Goal: Task Accomplishment & Management: Manage account settings

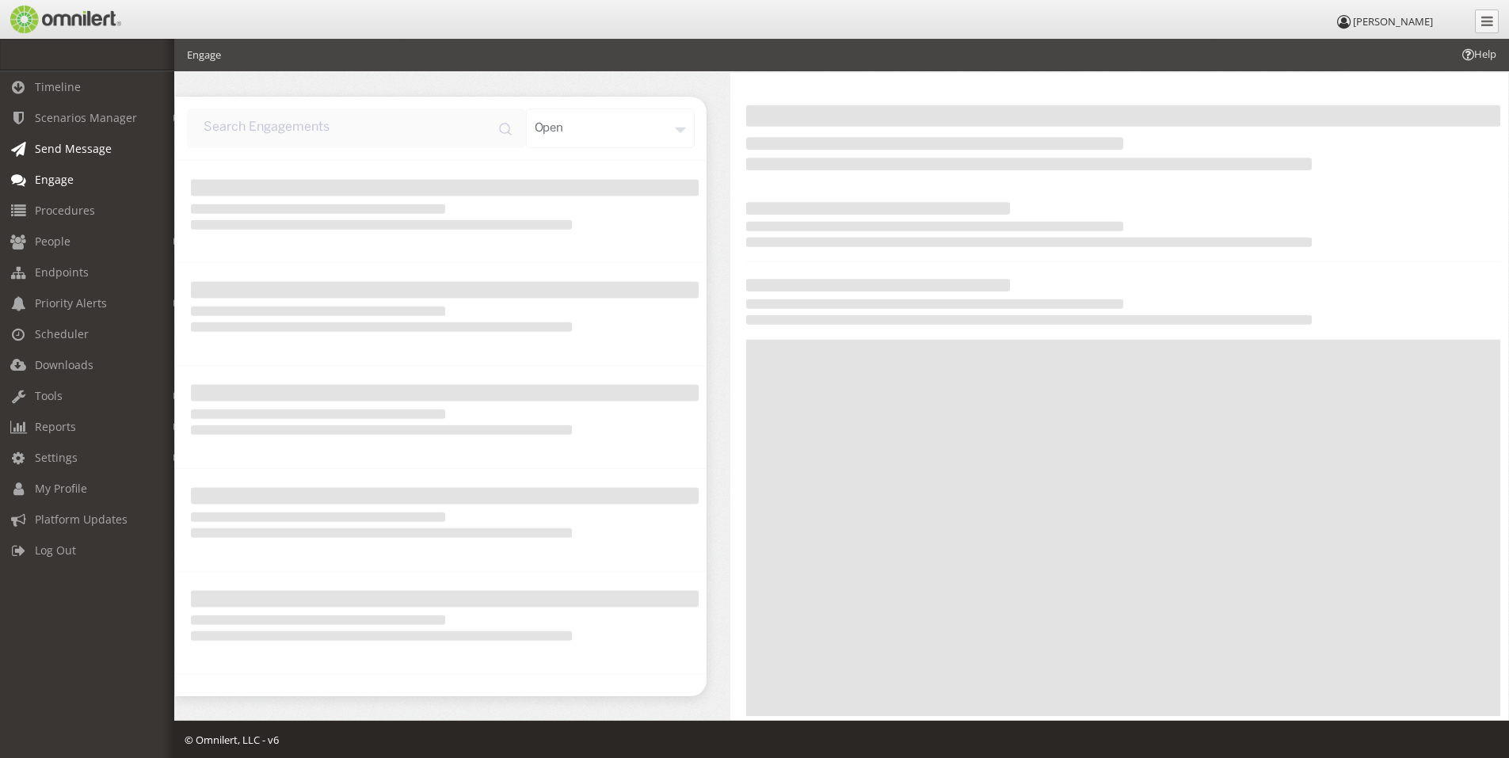
click at [71, 149] on span "Send Message" at bounding box center [73, 148] width 77 height 15
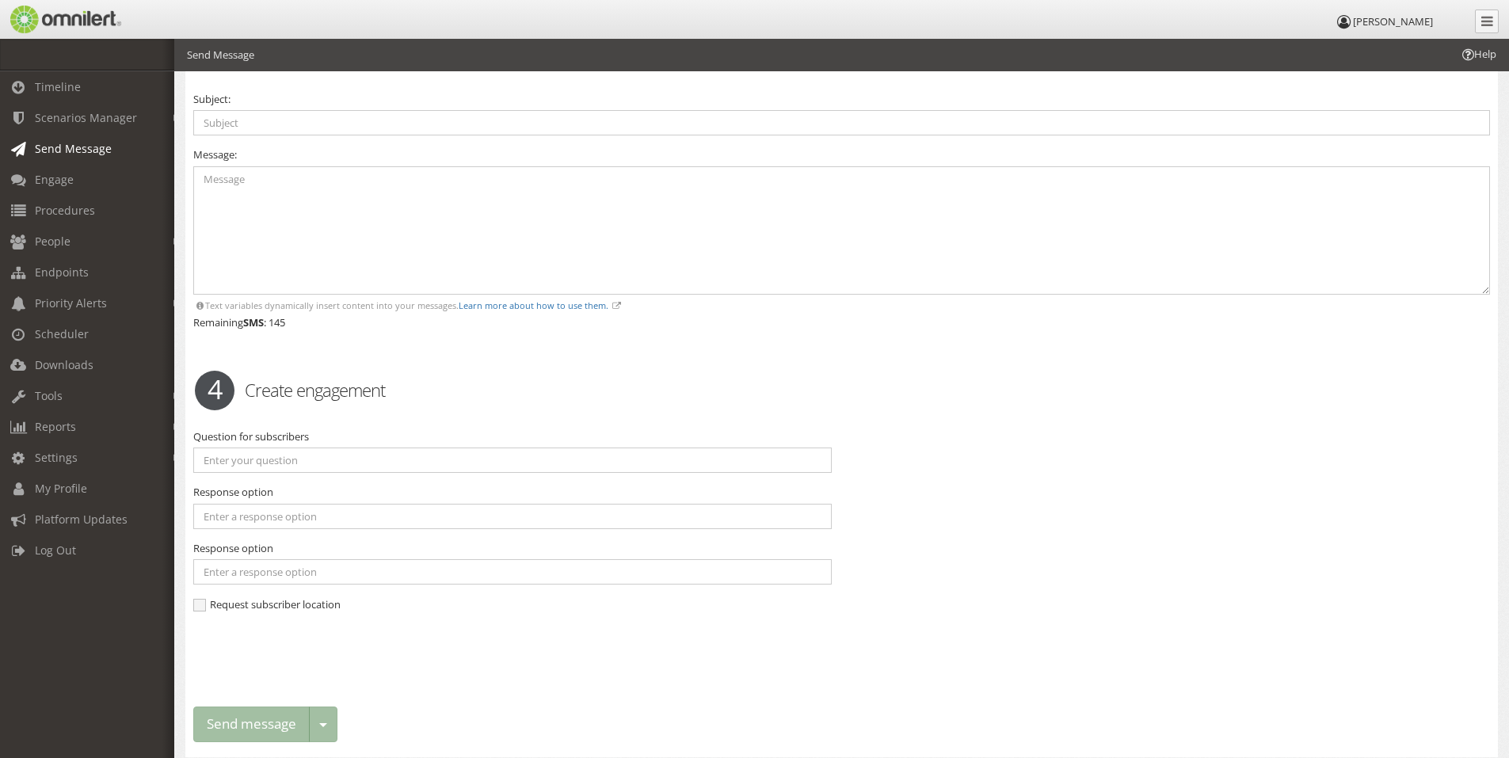
scroll to position [926, 0]
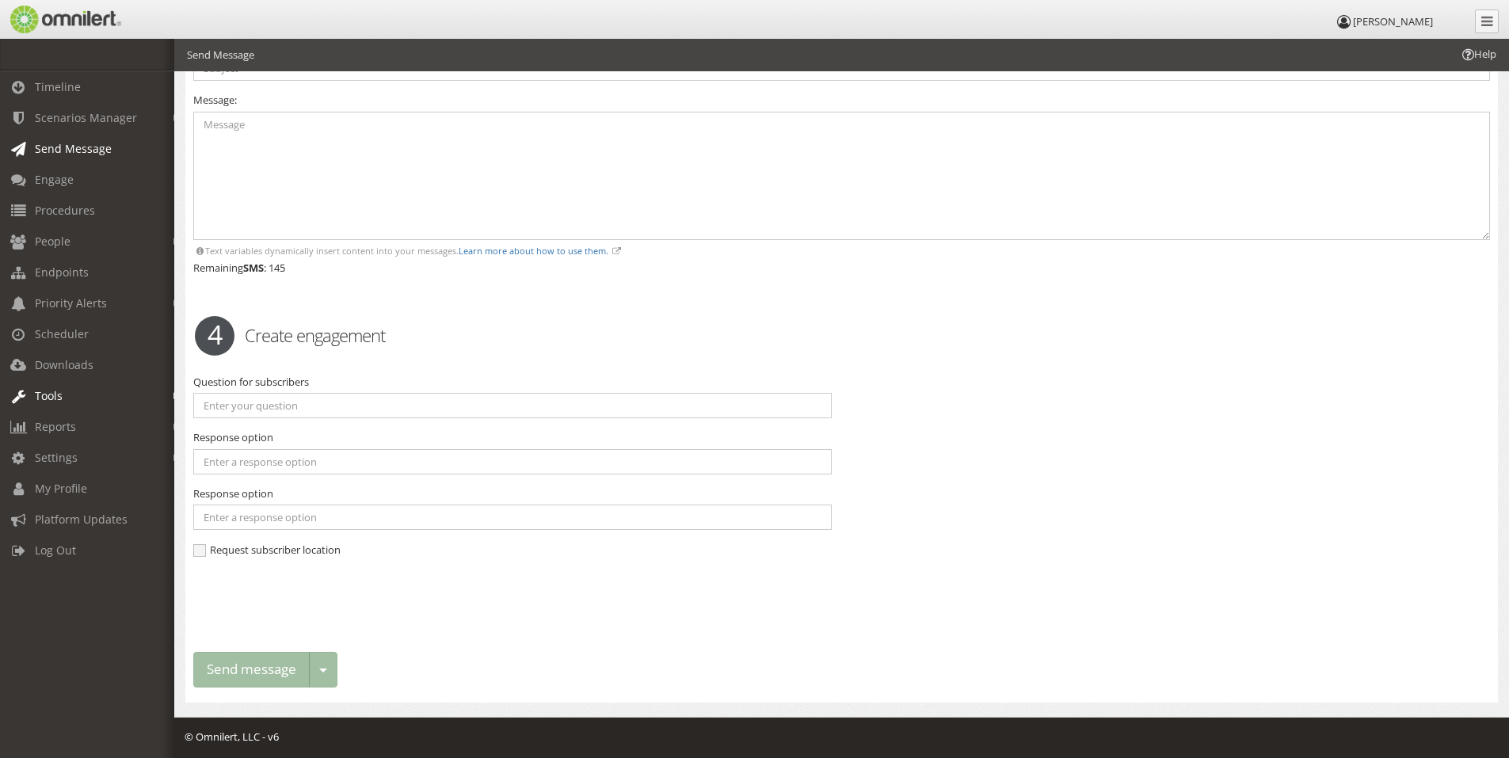
click at [57, 394] on span "Tools" at bounding box center [49, 395] width 28 height 15
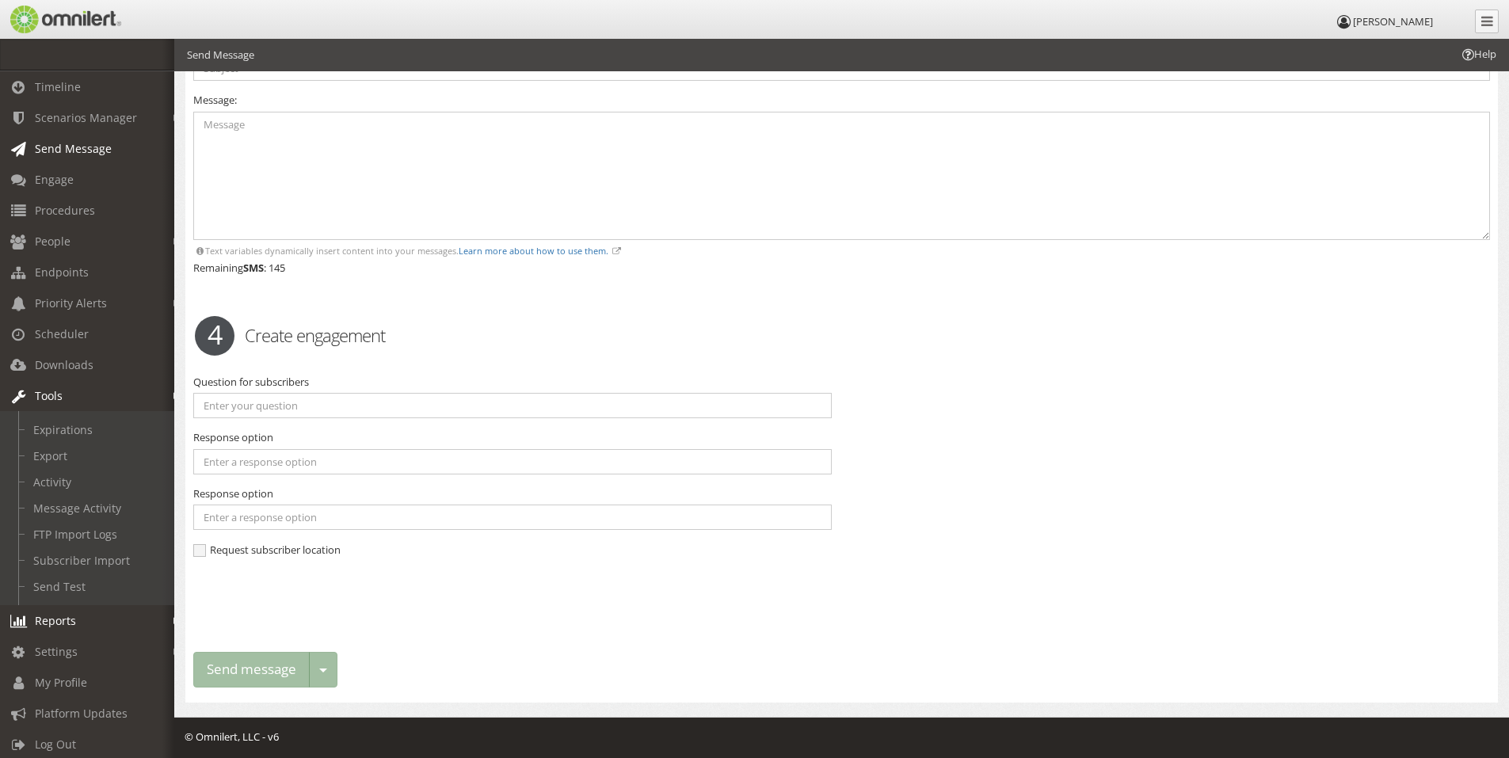
click at [88, 622] on link "Reports" at bounding box center [94, 620] width 189 height 31
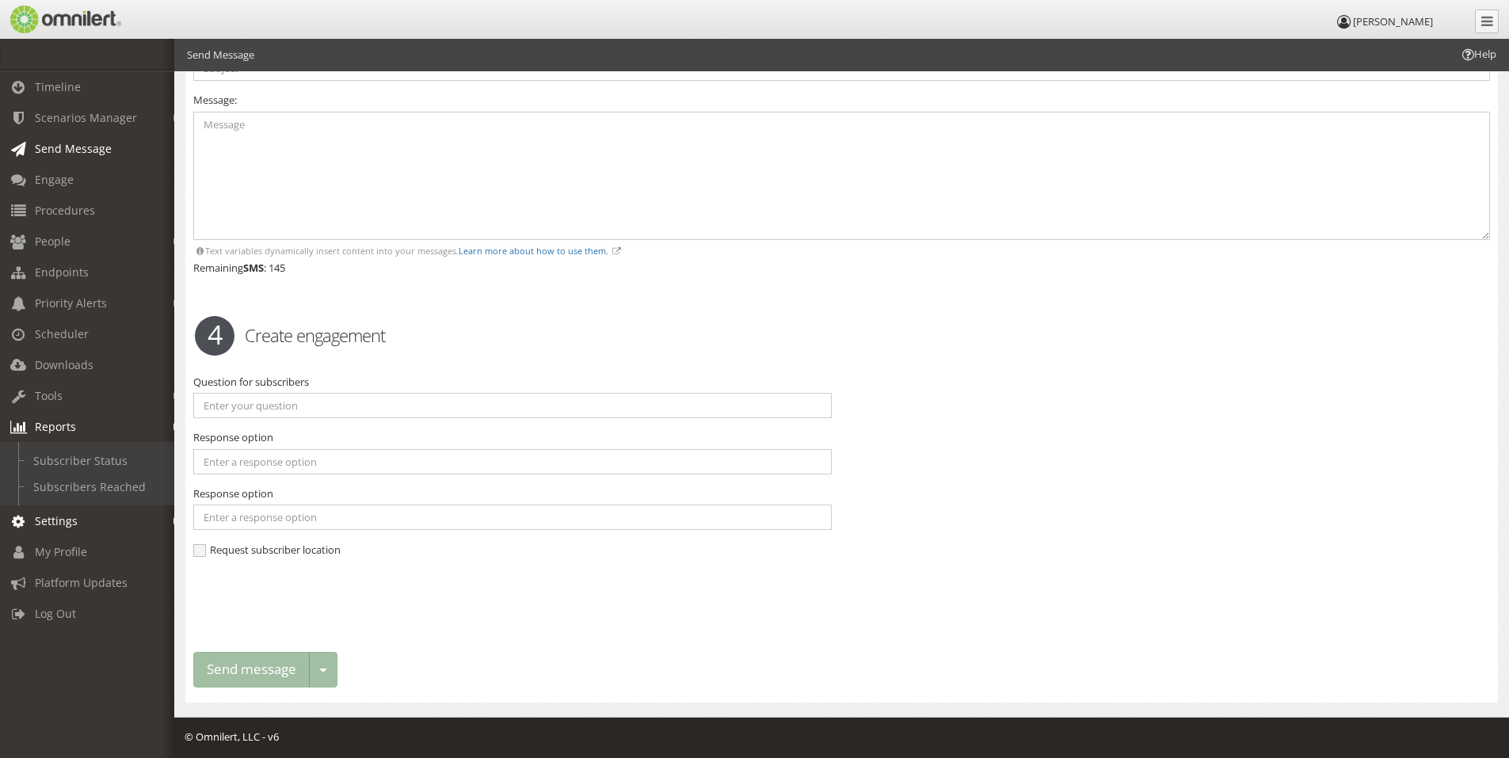
click at [91, 516] on link "Settings" at bounding box center [94, 520] width 189 height 31
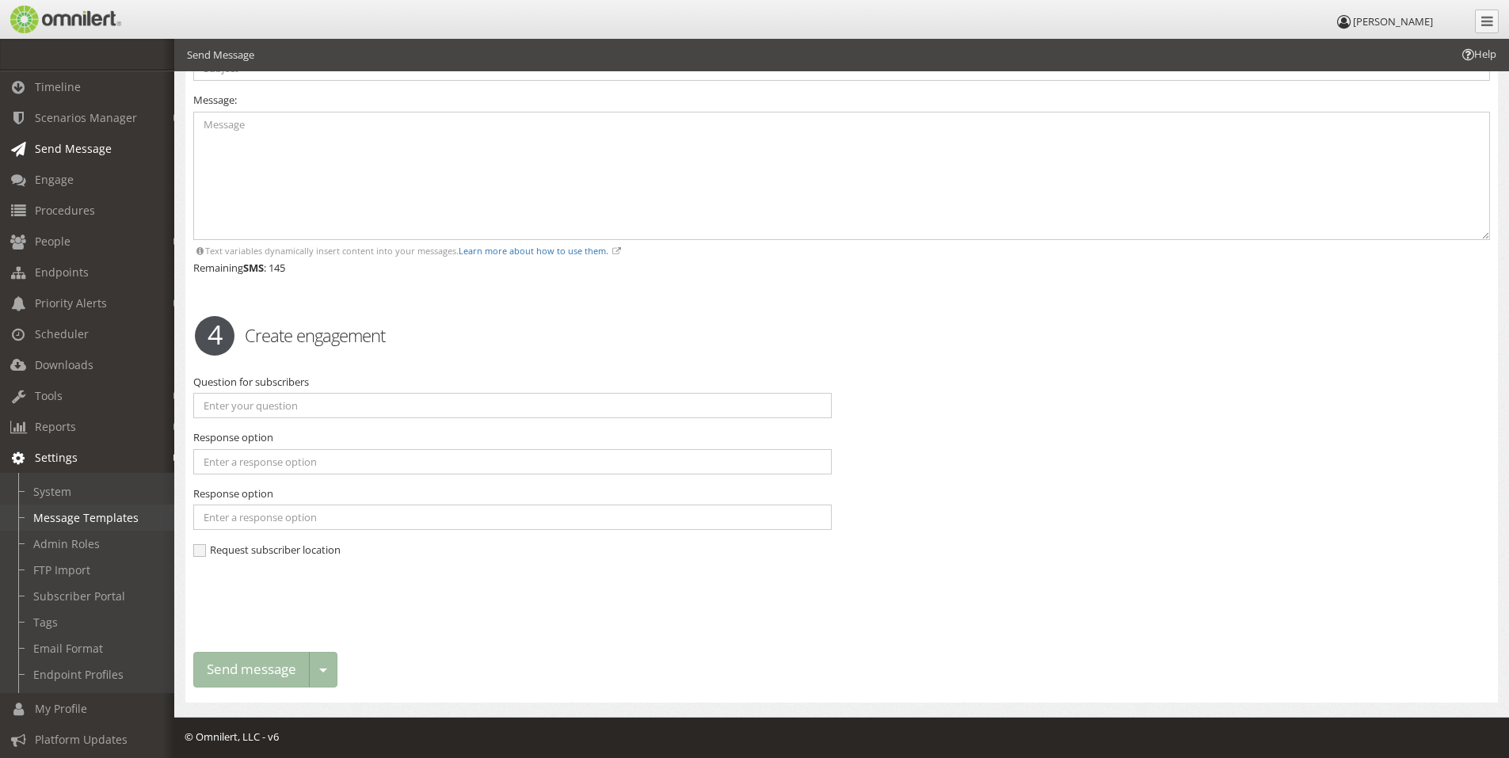
click at [128, 520] on link "Message Templates" at bounding box center [94, 518] width 189 height 26
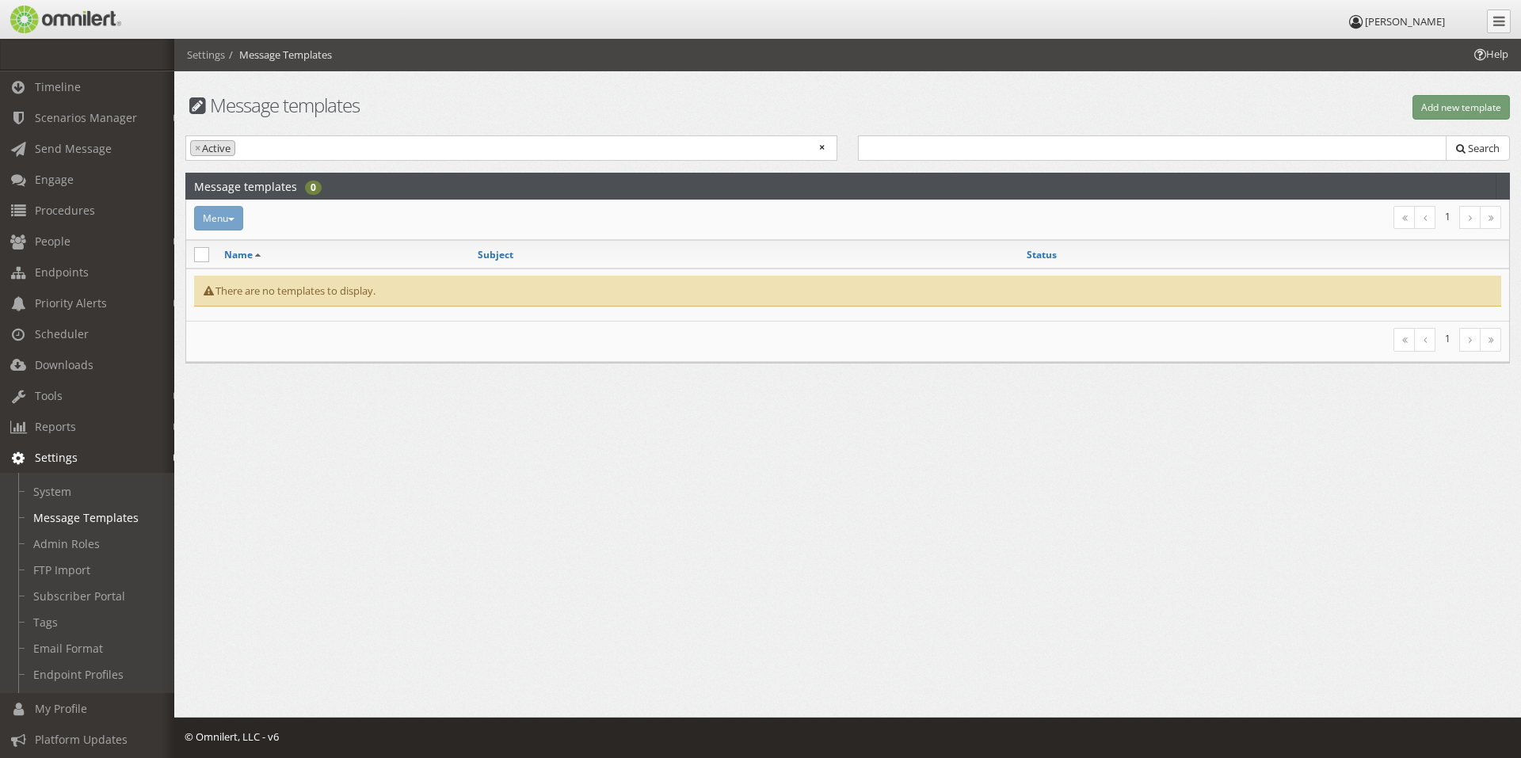
click at [209, 222] on div "Menu Activate Inactivate [GEOGRAPHIC_DATA]" at bounding box center [626, 218] width 885 height 25
click at [303, 293] on div "There are no templates to display." at bounding box center [847, 292] width 1307 height 32
click at [1016, 147] on input "text" at bounding box center [1152, 147] width 589 height 25
click at [198, 147] on span "×" at bounding box center [198, 148] width 6 height 15
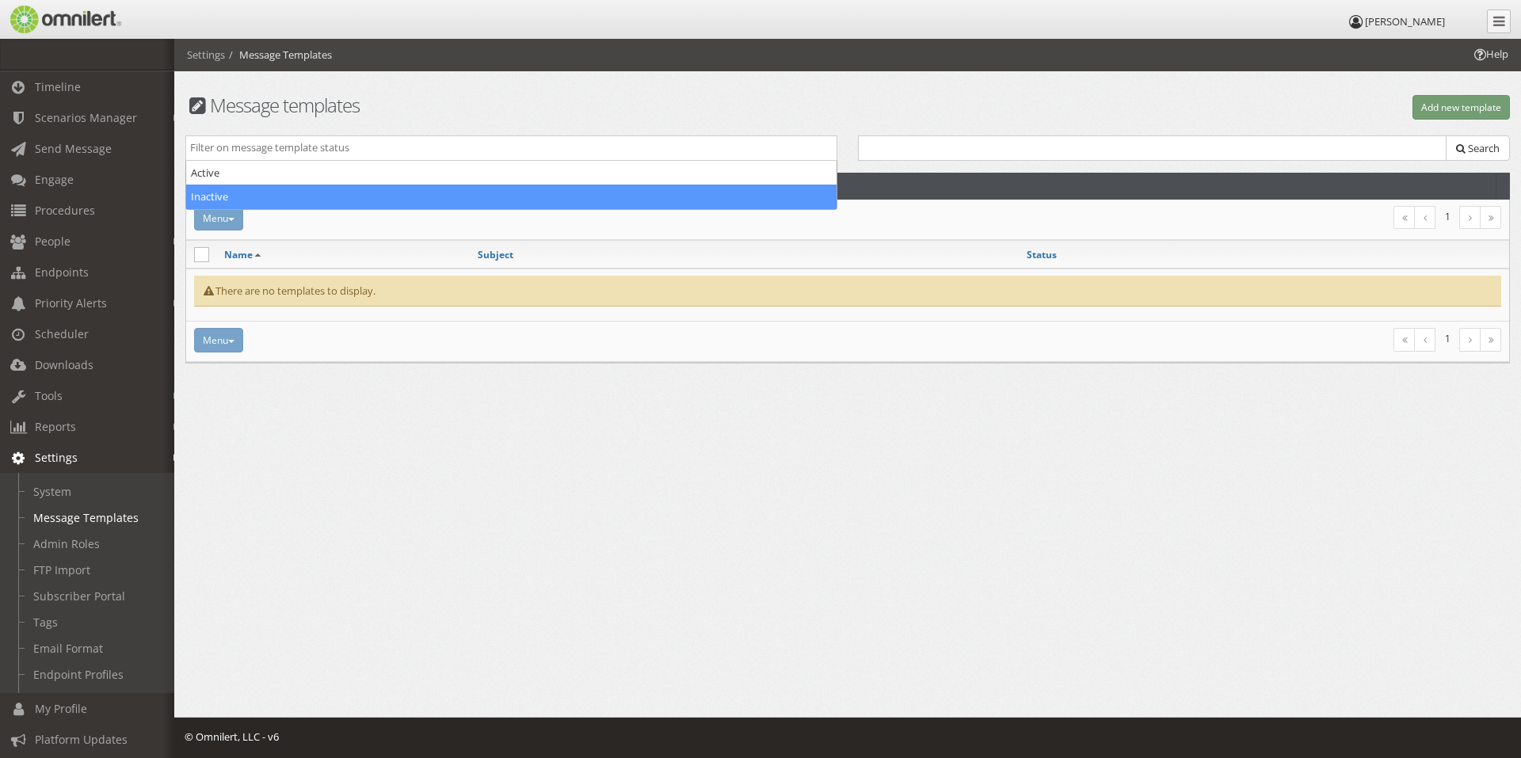
select select "inactive"
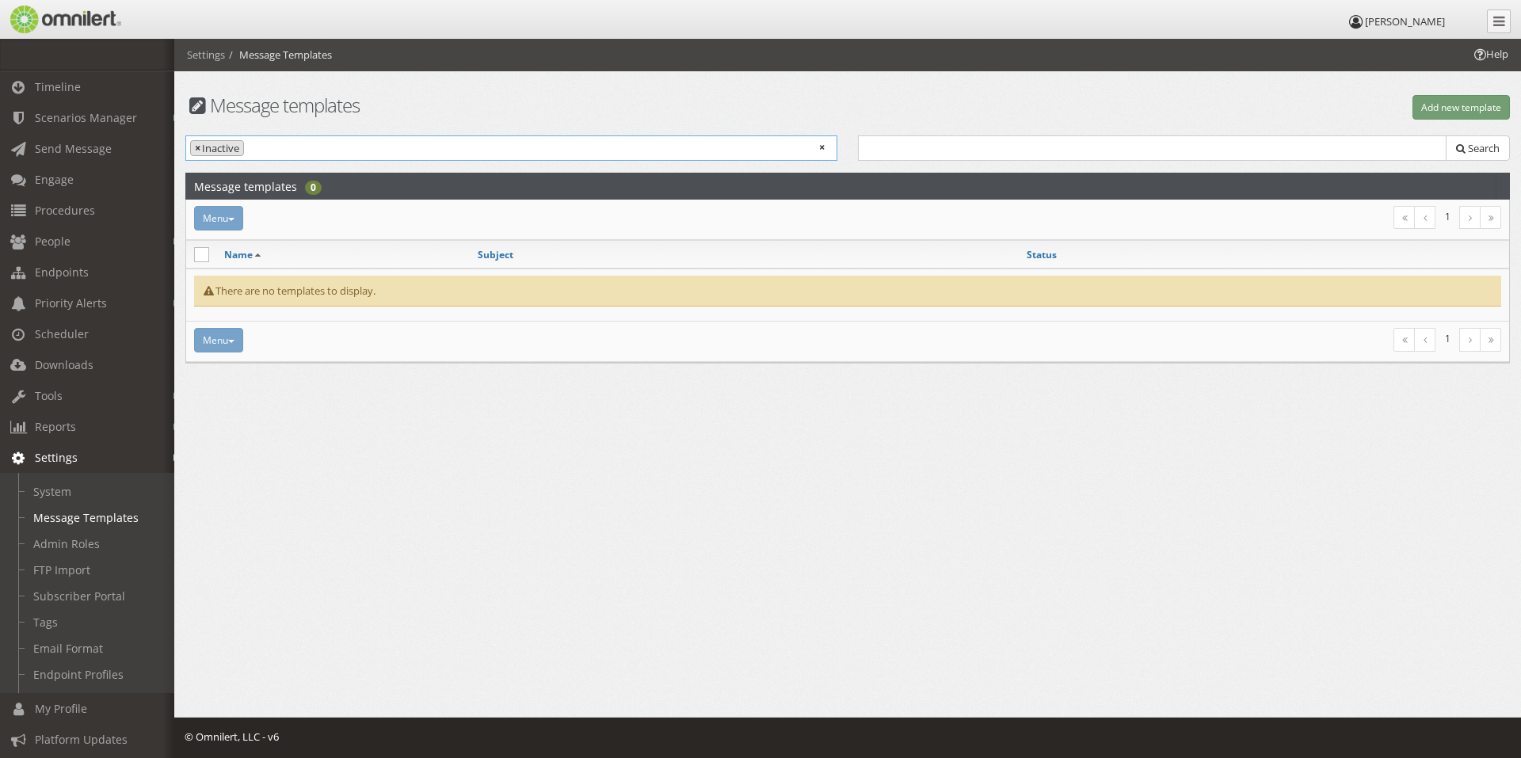
click at [197, 148] on span "×" at bounding box center [198, 148] width 6 height 15
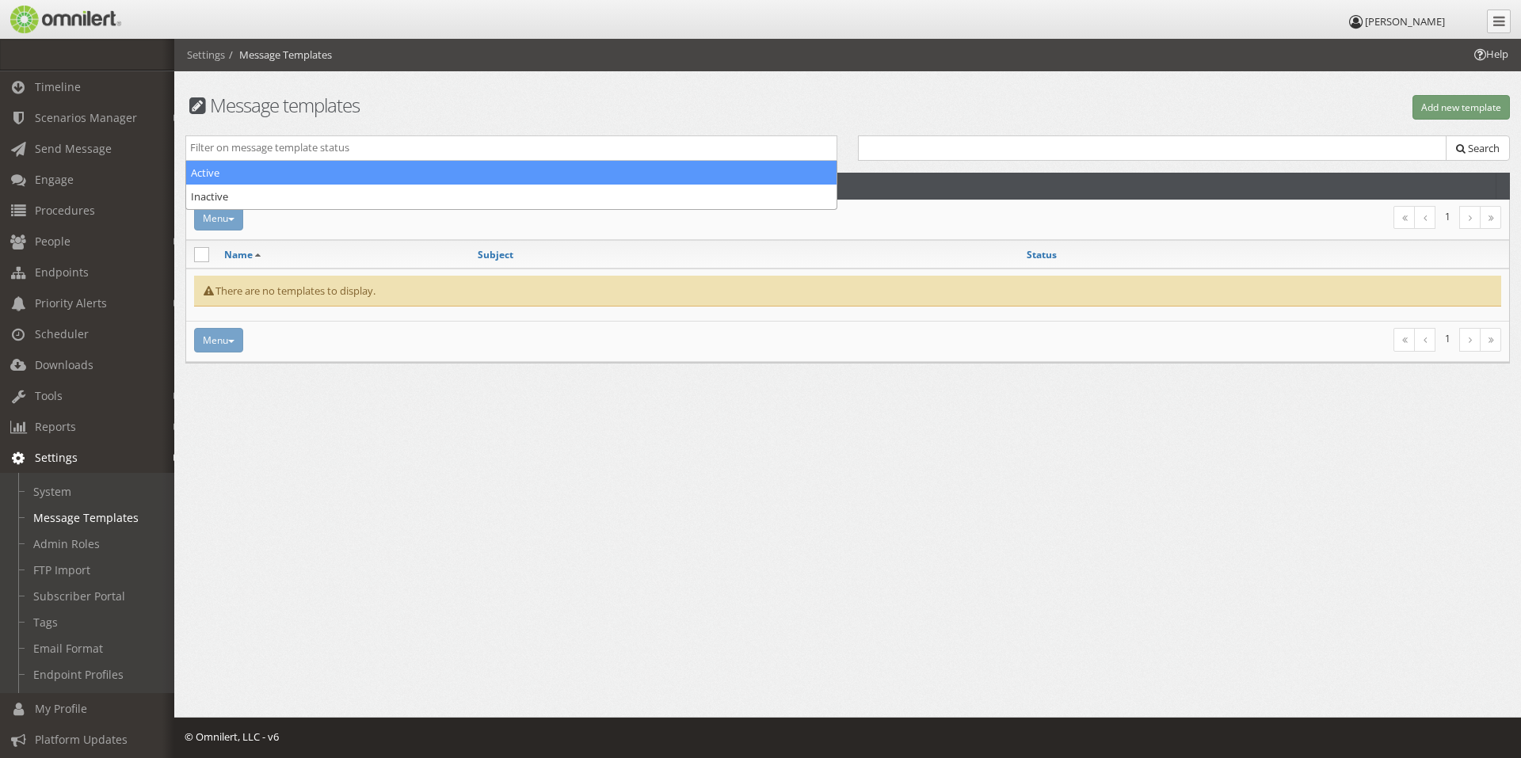
select select "active"
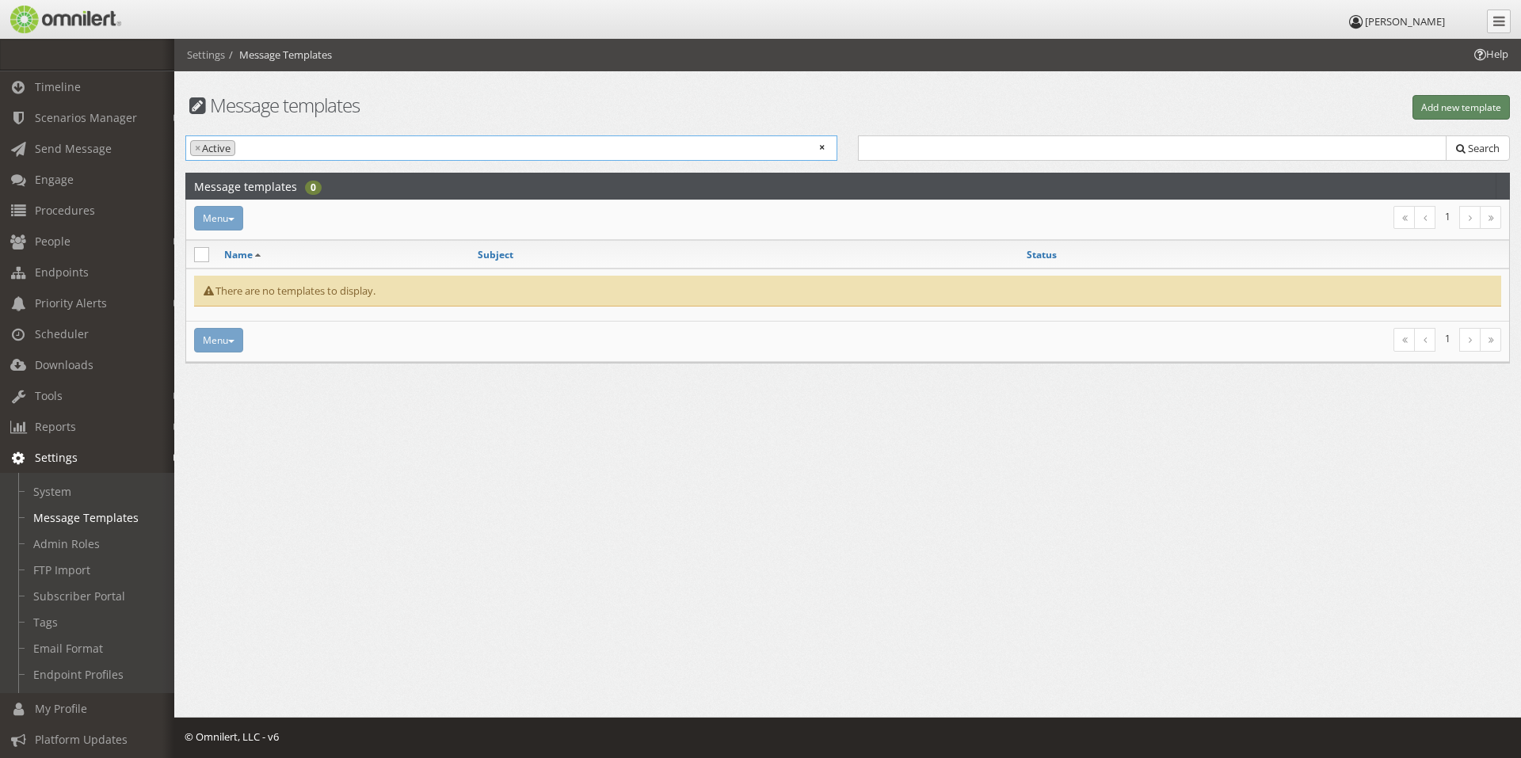
click at [1466, 112] on button "Add new template" at bounding box center [1460, 107] width 97 height 25
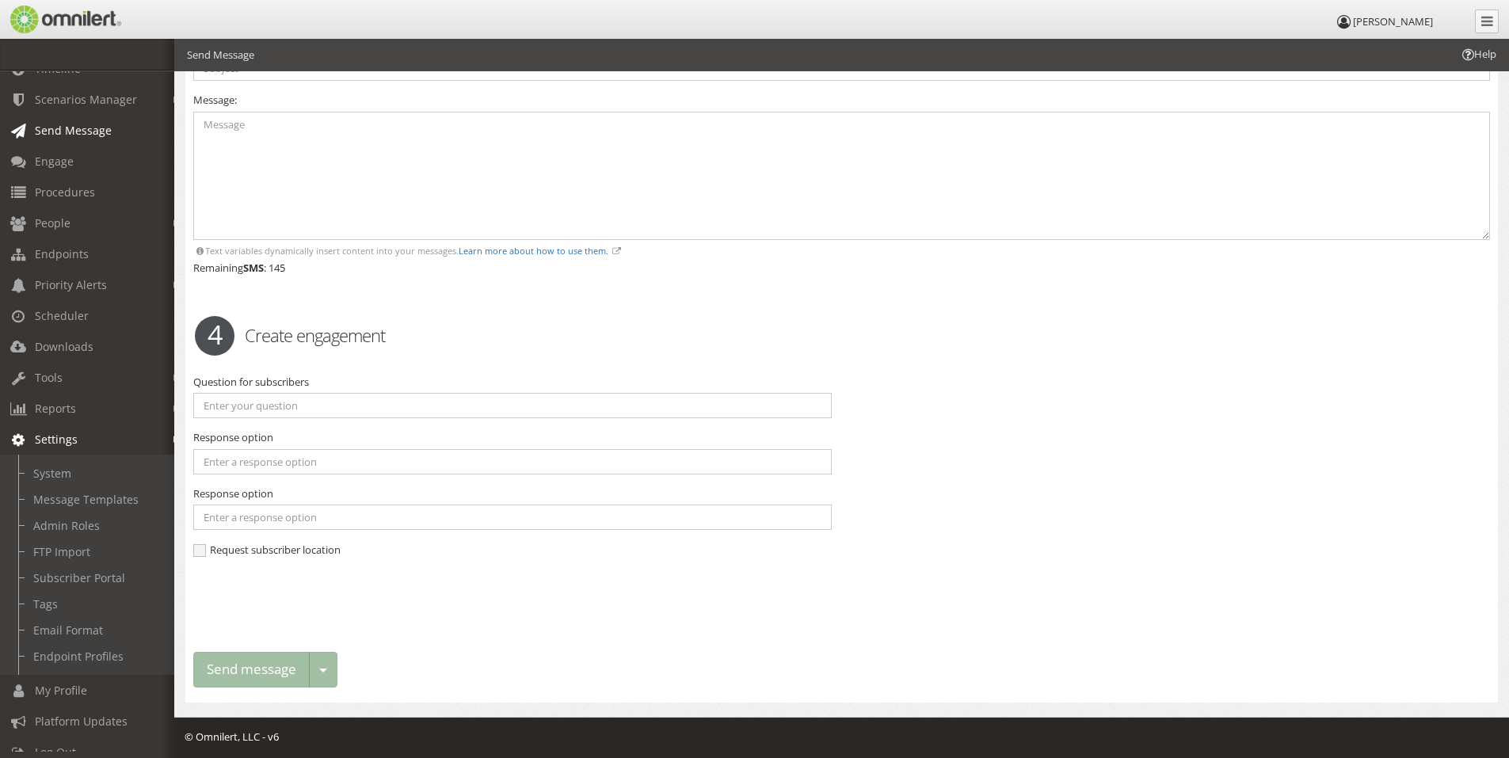
scroll to position [46, 0]
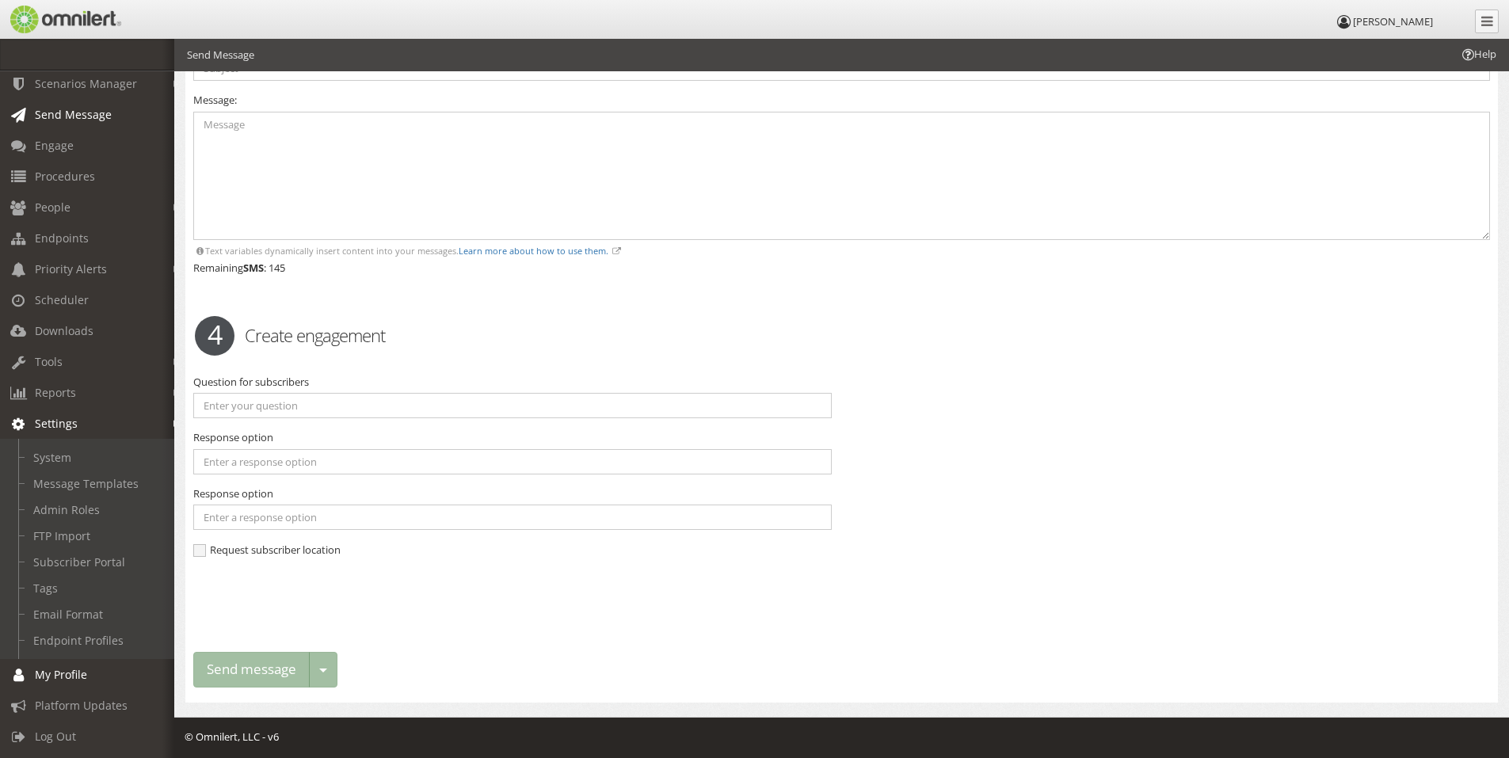
click at [54, 669] on span "My Profile" at bounding box center [61, 674] width 52 height 15
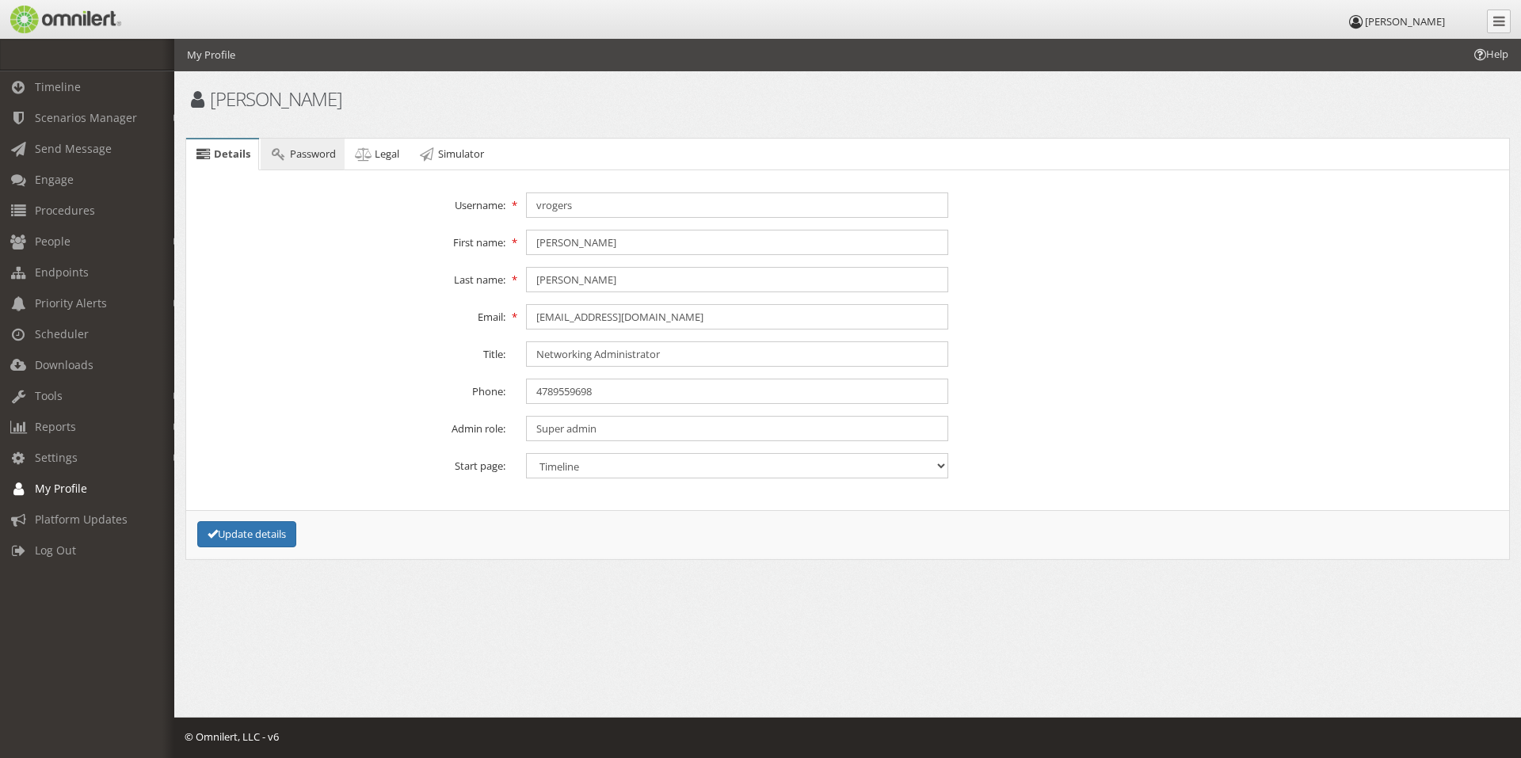
click at [311, 151] on span "Password" at bounding box center [313, 154] width 46 height 14
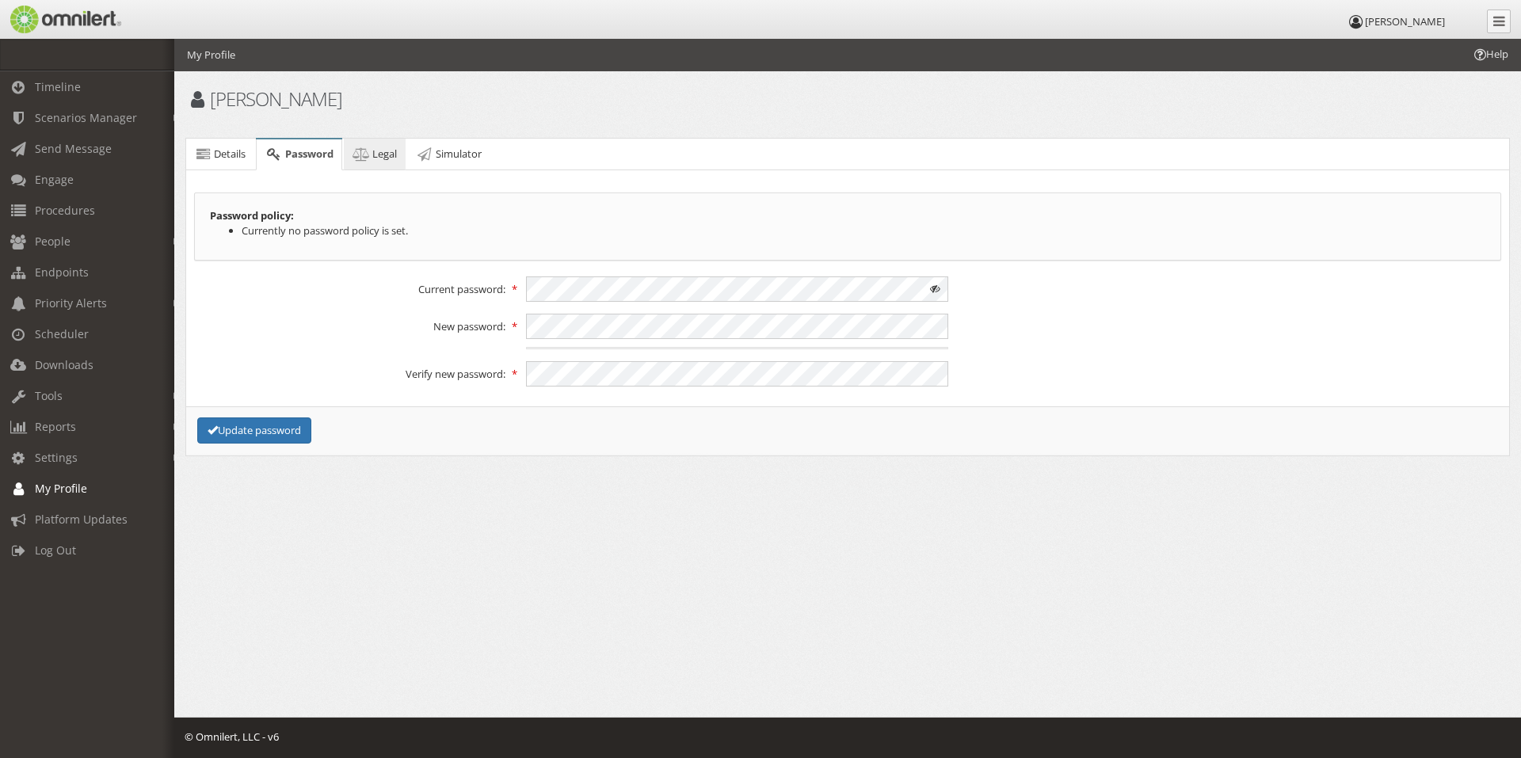
click at [381, 161] on link "Legal" at bounding box center [375, 155] width 62 height 32
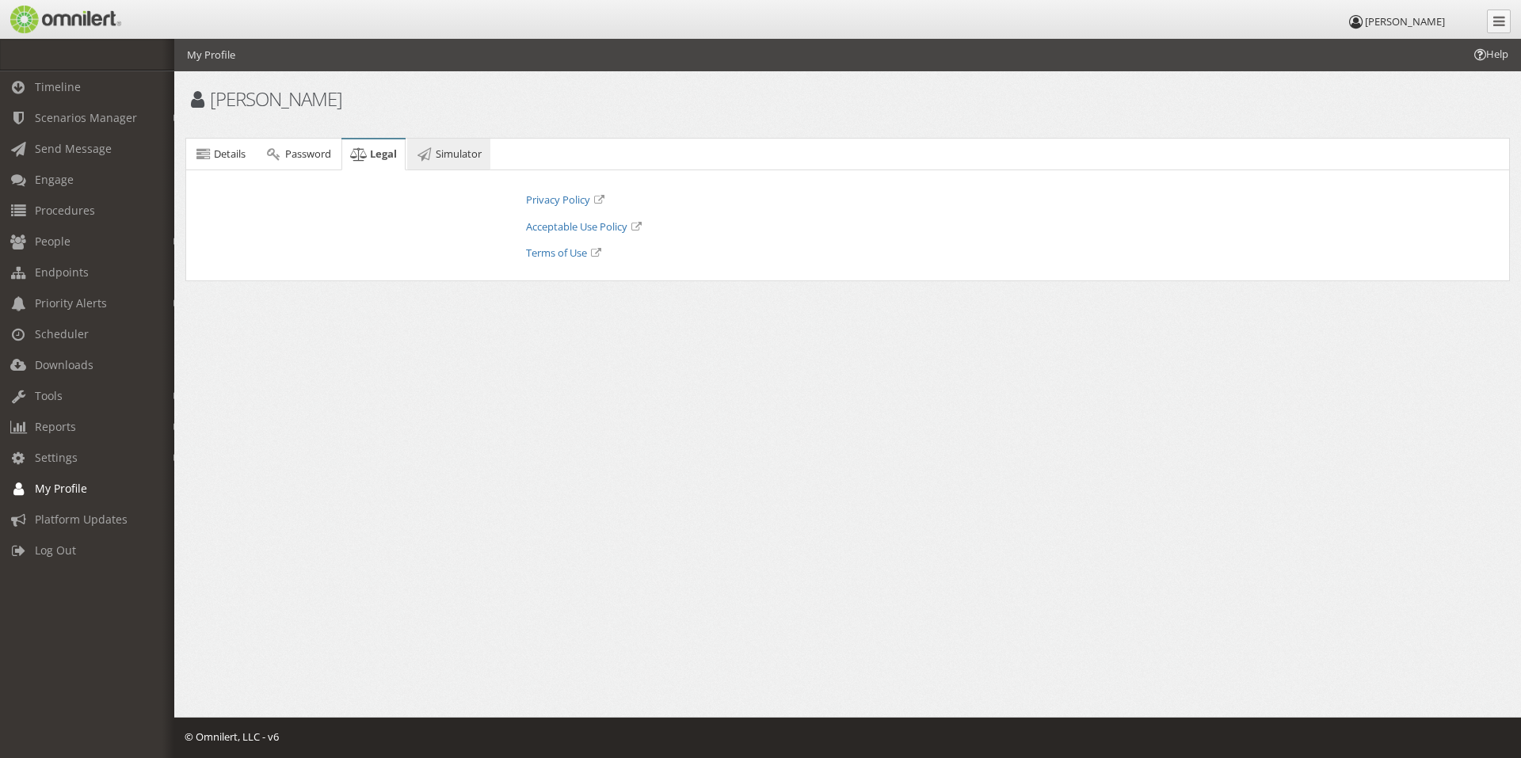
click at [453, 156] on span "Simulator" at bounding box center [459, 154] width 46 height 14
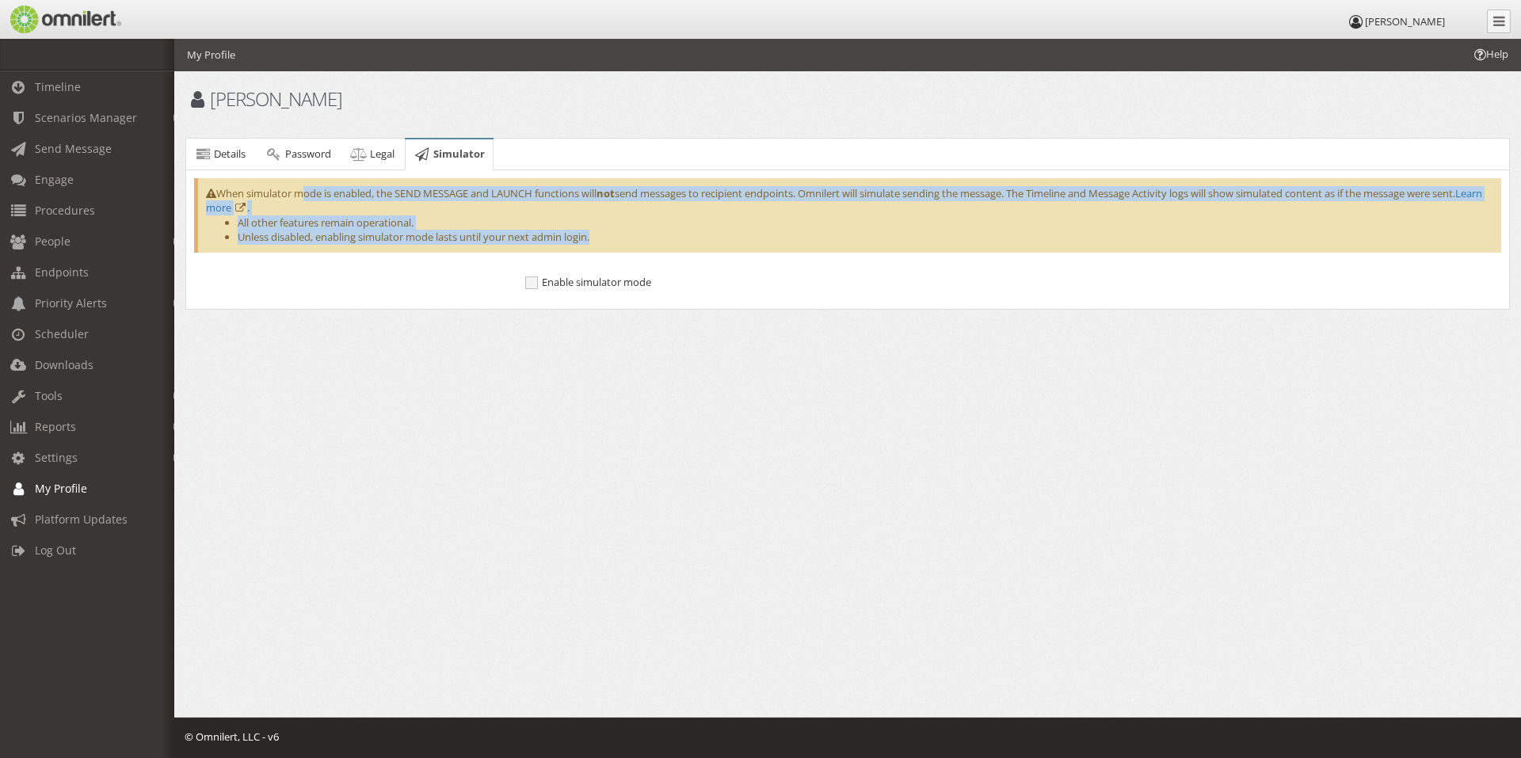
drag, startPoint x: 314, startPoint y: 200, endPoint x: 524, endPoint y: 257, distance: 218.3
click at [532, 257] on form "When simulator mode is enabled, the SEND MESSAGE and LAUNCH functions will not …" at bounding box center [847, 233] width 1307 height 111
click at [392, 314] on div "Details Password Legal Simulator Error! Details Username: vrogers First name: […" at bounding box center [847, 224] width 1325 height 185
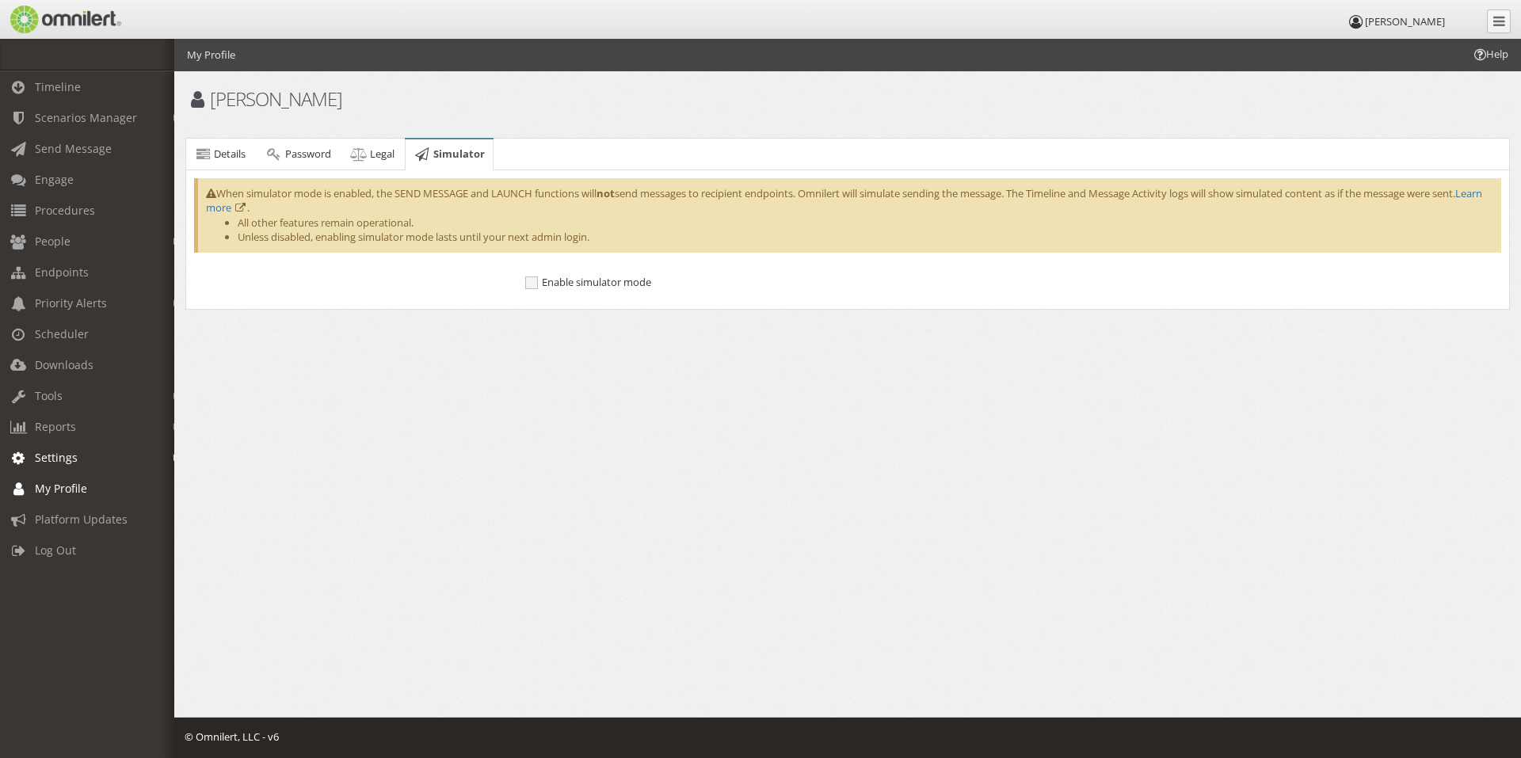
click at [66, 456] on span "Settings" at bounding box center [56, 457] width 43 height 15
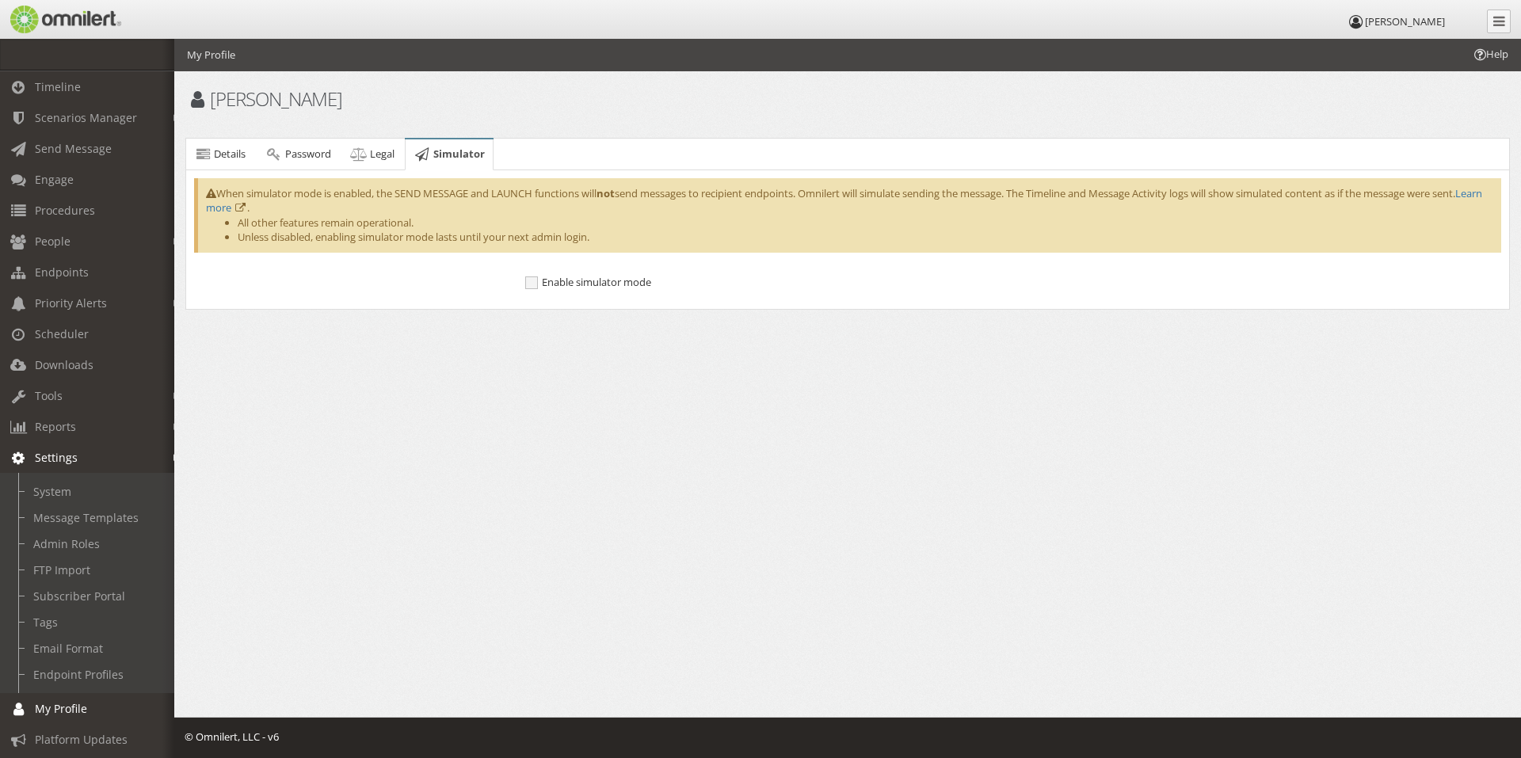
click at [61, 457] on span "Settings" at bounding box center [56, 457] width 43 height 15
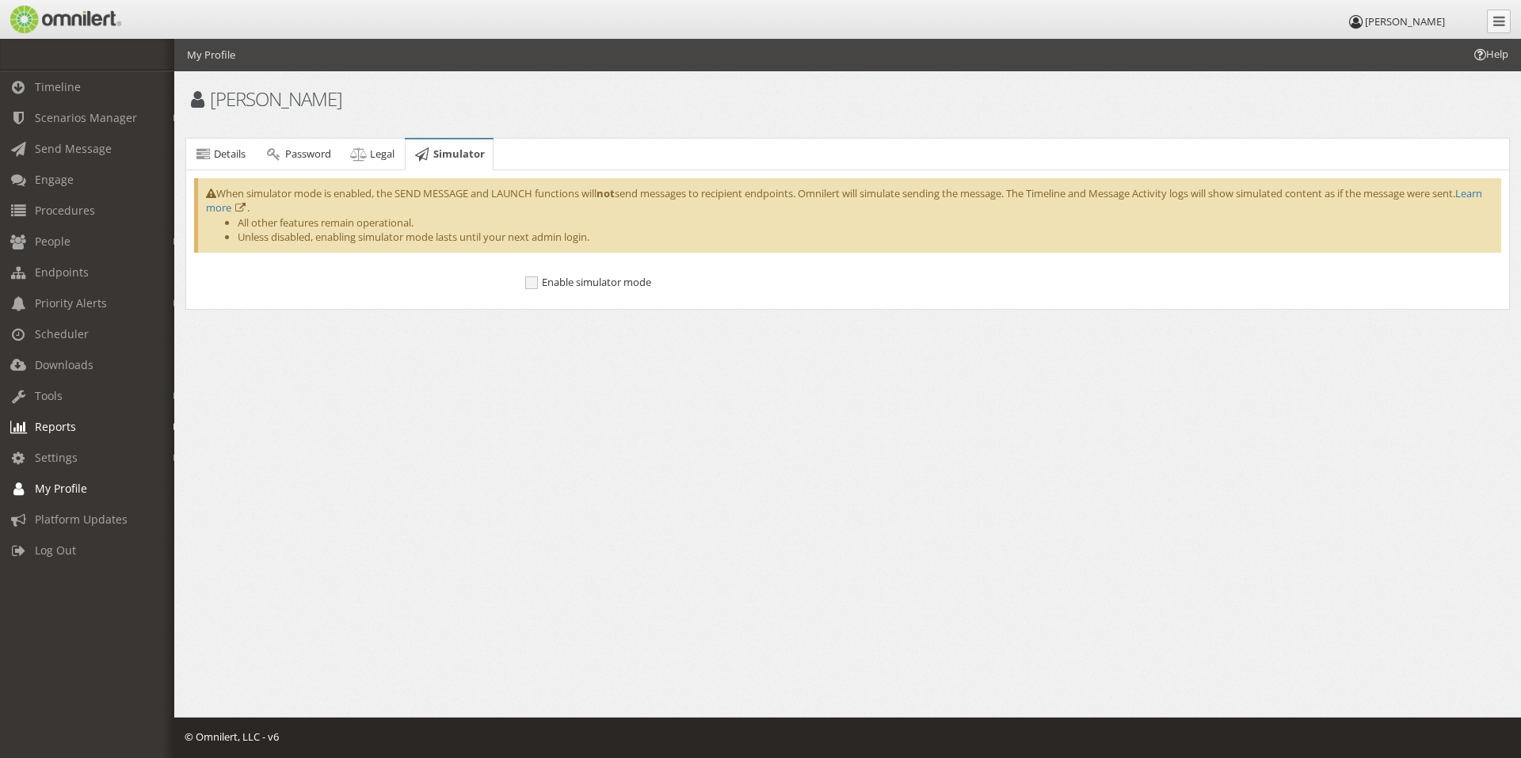
click at [83, 425] on link "Reports" at bounding box center [94, 426] width 189 height 31
click at [71, 390] on link "Tools" at bounding box center [94, 395] width 189 height 31
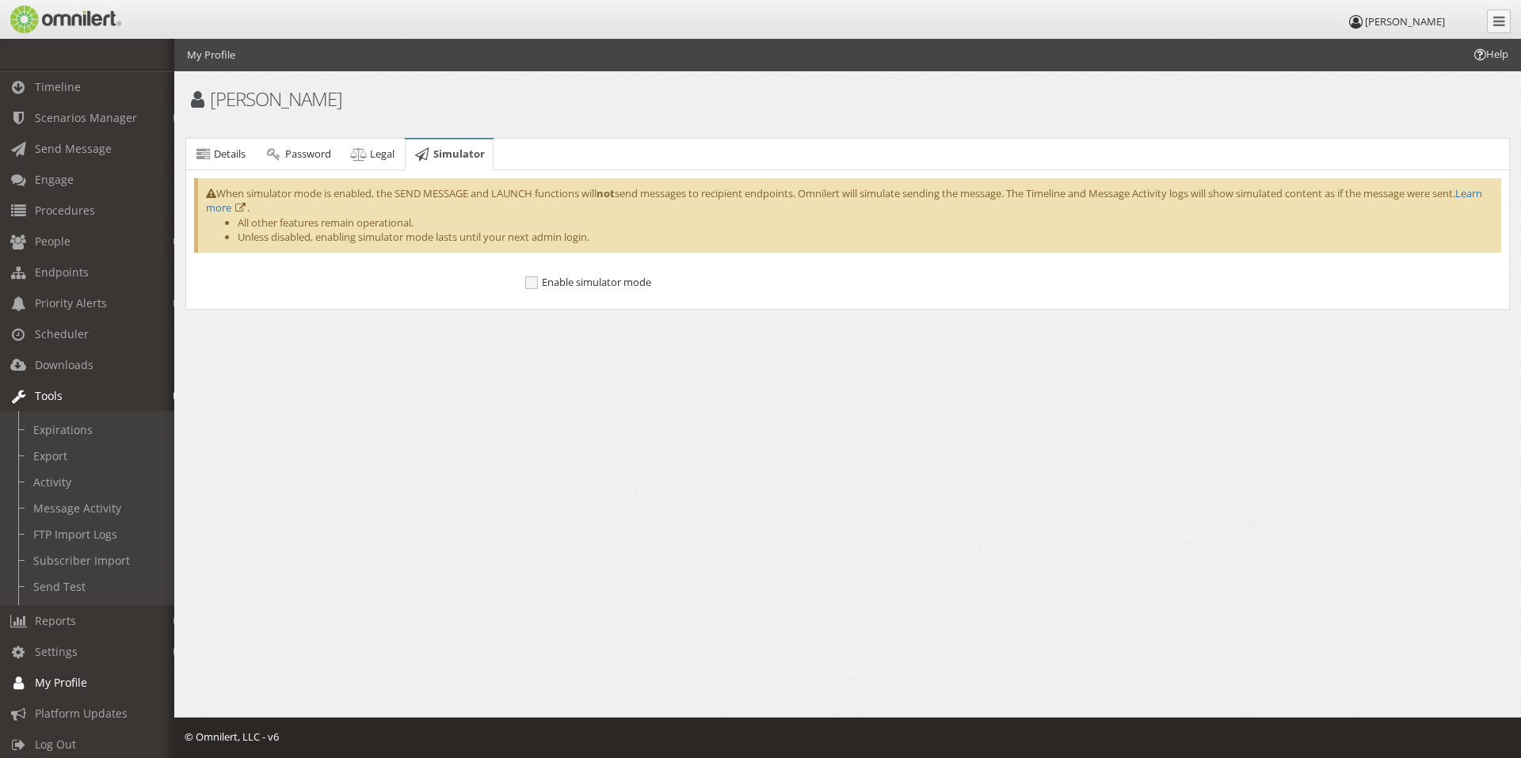
click at [66, 399] on link "Tools" at bounding box center [94, 395] width 189 height 31
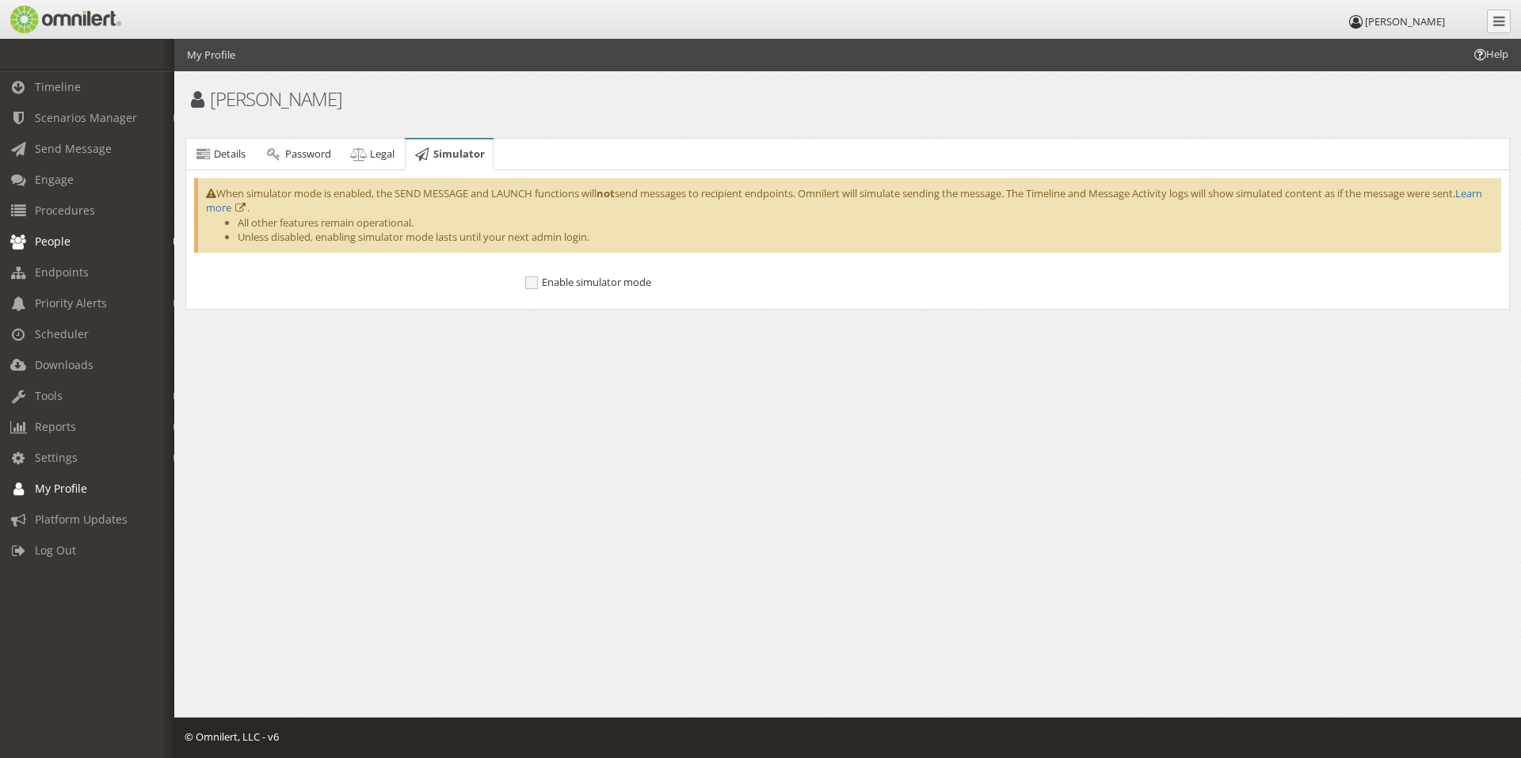
click at [60, 246] on span "People" at bounding box center [53, 241] width 36 height 15
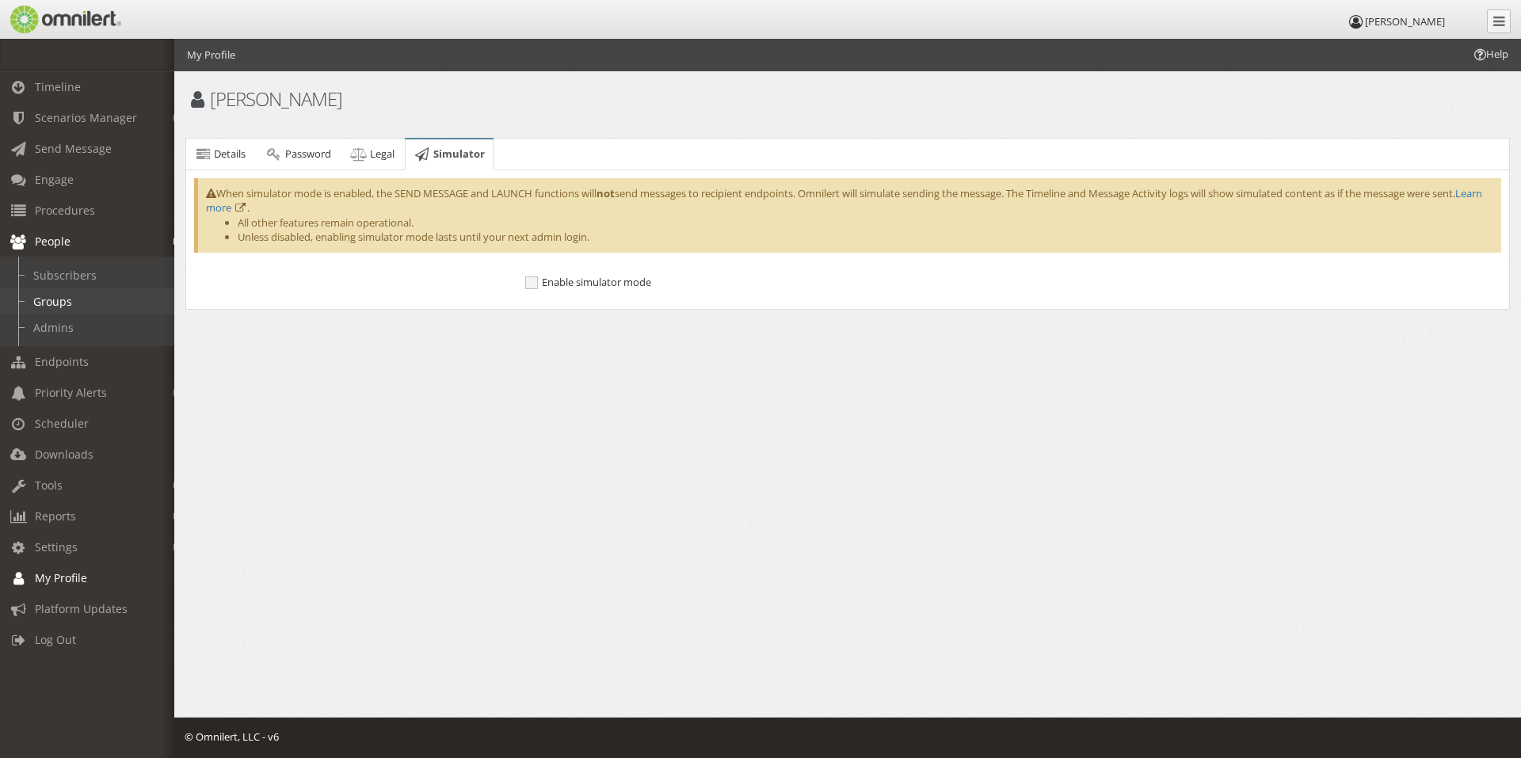
click at [66, 303] on link "Groups" at bounding box center [94, 301] width 189 height 26
select select
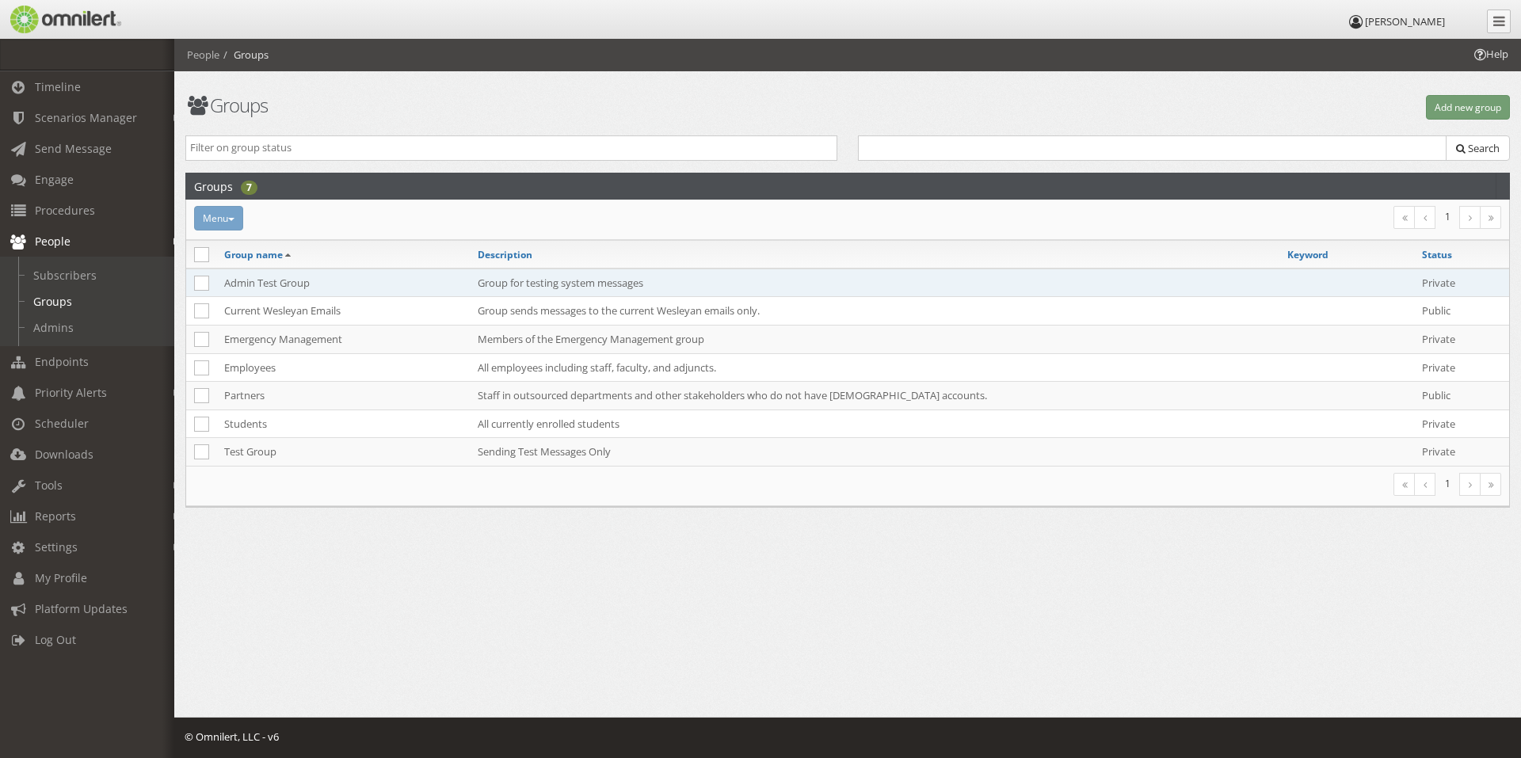
click at [299, 282] on td "Admin Test Group" at bounding box center [342, 283] width 253 height 29
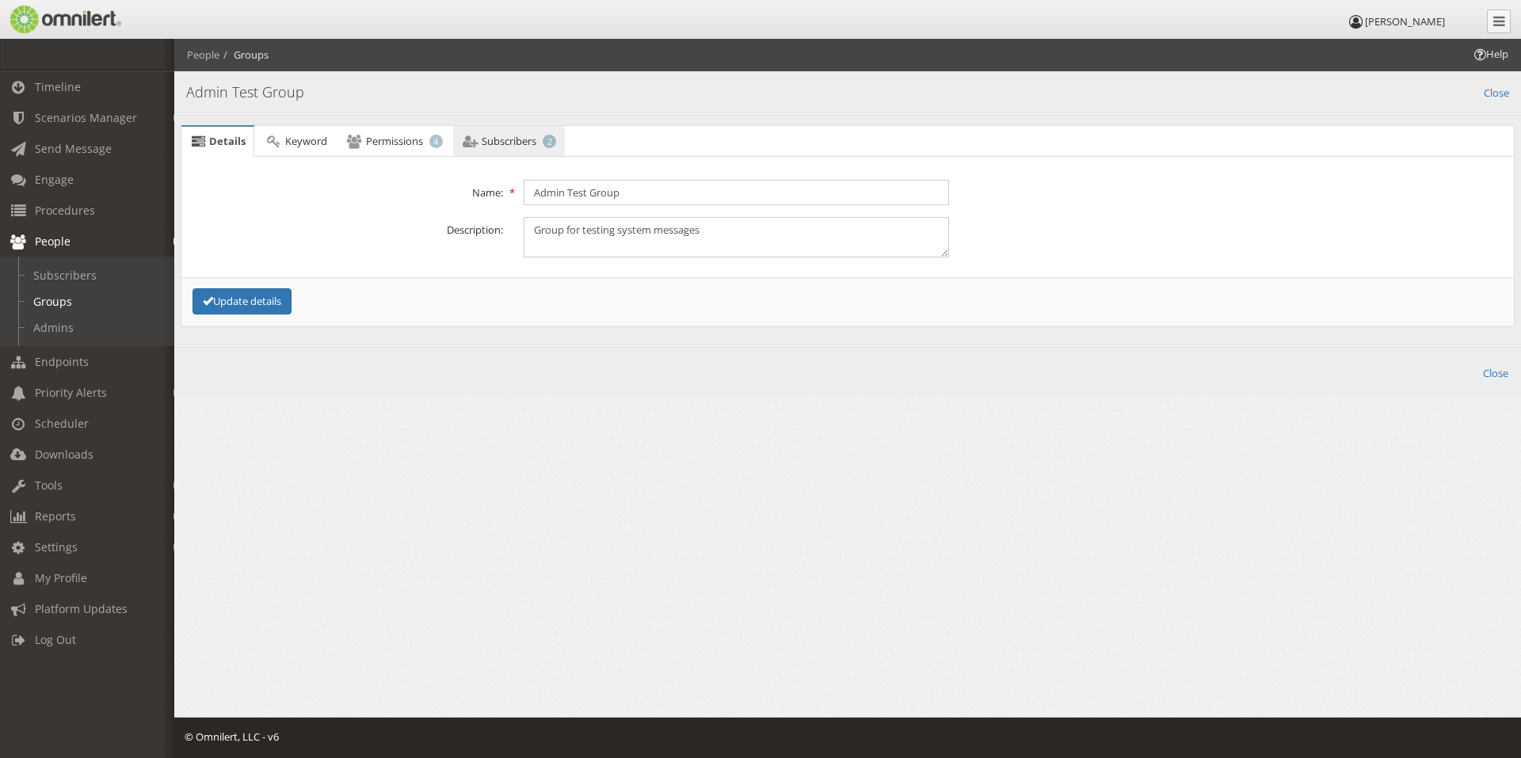
click at [489, 132] on link "Subscribers 2" at bounding box center [509, 142] width 112 height 32
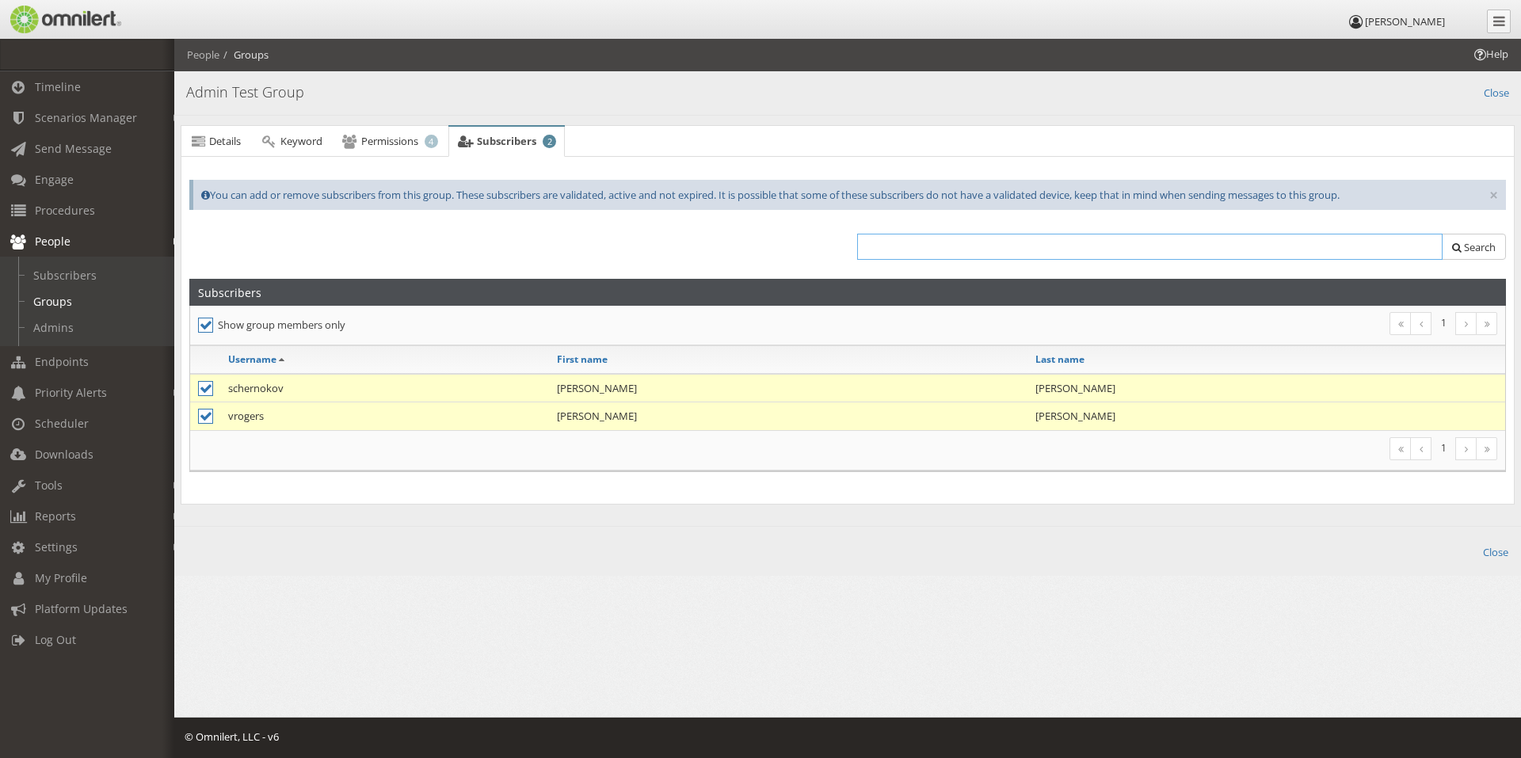
click at [926, 246] on input "text" at bounding box center [1149, 247] width 585 height 26
type input "cingo"
click at [204, 327] on icon at bounding box center [205, 325] width 15 height 15
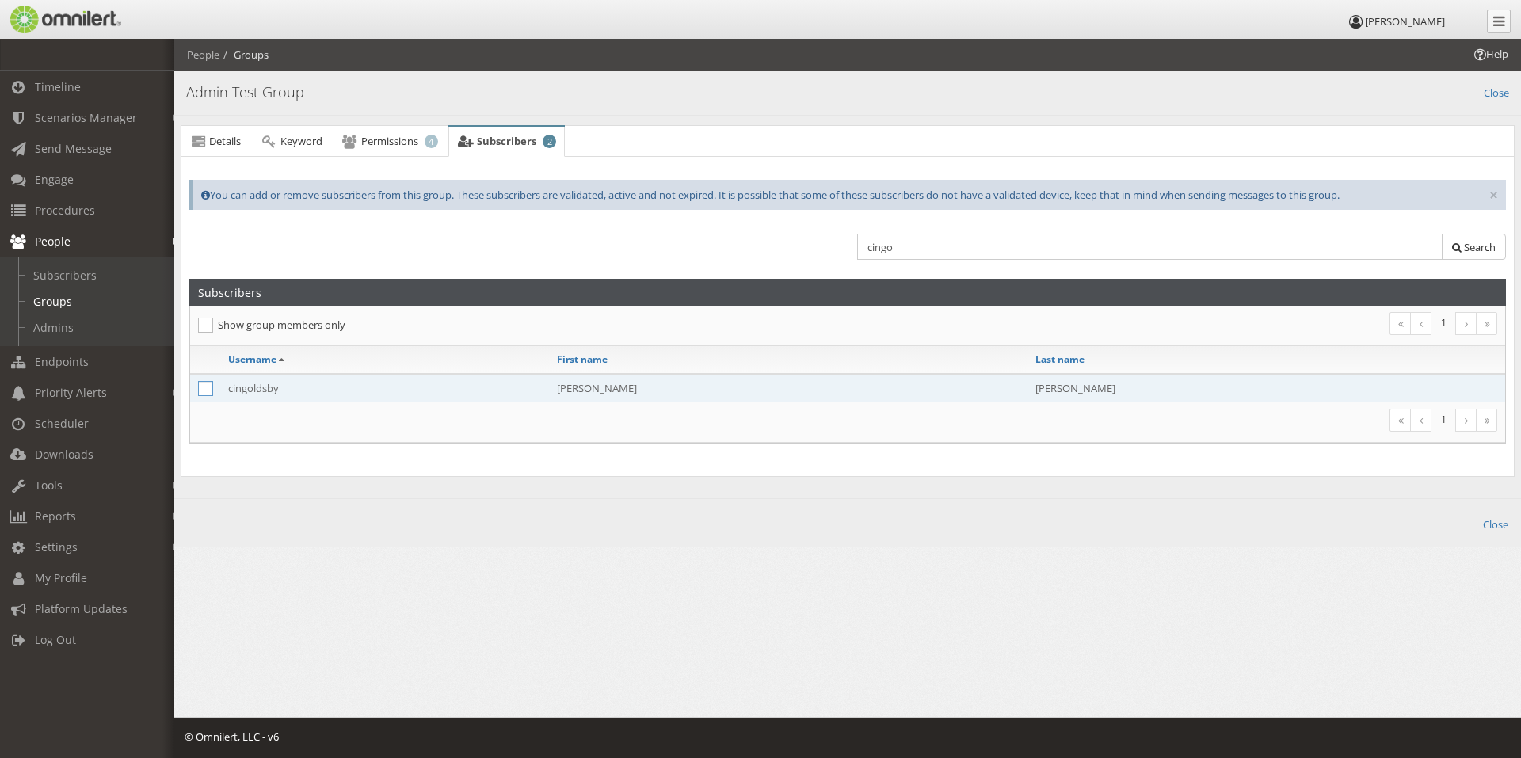
click at [200, 394] on icon at bounding box center [205, 388] width 15 height 15
checkbox input "true"
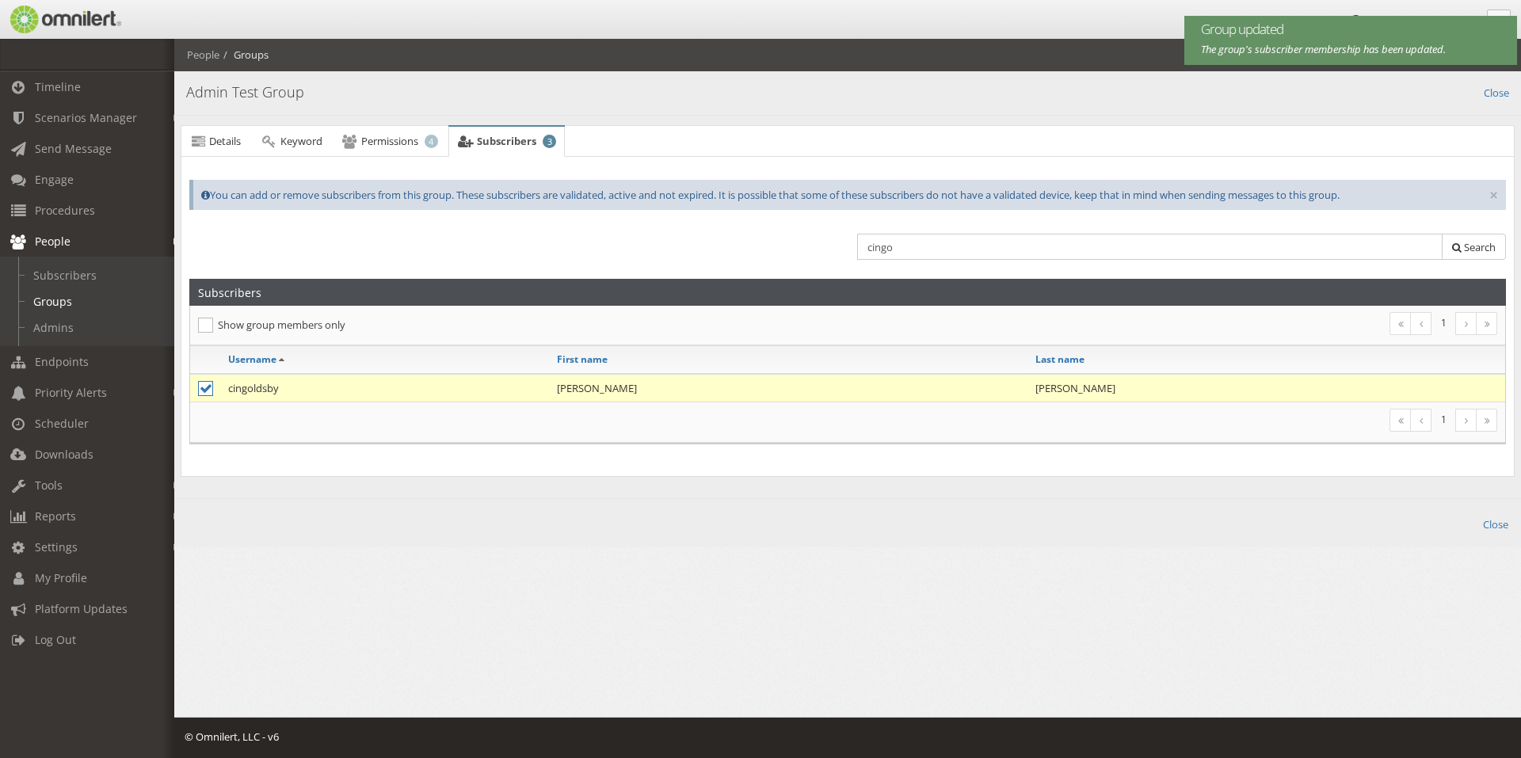
click at [256, 385] on td "cingoldsby" at bounding box center [384, 388] width 329 height 29
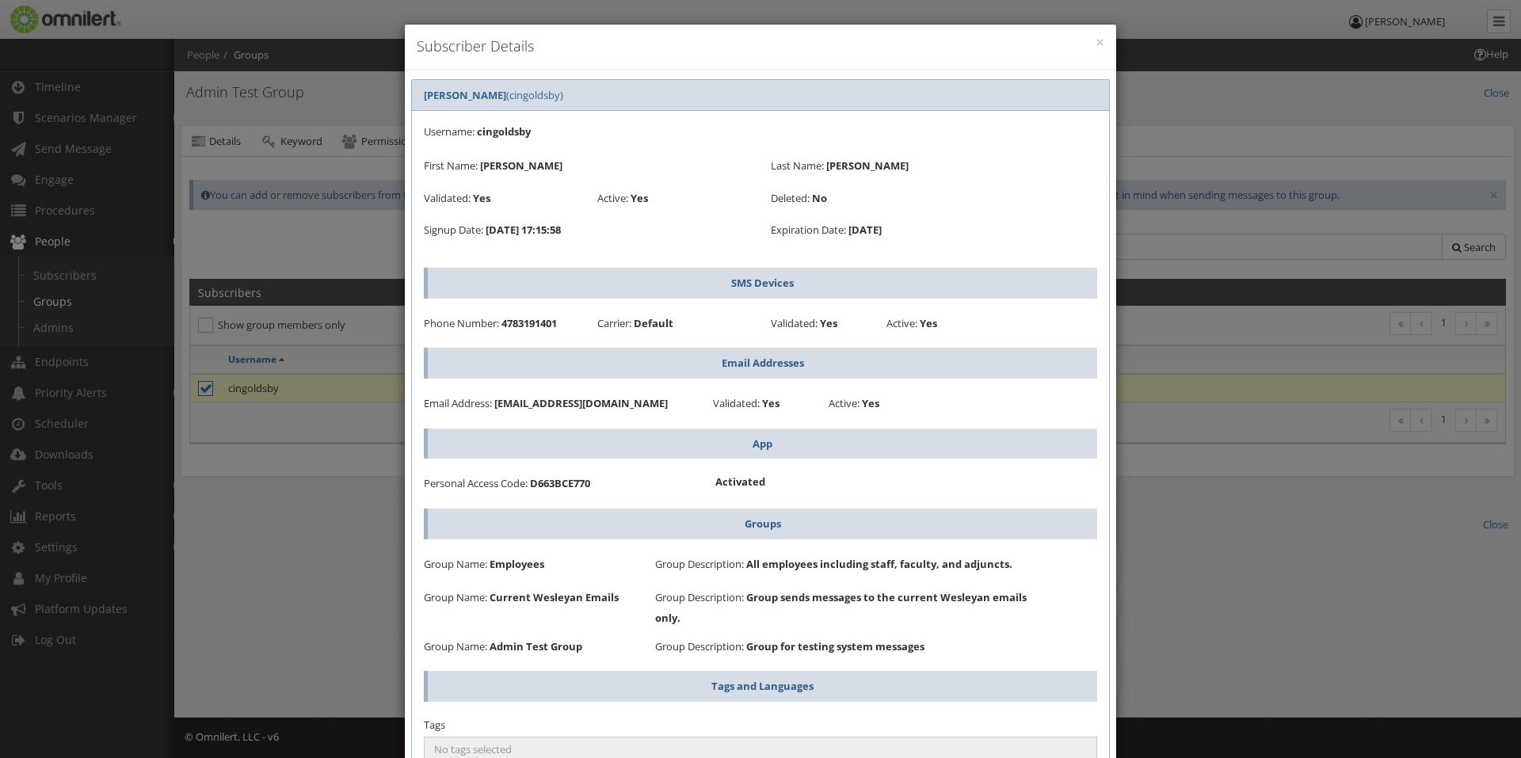
click at [321, 467] on div "× Subscriber Details [PERSON_NAME] ([GEOGRAPHIC_DATA]) Username: cingoldsby Fir…" at bounding box center [760, 379] width 1521 height 758
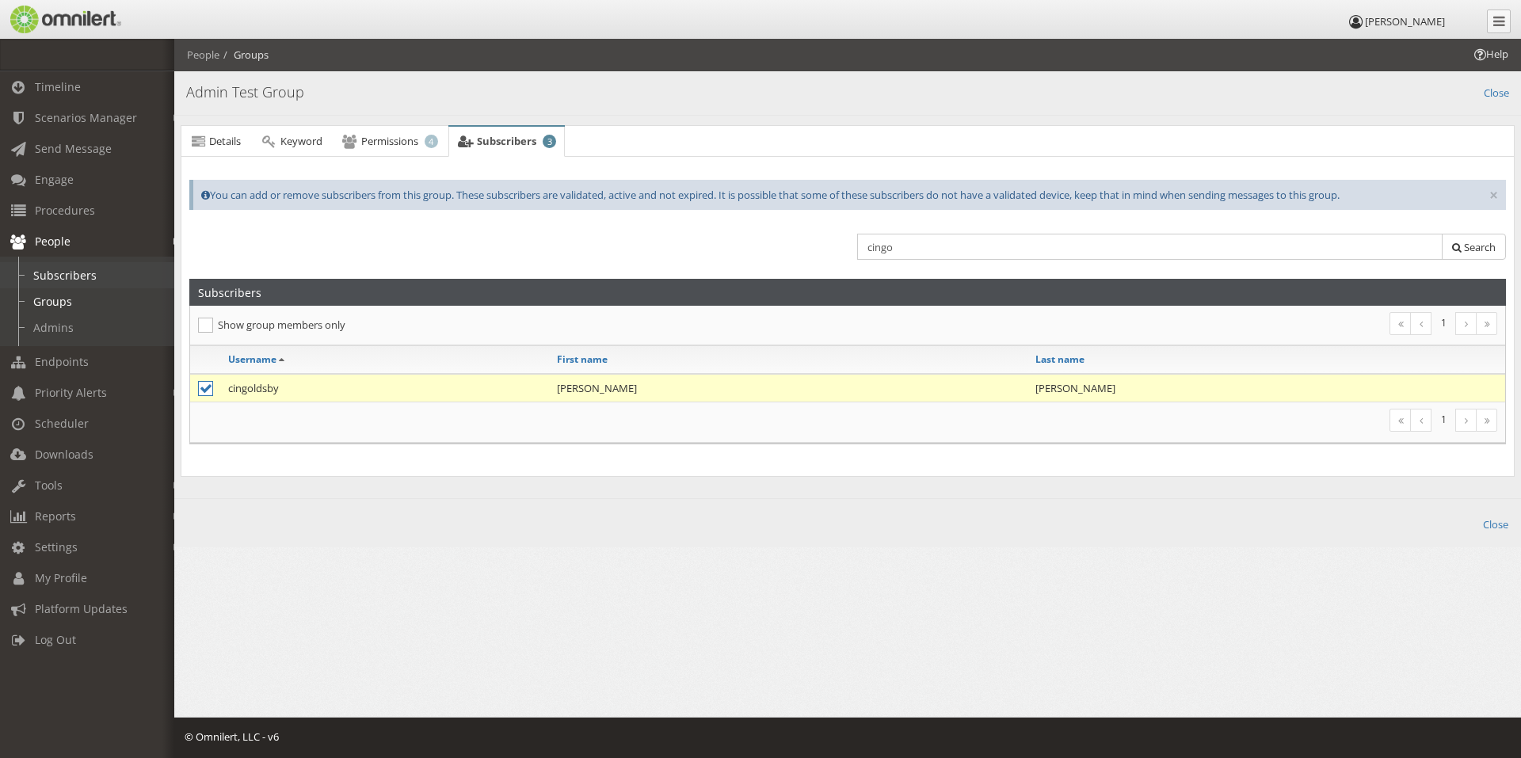
click at [64, 277] on link "Subscribers" at bounding box center [94, 275] width 189 height 26
select select
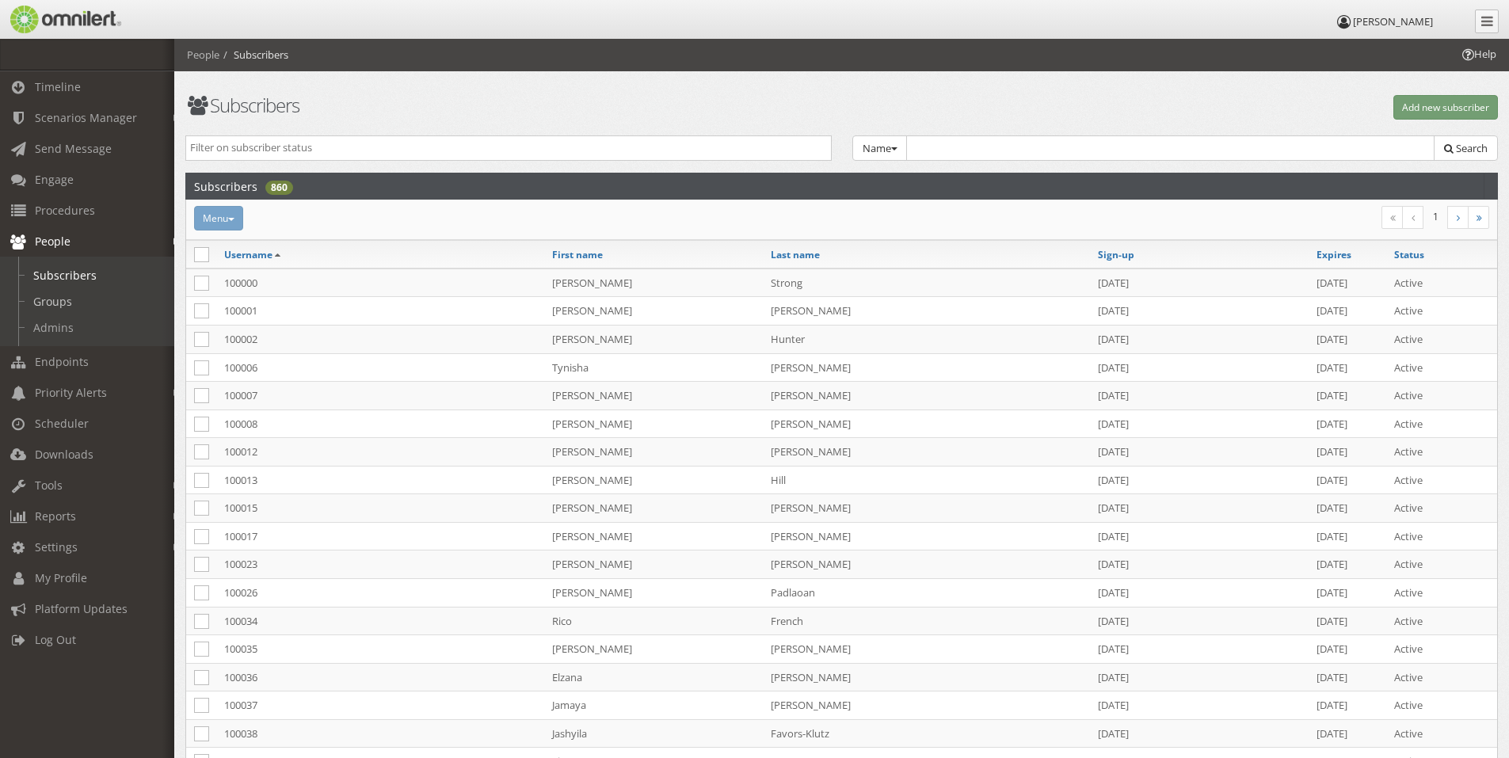
click at [52, 298] on link "Groups" at bounding box center [94, 301] width 189 height 26
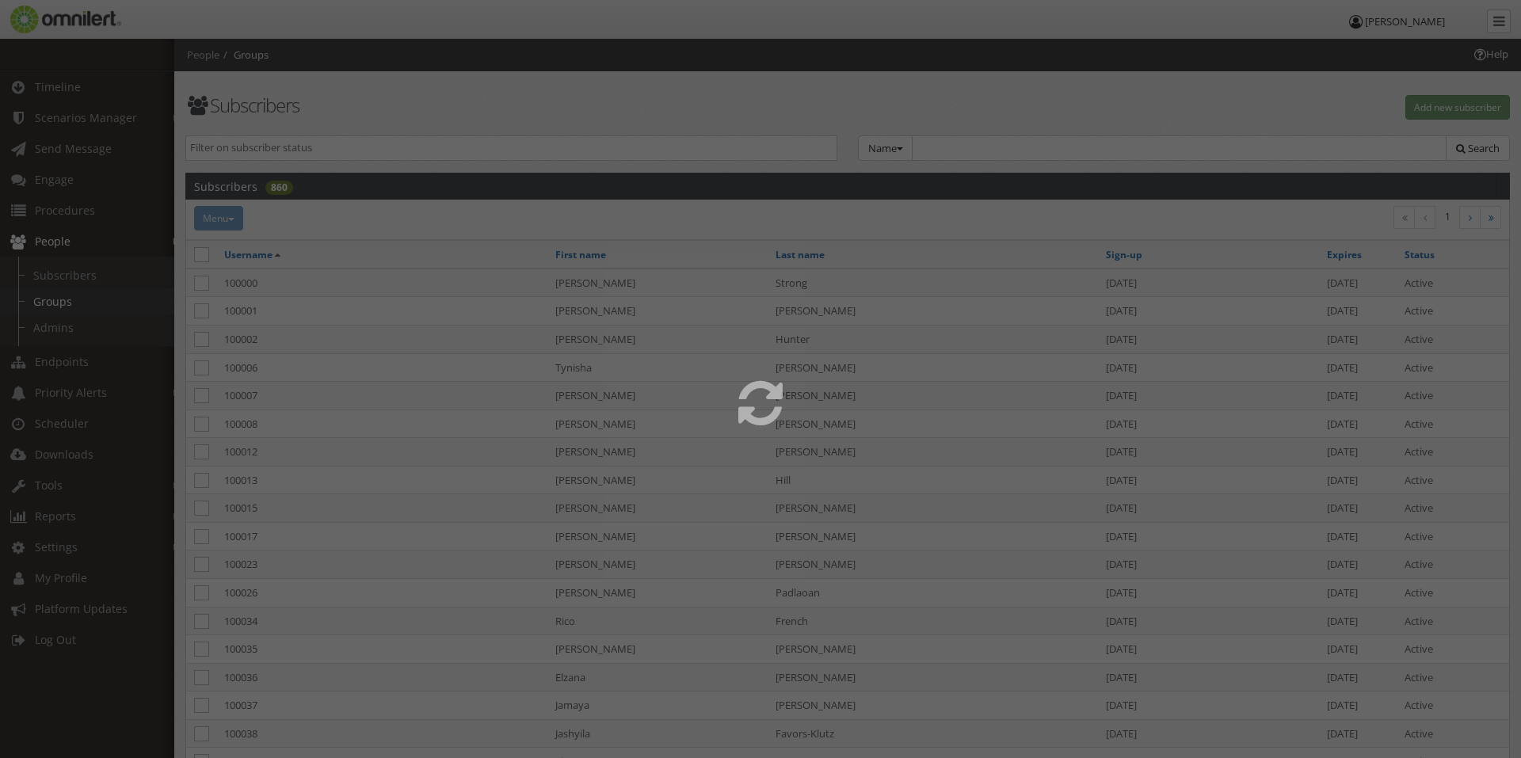
select select
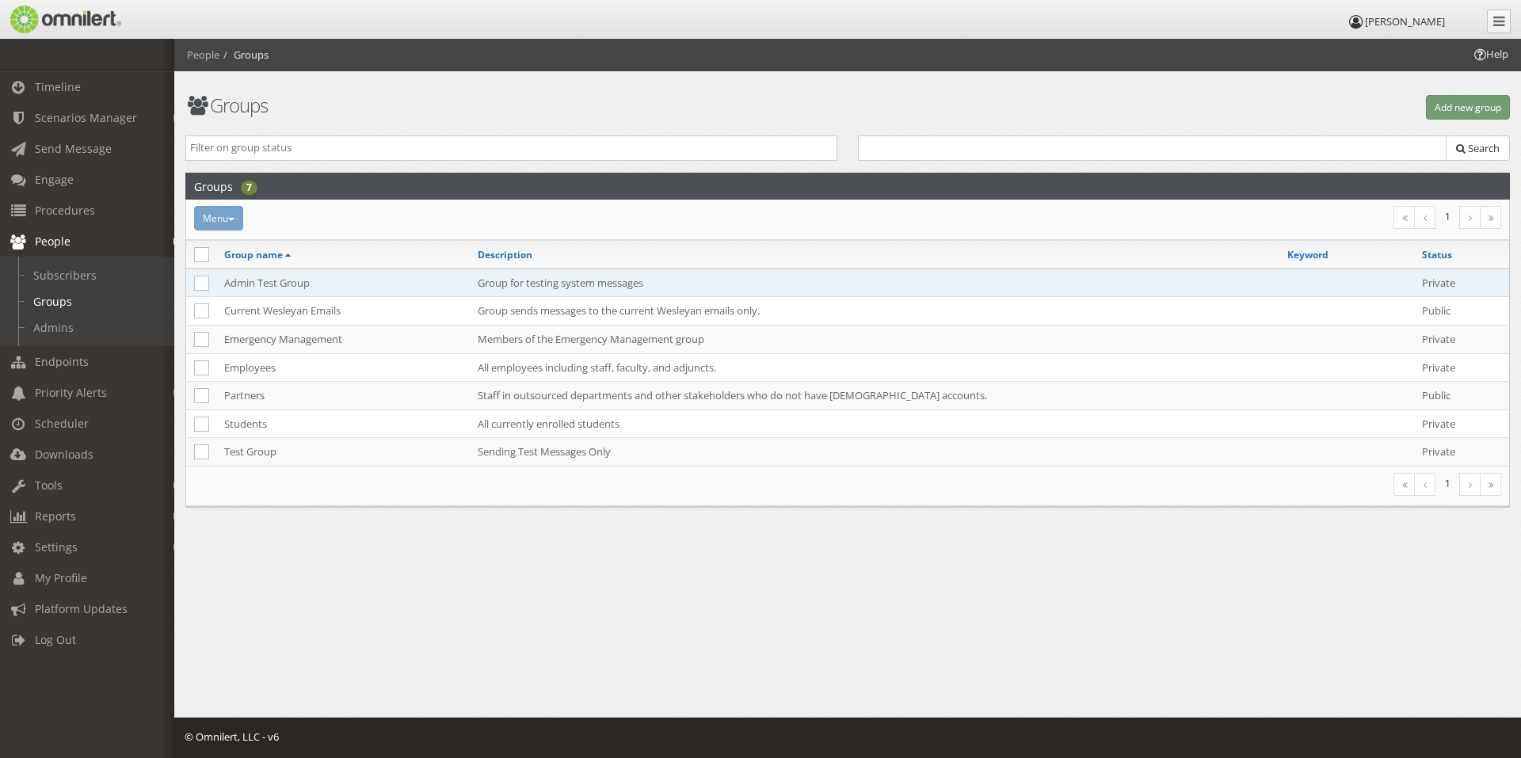
click at [300, 284] on td "Admin Test Group" at bounding box center [342, 283] width 253 height 29
click at [300, 284] on div "Help People Groups Groups Add new group Public Private Search Groups 7 Menu Mak…" at bounding box center [847, 310] width 1347 height 542
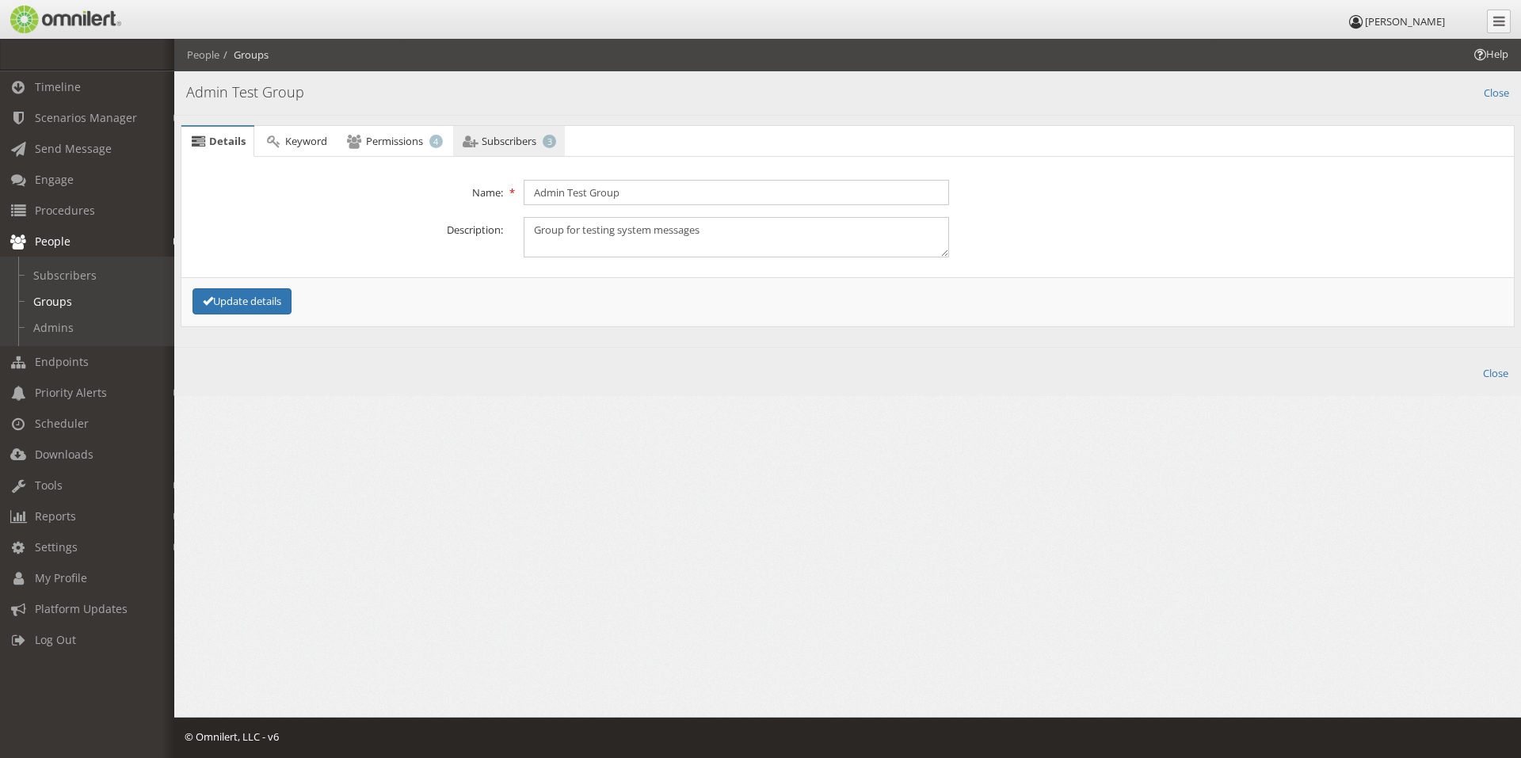
click at [523, 136] on span "Subscribers" at bounding box center [509, 141] width 55 height 14
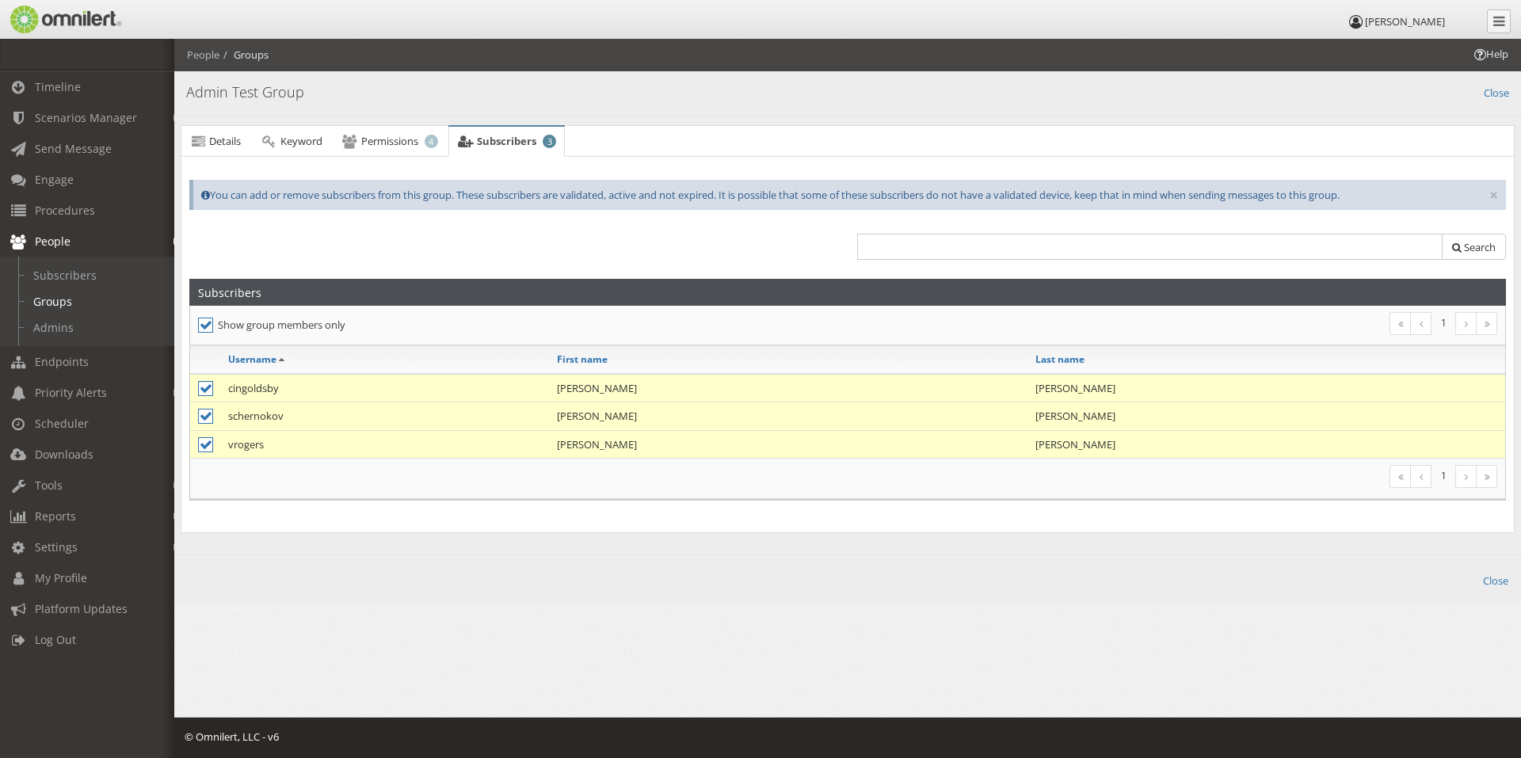
click at [206, 390] on icon at bounding box center [205, 388] width 15 height 15
checkbox input "false"
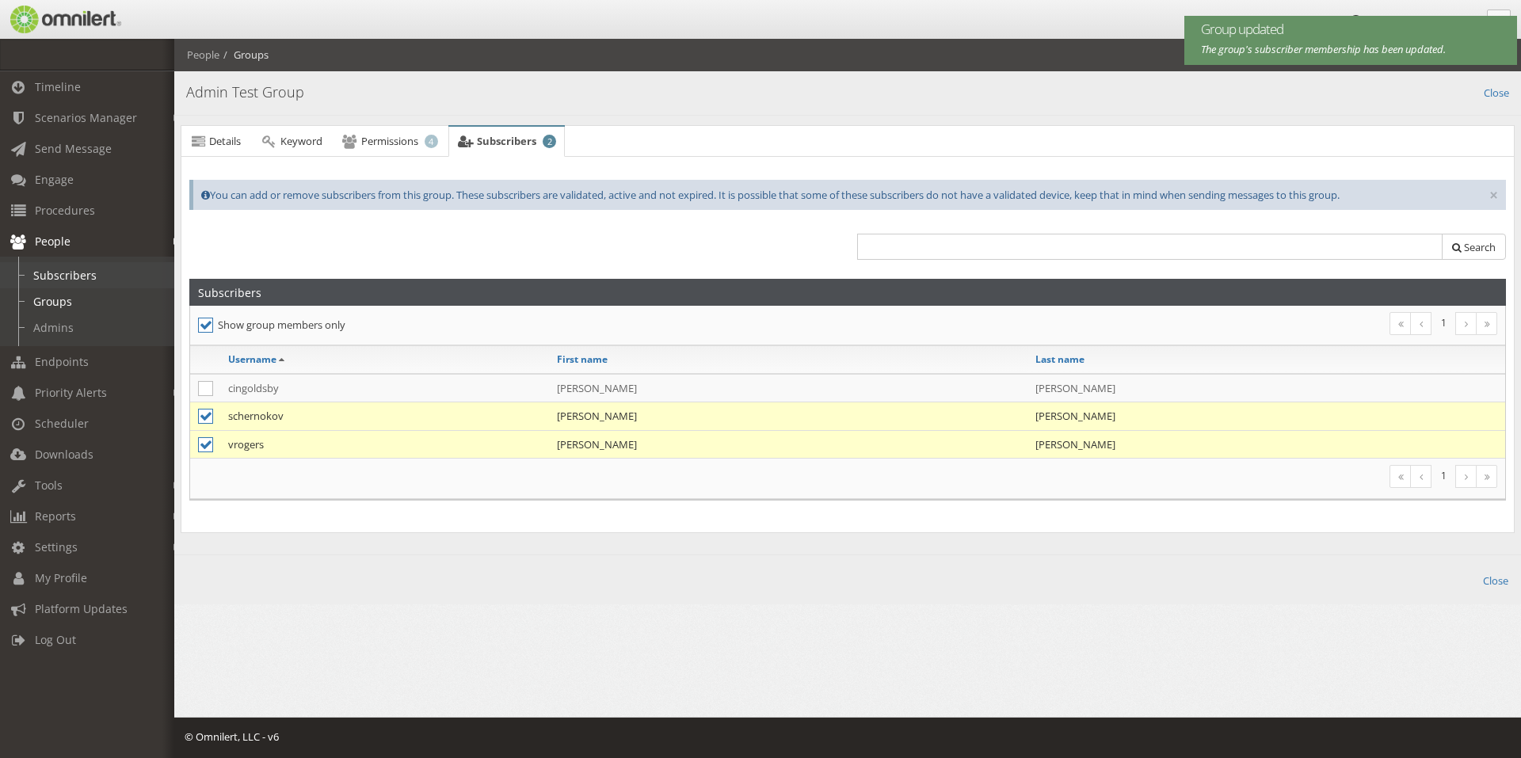
click at [57, 273] on link "Subscribers" at bounding box center [94, 275] width 189 height 26
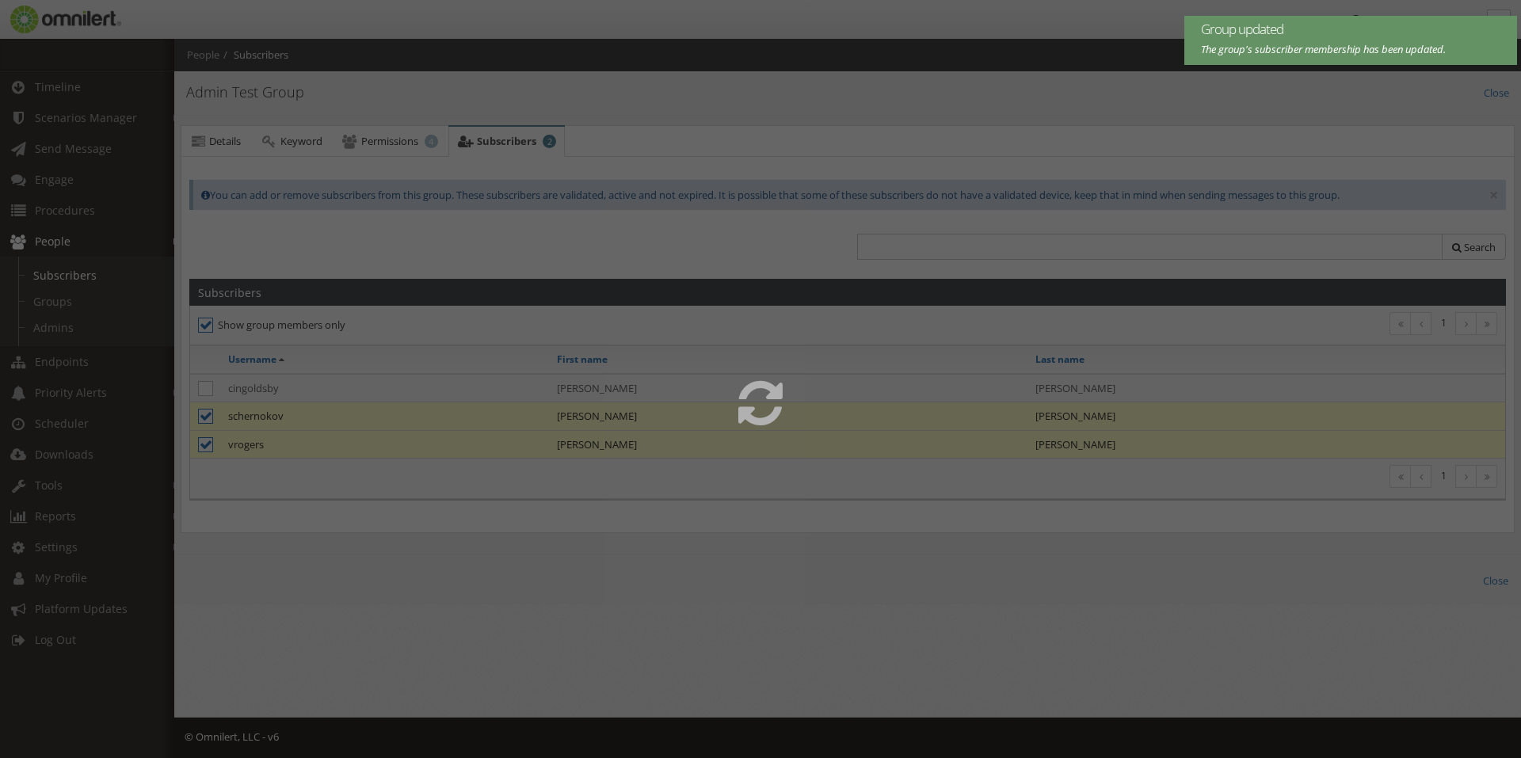
select select
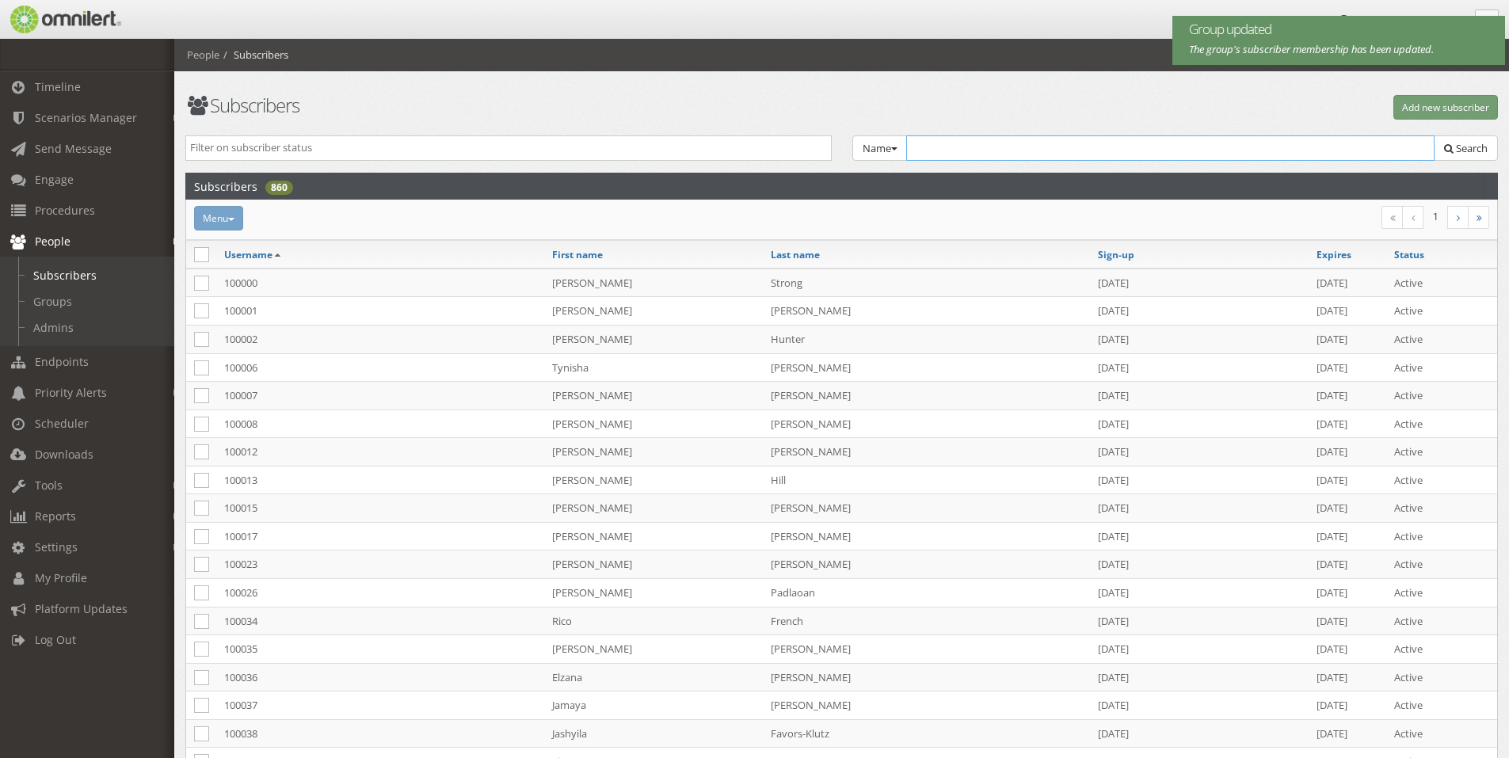
click at [978, 140] on input "text" at bounding box center [1170, 147] width 529 height 25
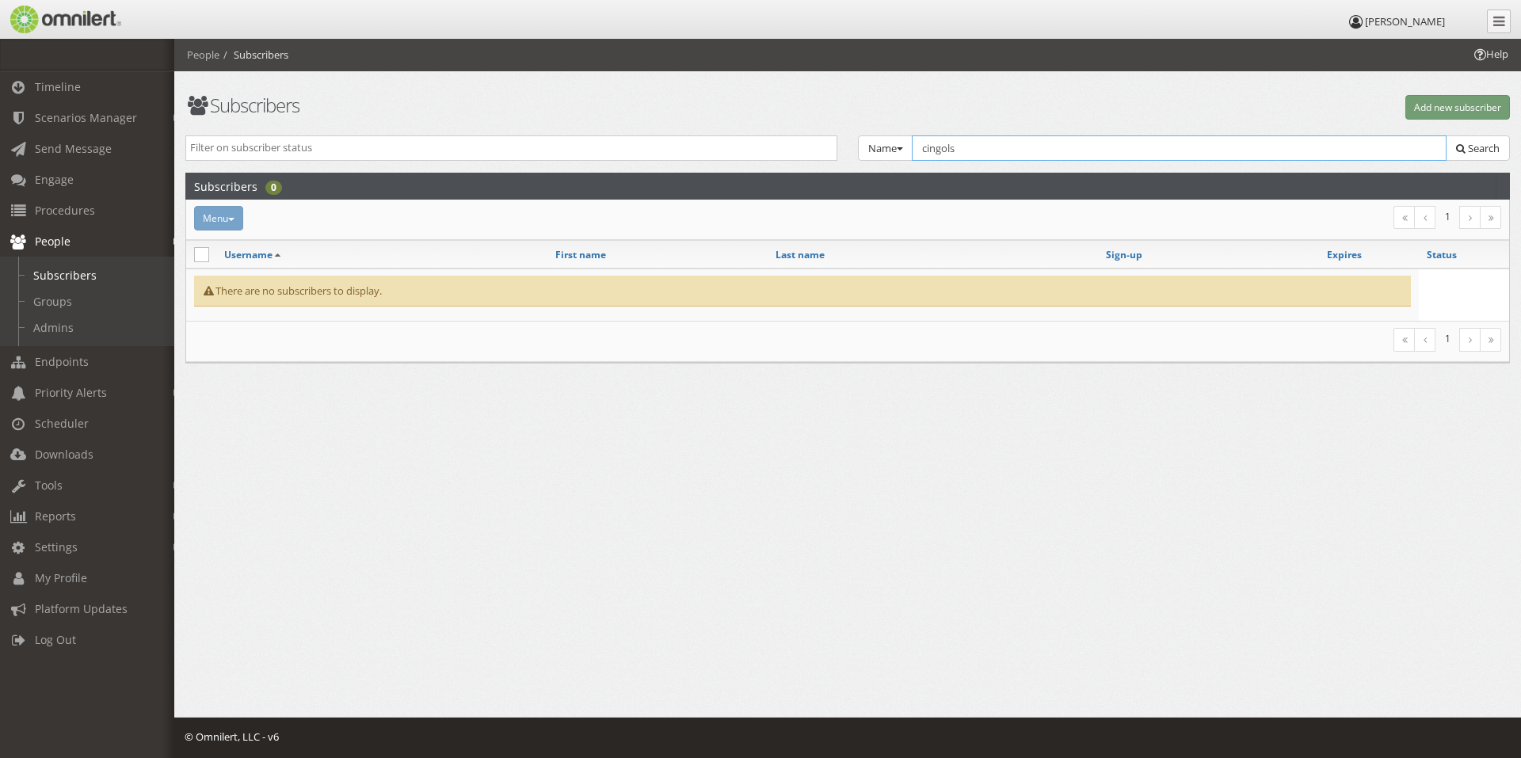
click at [969, 152] on input "cingols" at bounding box center [1179, 147] width 535 height 25
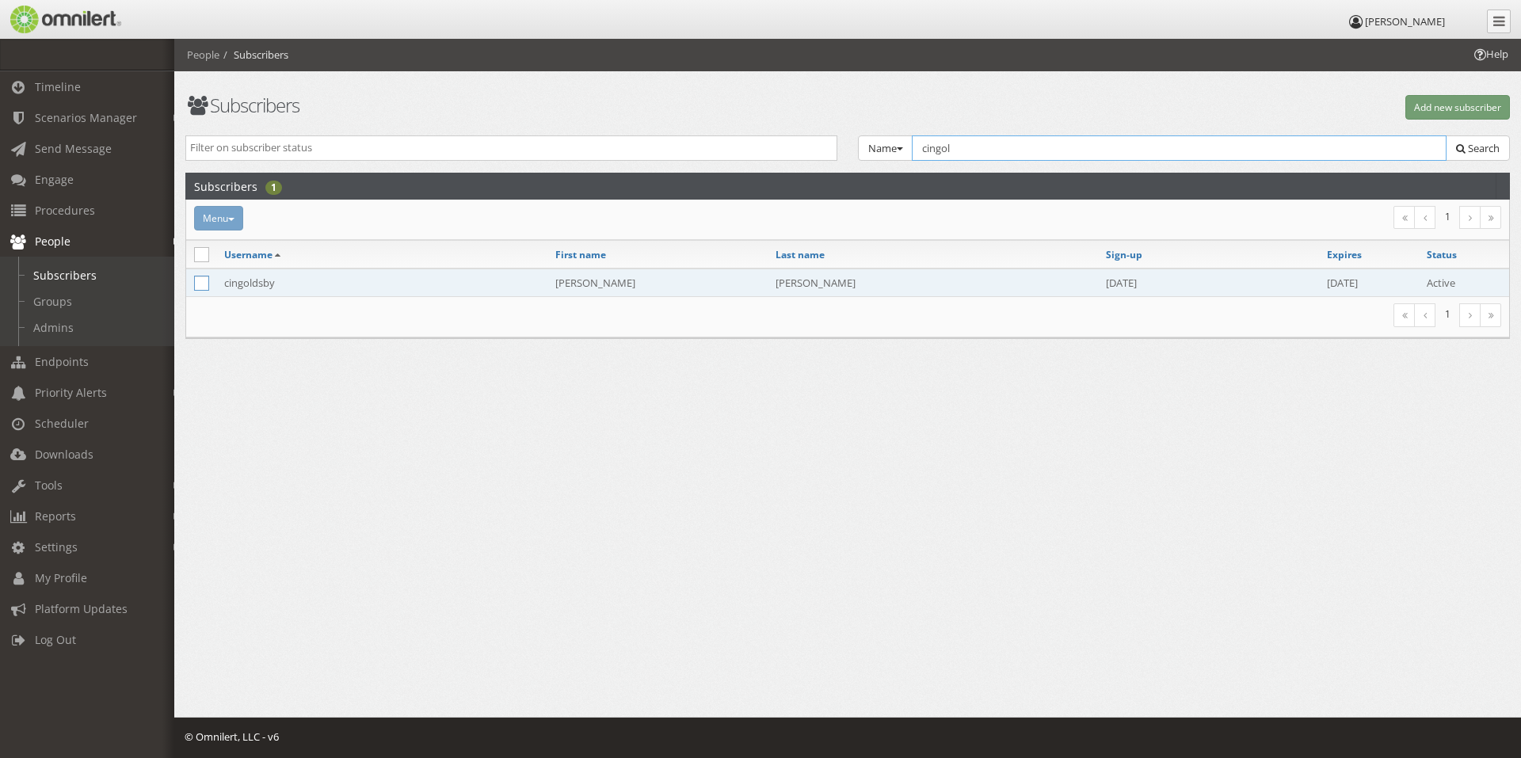
type input "cingol"
click at [197, 288] on icon at bounding box center [201, 283] width 15 height 15
checkbox input "true"
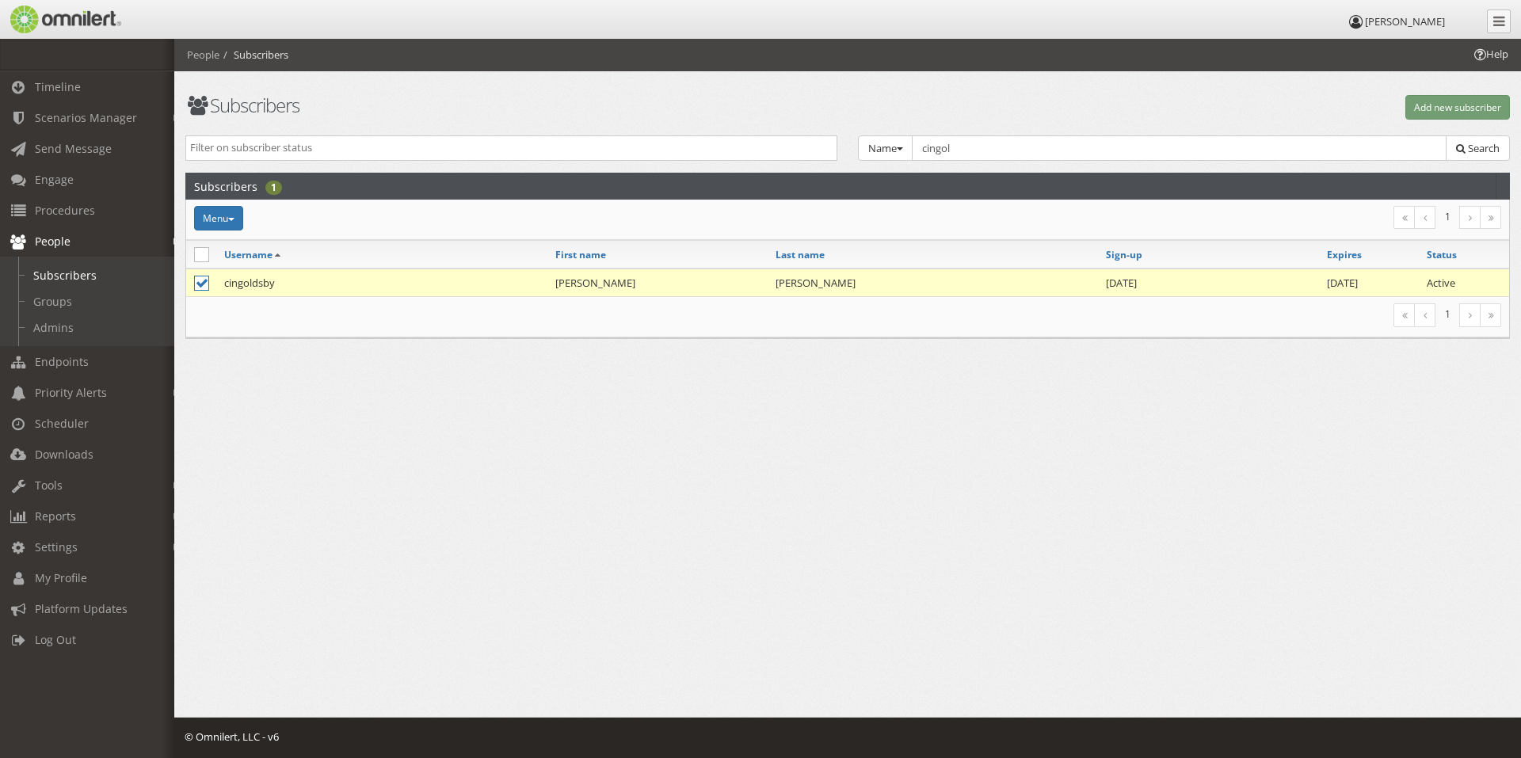
click at [351, 275] on td "cingoldsby" at bounding box center [381, 283] width 331 height 29
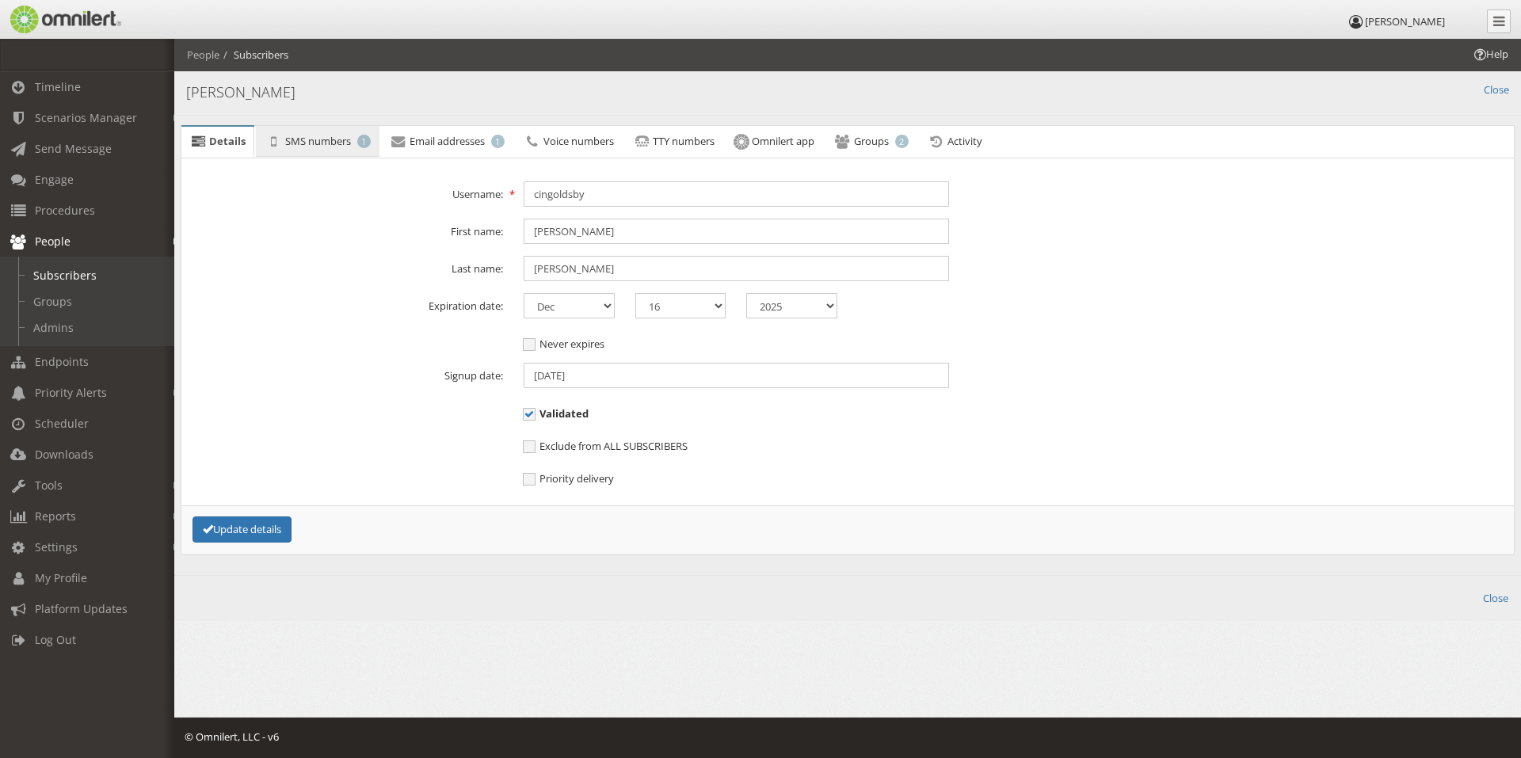
click at [321, 149] on link "SMS numbers 1" at bounding box center [317, 142] width 123 height 32
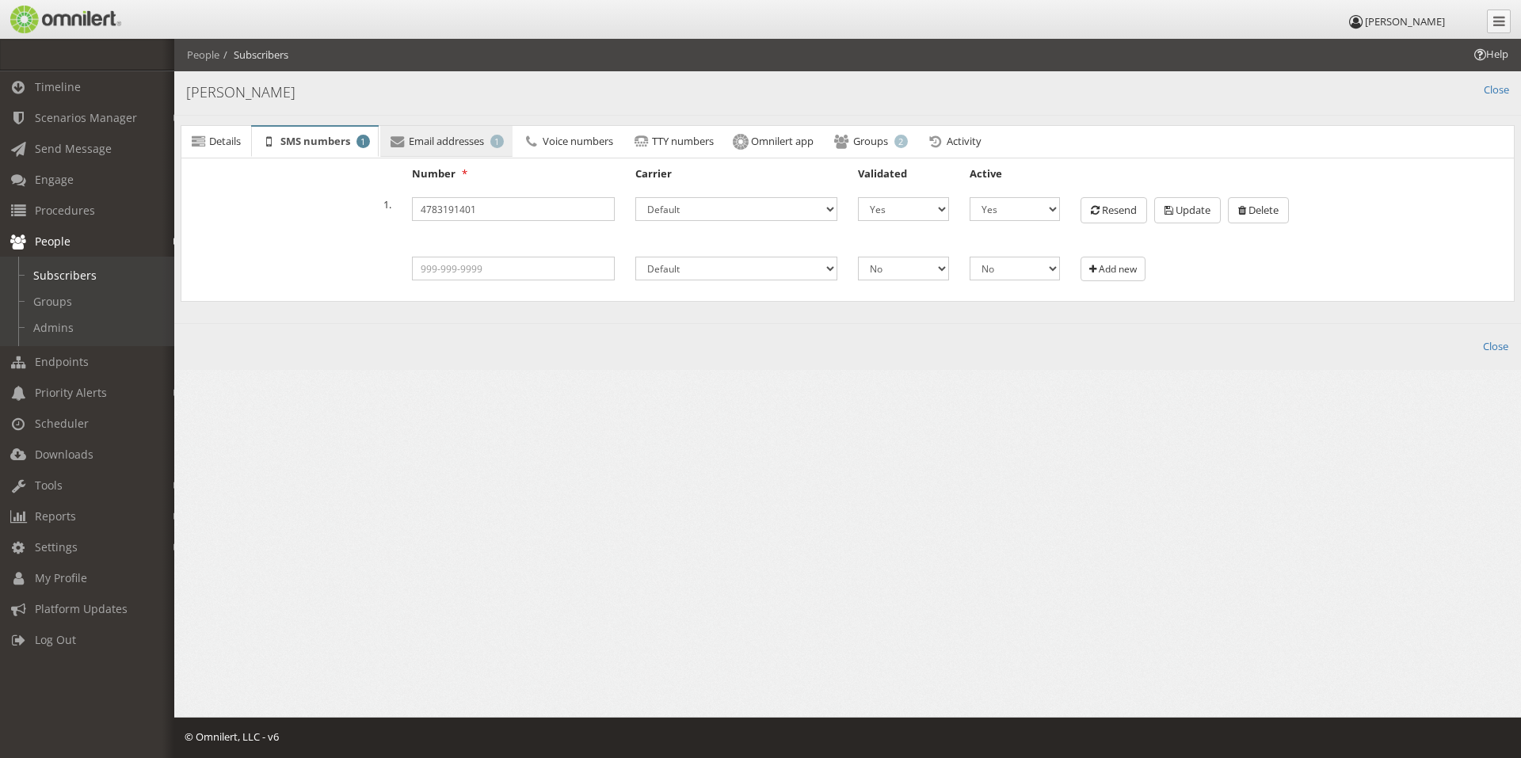
click at [468, 151] on link "Email addresses 1" at bounding box center [446, 142] width 132 height 32
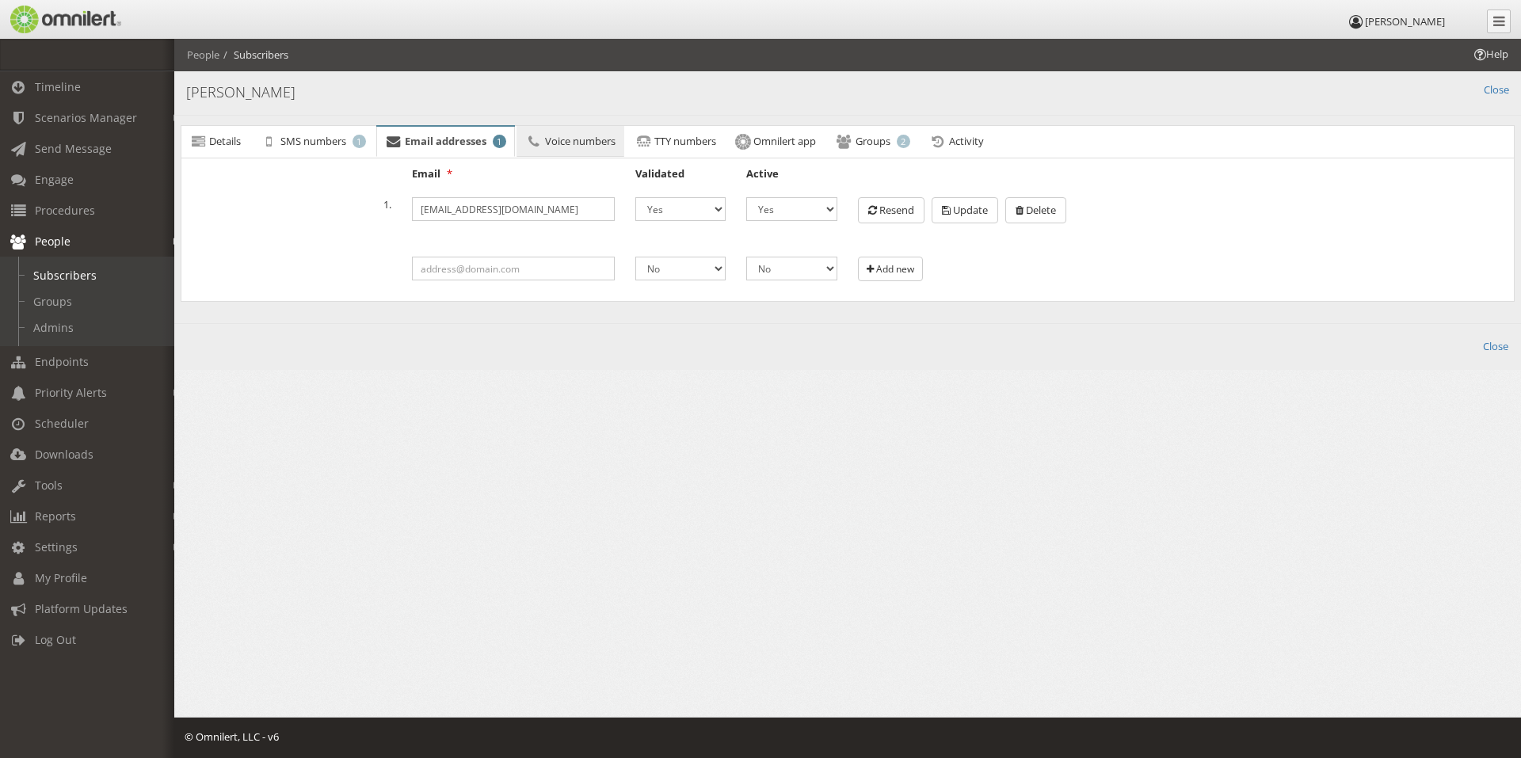
click at [604, 142] on span "Voice numbers" at bounding box center [580, 141] width 71 height 14
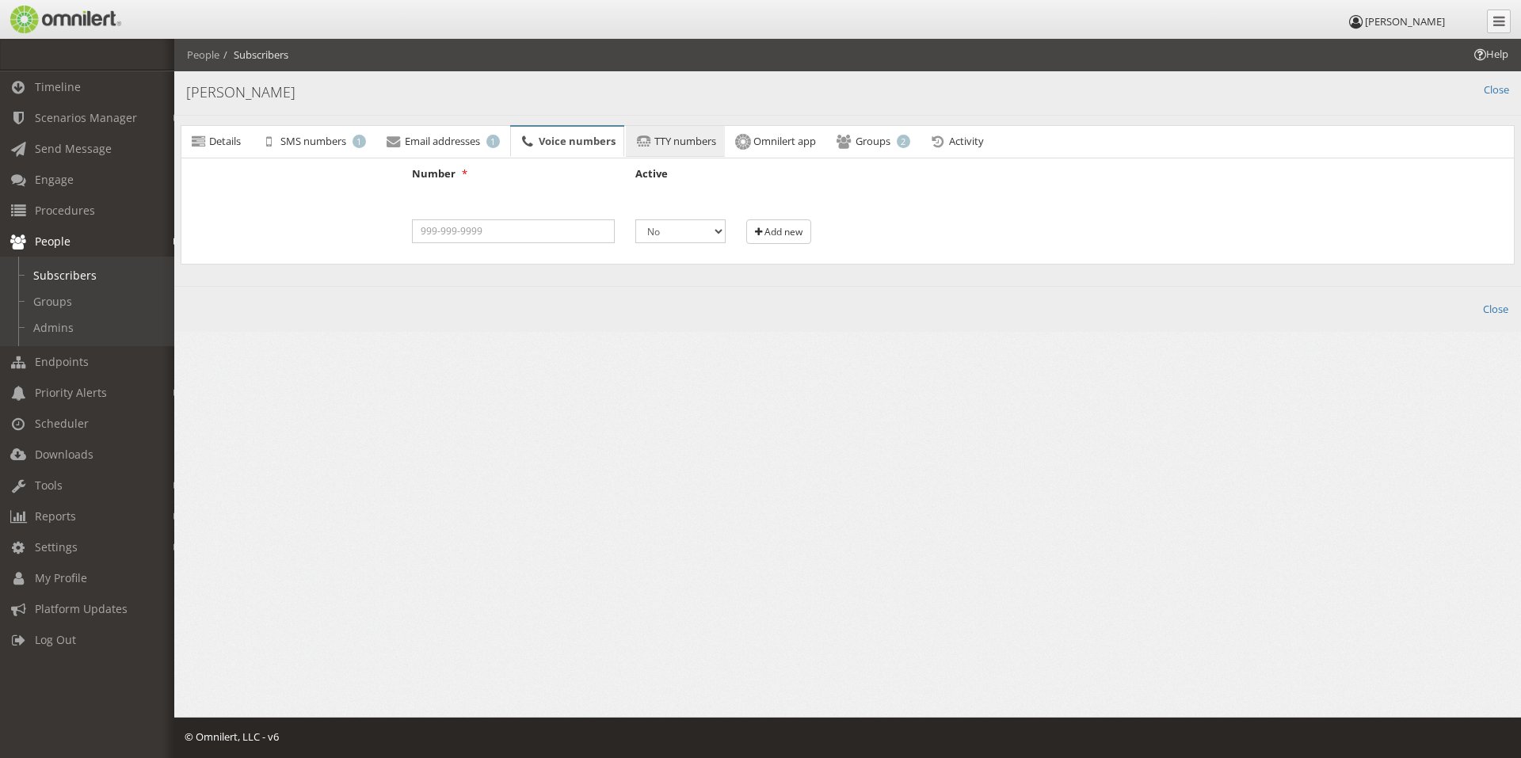
click at [694, 139] on span "TTY numbers" at bounding box center [685, 141] width 62 height 14
click at [816, 142] on span "Omnilert app" at bounding box center [784, 141] width 63 height 14
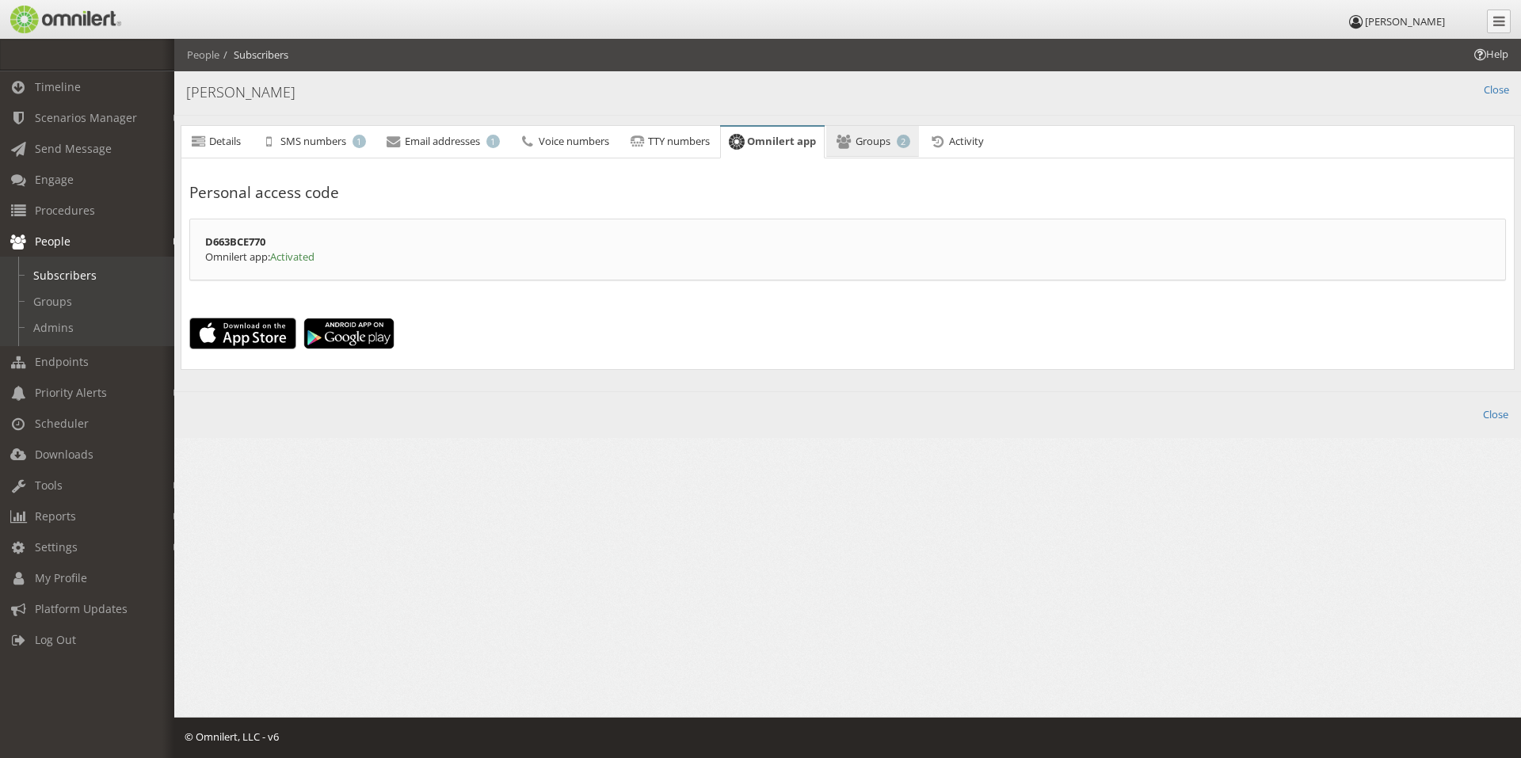
click at [869, 138] on span "Groups" at bounding box center [873, 141] width 35 height 14
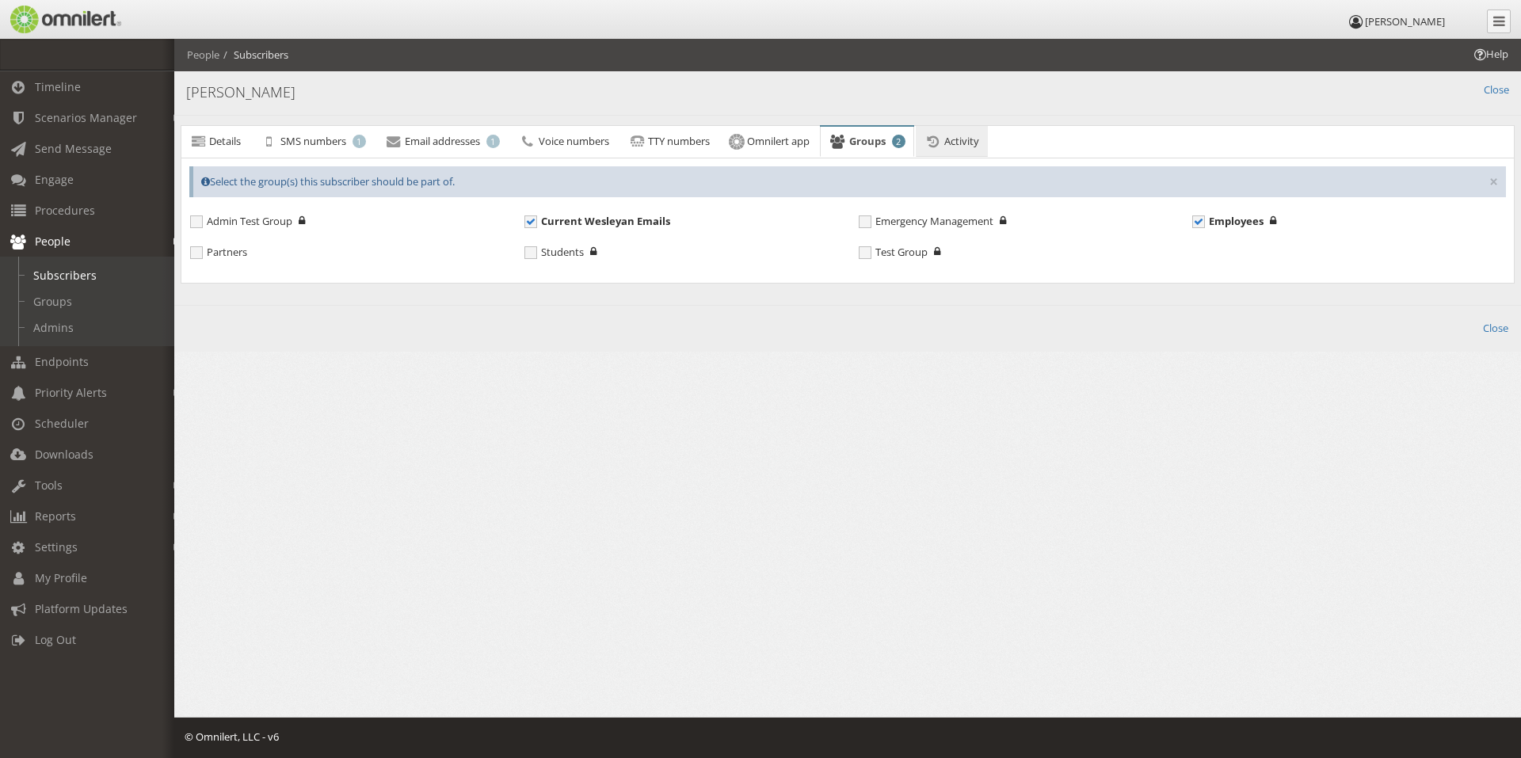
click at [970, 148] on link "Activity" at bounding box center [952, 142] width 72 height 32
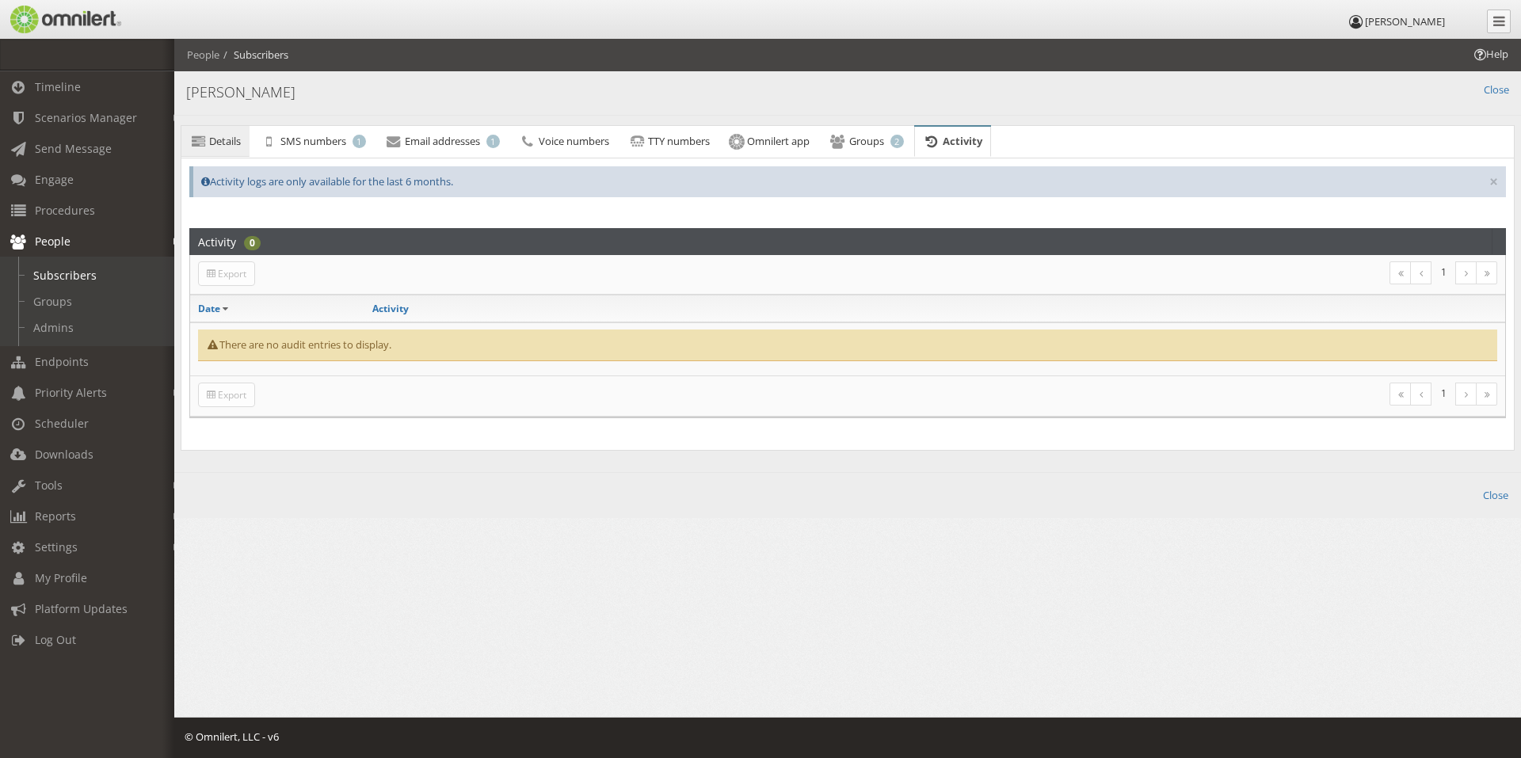
click at [213, 150] on link "Details" at bounding box center [215, 142] width 68 height 32
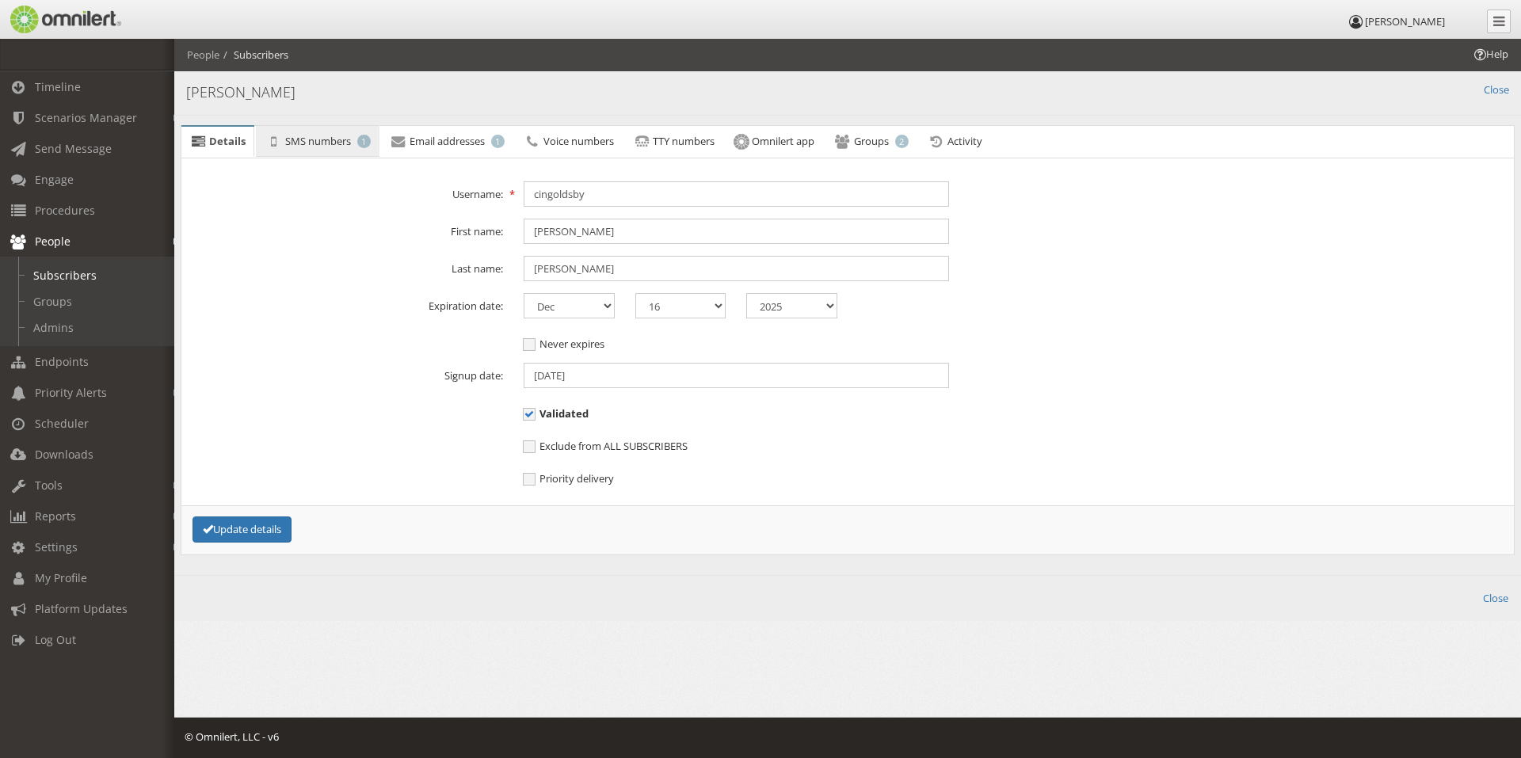
click at [321, 143] on span "SMS numbers" at bounding box center [318, 141] width 66 height 14
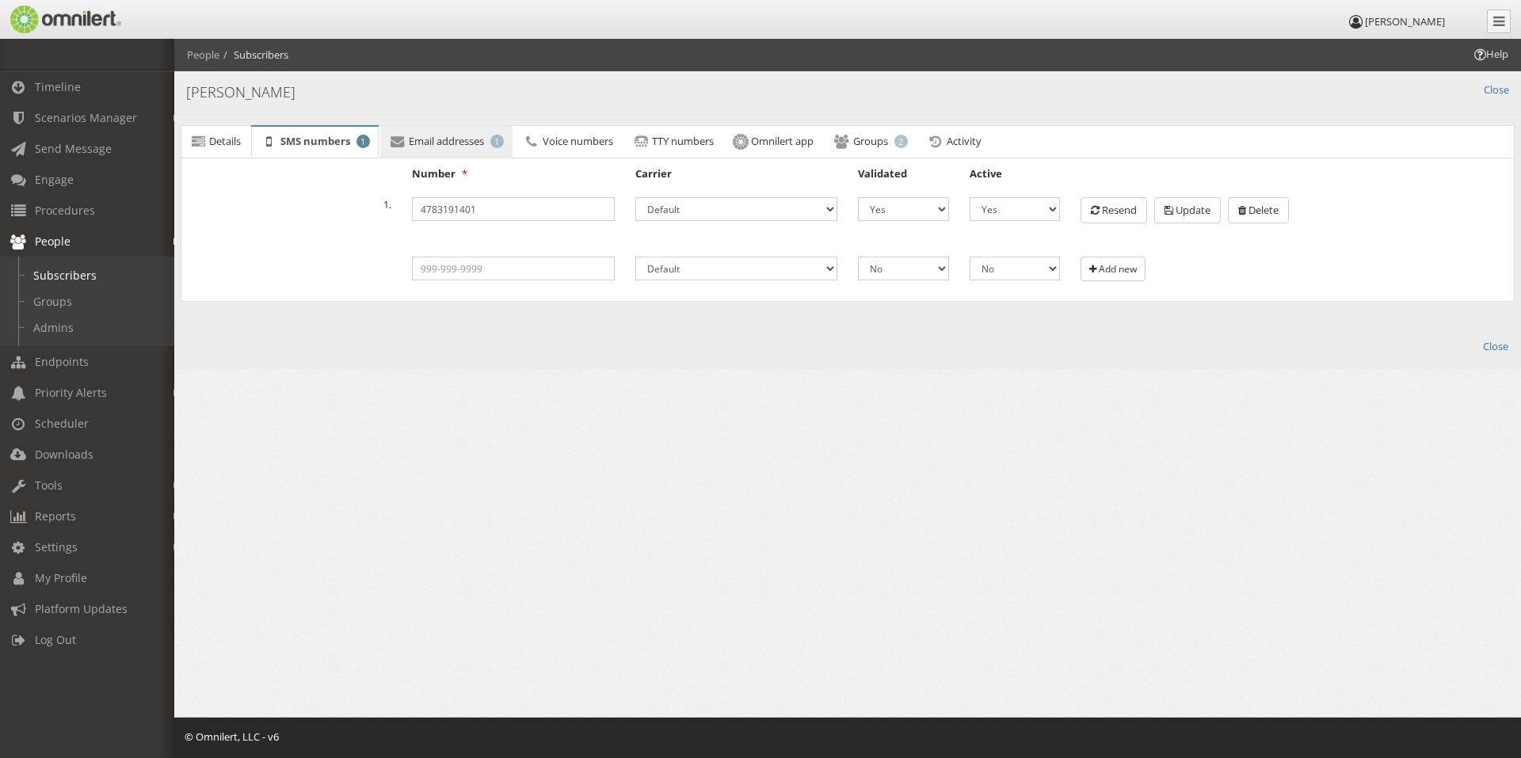
click at [447, 145] on span "Email addresses" at bounding box center [446, 141] width 75 height 14
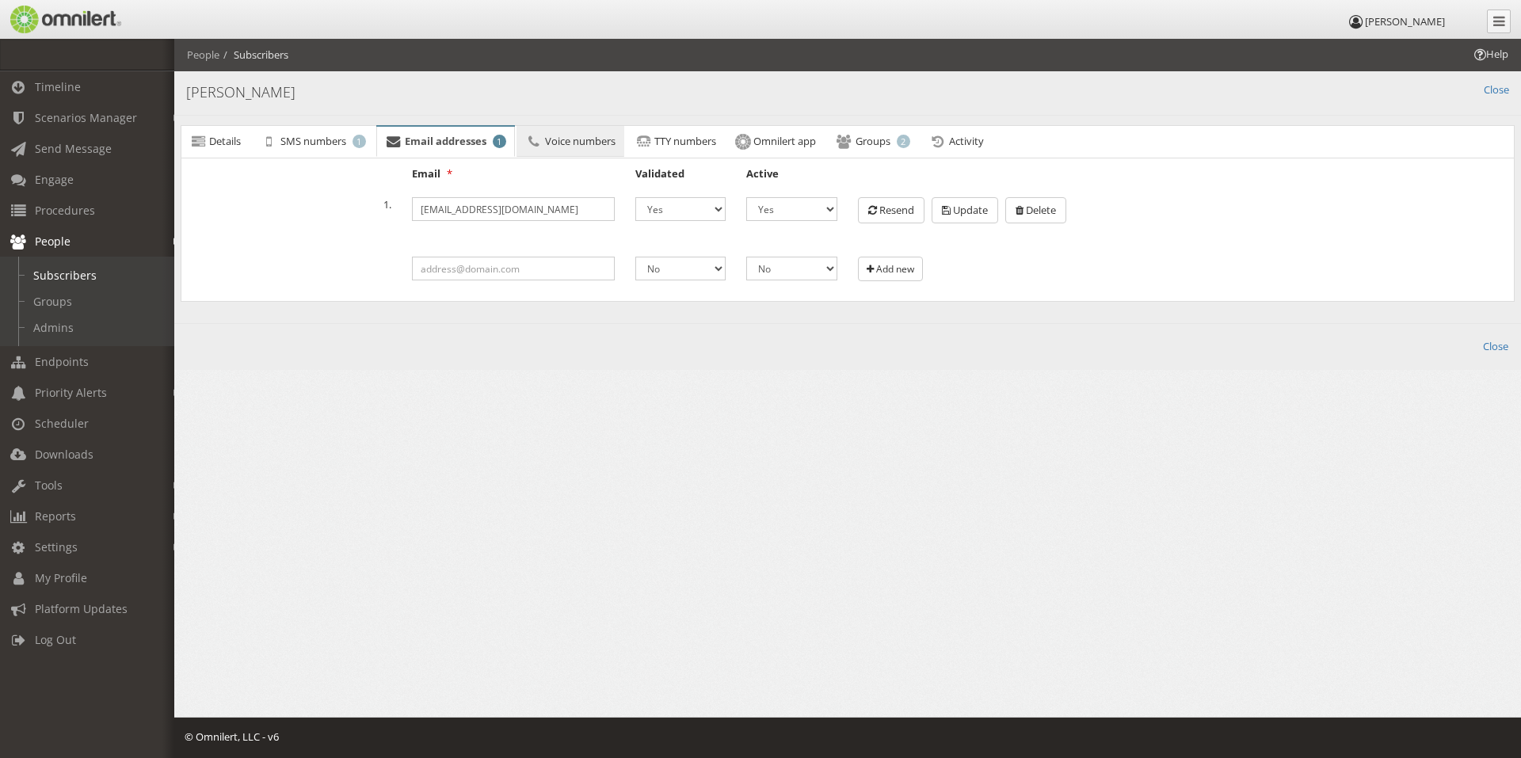
click at [565, 141] on span "Voice numbers" at bounding box center [580, 141] width 71 height 14
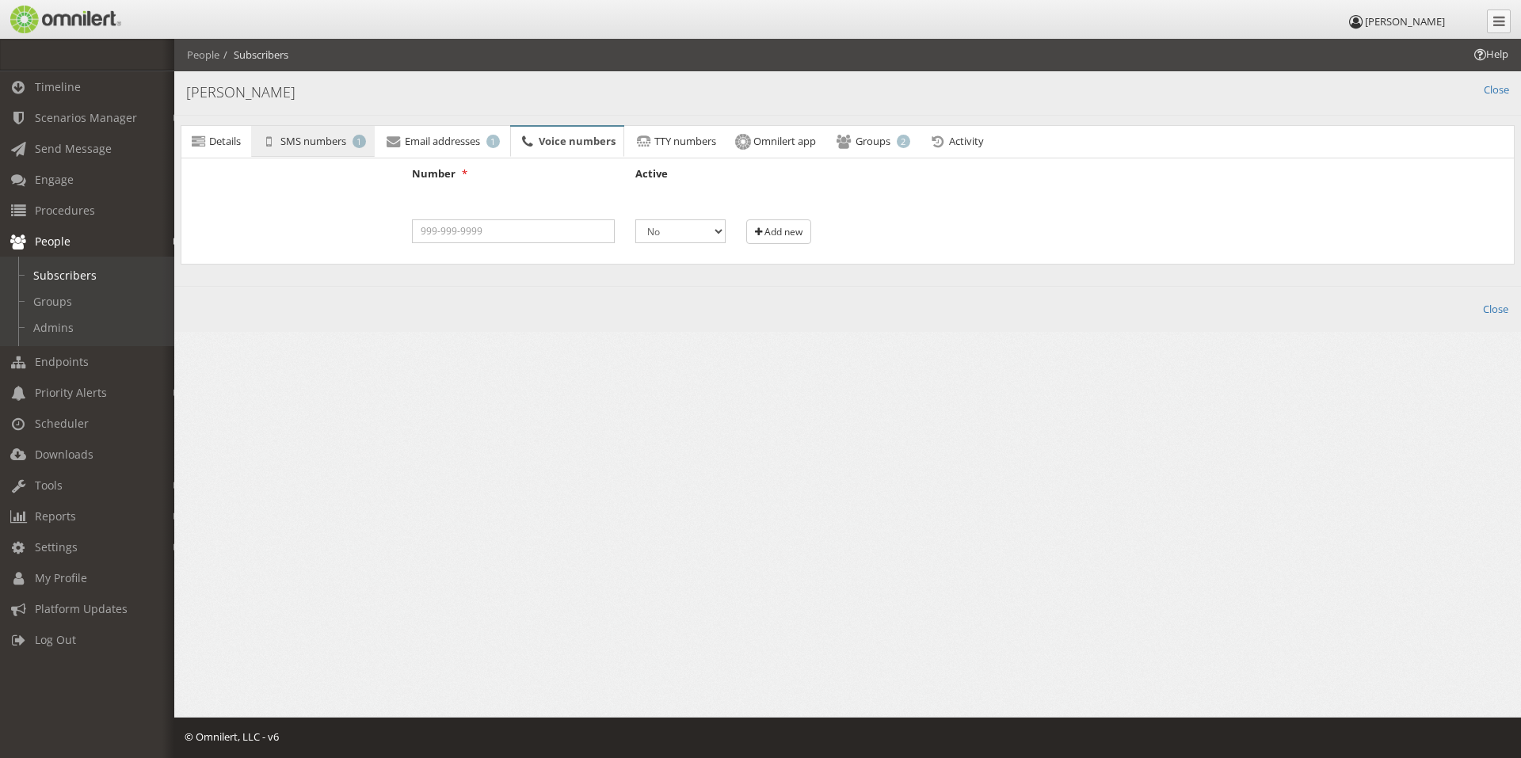
click at [323, 143] on span "SMS numbers" at bounding box center [313, 141] width 66 height 14
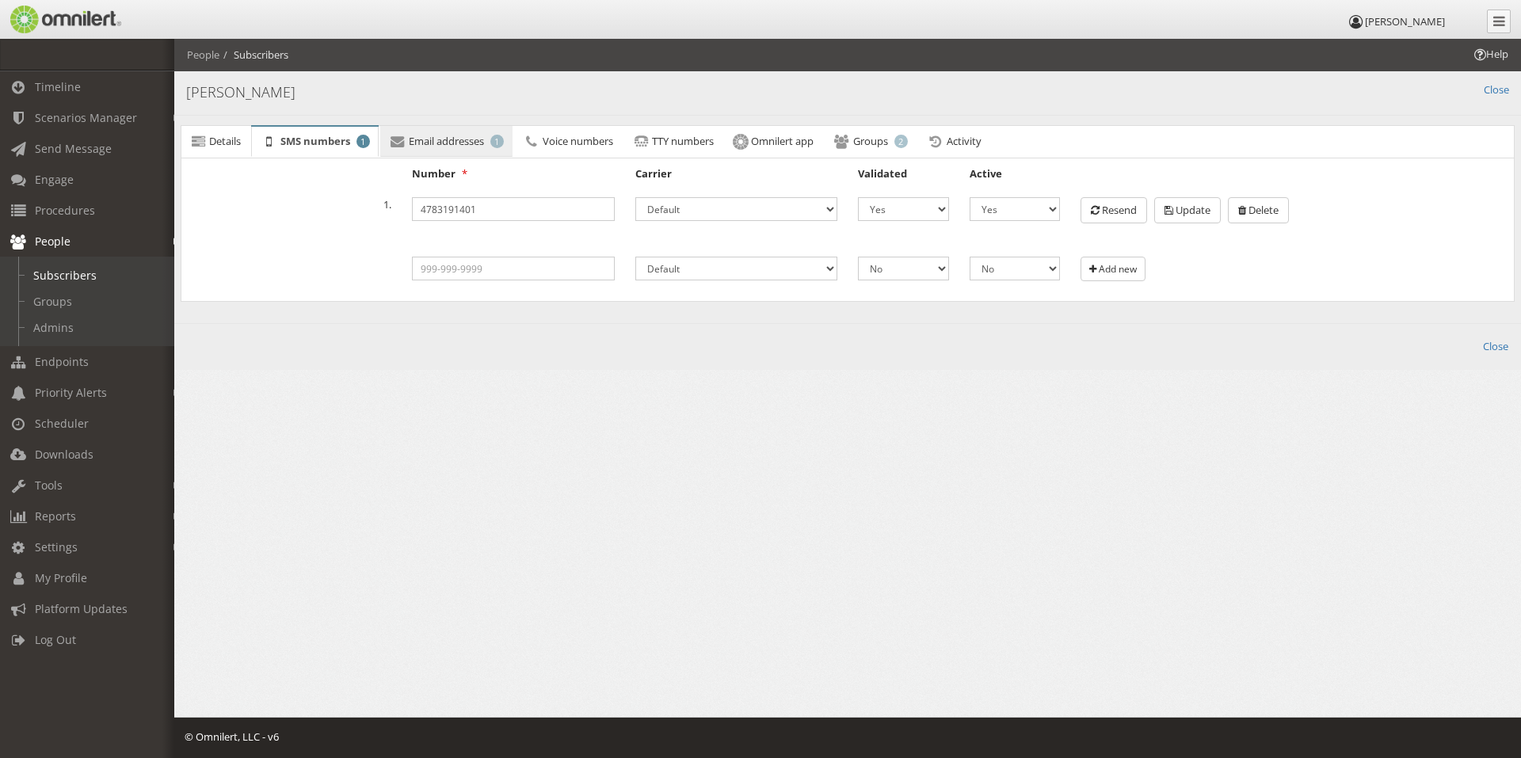
click at [453, 143] on span "Email addresses" at bounding box center [446, 141] width 75 height 14
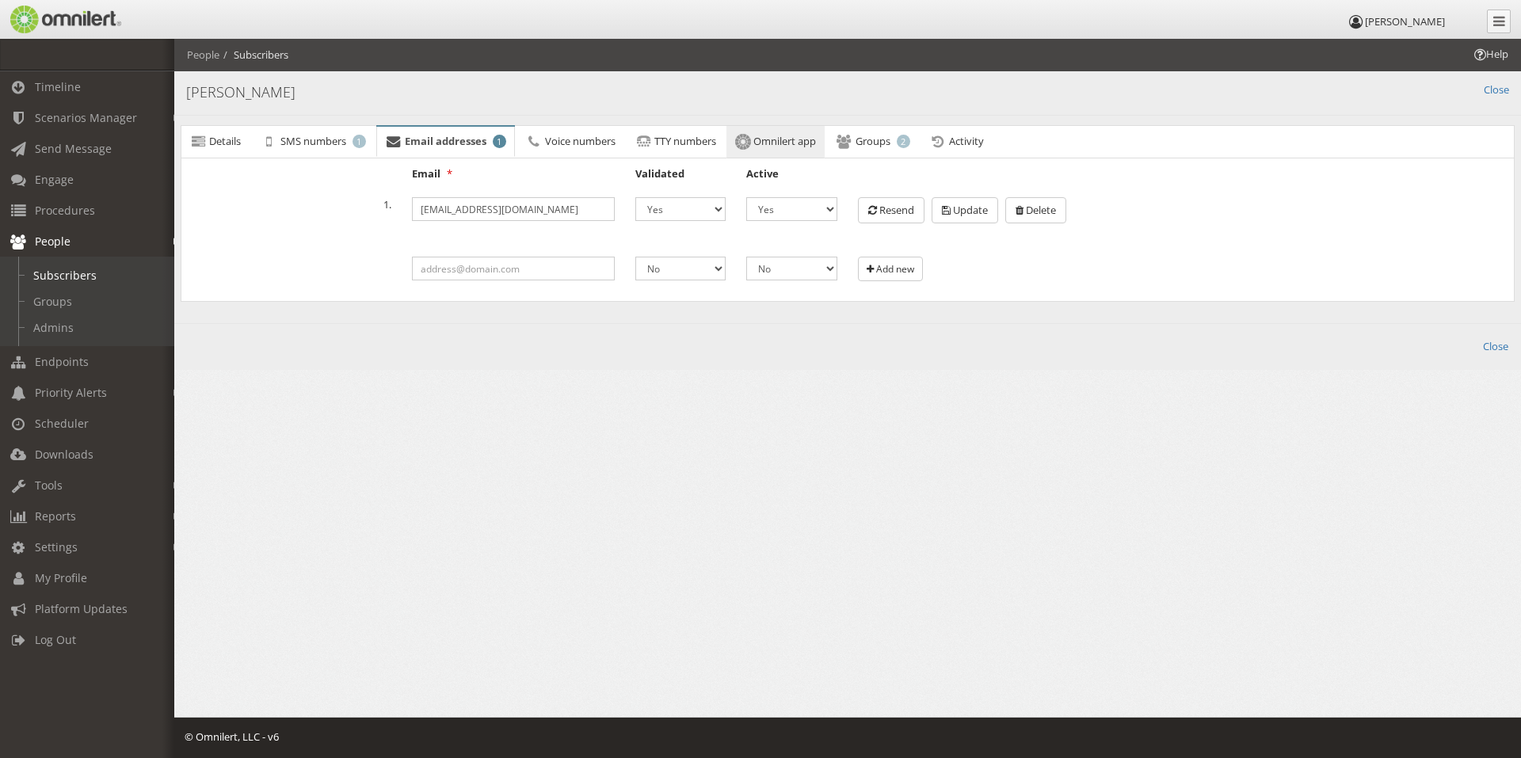
click at [771, 143] on span "Omnilert app" at bounding box center [784, 141] width 63 height 14
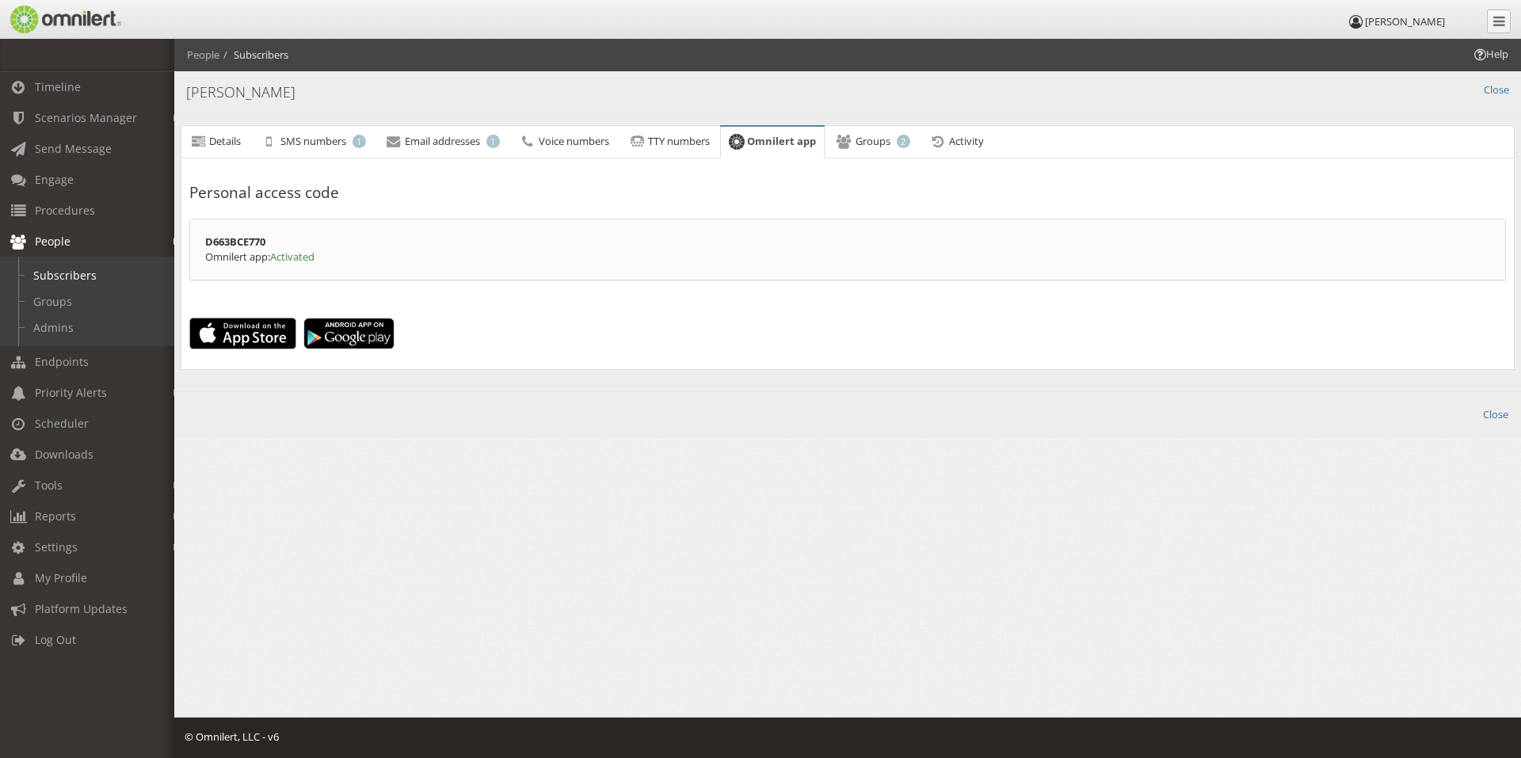
click at [314, 256] on span "Activated" at bounding box center [292, 257] width 44 height 14
drag, startPoint x: 313, startPoint y: 215, endPoint x: 314, endPoint y: 203, distance: 12.0
click at [313, 214] on fieldset "Personal access code D663BCE770 Omnilert app: Activated" at bounding box center [847, 230] width 1317 height 129
click at [314, 196] on h3 "Personal access code" at bounding box center [847, 192] width 1317 height 21
click at [53, 359] on span "Endpoints" at bounding box center [62, 361] width 54 height 15
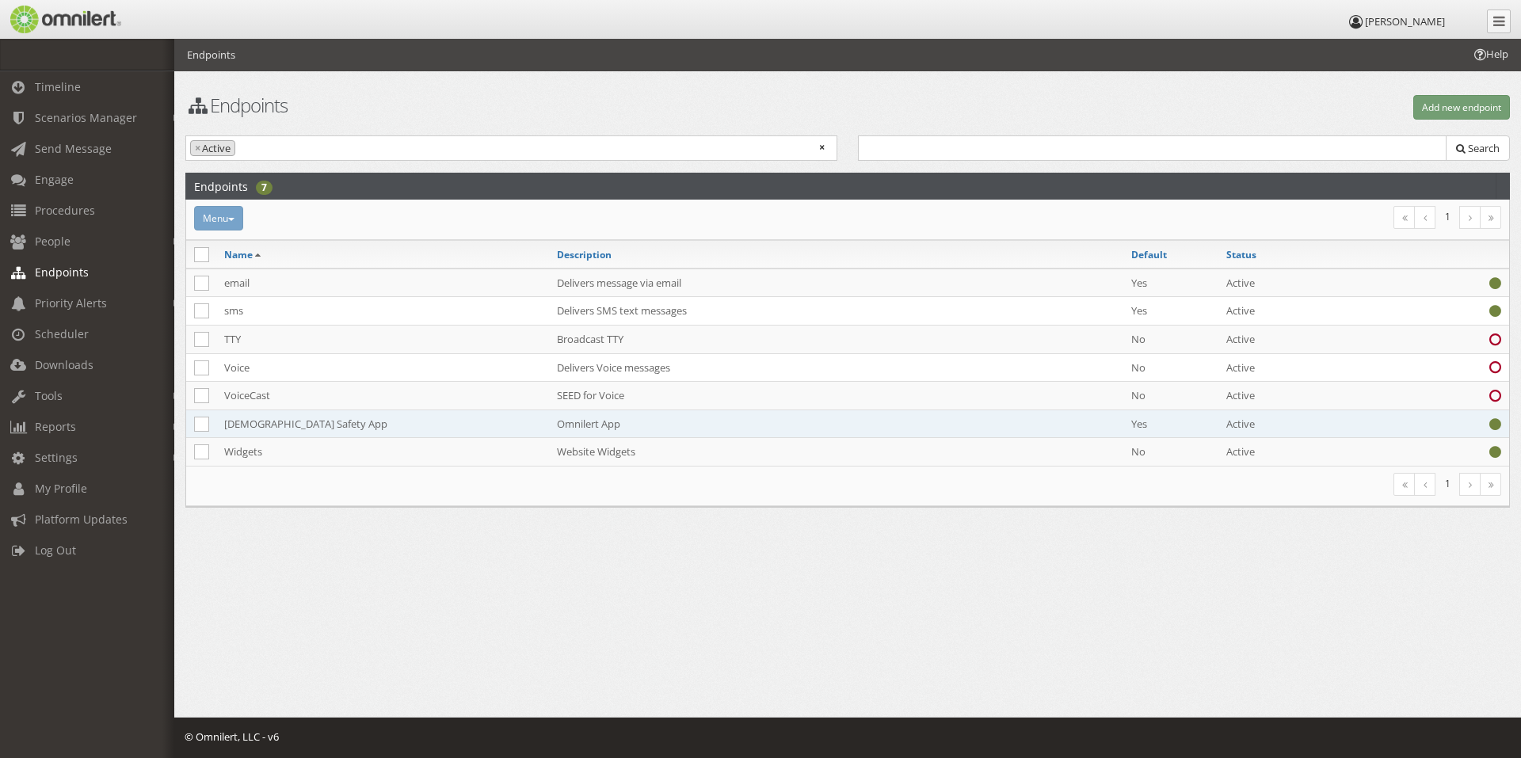
click at [286, 425] on td "[DEMOGRAPHIC_DATA] Safety App" at bounding box center [382, 424] width 333 height 29
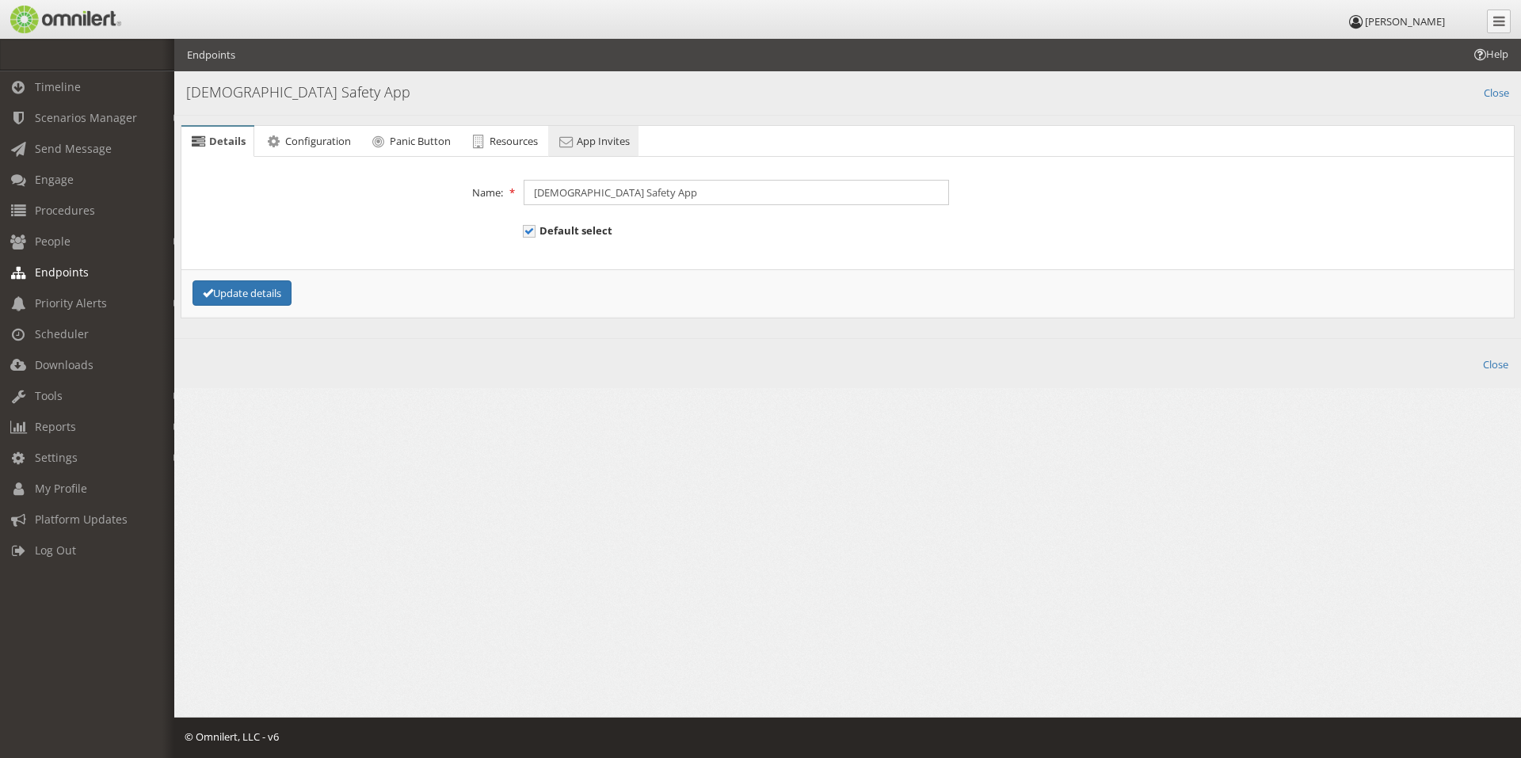
click at [578, 147] on link "App Invites" at bounding box center [593, 142] width 90 height 32
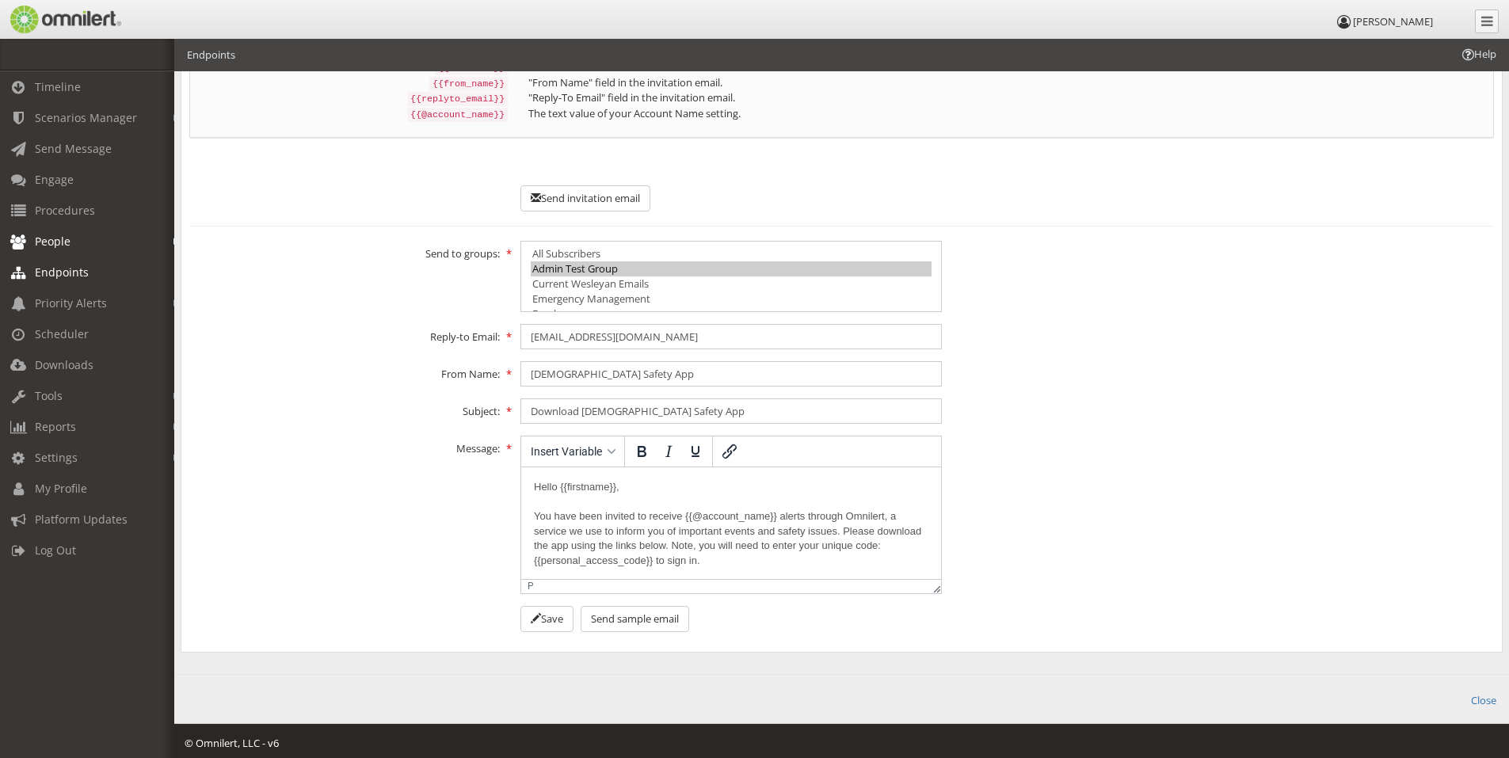
click at [42, 243] on span "People" at bounding box center [53, 241] width 36 height 15
click at [62, 305] on link "Groups" at bounding box center [94, 301] width 189 height 26
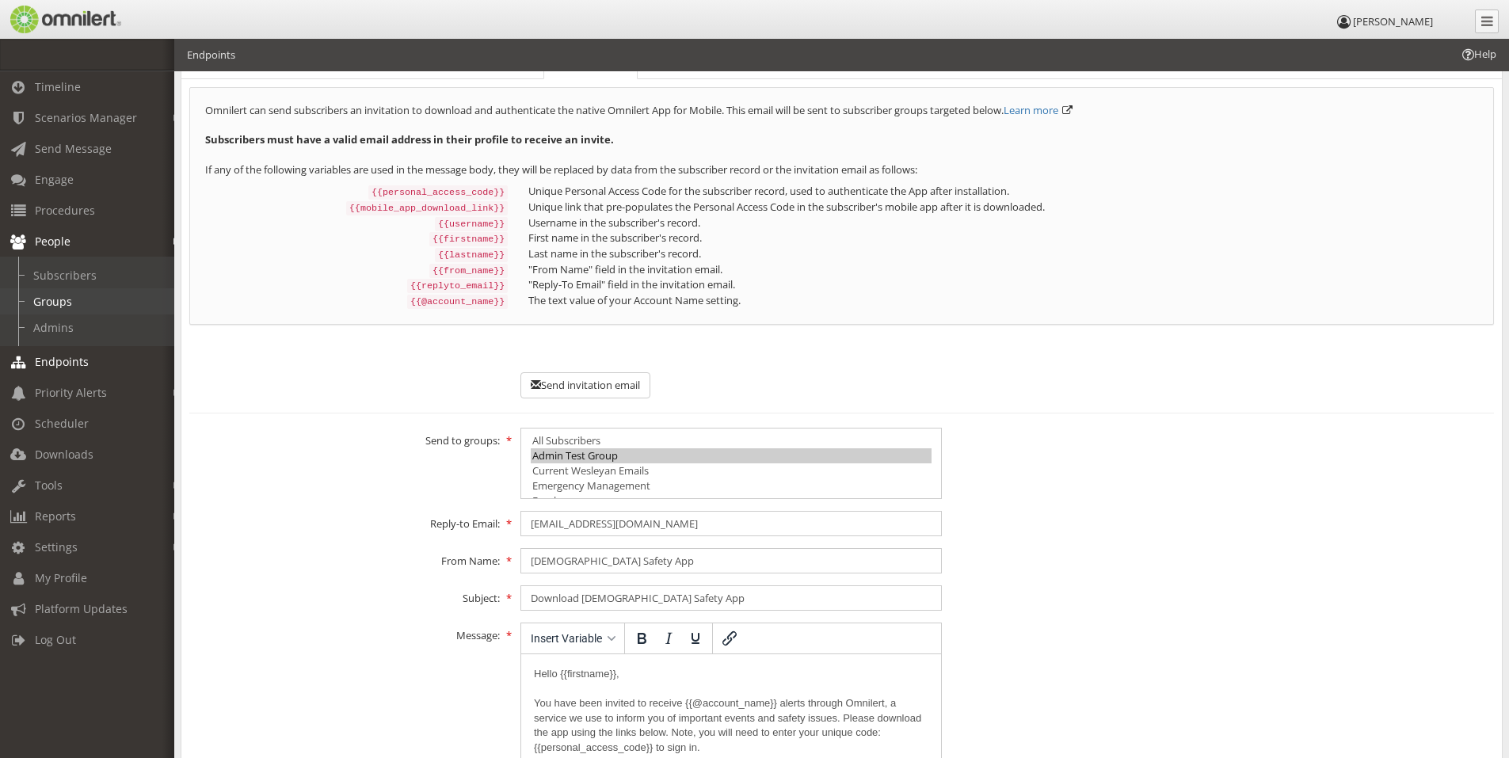
select select
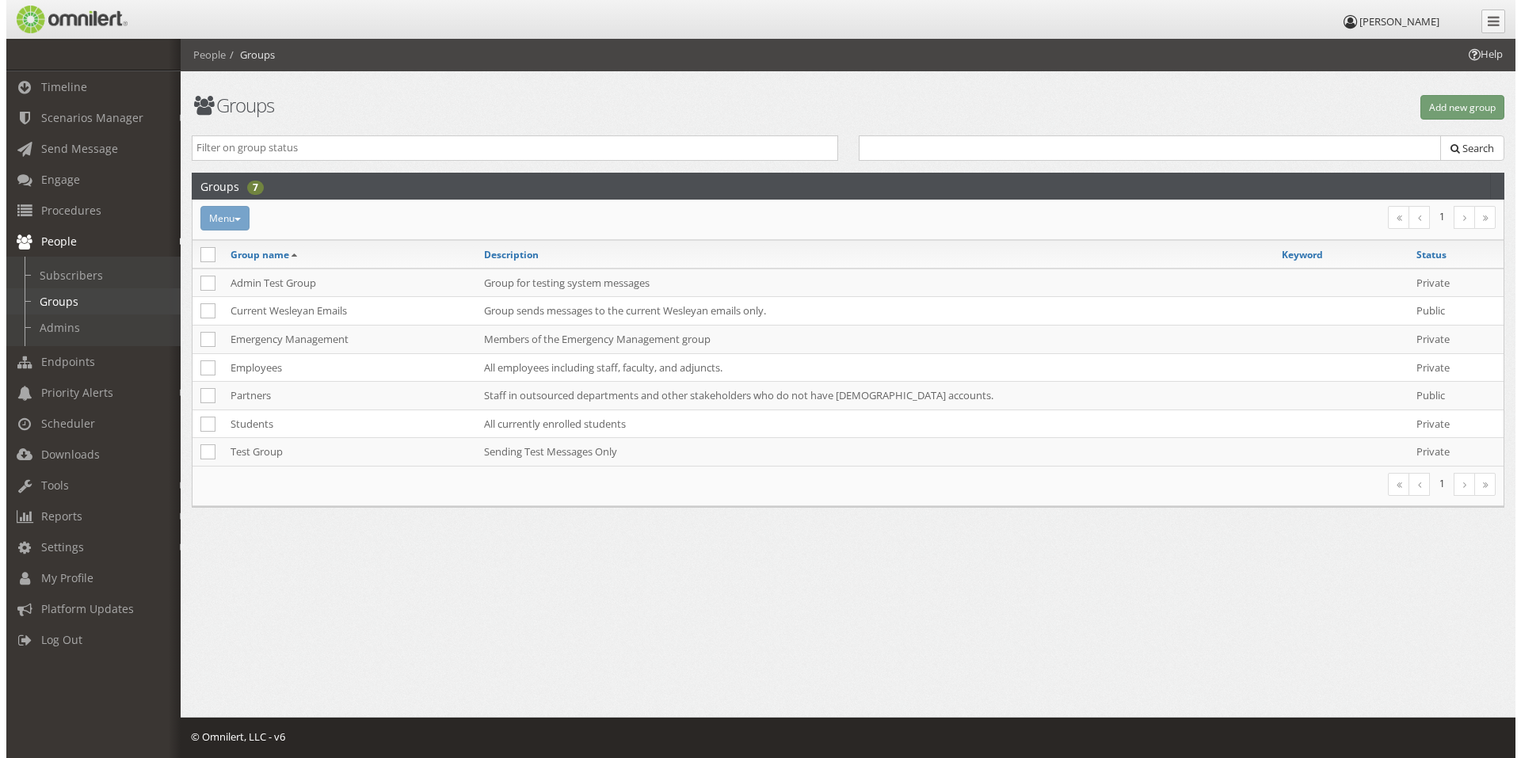
scroll to position [0, 0]
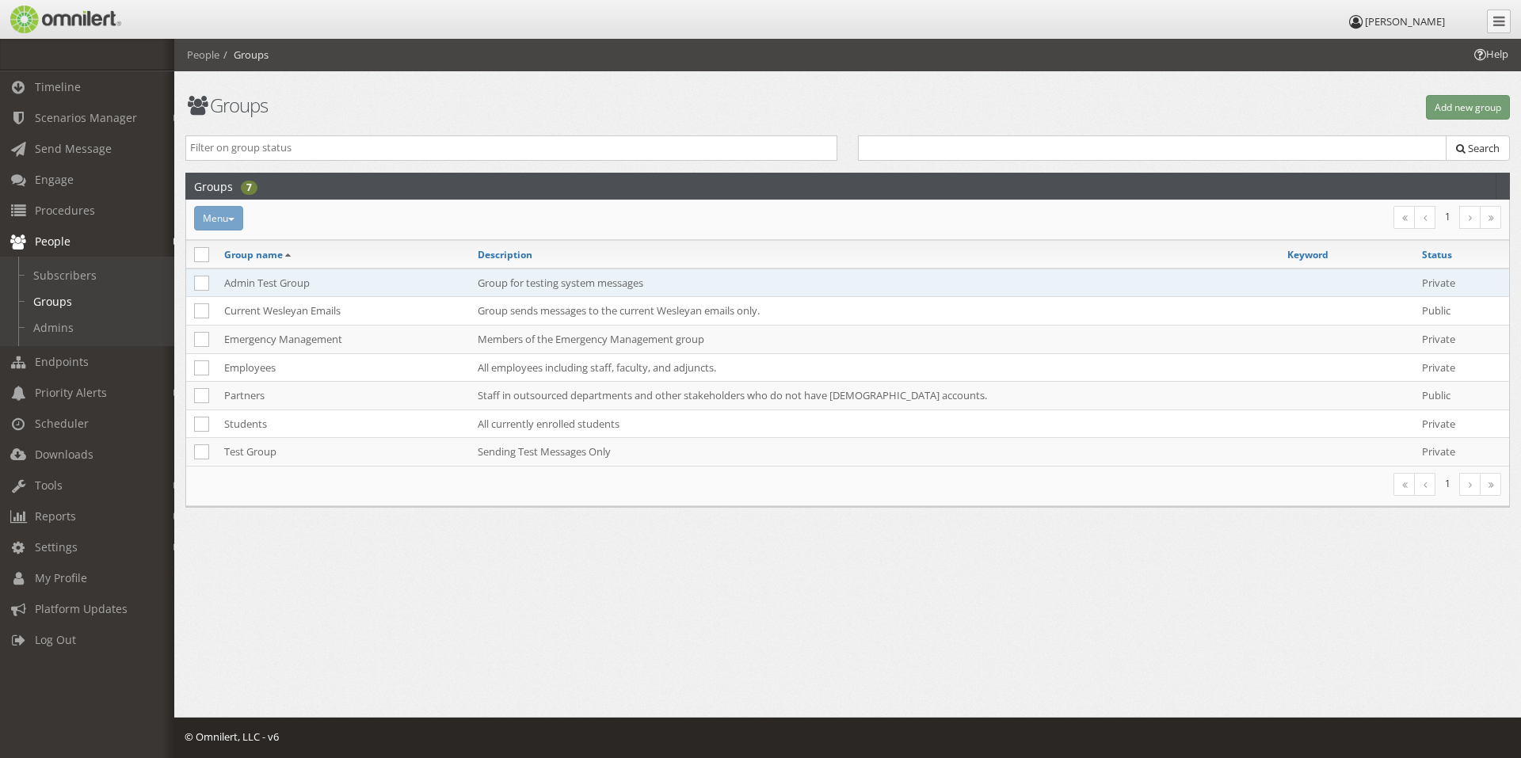
click at [270, 283] on td "Admin Test Group" at bounding box center [342, 283] width 253 height 29
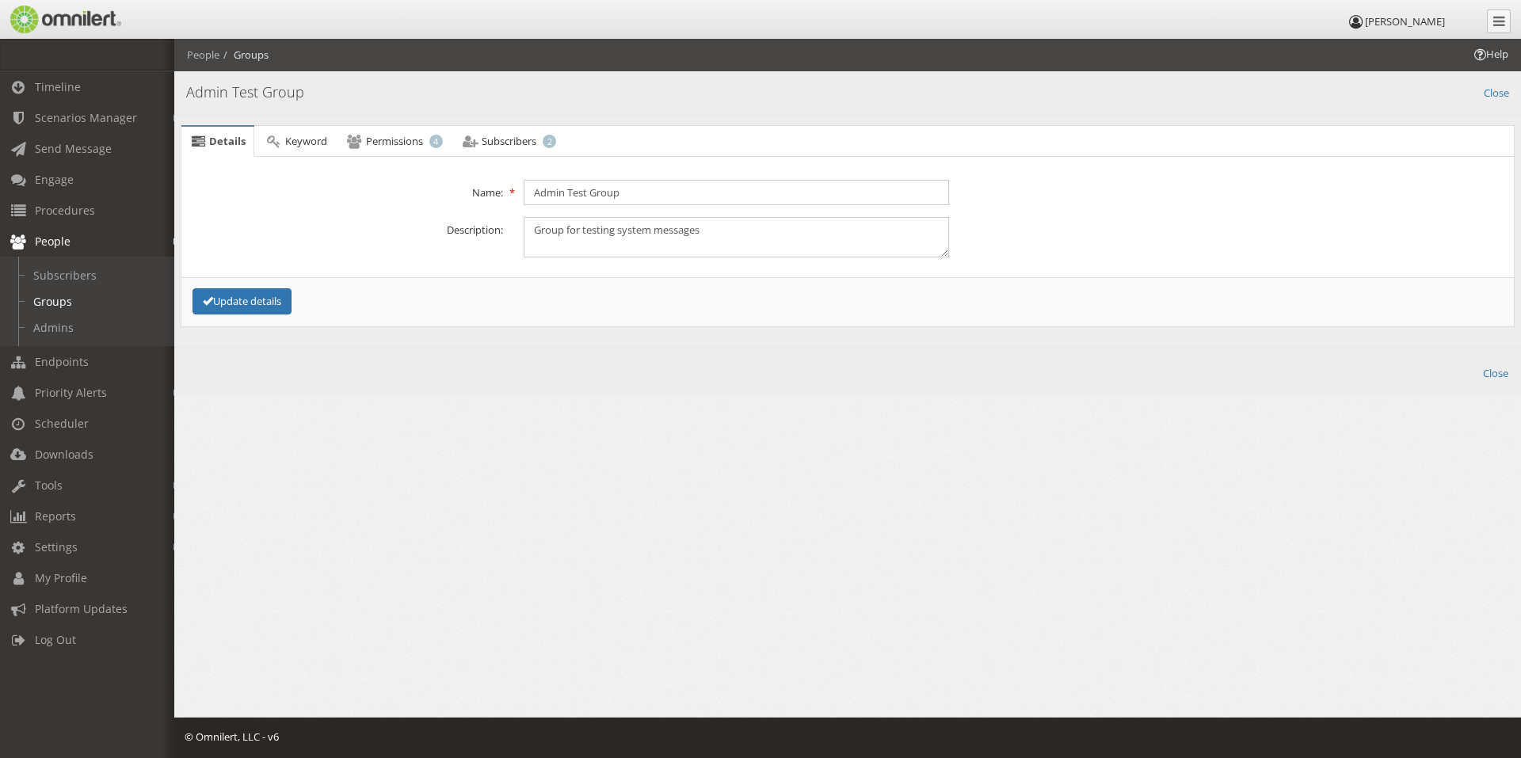
click at [270, 283] on div "Help People Groups Groups Add new group Public Private Search Groups 7 Menu Mak…" at bounding box center [847, 238] width 1347 height 398
click at [520, 141] on span "Subscribers" at bounding box center [509, 141] width 55 height 14
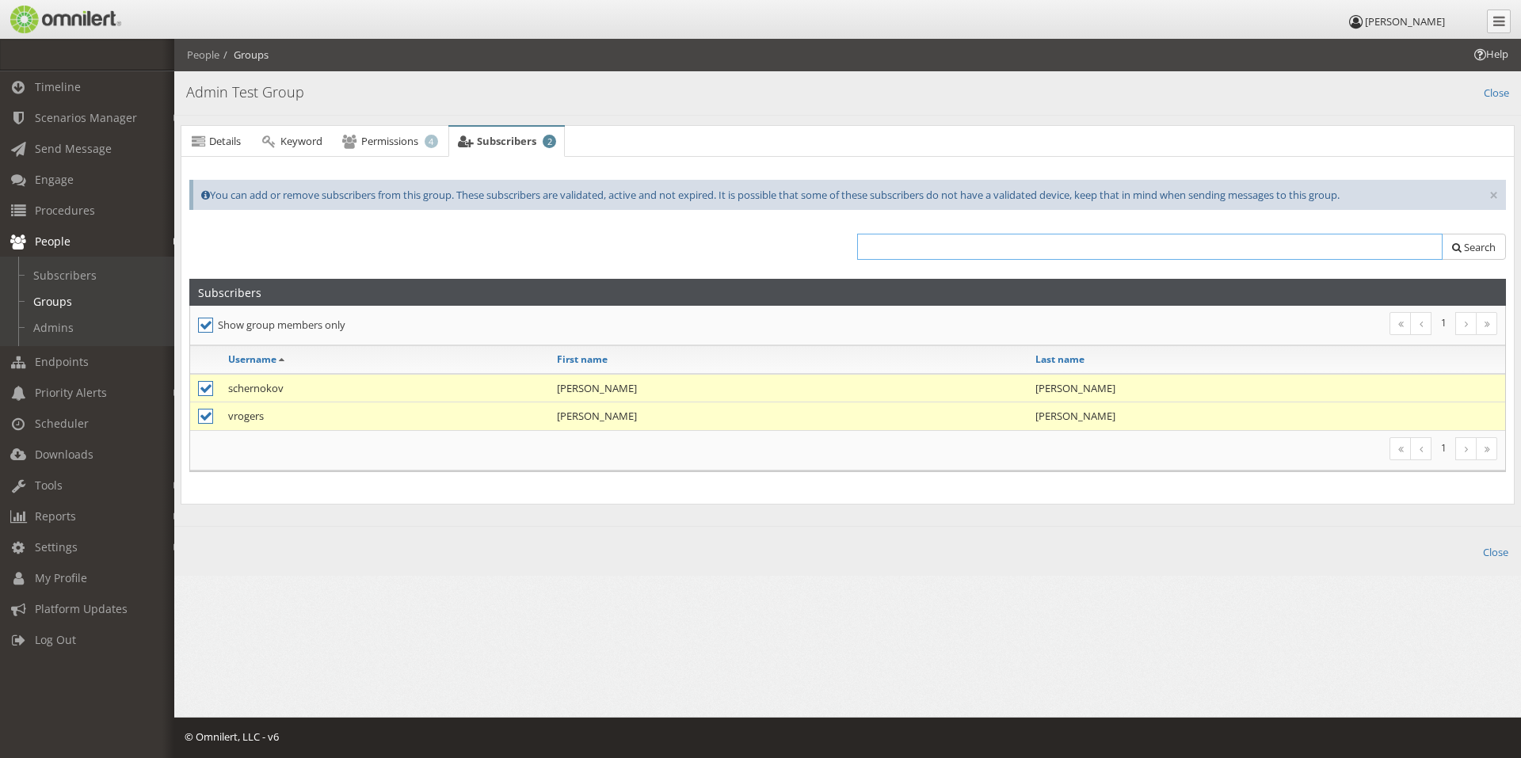
click at [898, 244] on input "text" at bounding box center [1149, 247] width 585 height 26
type input "cingols"
click at [208, 318] on icon at bounding box center [205, 325] width 15 height 15
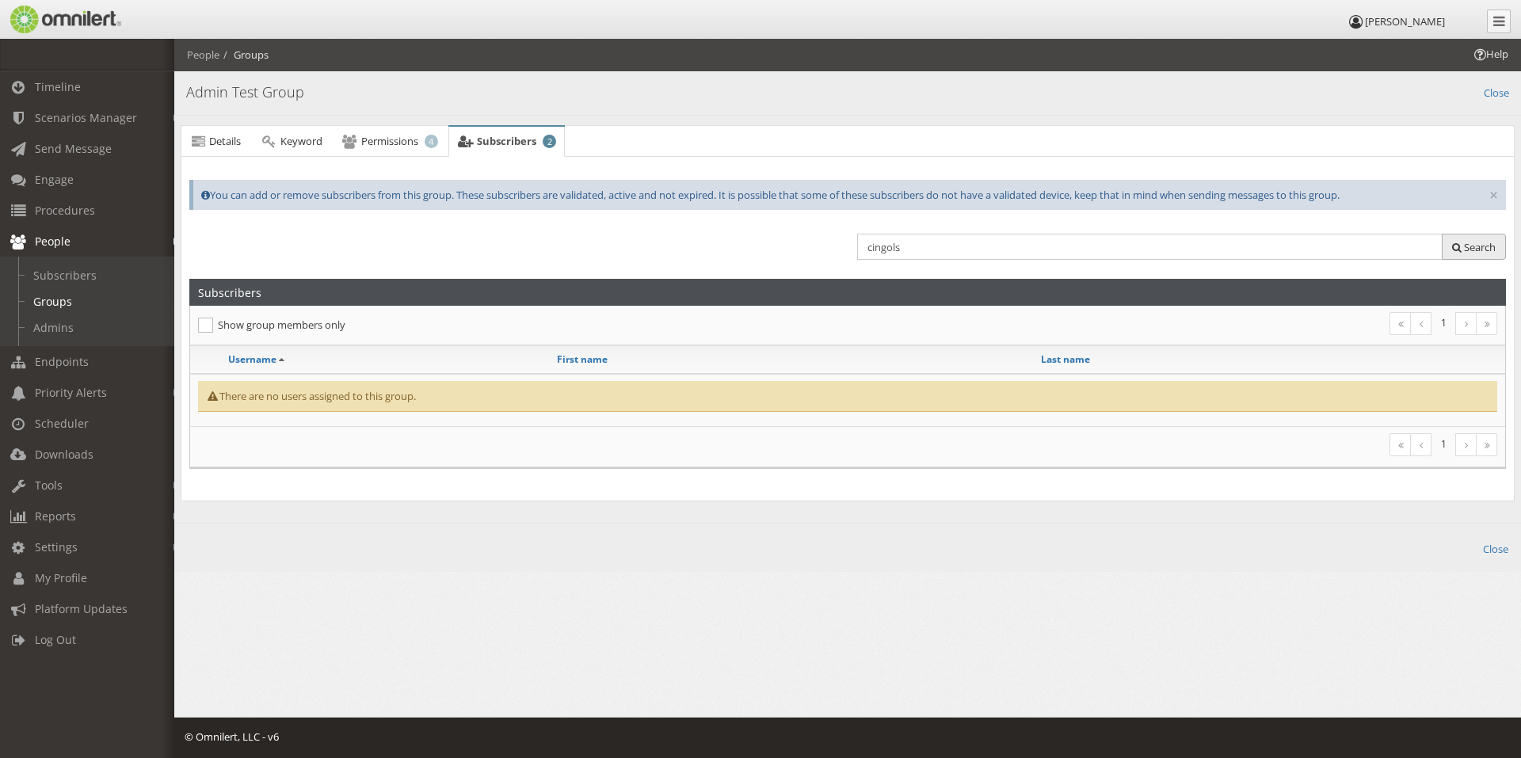
click at [1481, 254] on button "Search" at bounding box center [1474, 247] width 64 height 26
click at [1027, 251] on input "cingols" at bounding box center [1149, 247] width 585 height 26
type input "cingold"
click at [1483, 246] on span "Search" at bounding box center [1480, 247] width 32 height 14
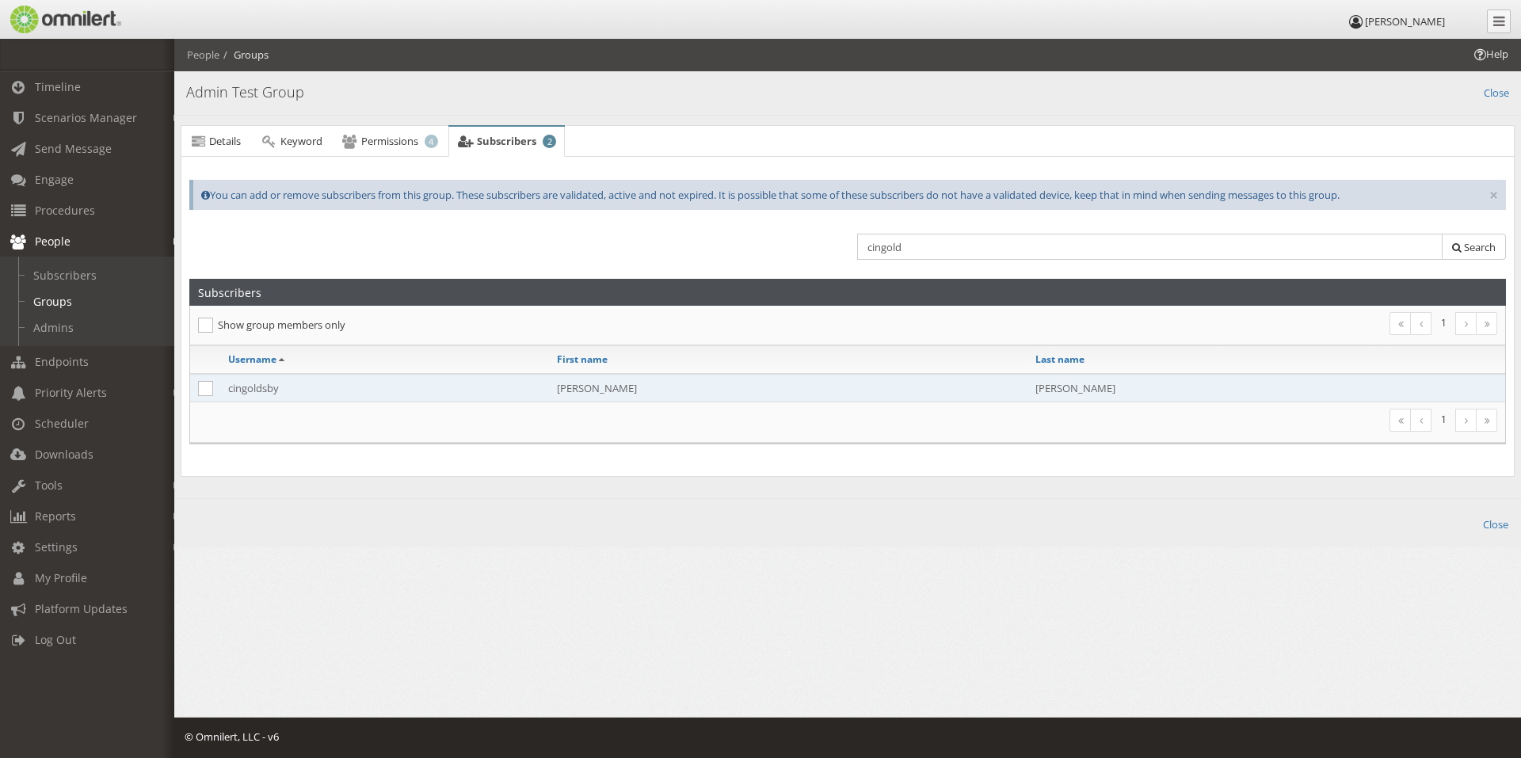
click at [255, 389] on td "cingoldsby" at bounding box center [384, 388] width 329 height 29
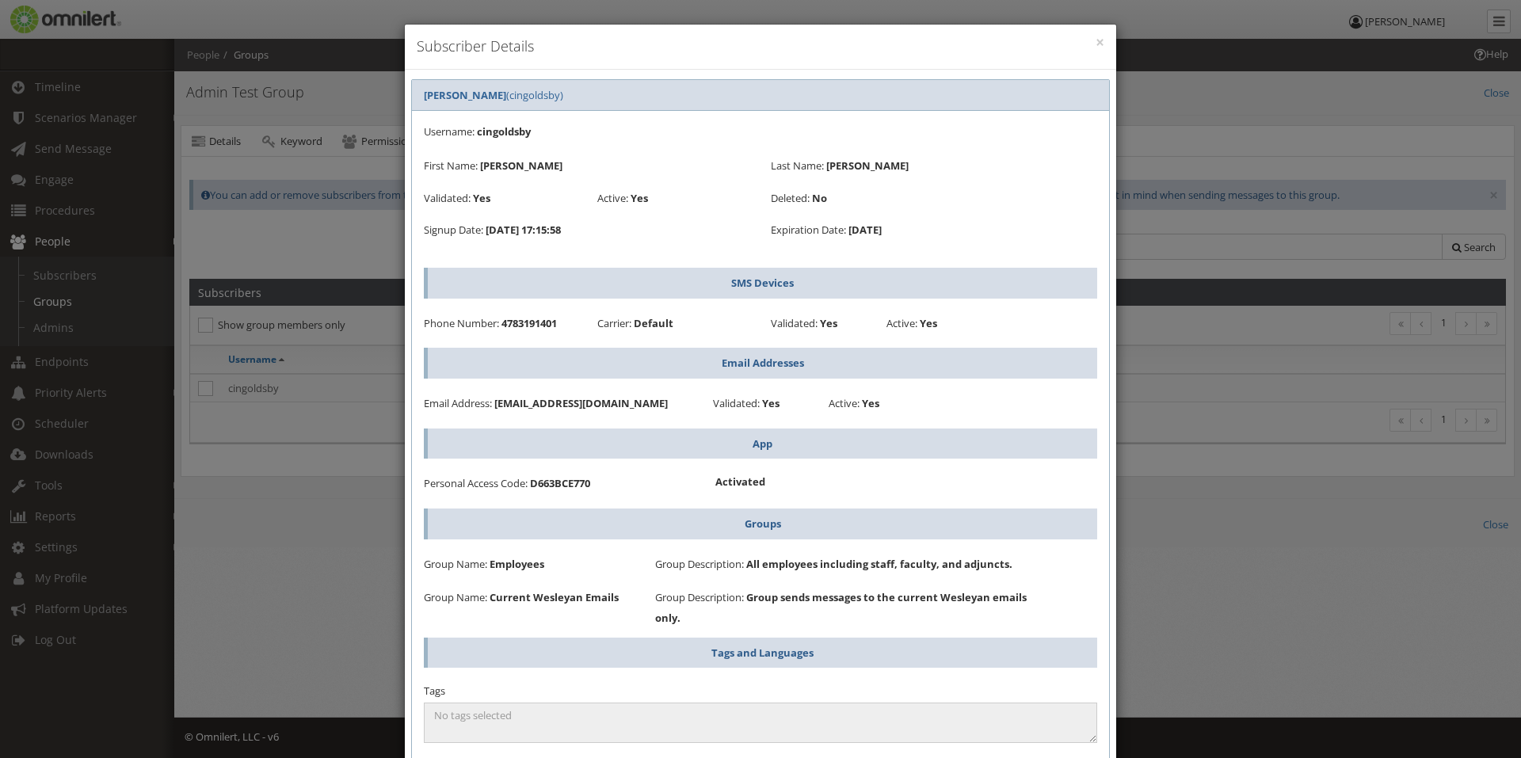
click at [247, 490] on div "× Subscriber Details [PERSON_NAME] ([GEOGRAPHIC_DATA]) Username: cingoldsby Fir…" at bounding box center [760, 379] width 1521 height 758
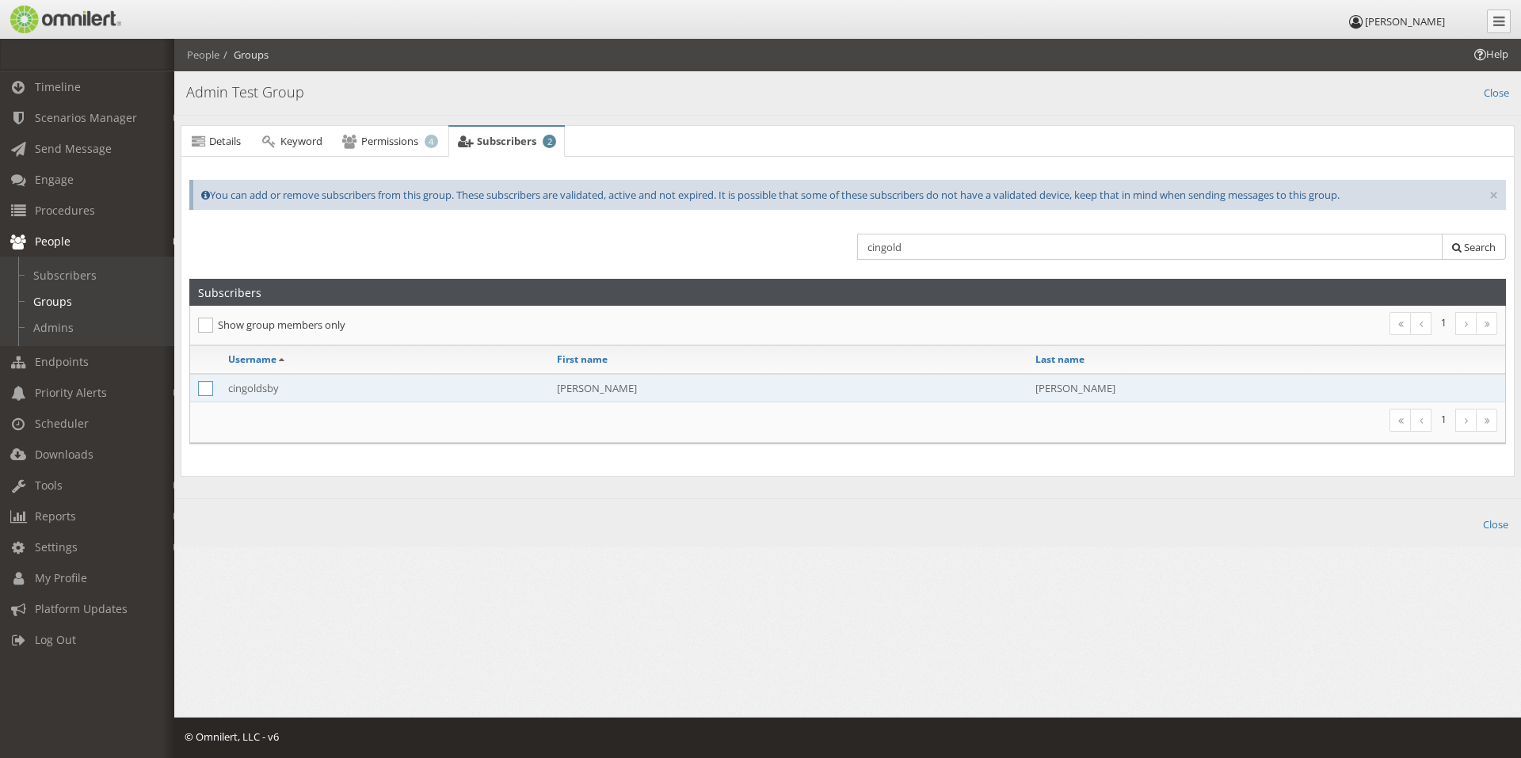
click at [204, 390] on icon at bounding box center [205, 388] width 15 height 15
checkbox input "true"
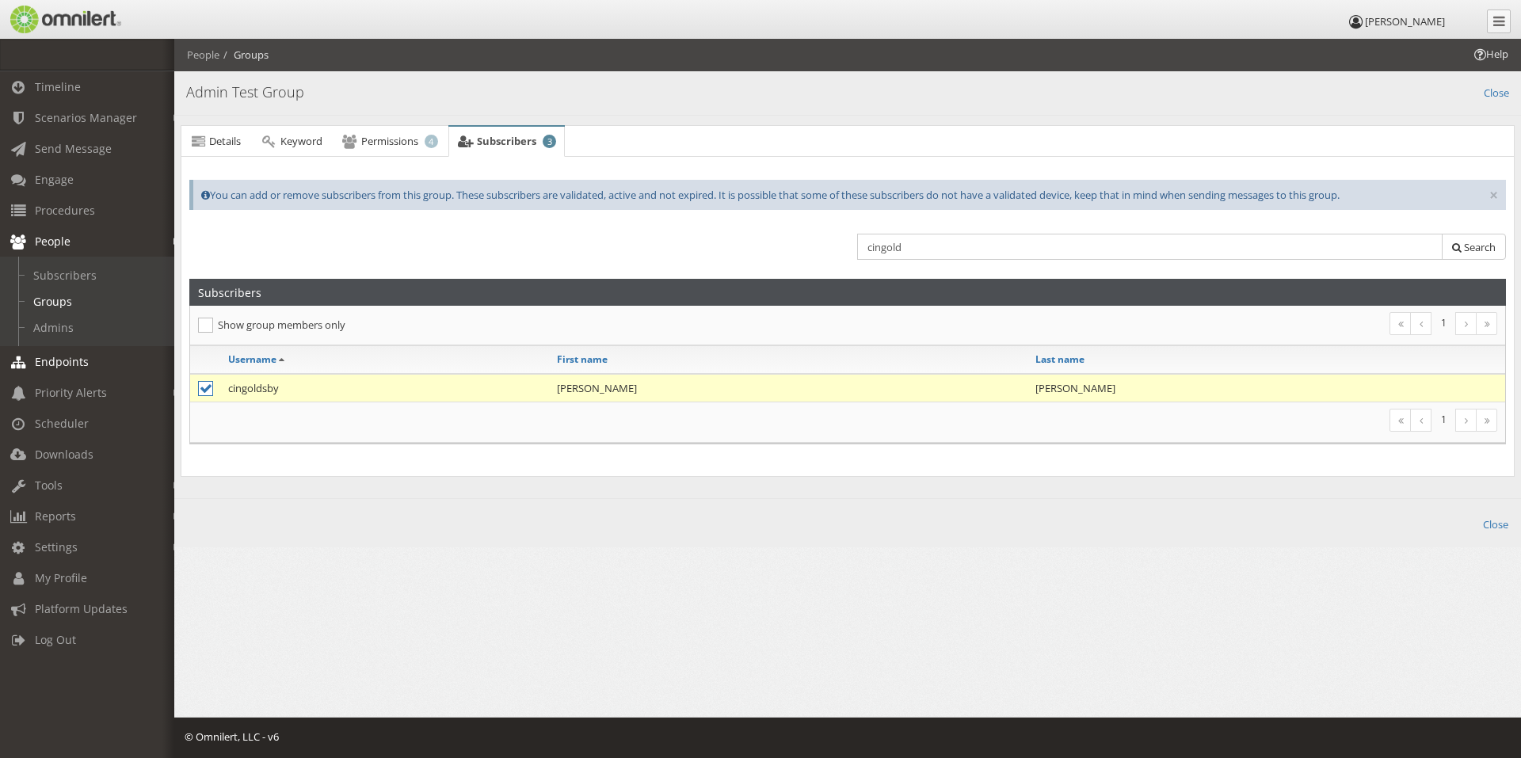
click at [63, 363] on span "Endpoints" at bounding box center [62, 361] width 54 height 15
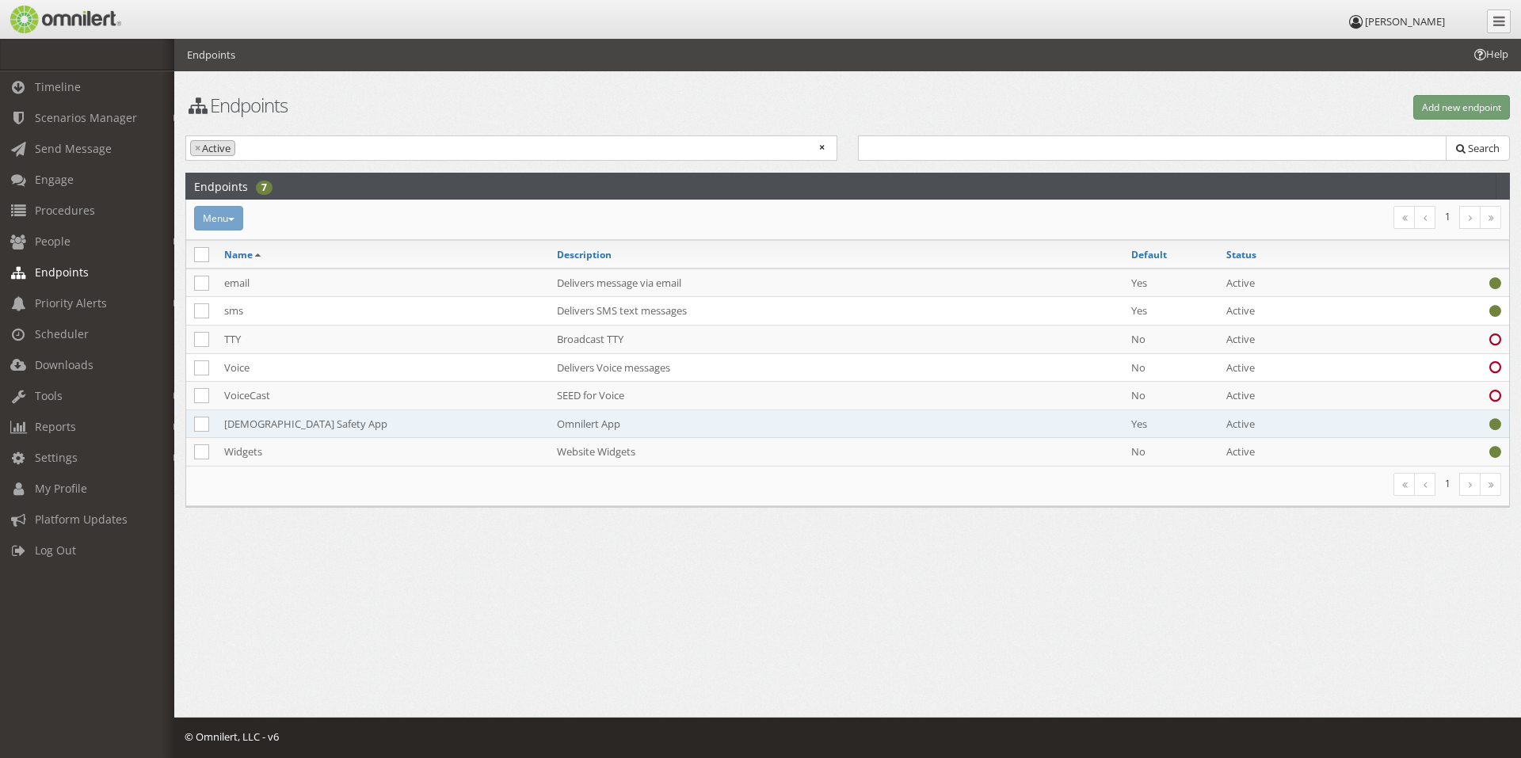
click at [269, 419] on td "[DEMOGRAPHIC_DATA] Safety App" at bounding box center [382, 424] width 333 height 29
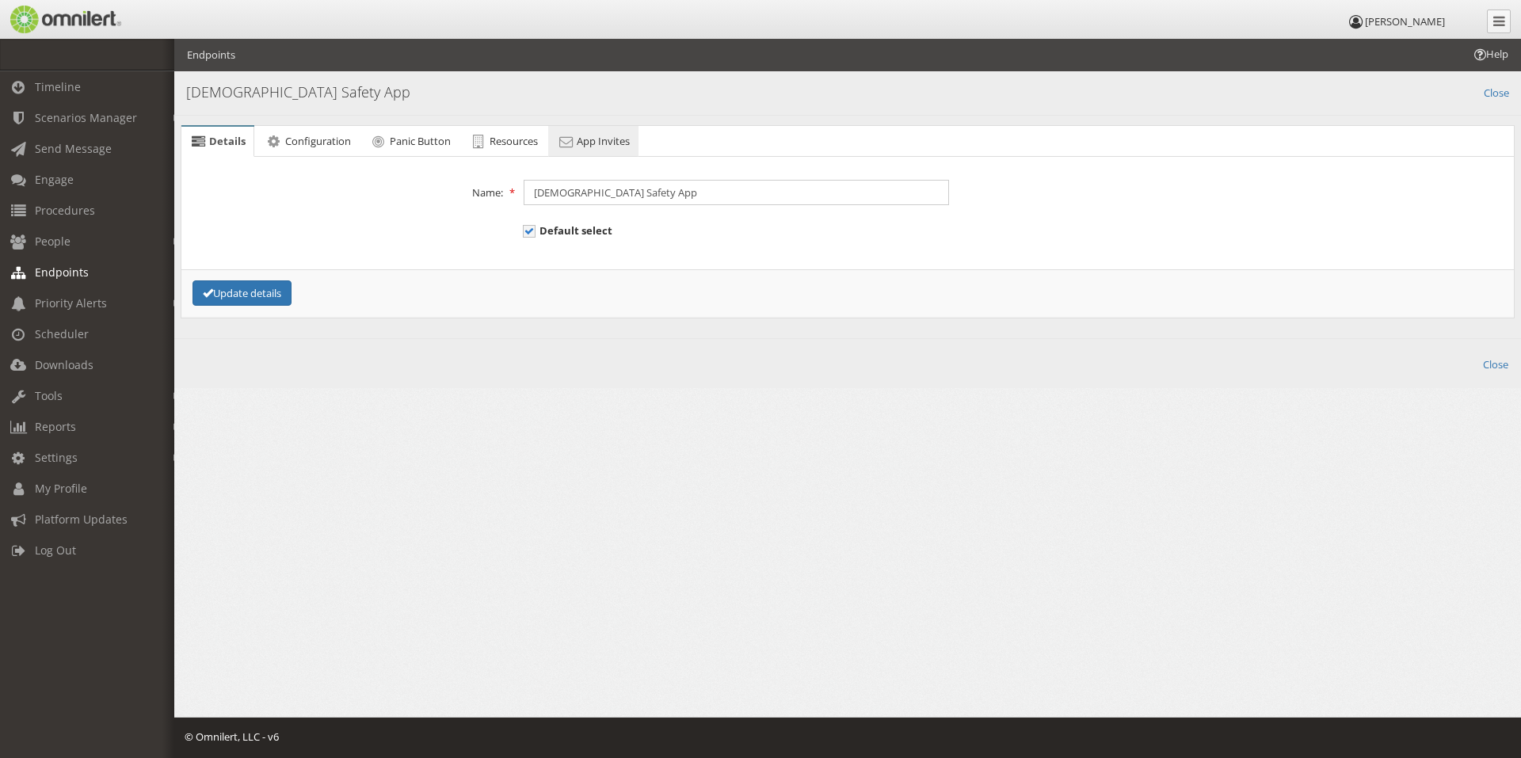
click at [596, 139] on span "App Invites" at bounding box center [603, 141] width 53 height 14
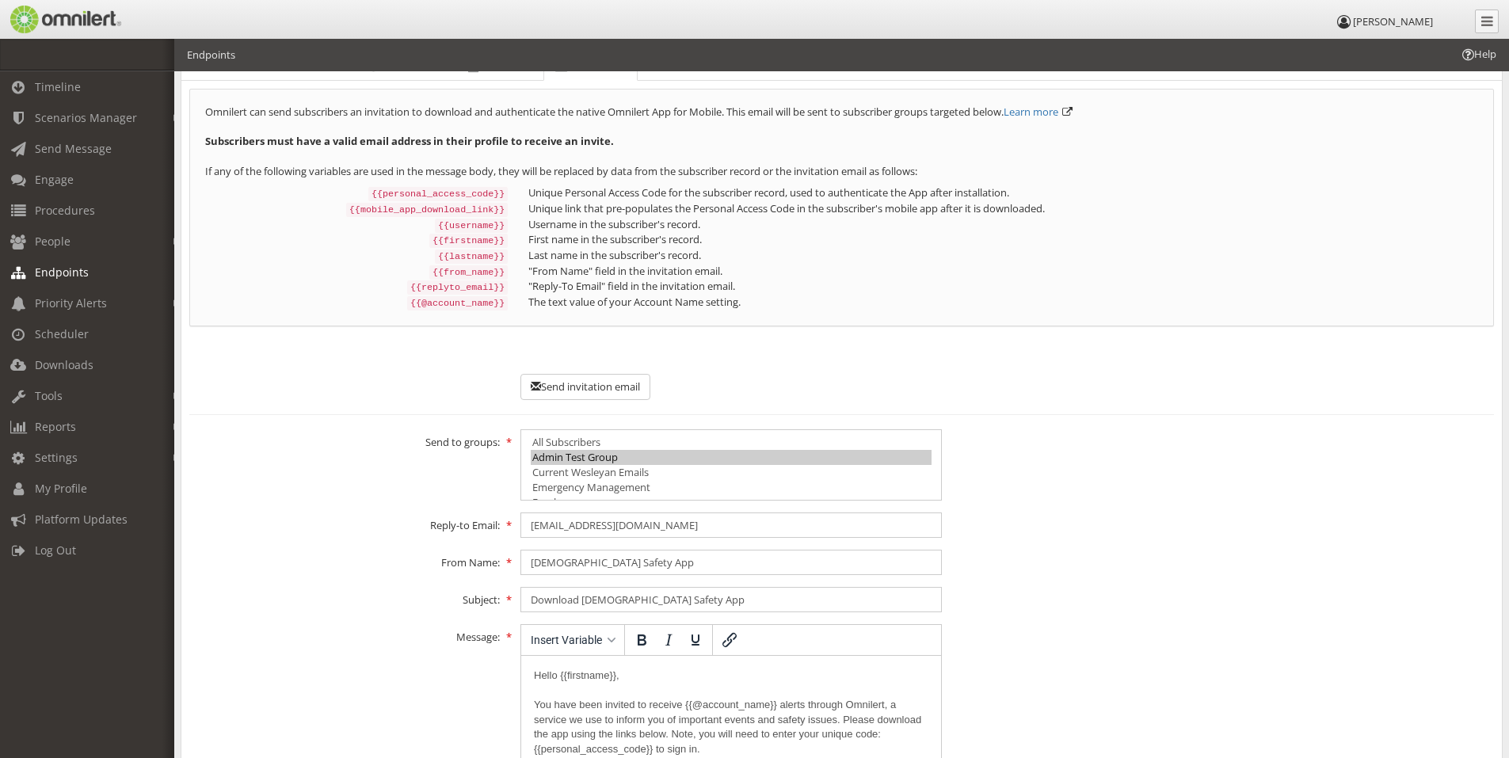
scroll to position [265, 0]
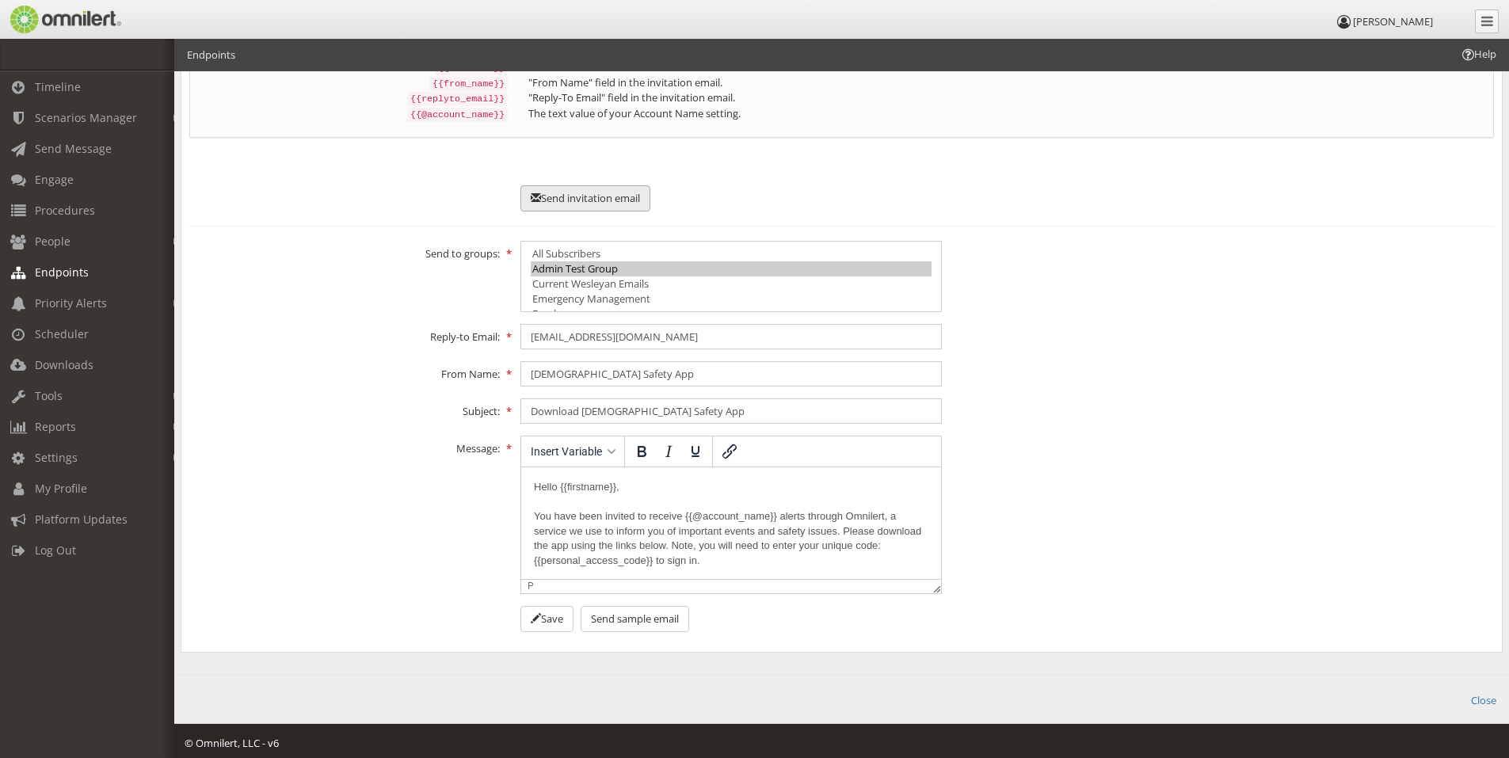
click at [620, 193] on button "Send invitation email" at bounding box center [585, 198] width 130 height 26
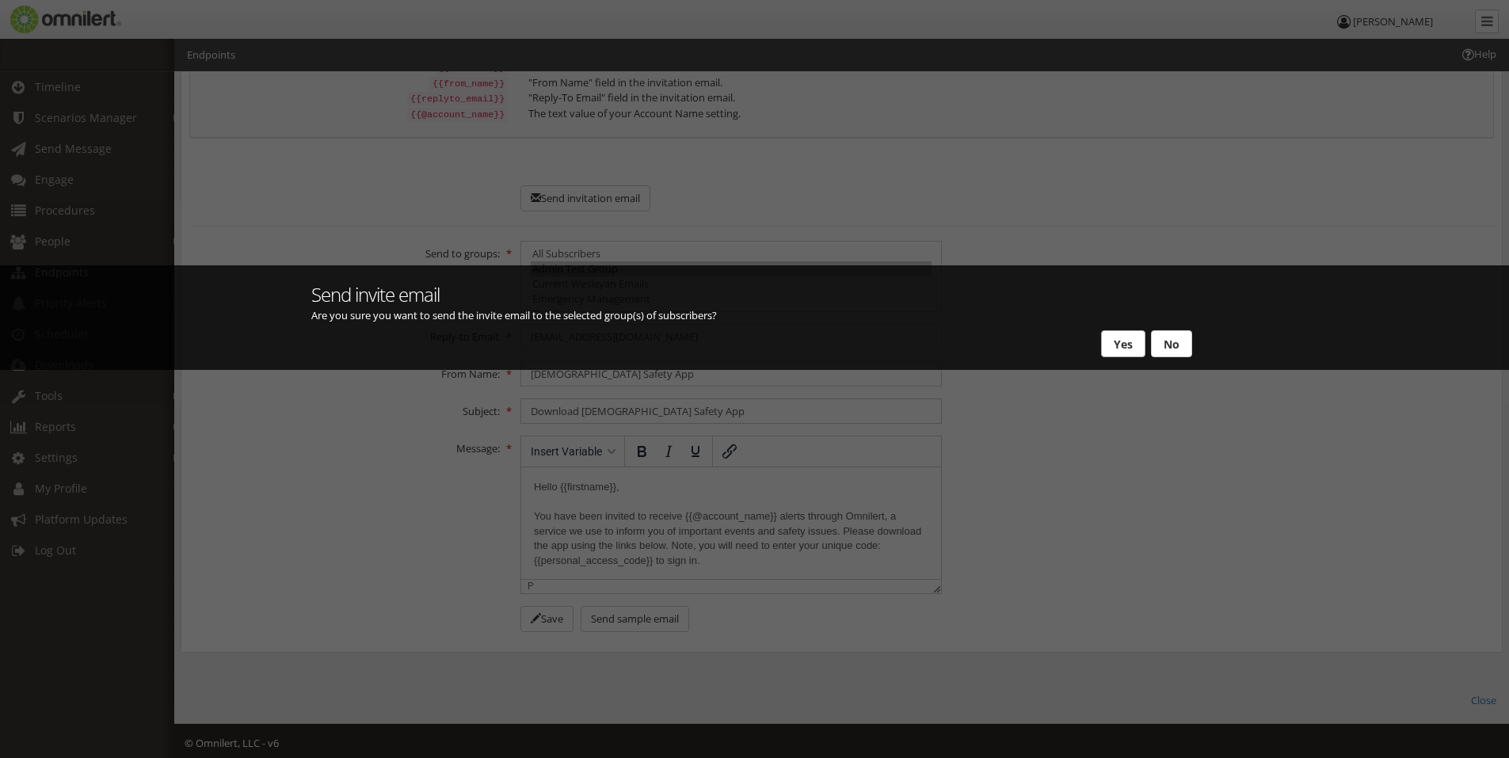
click at [1110, 338] on button "Yes" at bounding box center [1123, 343] width 44 height 27
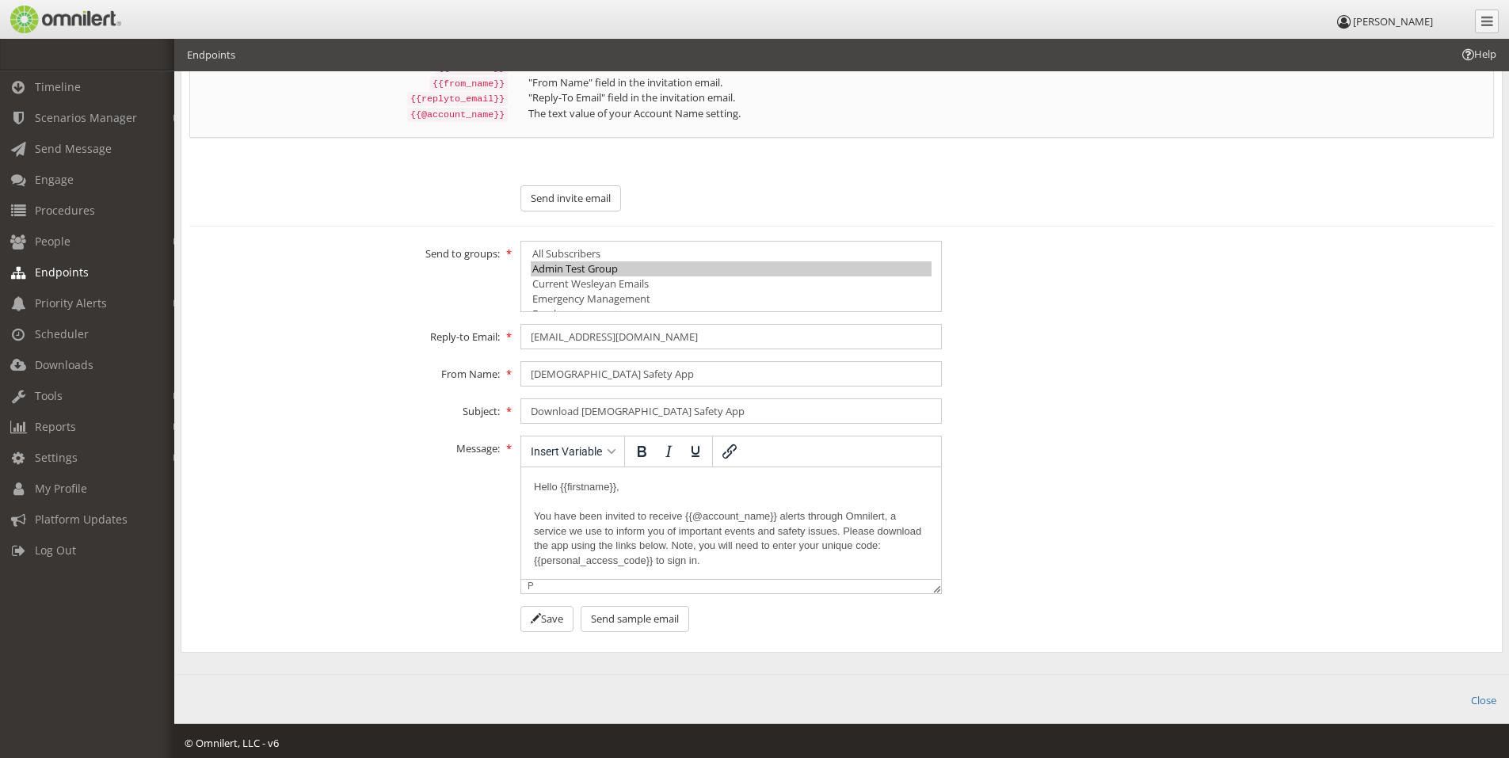
click at [1473, 48] on span "Help" at bounding box center [1478, 54] width 36 height 15
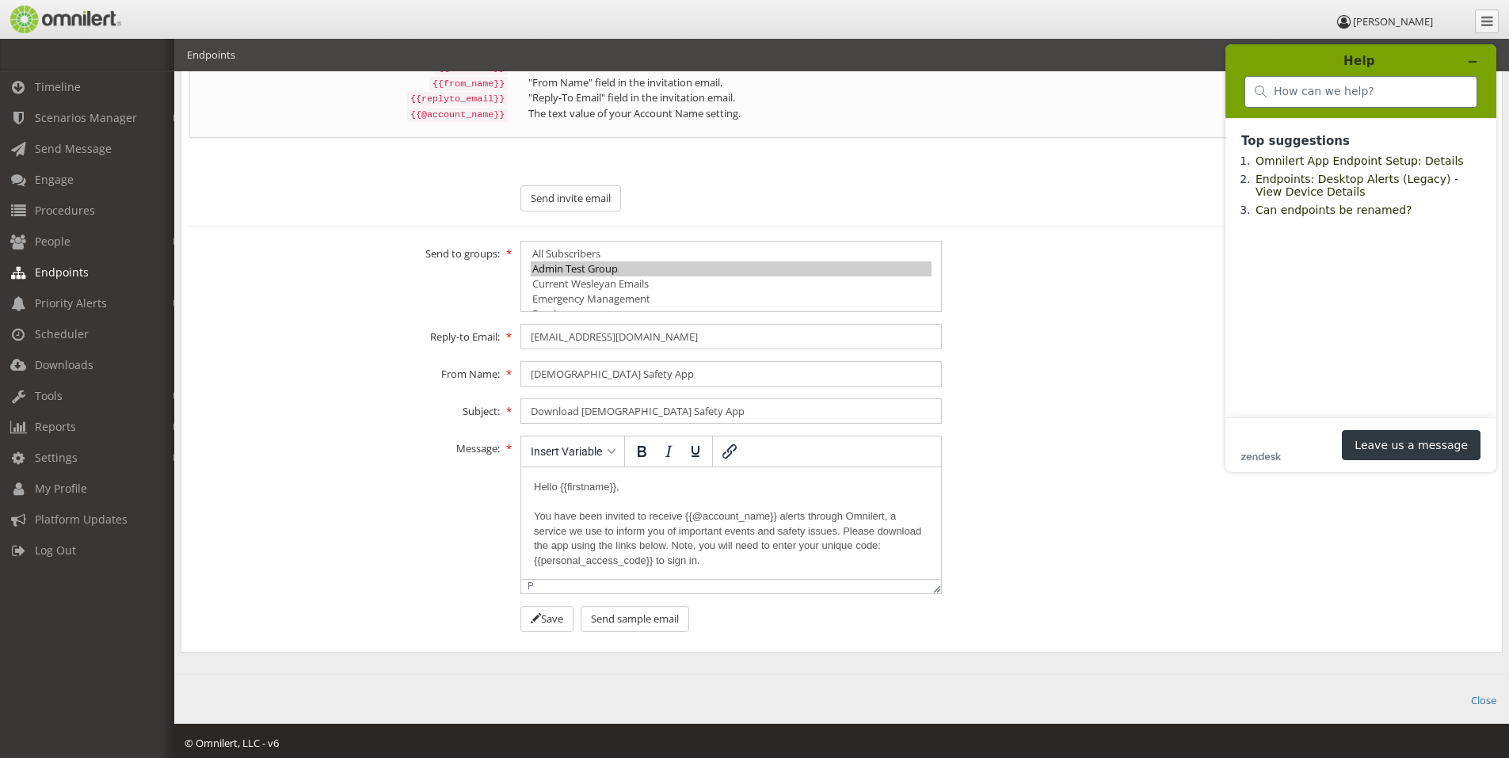
click at [1317, 99] on div at bounding box center [1361, 92] width 233 height 32
type input "Panic alert"
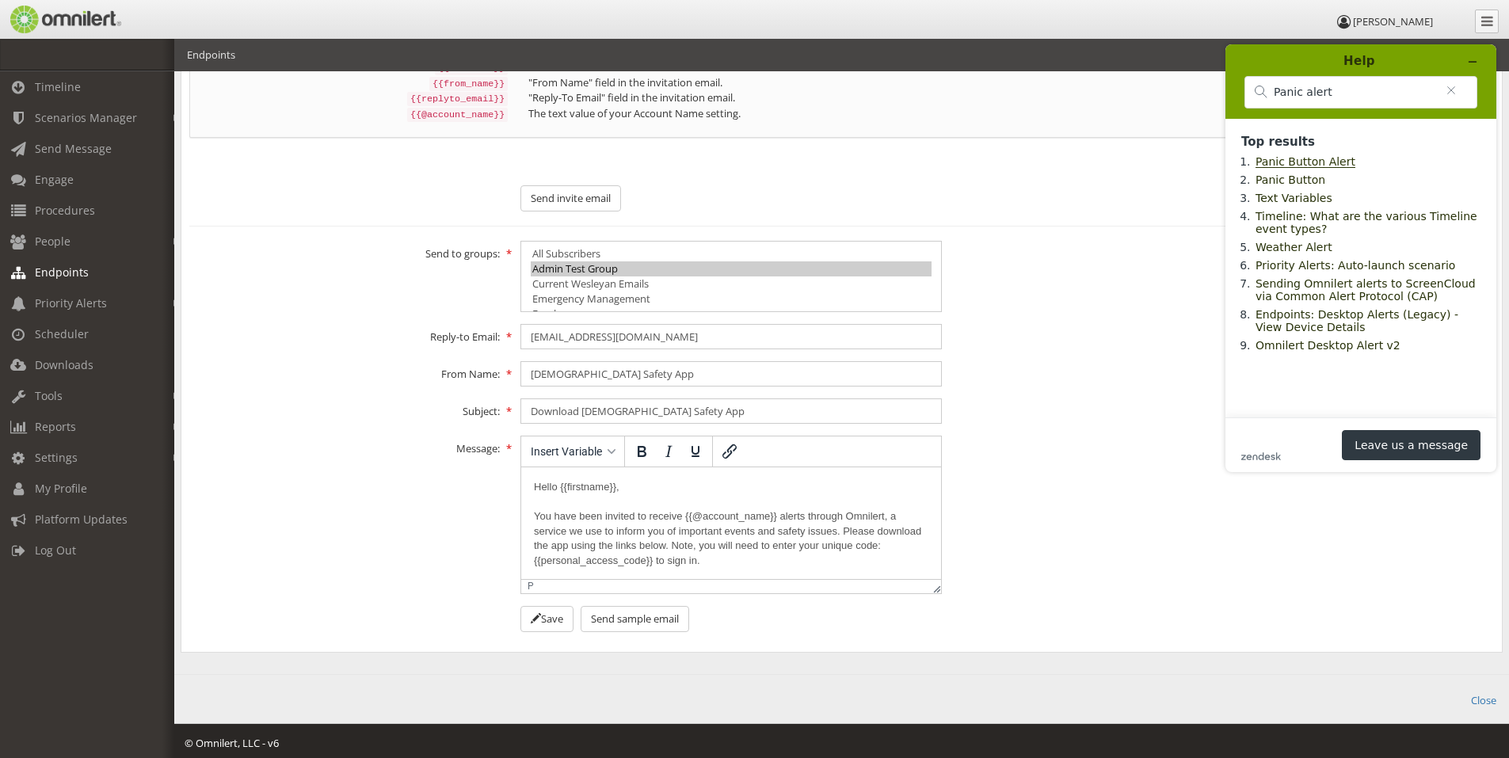
click at [1296, 163] on link "Panic Button Alert" at bounding box center [1306, 161] width 100 height 13
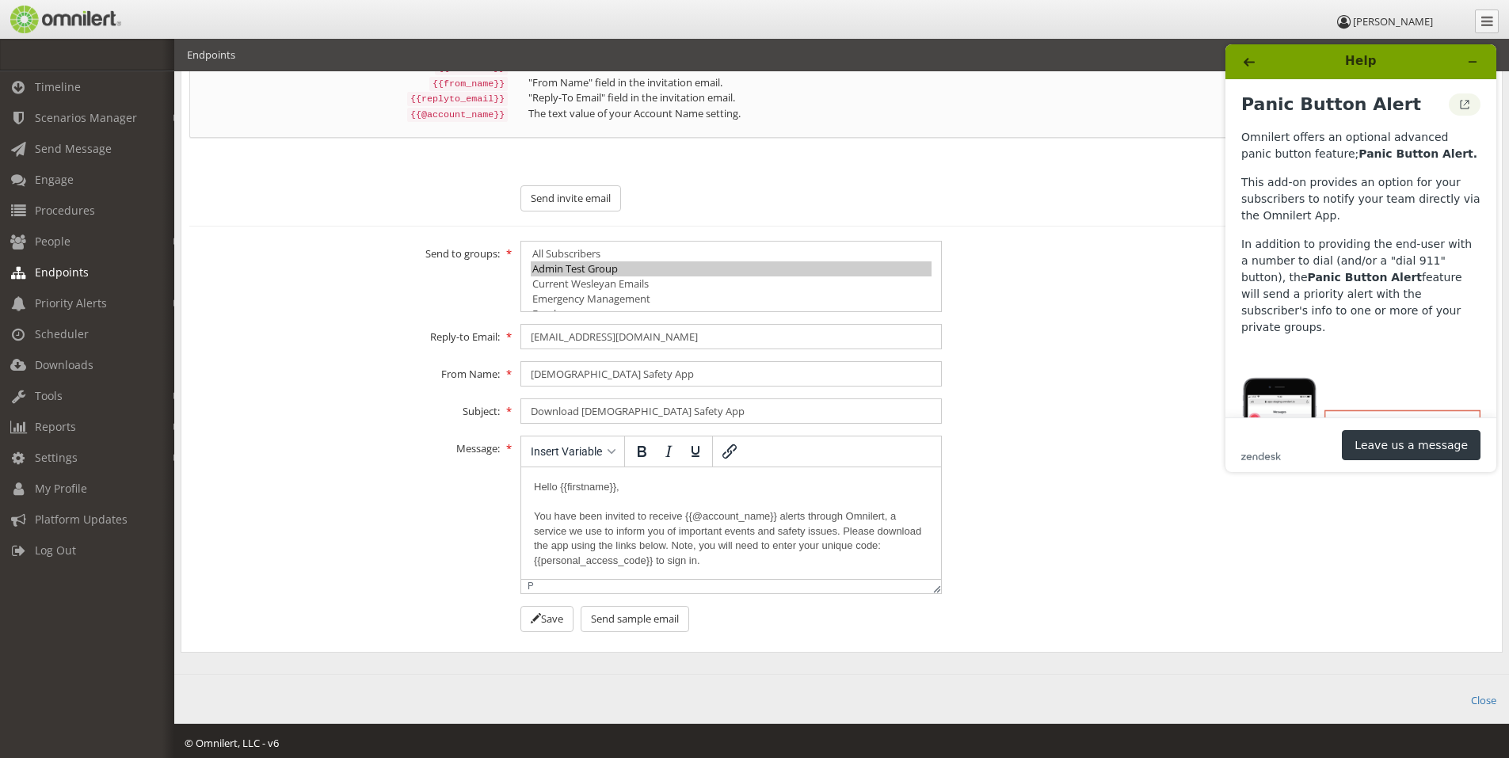
click at [1461, 109] on icon "View original article" at bounding box center [1465, 105] width 8 height 8
click at [67, 305] on span "Priority Alerts" at bounding box center [71, 302] width 72 height 15
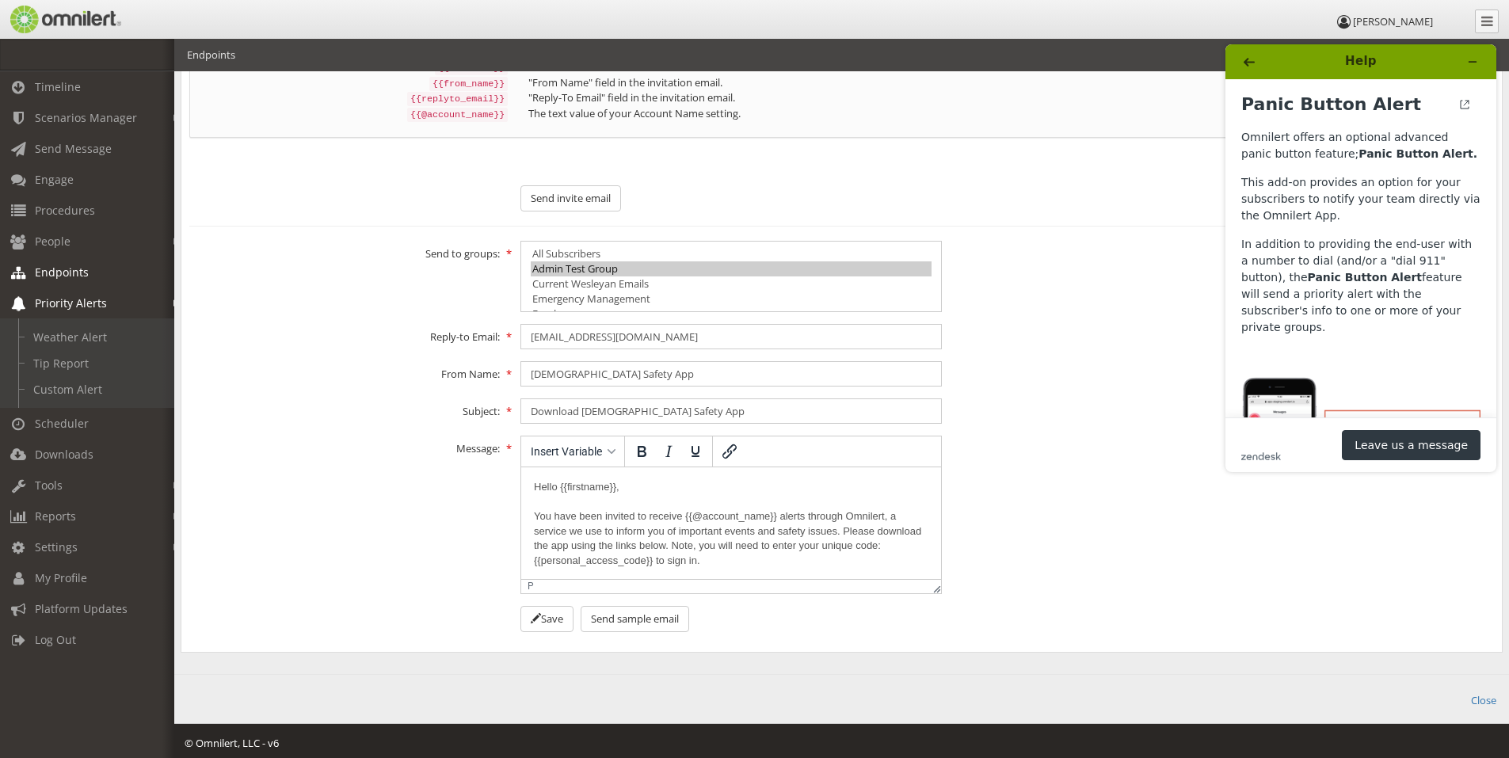
click at [73, 271] on span "Endpoints" at bounding box center [62, 272] width 54 height 15
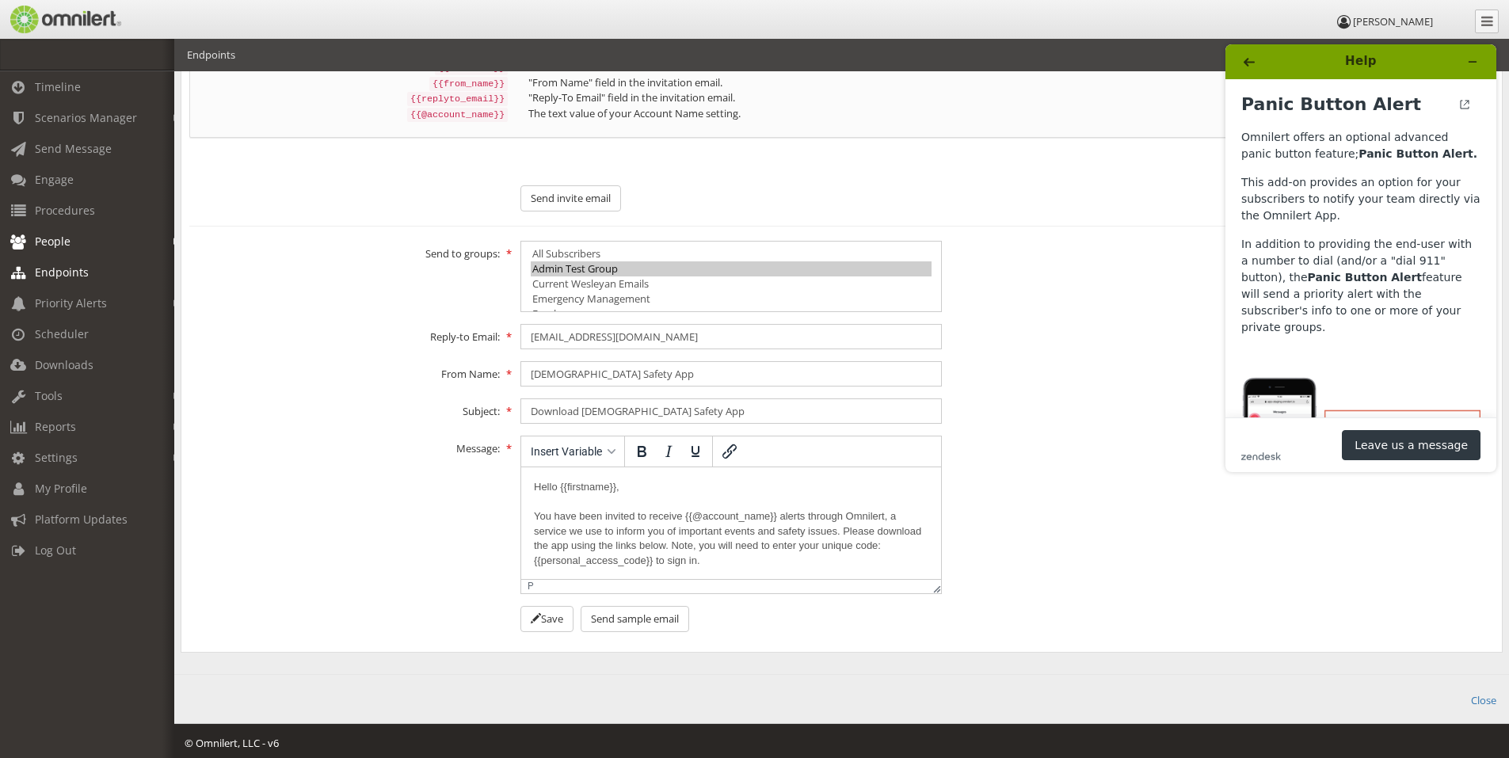
click at [78, 239] on link "People" at bounding box center [94, 241] width 189 height 31
click at [82, 118] on span "Scenarios Manager" at bounding box center [86, 117] width 102 height 15
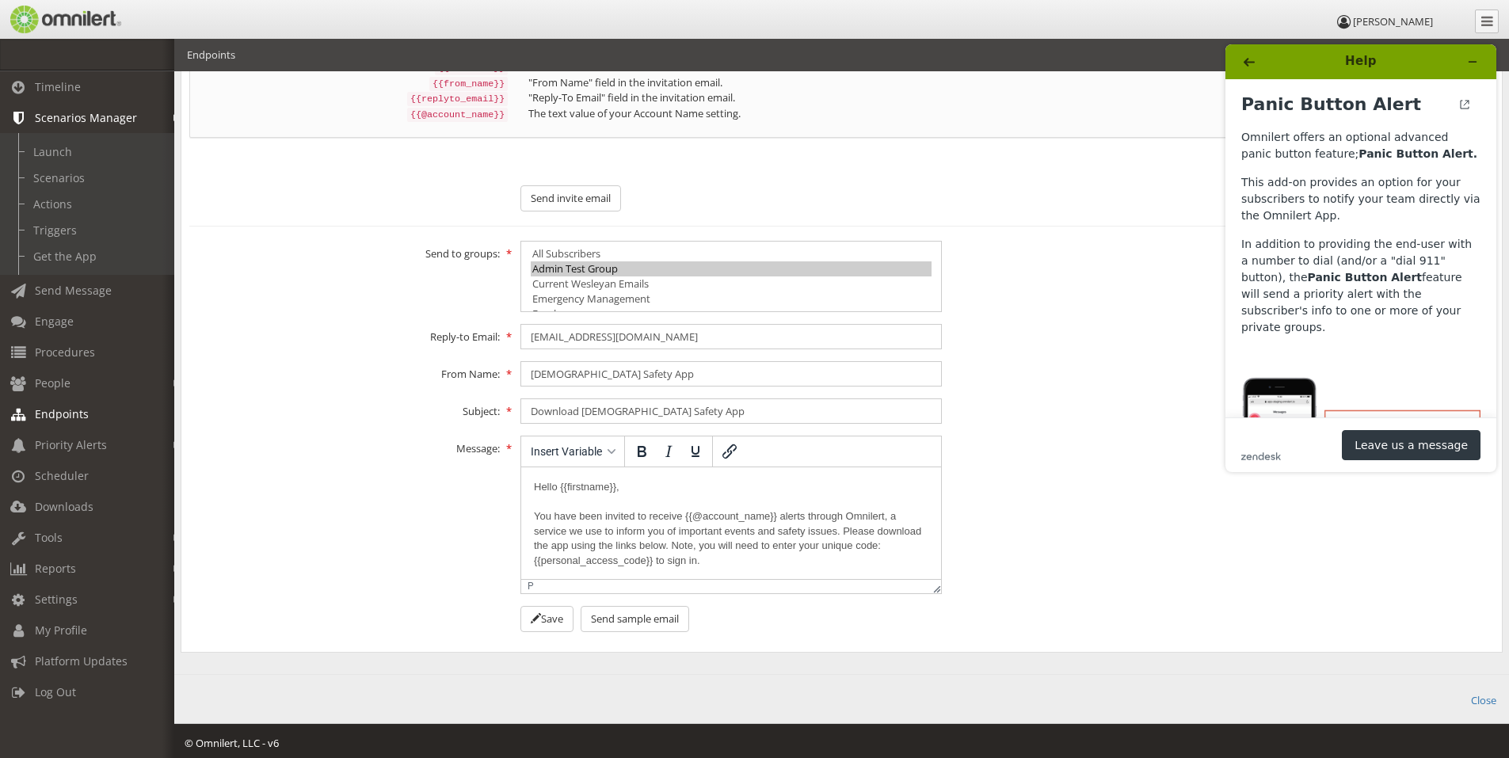
click at [82, 118] on span "Scenarios Manager" at bounding box center [86, 117] width 102 height 15
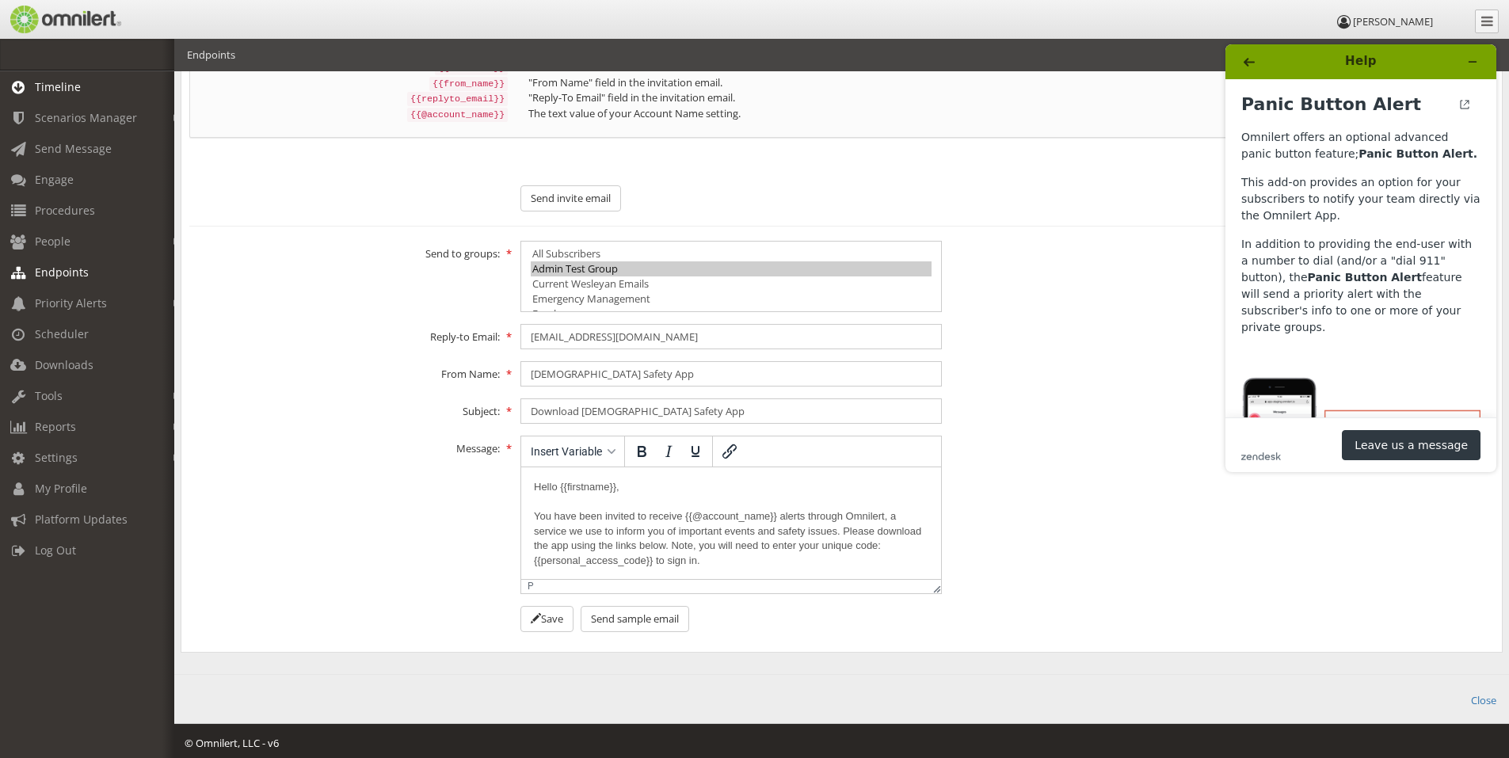
click at [72, 84] on span "Timeline" at bounding box center [58, 86] width 46 height 15
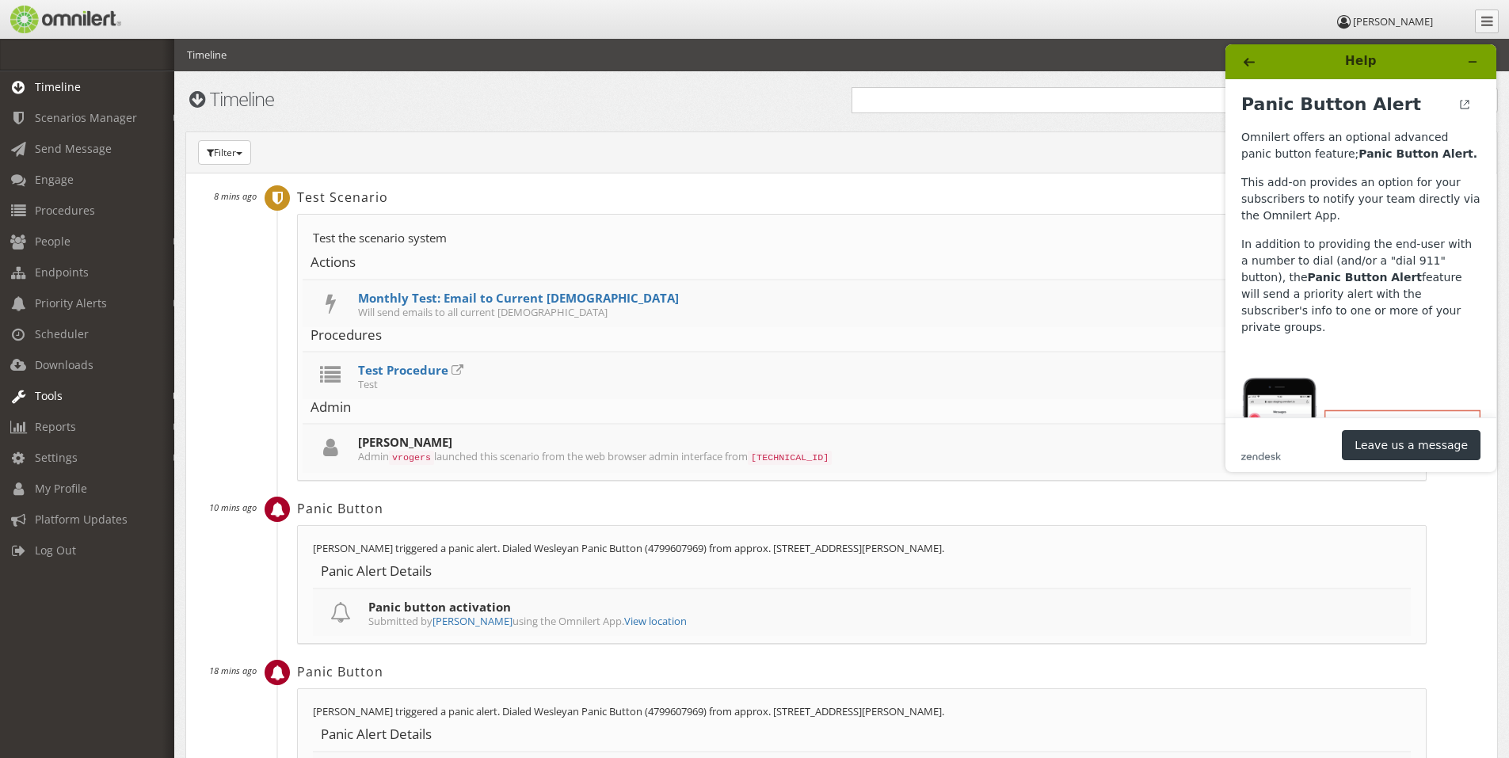
click at [65, 396] on link "Tools" at bounding box center [94, 395] width 189 height 31
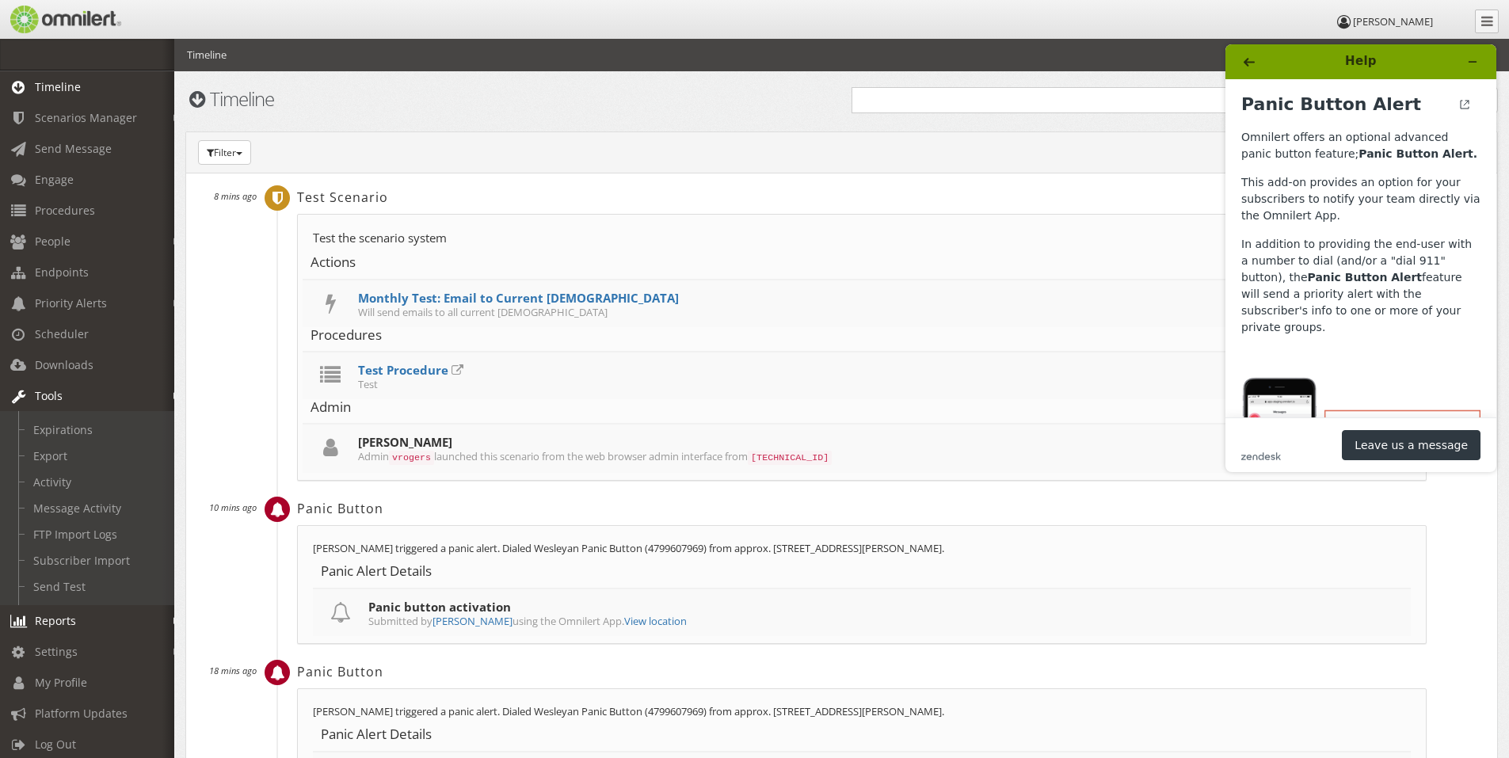
click at [74, 624] on span "Reports" at bounding box center [55, 620] width 41 height 15
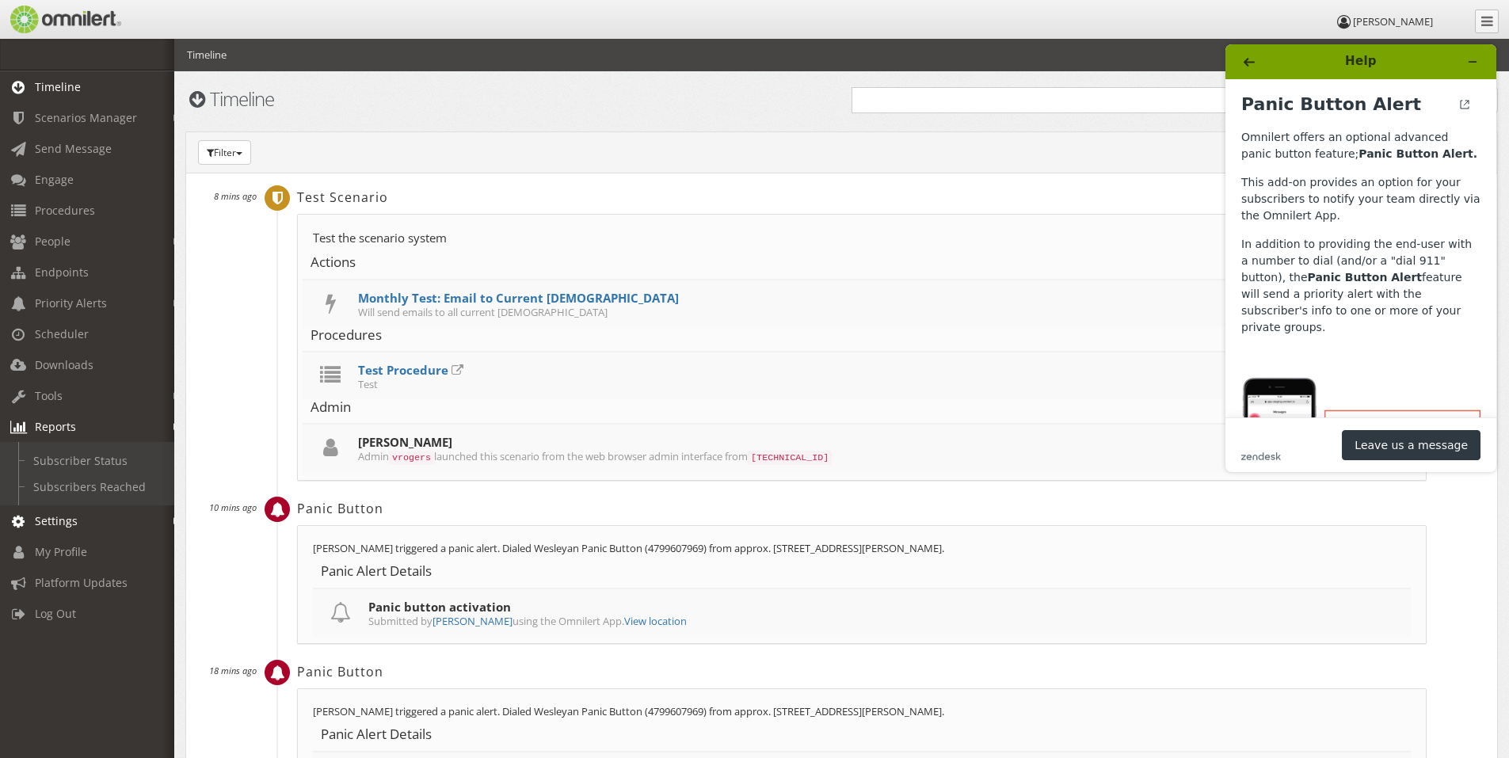
click at [88, 525] on link "Settings" at bounding box center [94, 520] width 189 height 31
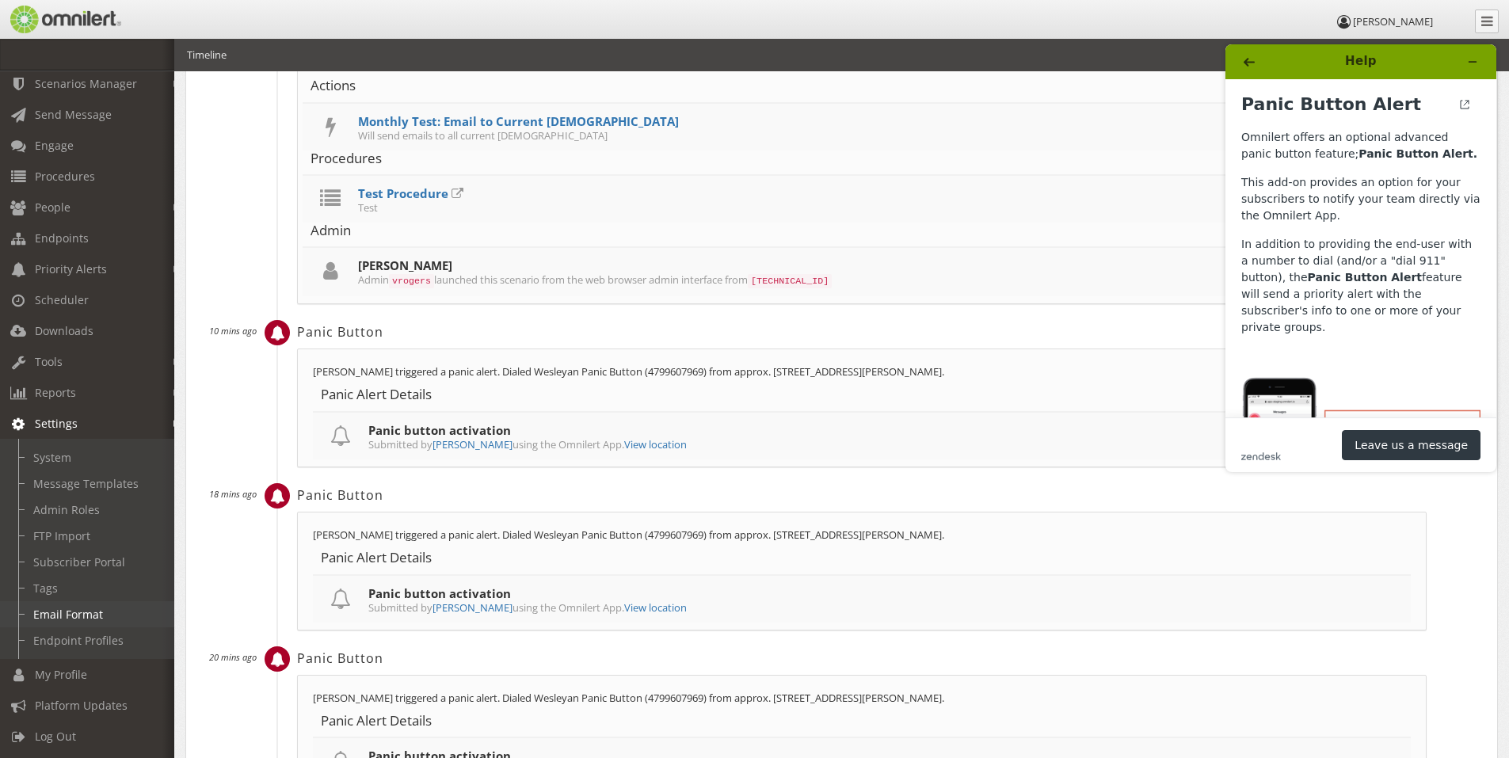
scroll to position [238, 0]
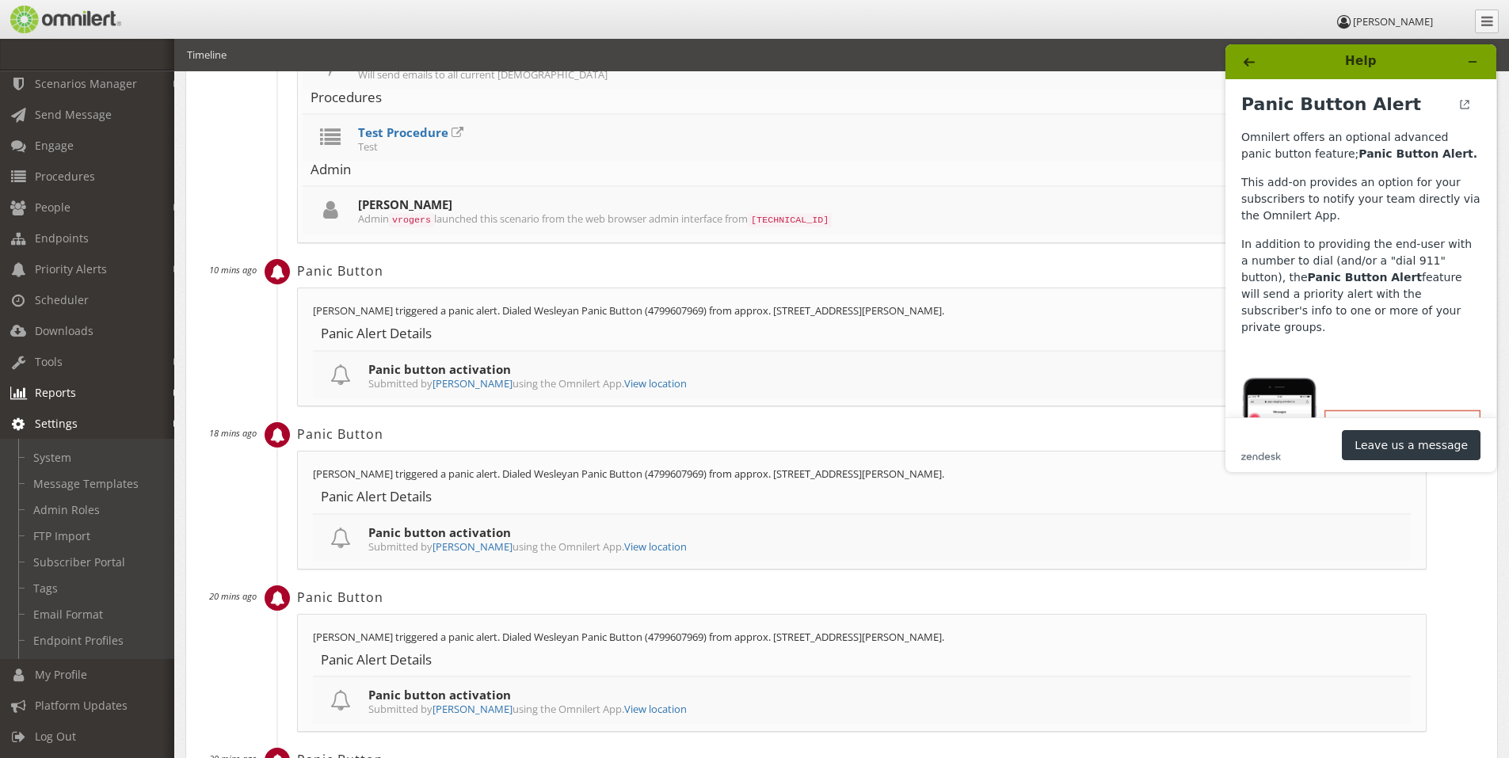
click at [59, 386] on span "Reports" at bounding box center [55, 392] width 41 height 15
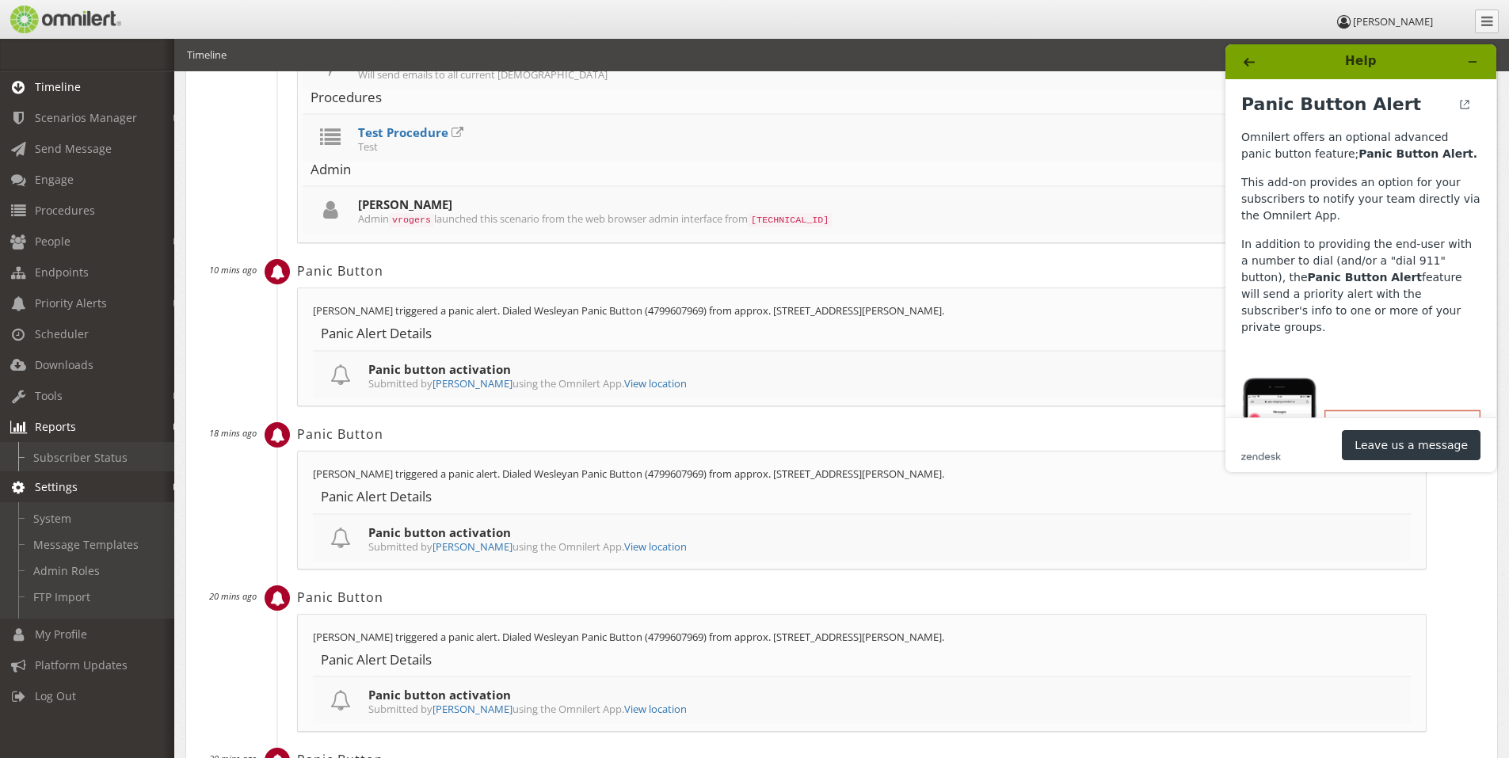
scroll to position [0, 0]
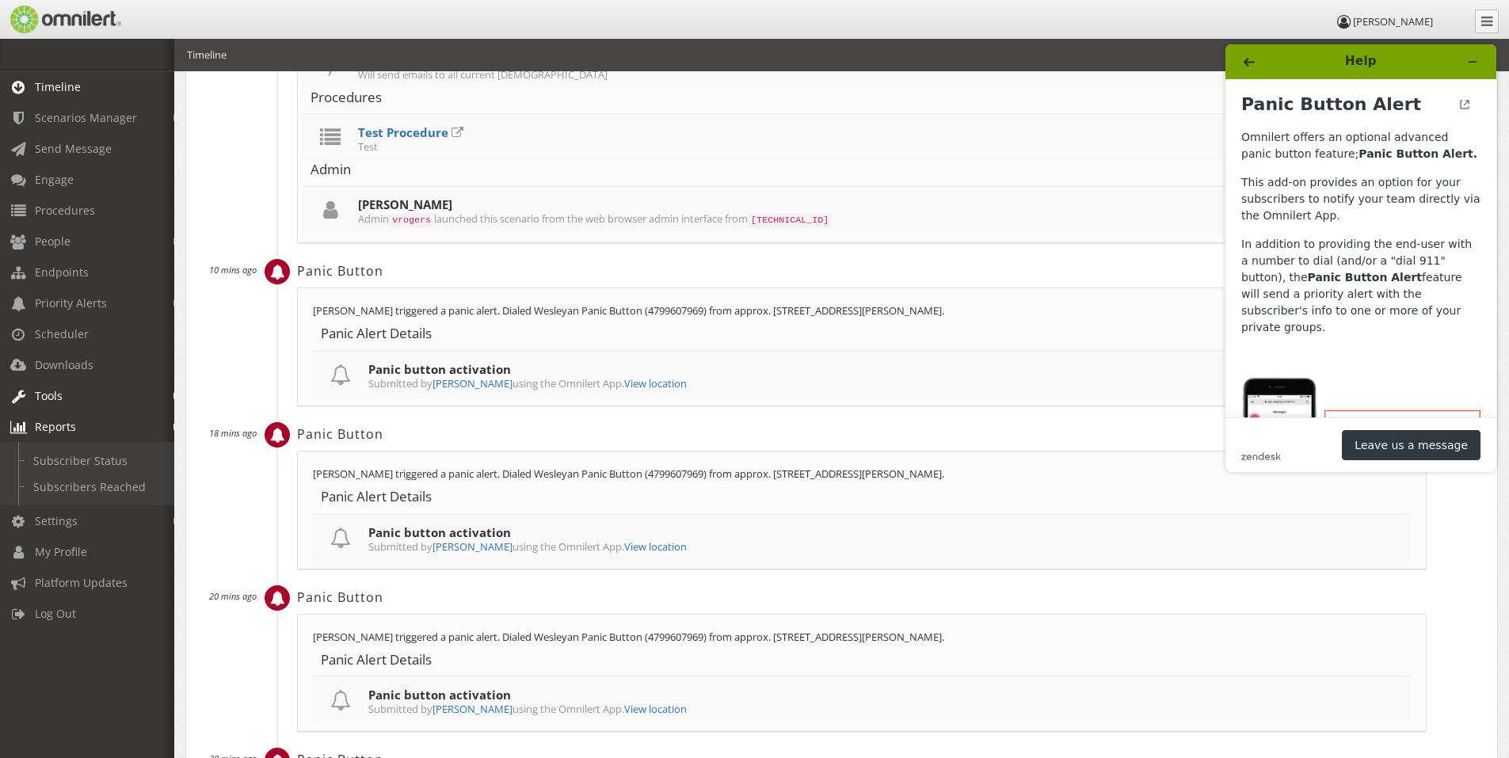
click at [82, 390] on link "Tools" at bounding box center [94, 395] width 189 height 31
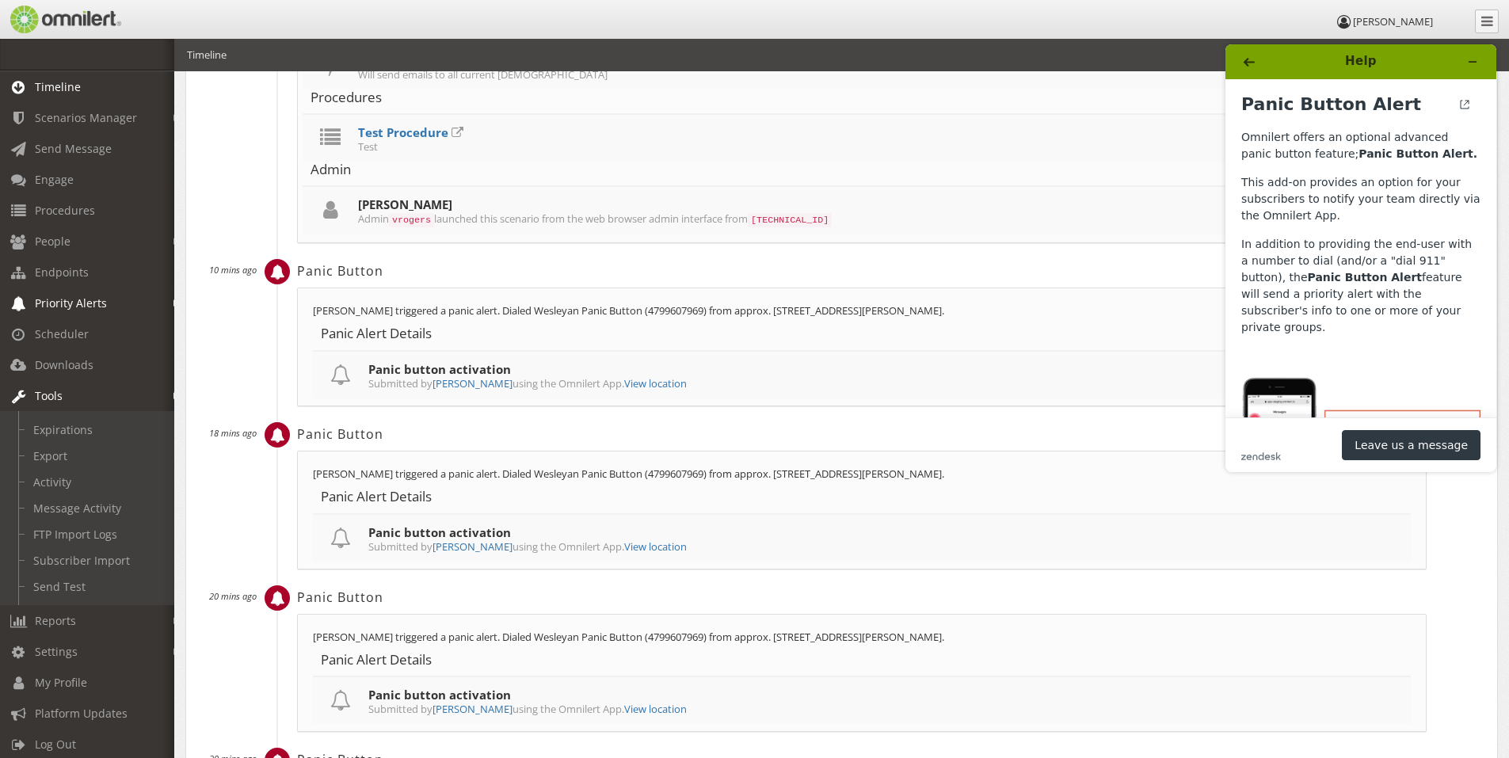
click at [74, 300] on span "Priority Alerts" at bounding box center [71, 302] width 72 height 15
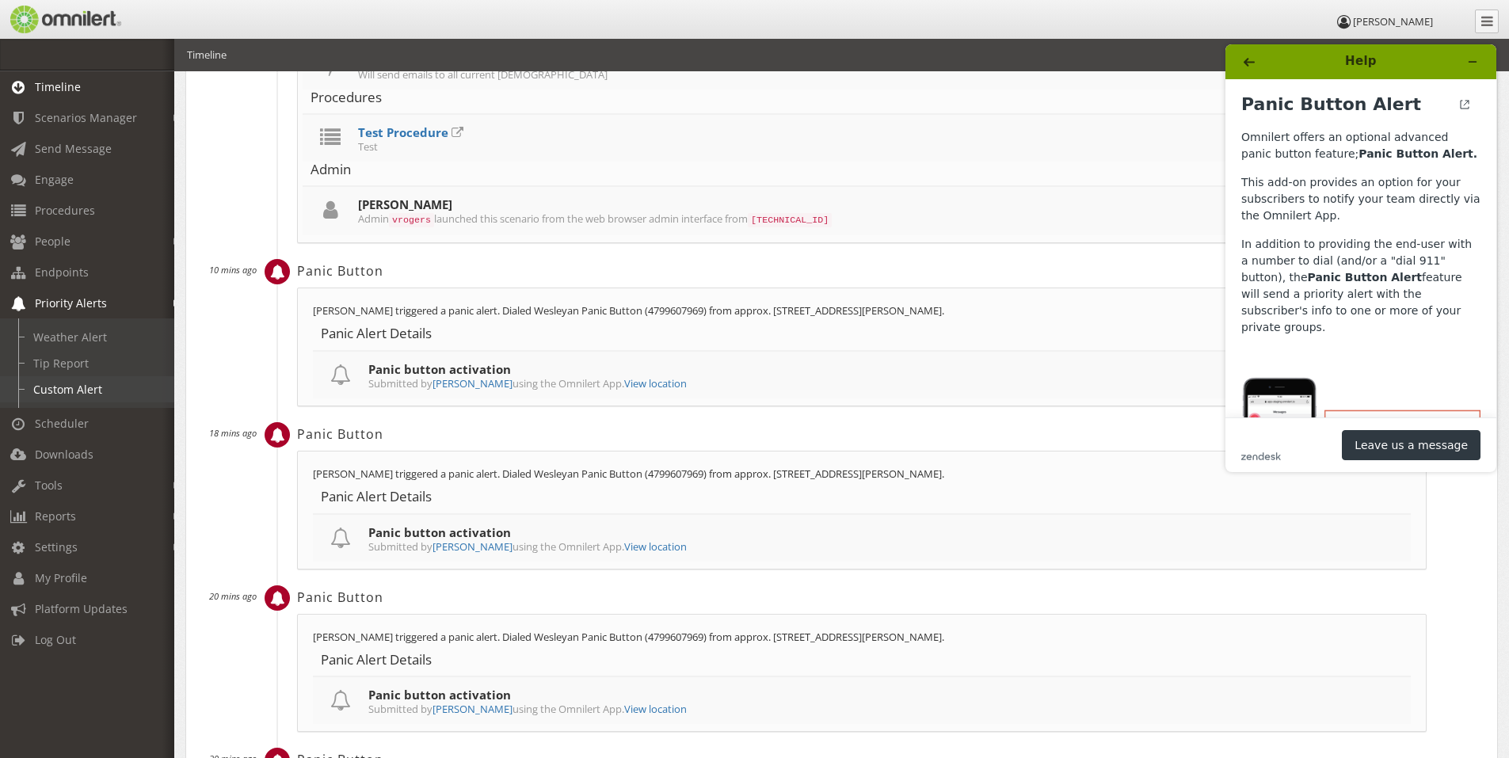
click at [49, 391] on link "Custom Alert" at bounding box center [94, 389] width 189 height 26
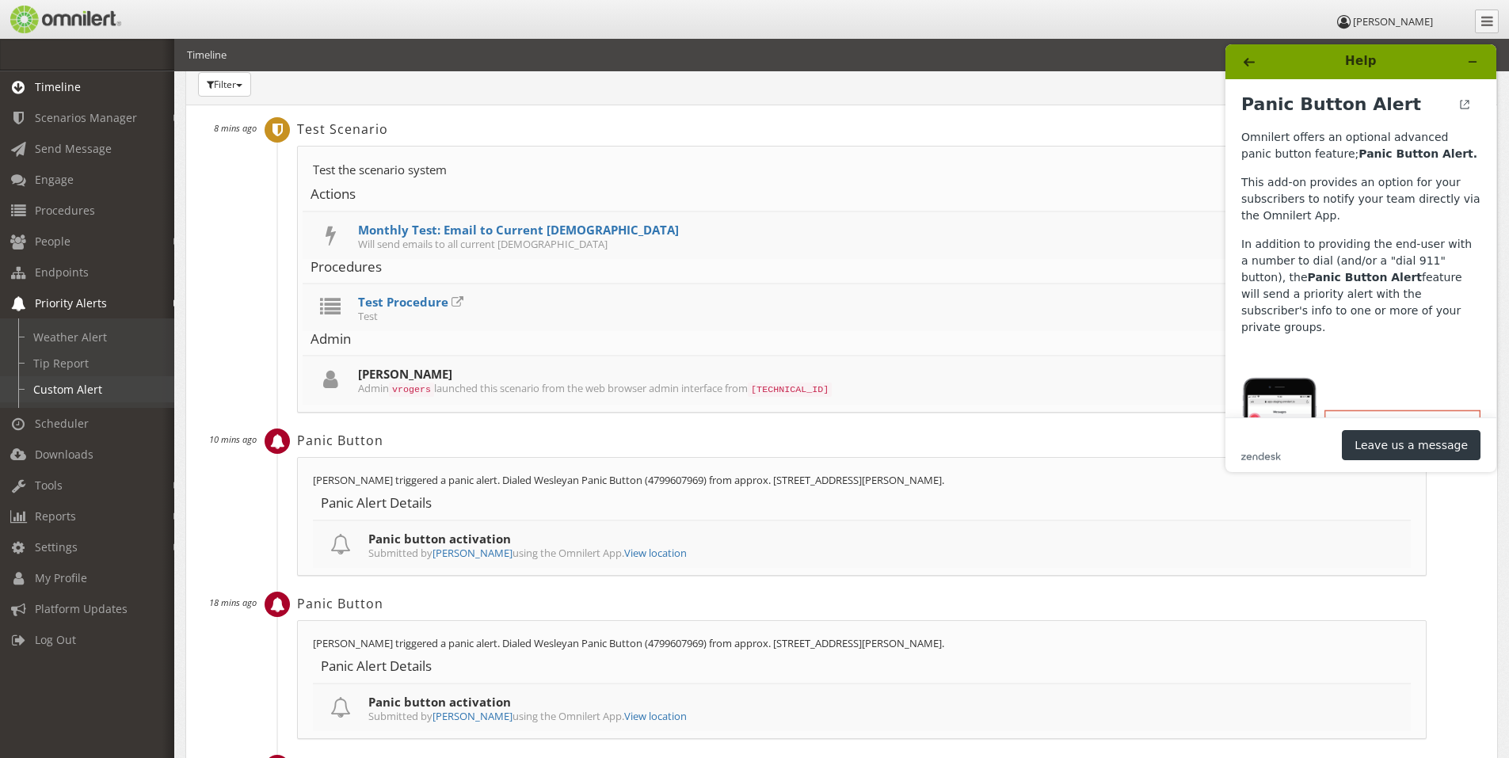
select select
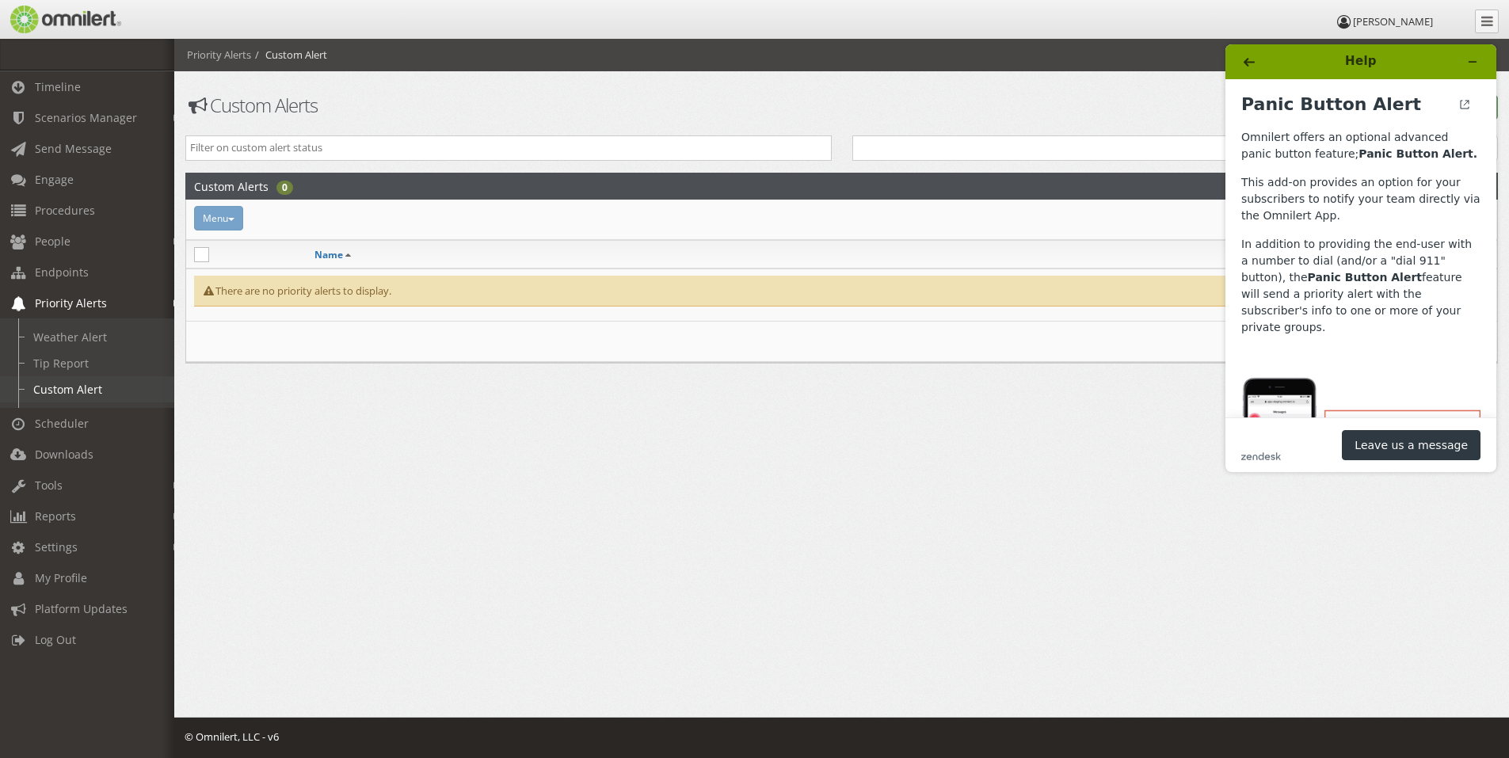
scroll to position [0, 0]
click at [53, 362] on link "Tip Report" at bounding box center [94, 363] width 189 height 26
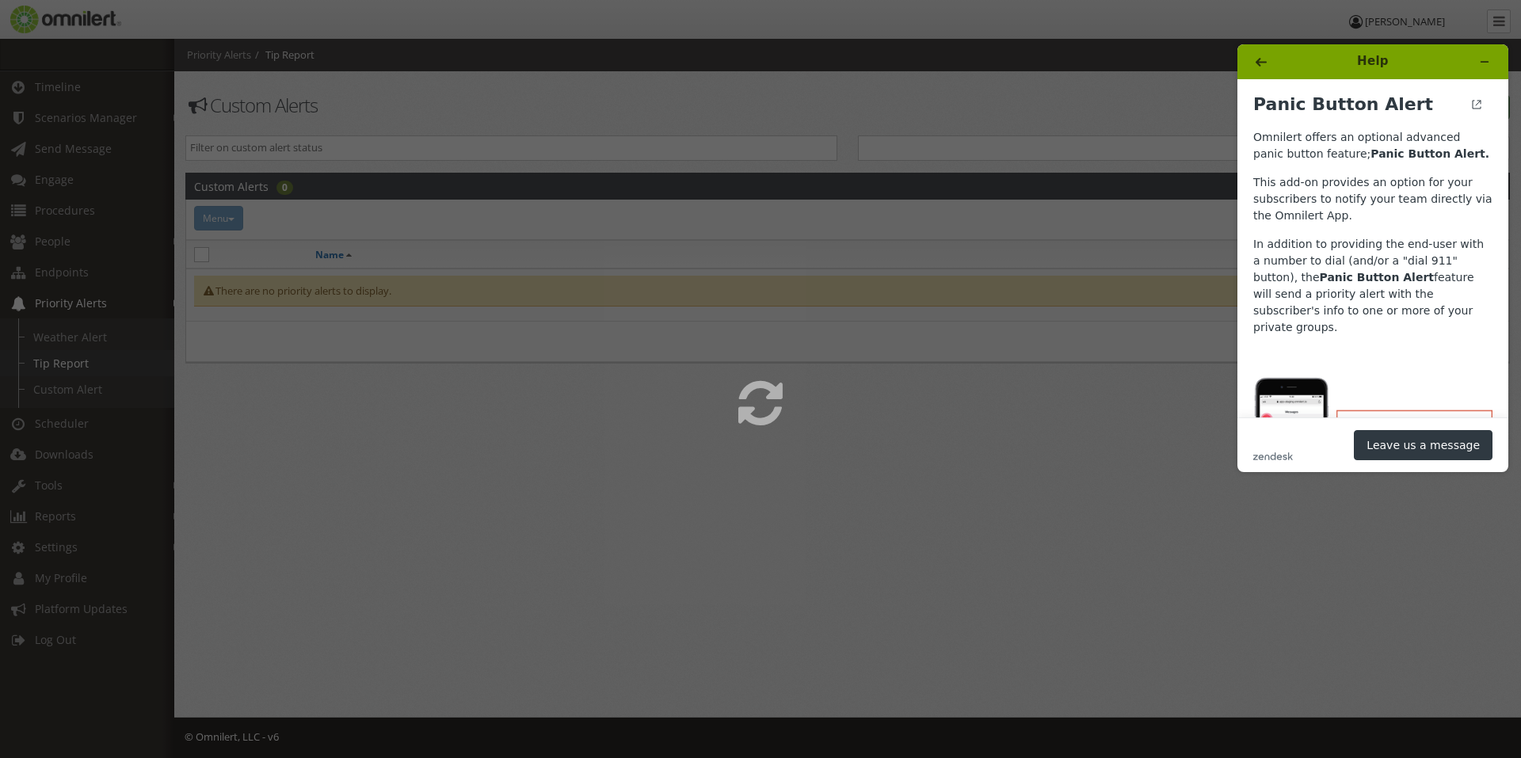
select select
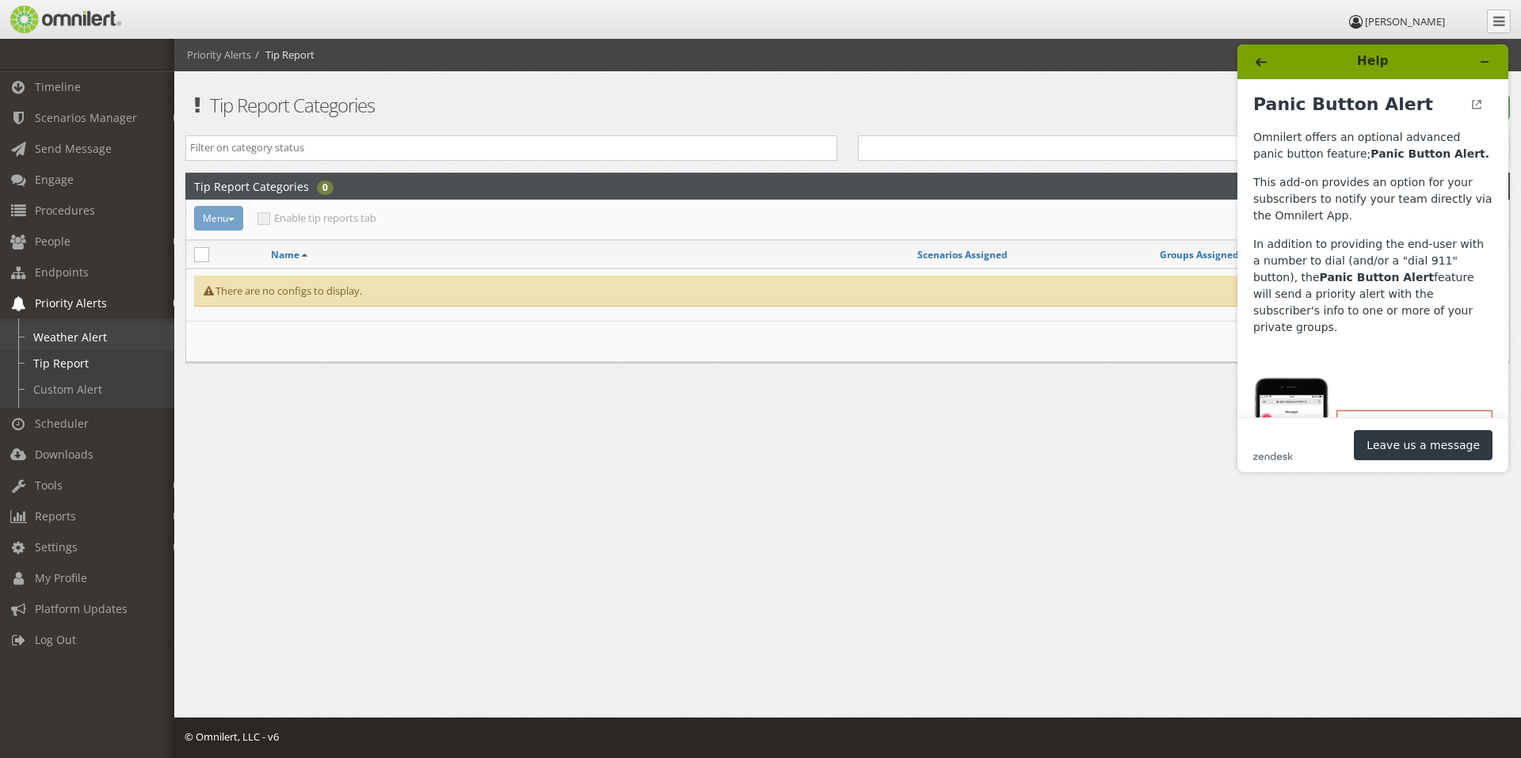
click at [60, 338] on link "Weather Alert" at bounding box center [94, 337] width 189 height 26
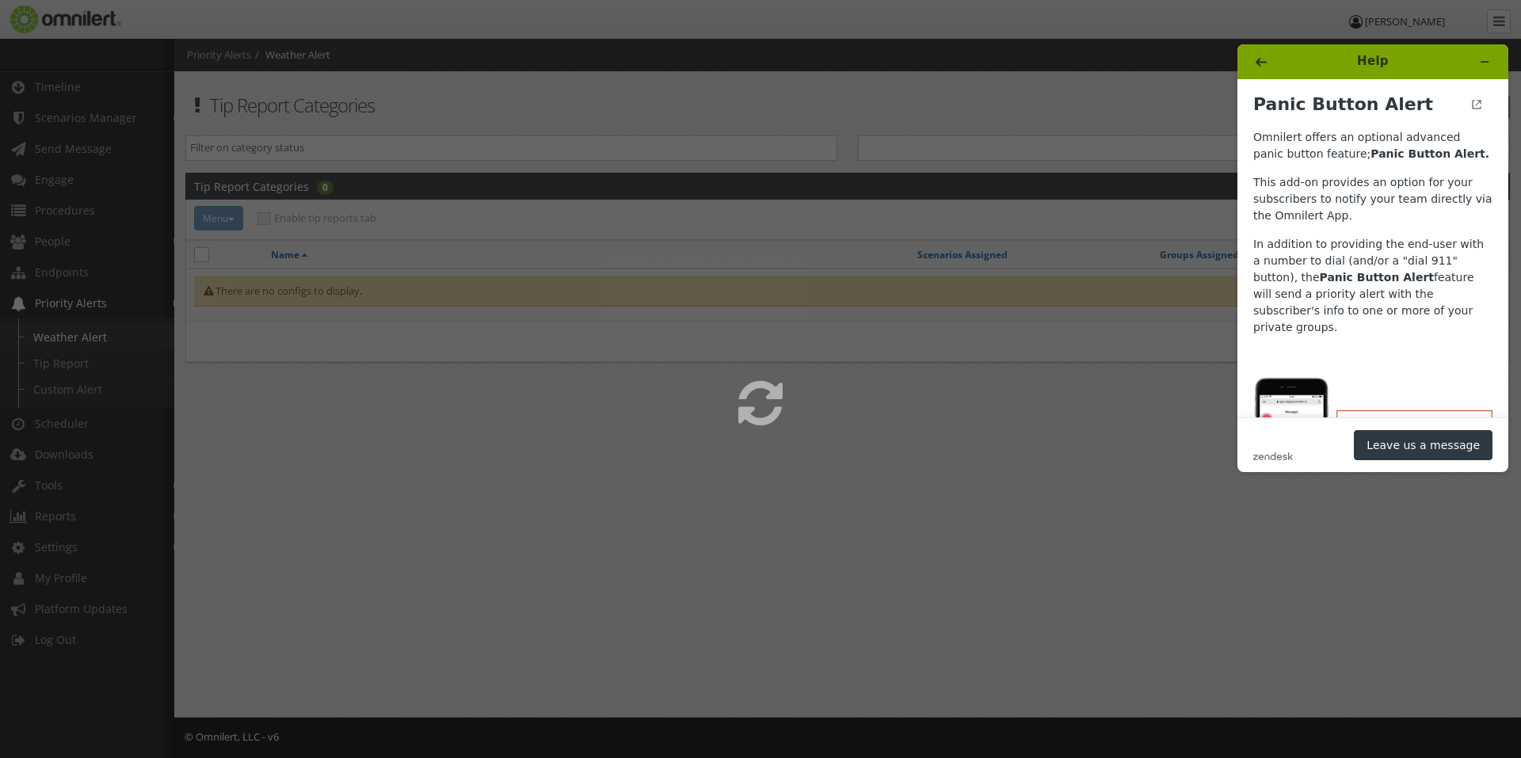
select select
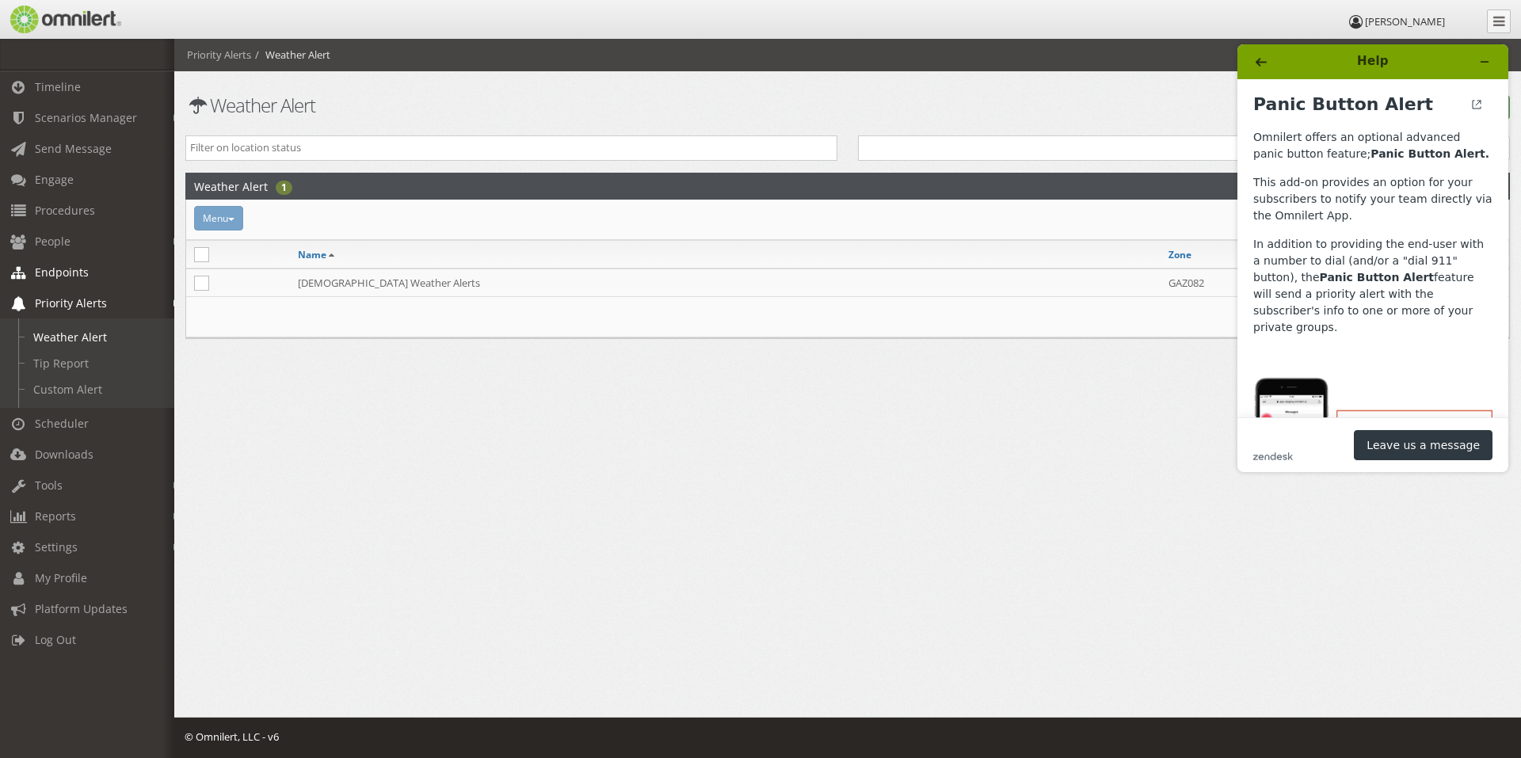
click at [54, 272] on span "Endpoints" at bounding box center [62, 272] width 54 height 15
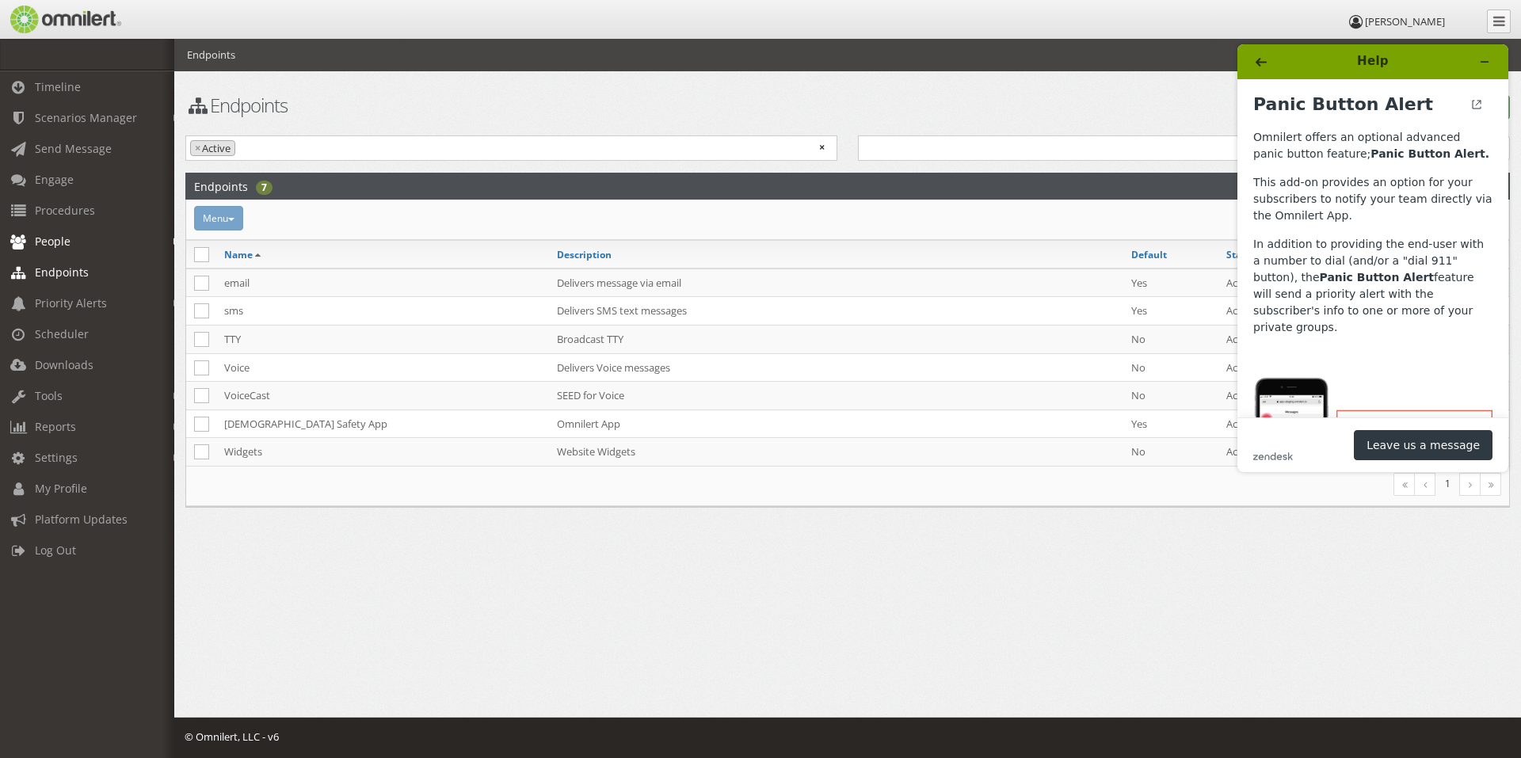
click at [71, 246] on link "People" at bounding box center [94, 241] width 189 height 31
click at [51, 192] on link "Engage" at bounding box center [94, 179] width 189 height 31
click at [51, 214] on span "Procedures" at bounding box center [65, 210] width 60 height 15
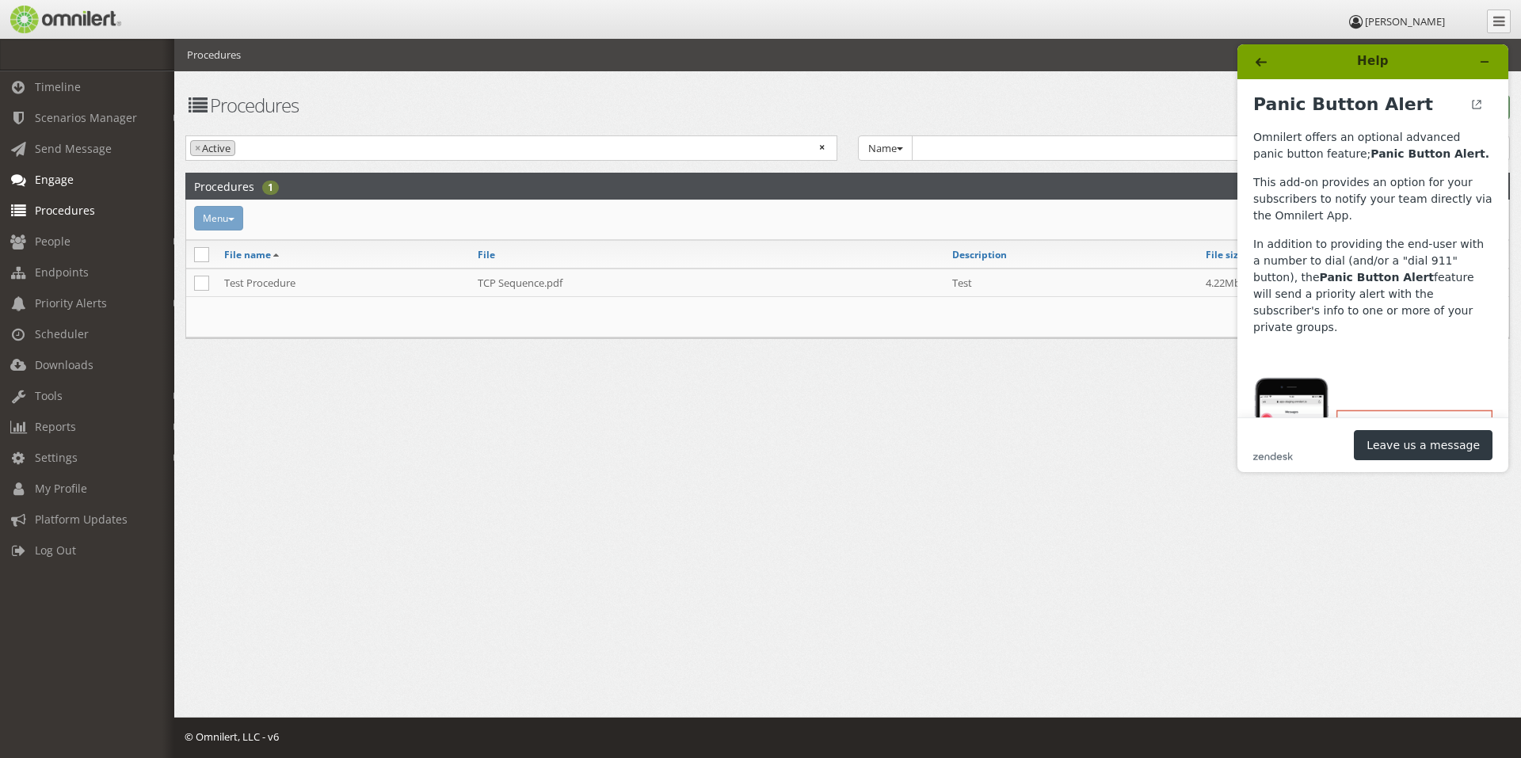
click at [68, 176] on span "Engage" at bounding box center [54, 179] width 39 height 15
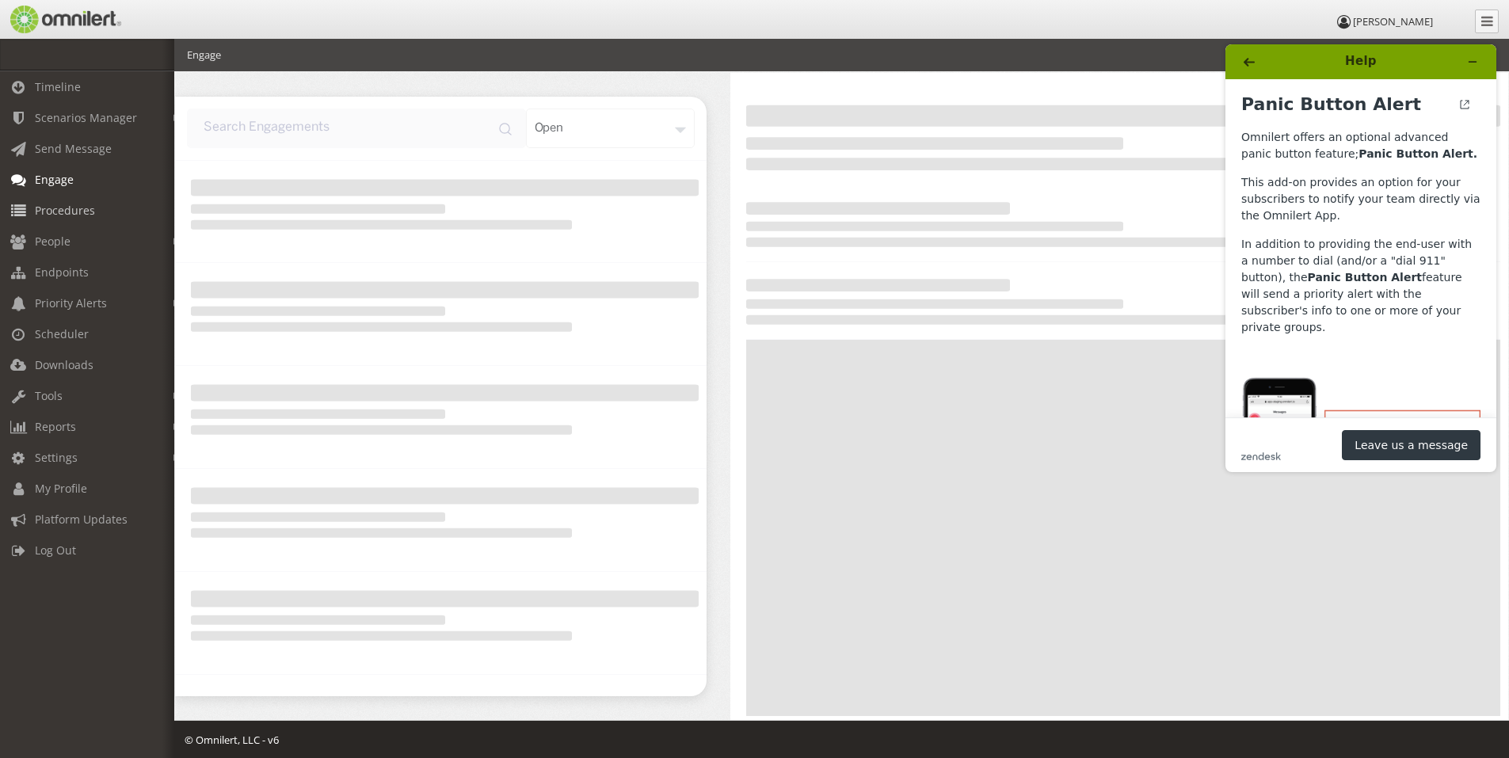
click at [67, 215] on span "Procedures" at bounding box center [65, 210] width 60 height 15
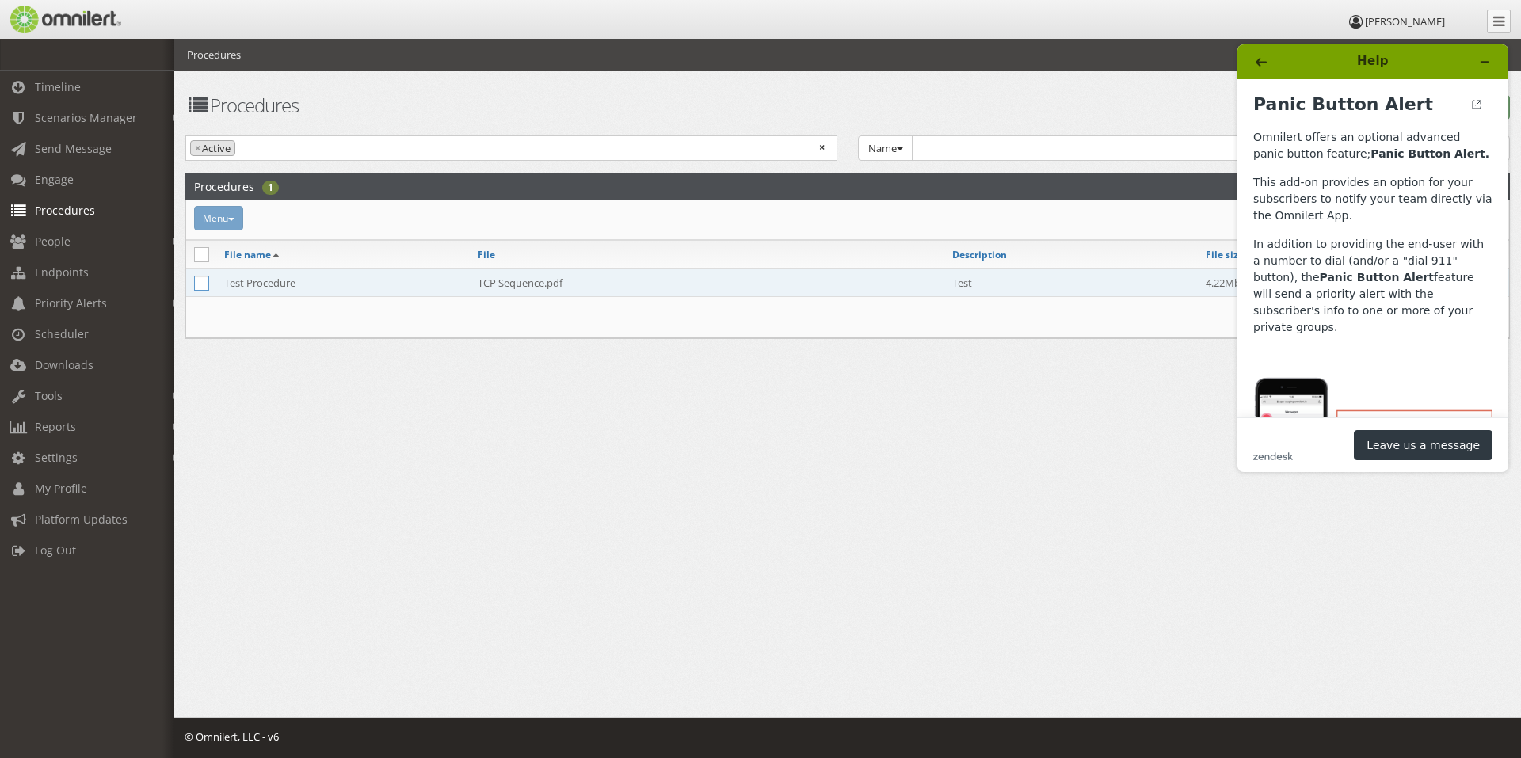
click at [208, 283] on icon at bounding box center [201, 283] width 15 height 15
checkbox input "true"
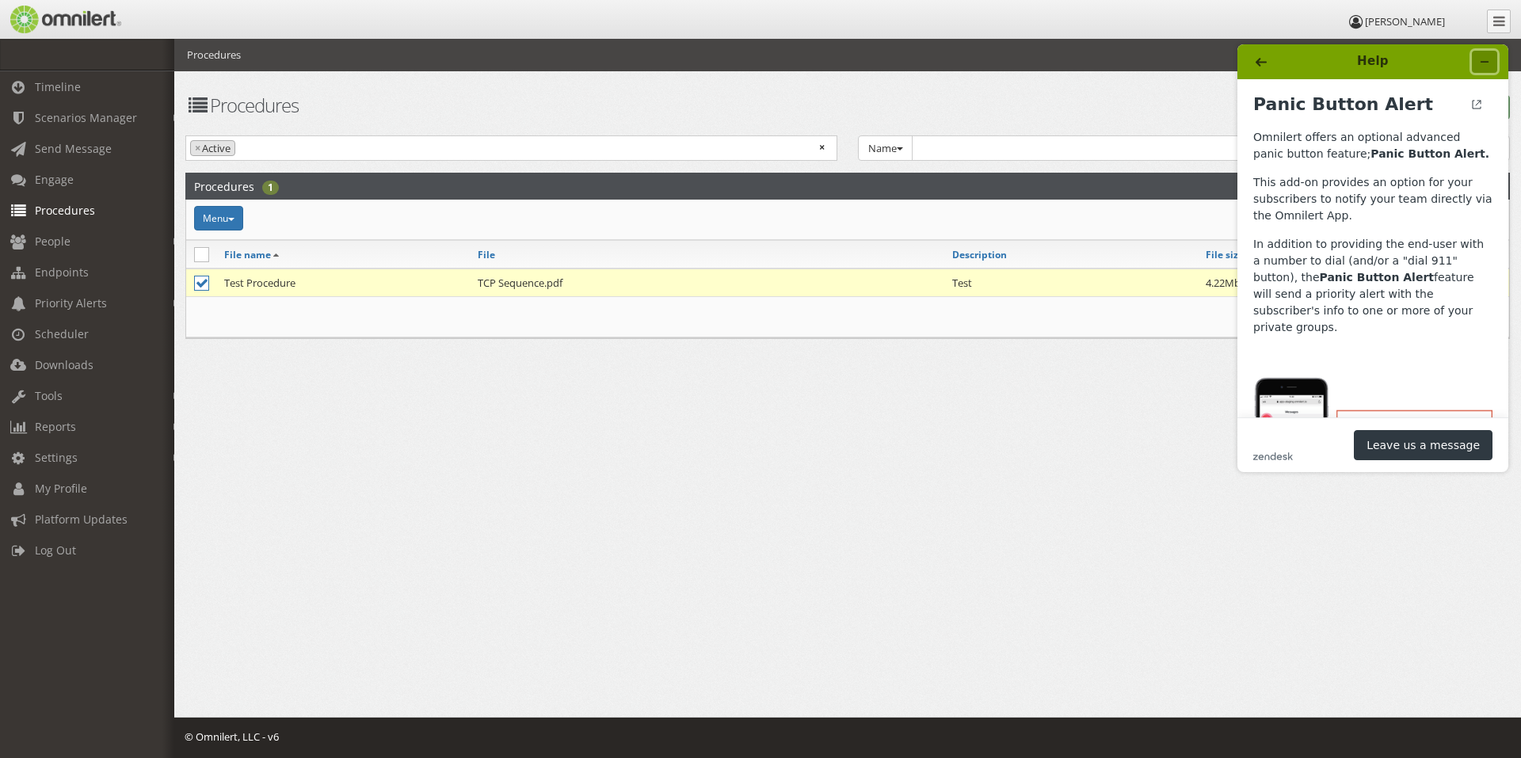
click at [1491, 57] on button "Minimize widget" at bounding box center [1484, 62] width 25 height 22
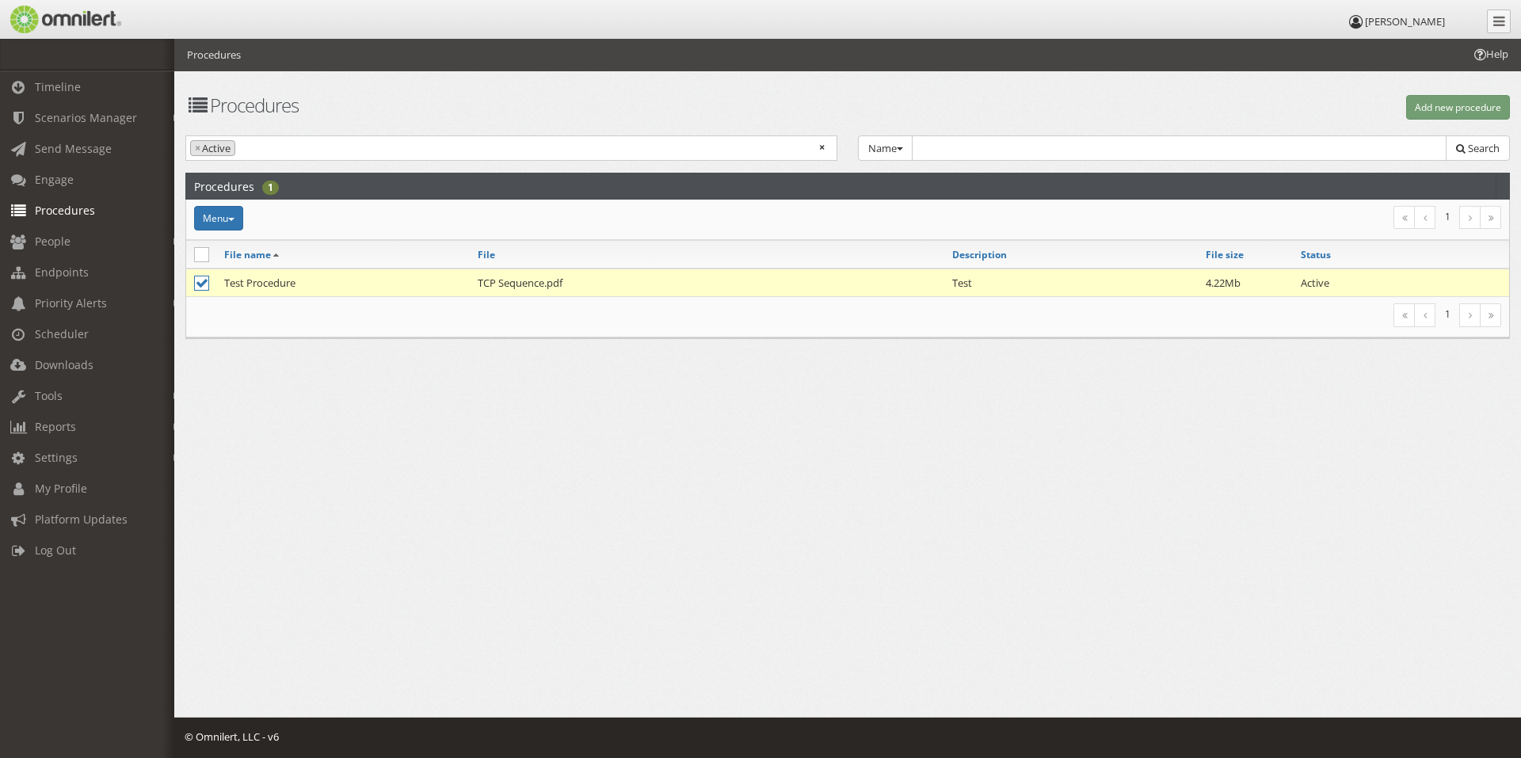
drag, startPoint x: 278, startPoint y: 284, endPoint x: 251, endPoint y: 288, distance: 27.1
click at [251, 288] on td "Test Procedure" at bounding box center [342, 283] width 253 height 29
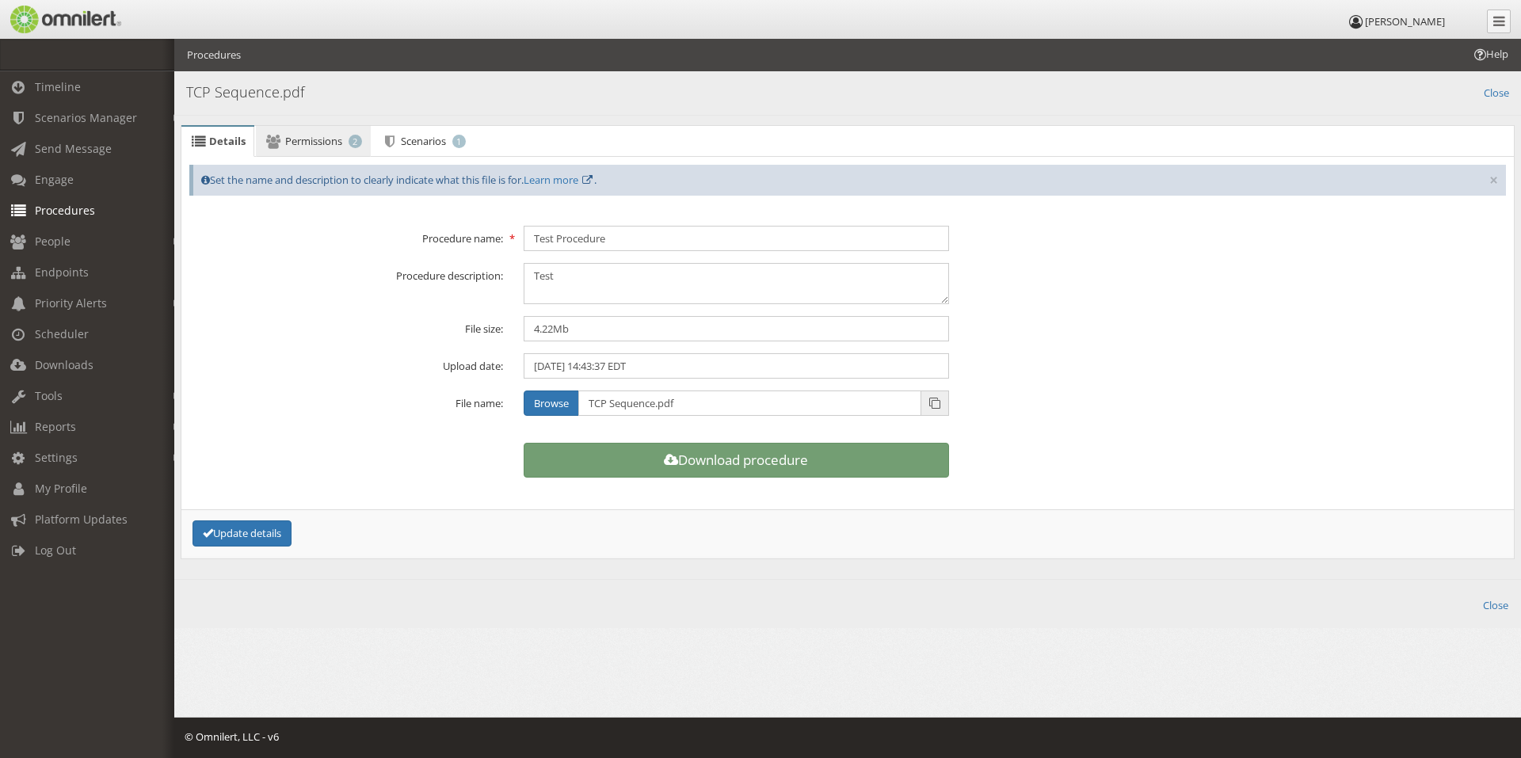
click at [300, 148] on link "Permissions 2" at bounding box center [313, 142] width 114 height 32
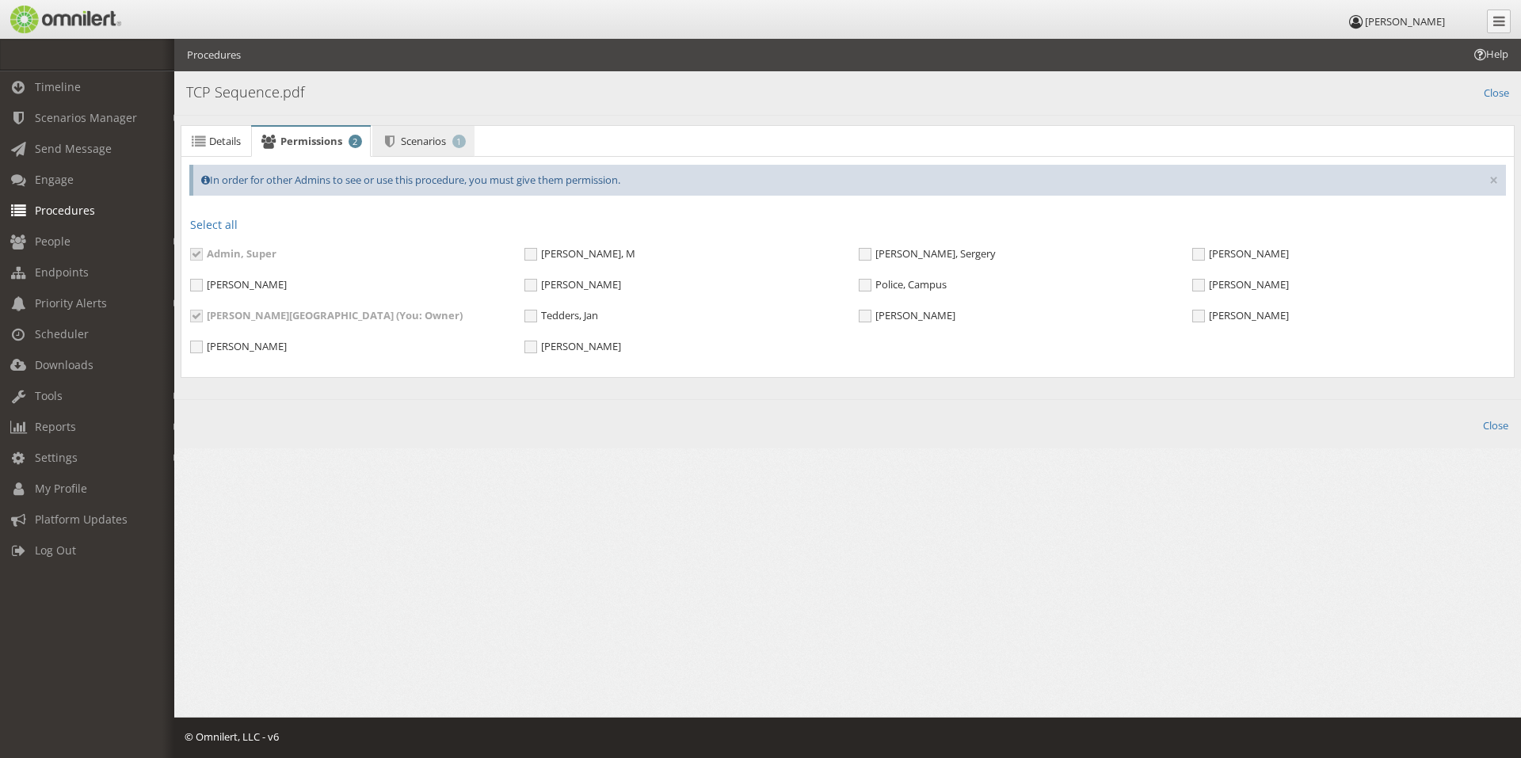
click at [417, 138] on span "Scenarios" at bounding box center [423, 141] width 45 height 14
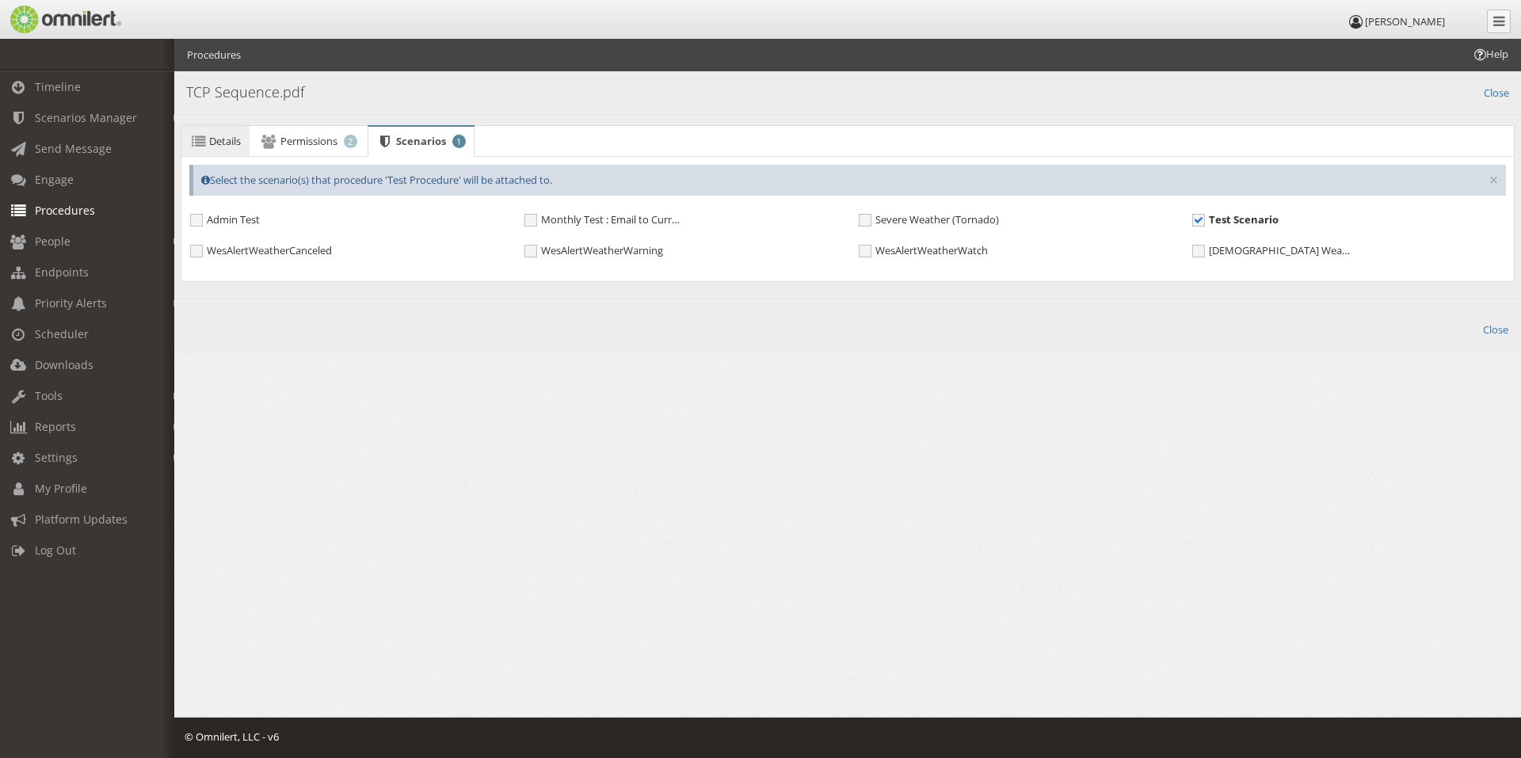
click at [218, 134] on span "Details" at bounding box center [225, 141] width 32 height 14
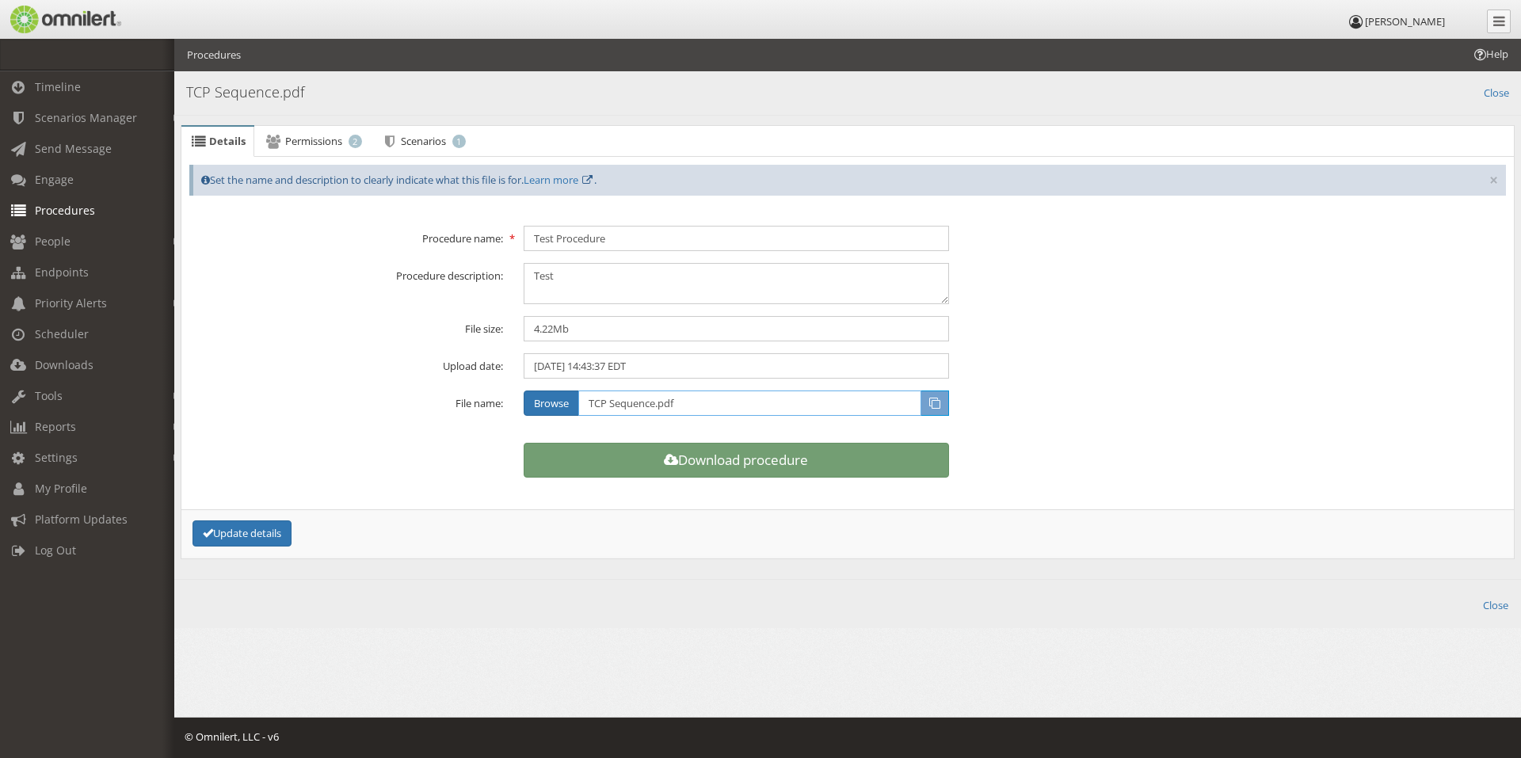
click at [636, 406] on input "TCP Sequence.pdf" at bounding box center [749, 403] width 343 height 25
click at [635, 407] on input "TCP Sequence.pdf" at bounding box center [749, 403] width 343 height 25
click at [395, 146] on icon at bounding box center [389, 141] width 17 height 10
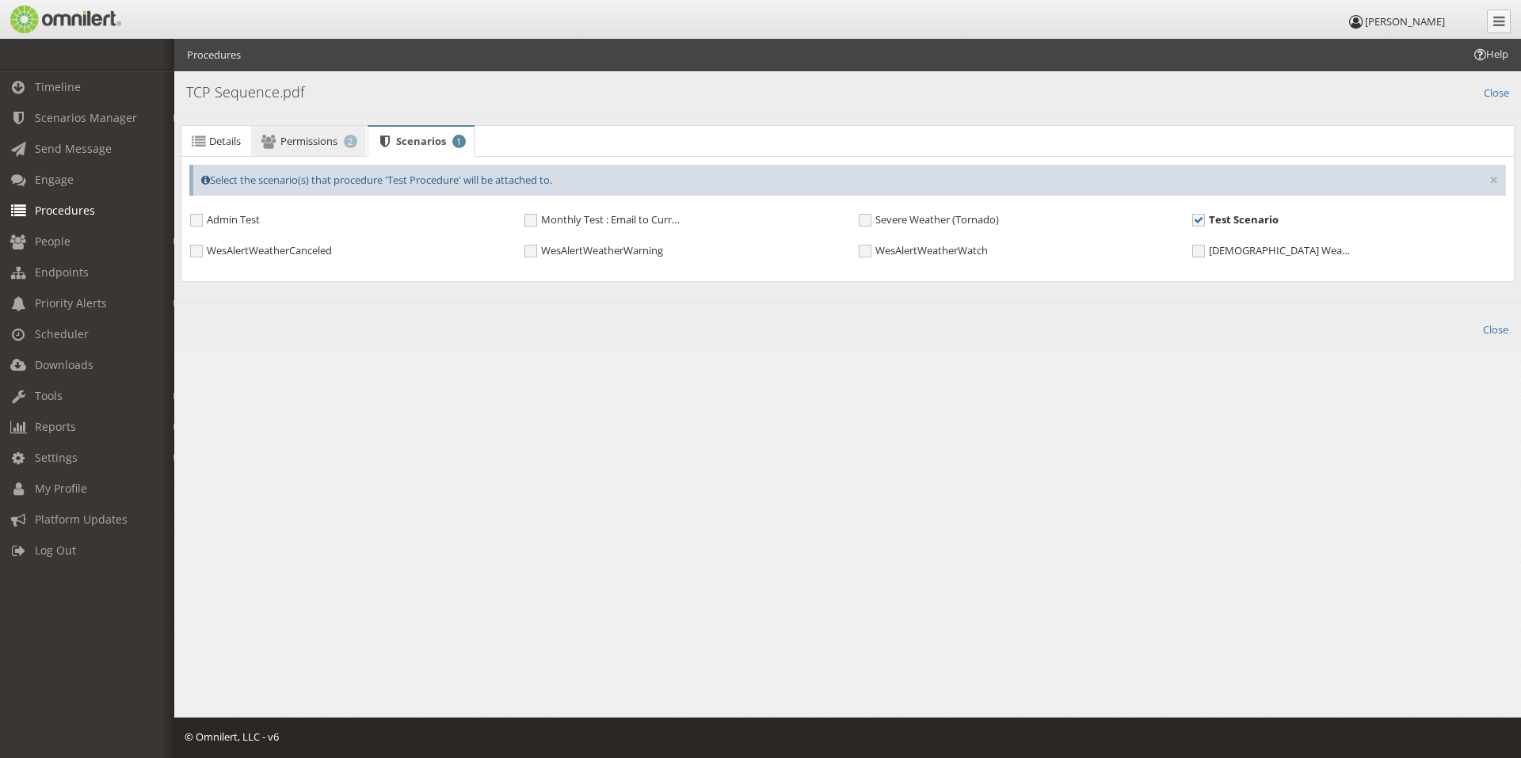
click at [344, 145] on link "Permissions 2" at bounding box center [308, 142] width 114 height 32
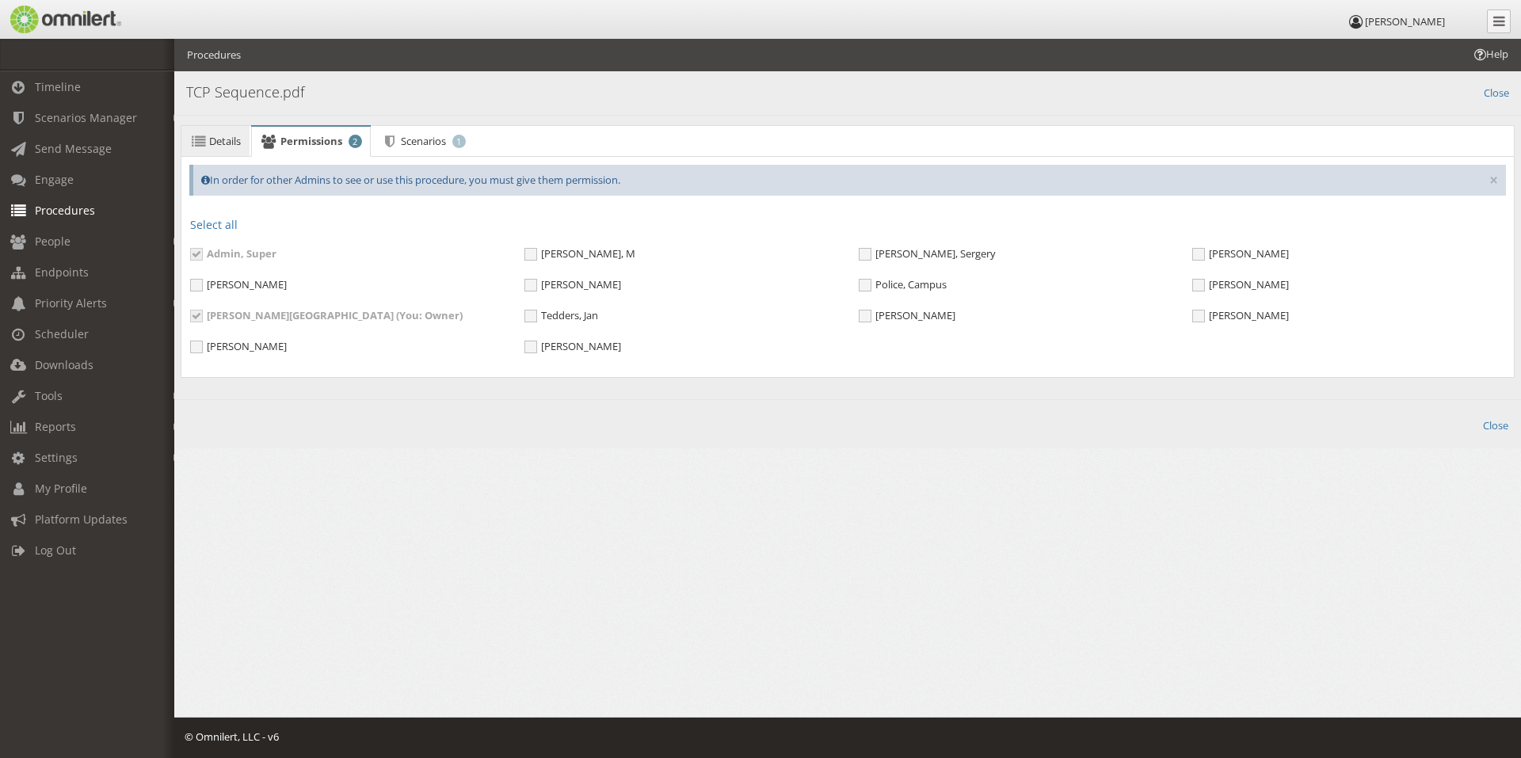
click at [234, 142] on span "Details" at bounding box center [225, 141] width 32 height 14
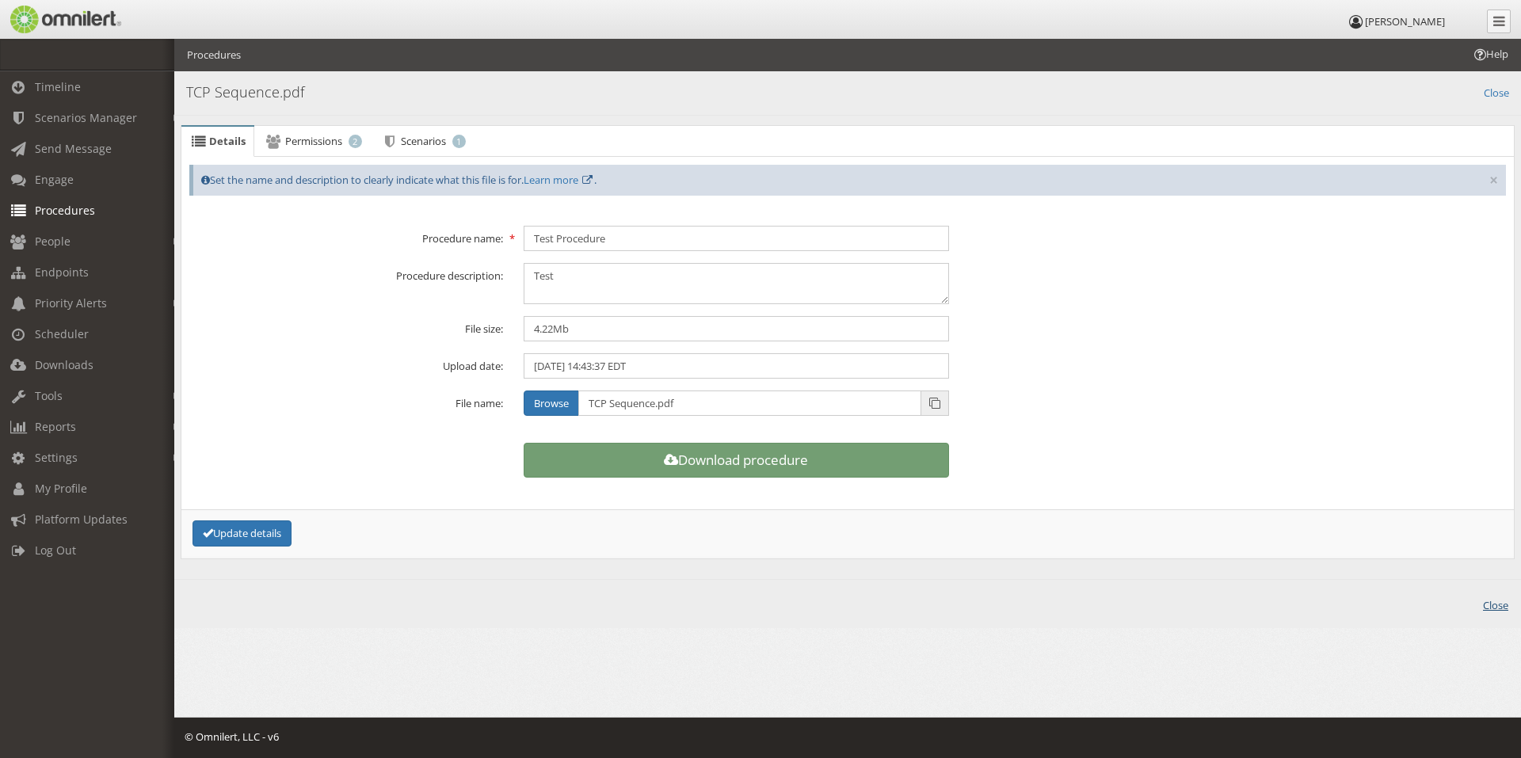
click at [1504, 612] on link "Close" at bounding box center [1495, 604] width 25 height 18
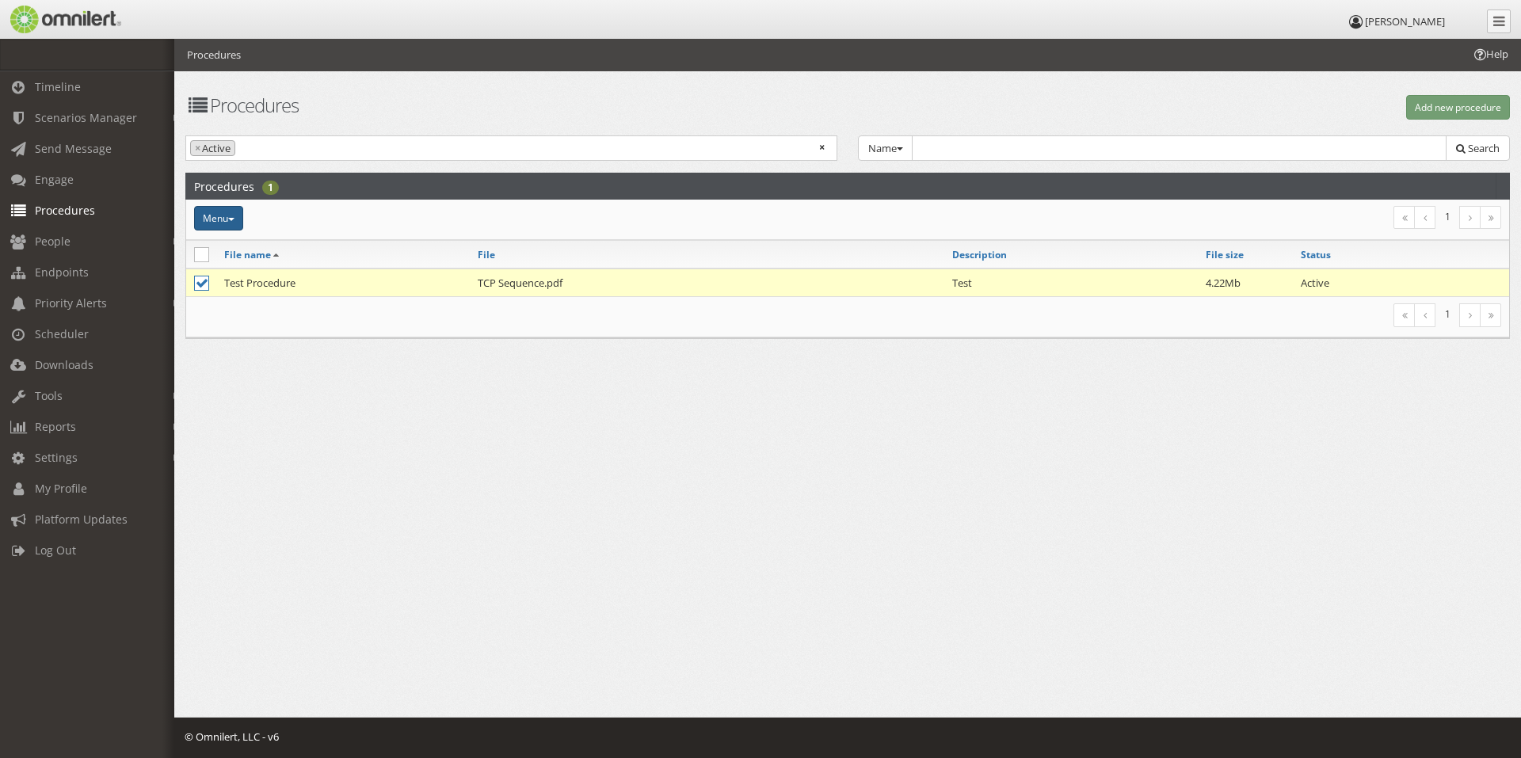
click at [218, 217] on button "Menu" at bounding box center [218, 218] width 49 height 25
click at [238, 302] on link "Delete" at bounding box center [256, 299] width 125 height 20
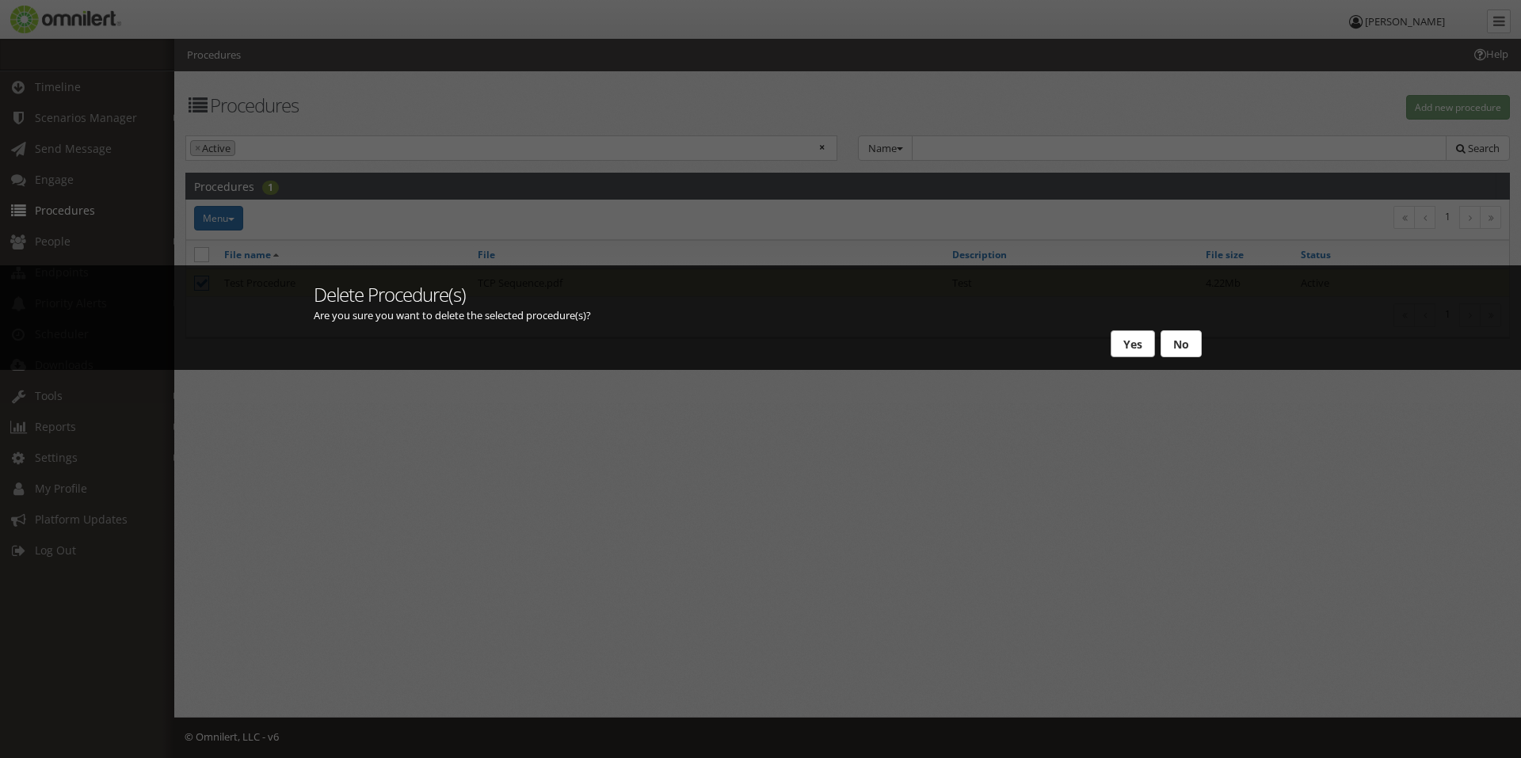
click at [1145, 341] on button "Yes" at bounding box center [1133, 343] width 44 height 27
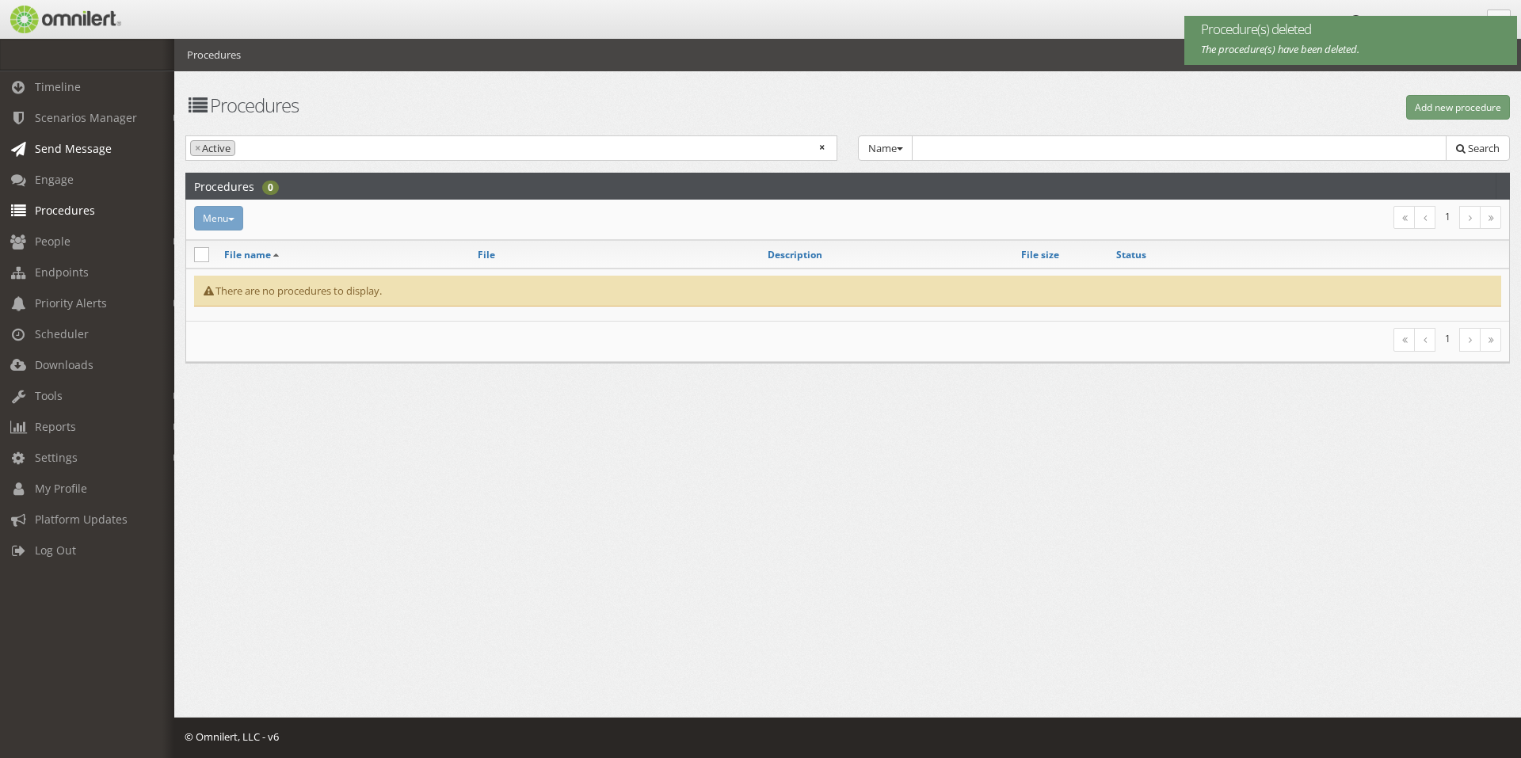
click at [70, 163] on link "Send Message" at bounding box center [94, 148] width 189 height 31
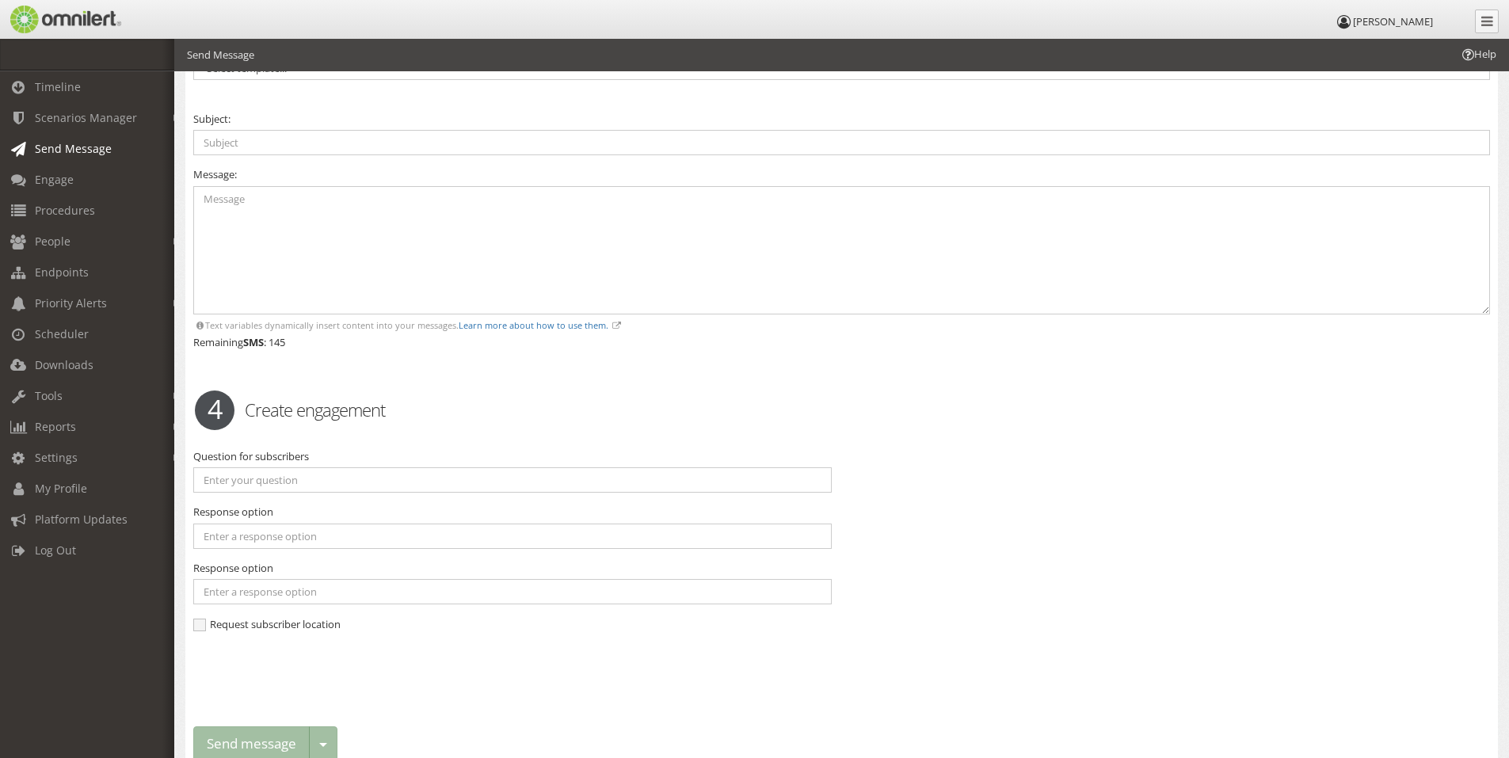
scroll to position [768, 0]
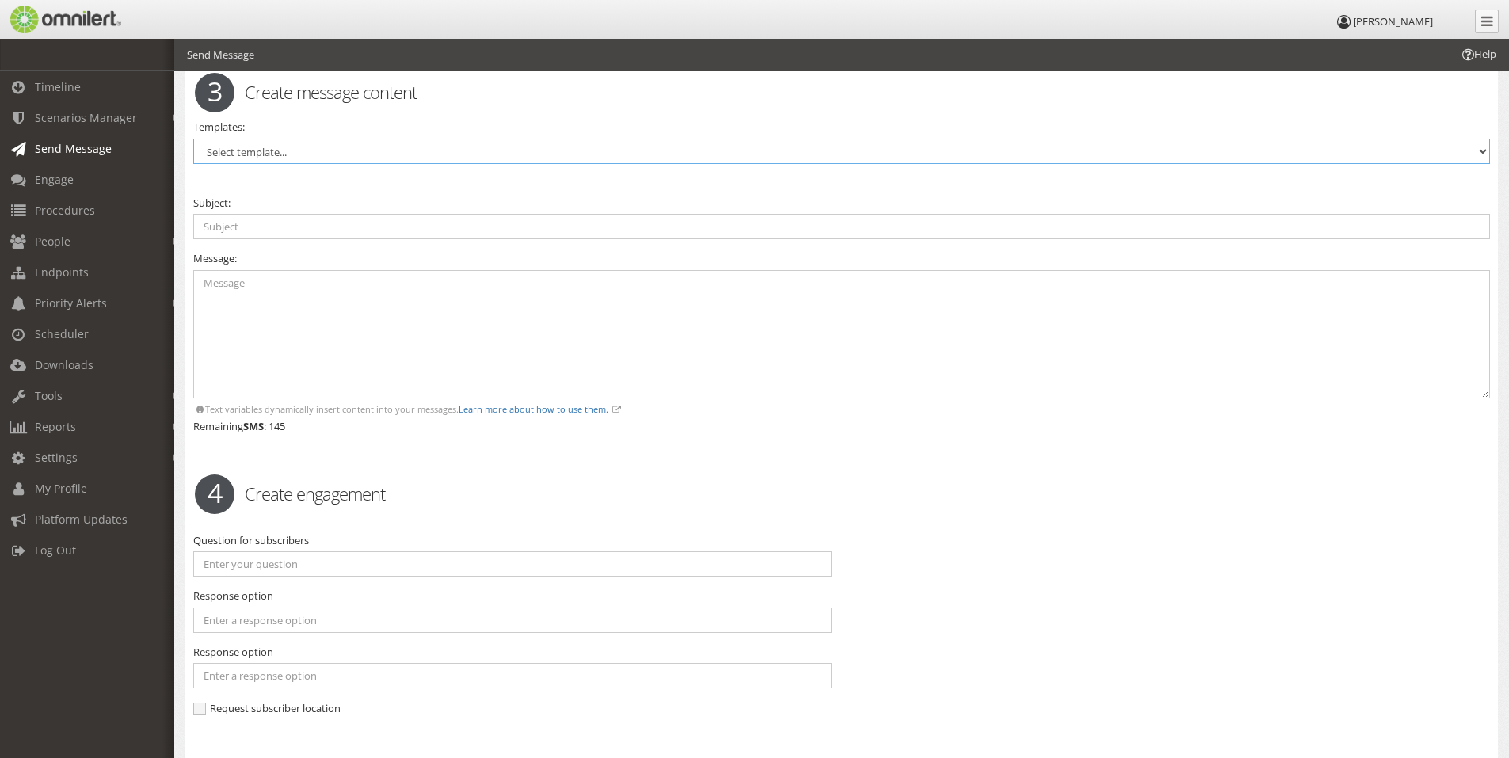
click at [301, 158] on select "Select template..." at bounding box center [841, 151] width 1297 height 25
click at [301, 151] on select "Select template..." at bounding box center [841, 151] width 1297 height 25
click at [64, 269] on span "Endpoints" at bounding box center [62, 272] width 54 height 15
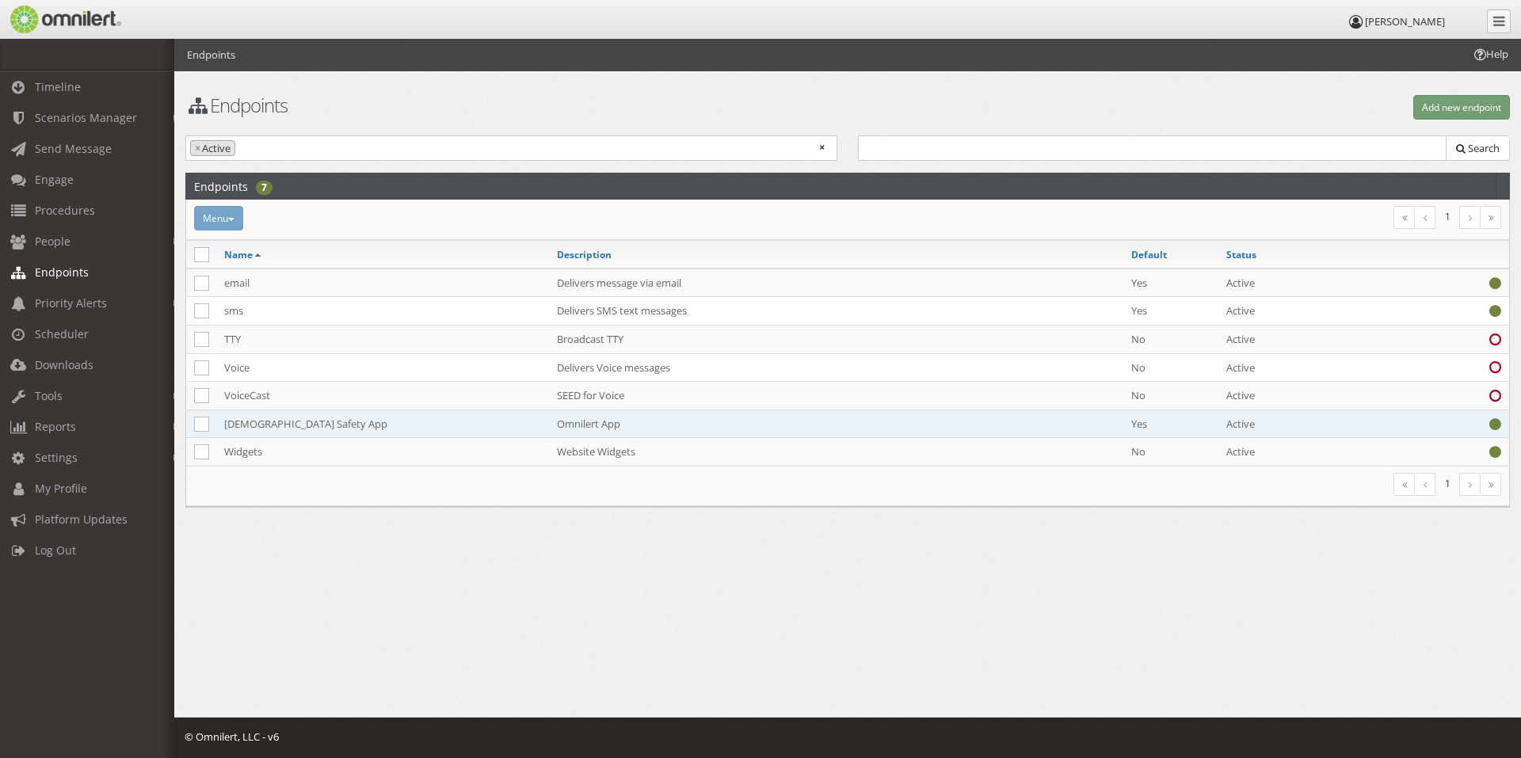
click at [265, 418] on td "[DEMOGRAPHIC_DATA] Safety App" at bounding box center [382, 424] width 333 height 29
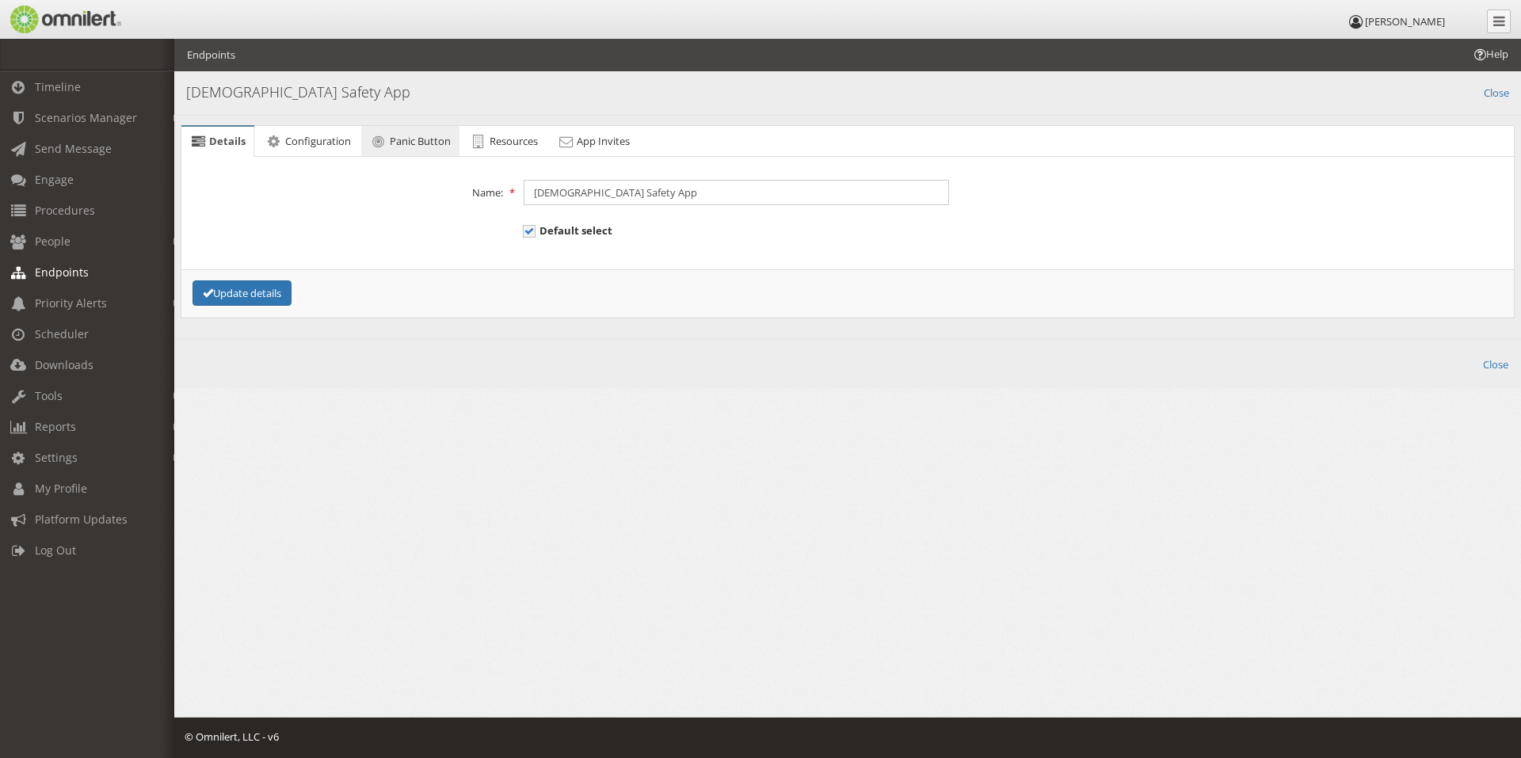
click at [416, 147] on span "Panic Button" at bounding box center [420, 141] width 61 height 14
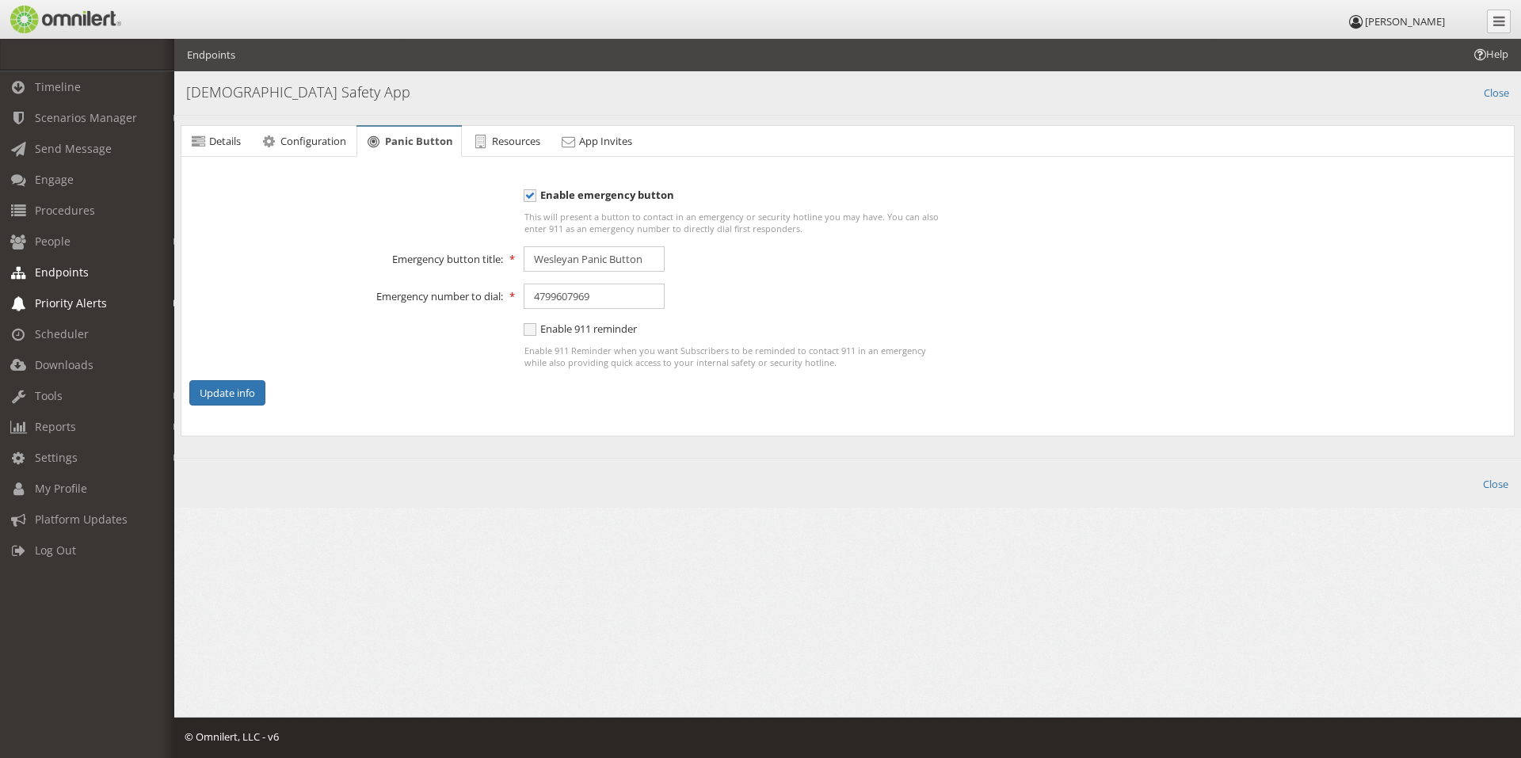
click at [71, 304] on span "Priority Alerts" at bounding box center [71, 302] width 72 height 15
click at [92, 495] on link "Tools" at bounding box center [94, 485] width 189 height 31
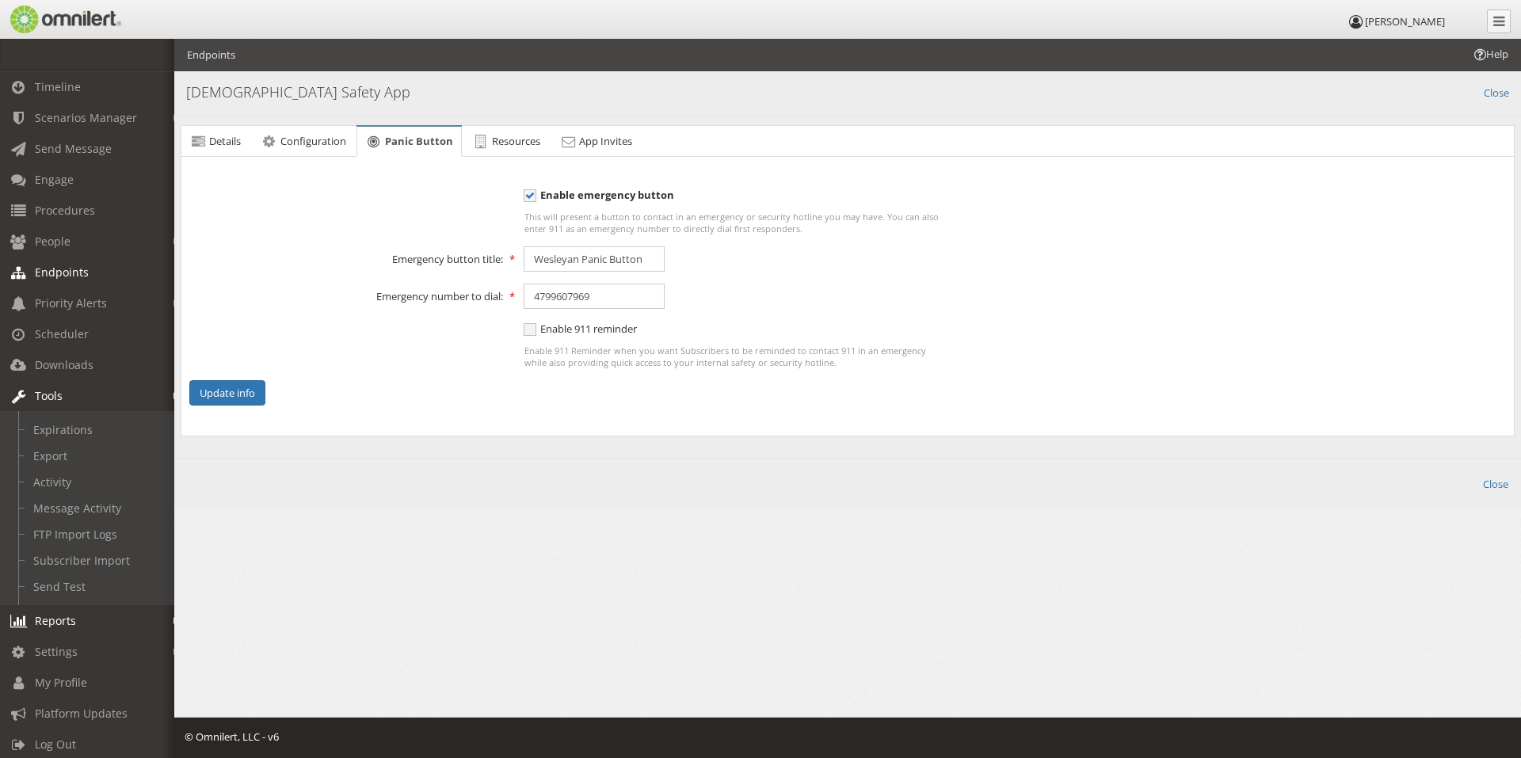
click at [74, 616] on span "Reports" at bounding box center [55, 620] width 41 height 15
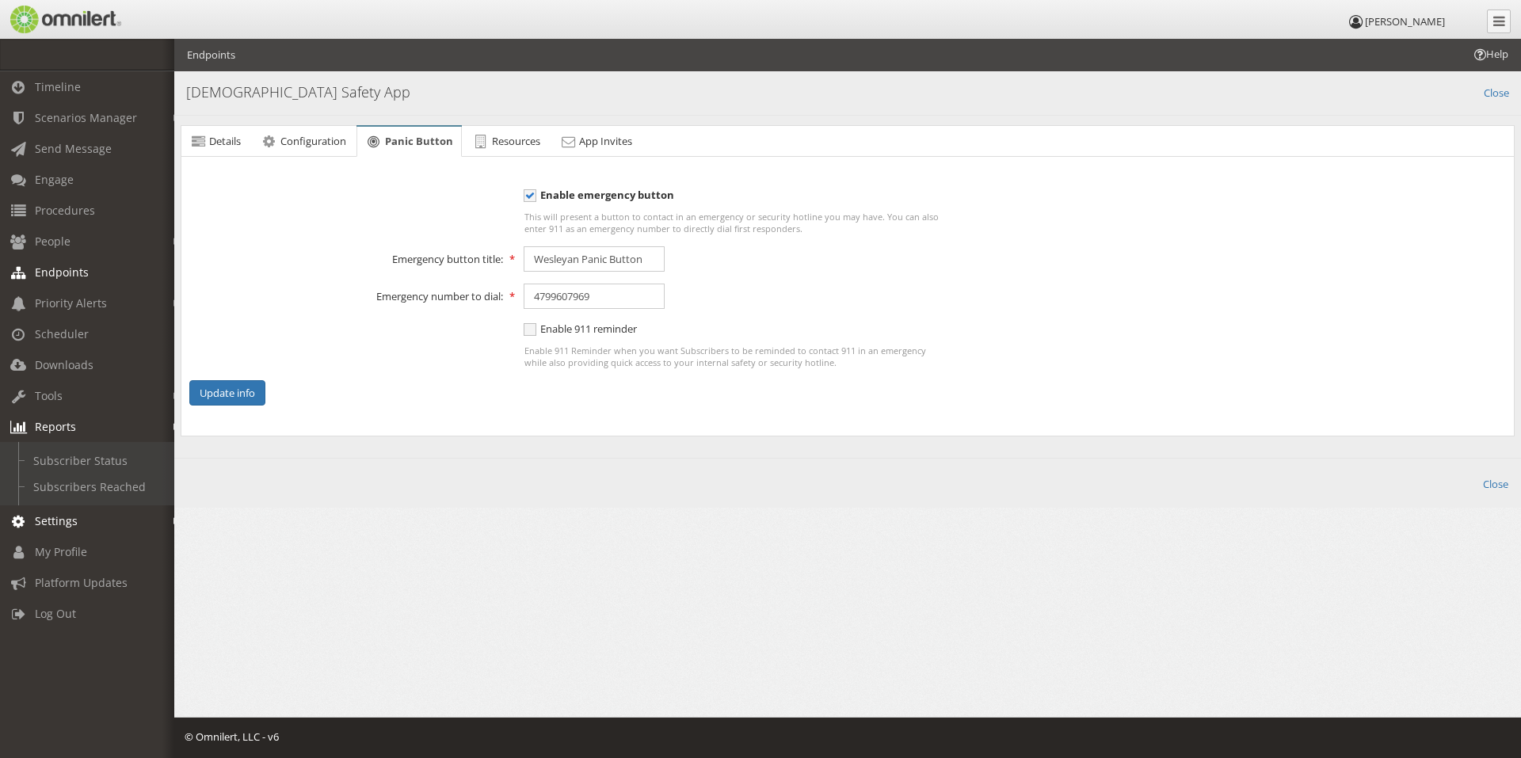
click at [73, 520] on span "Settings" at bounding box center [56, 520] width 43 height 15
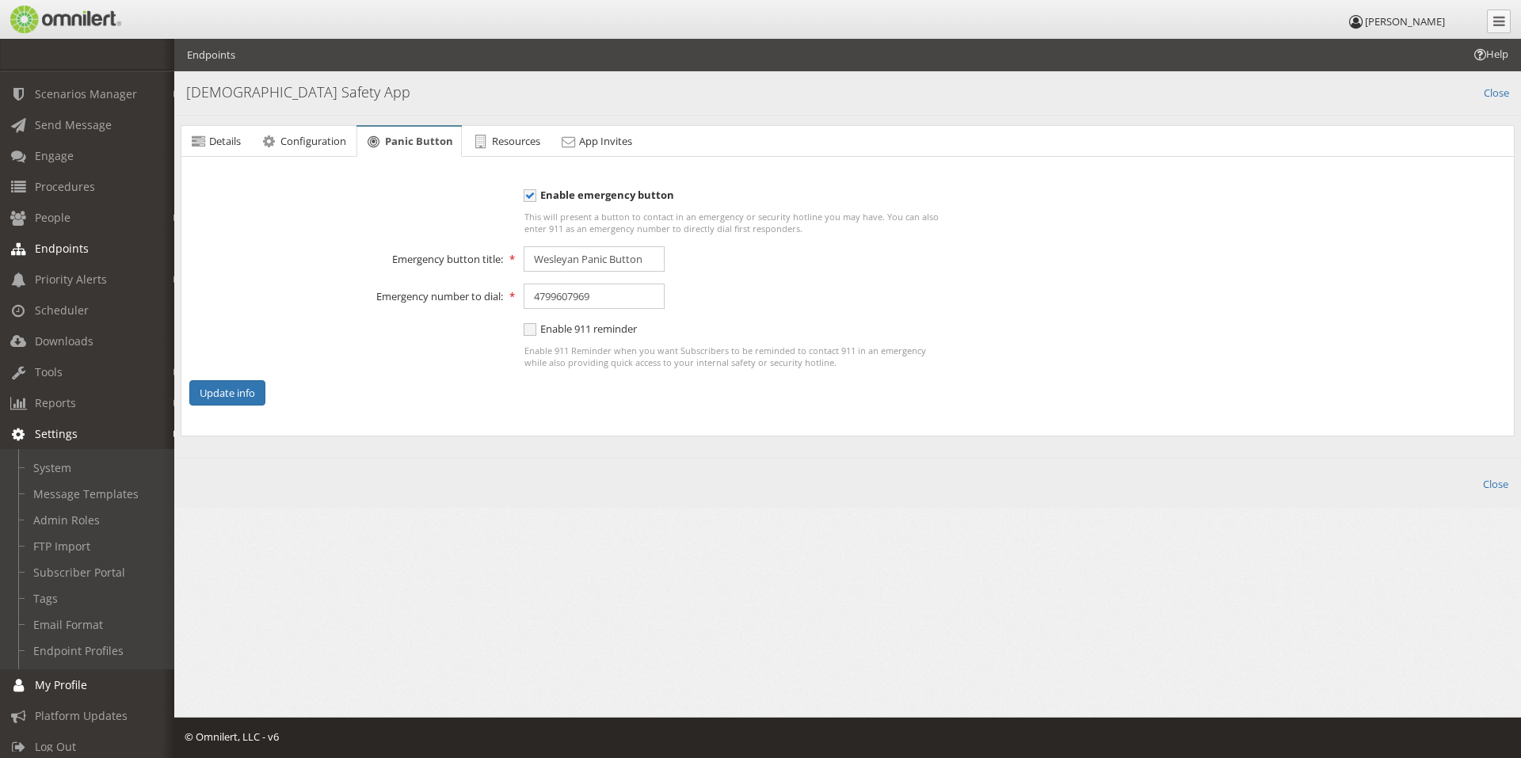
scroll to position [46, 0]
click at [89, 665] on link "My Profile" at bounding box center [94, 674] width 189 height 31
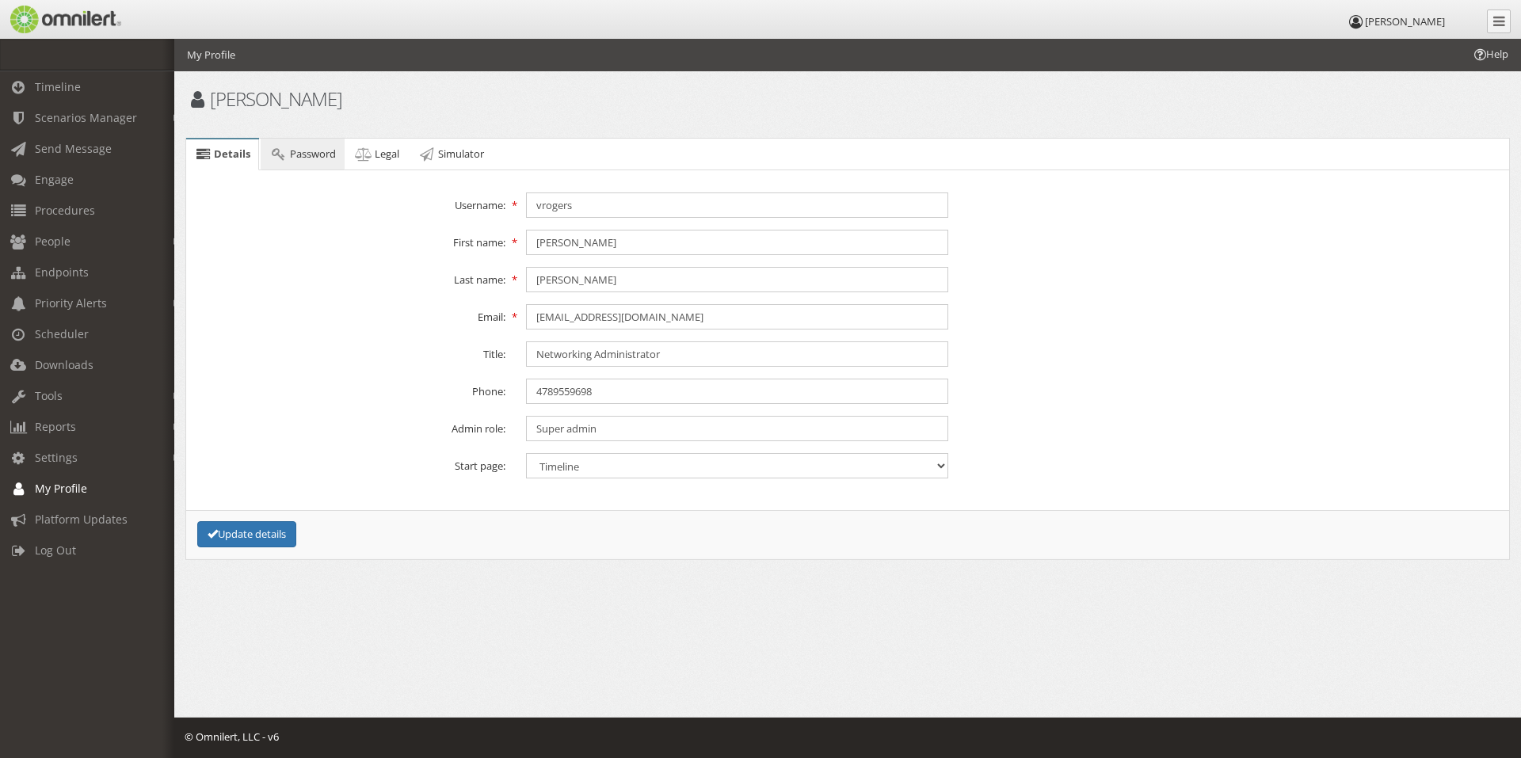
click at [314, 156] on span "Password" at bounding box center [313, 154] width 46 height 14
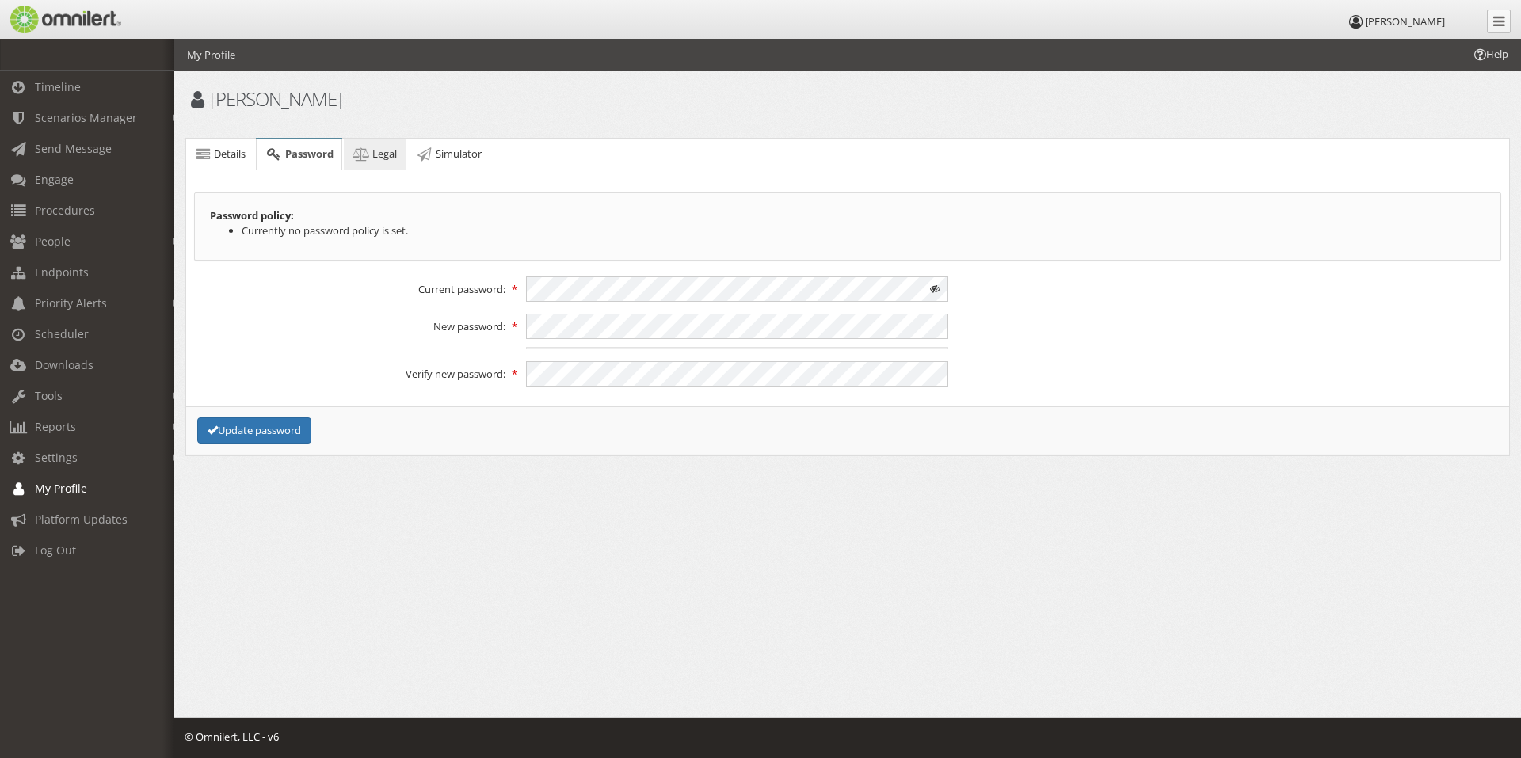
click at [370, 159] on icon at bounding box center [361, 154] width 17 height 10
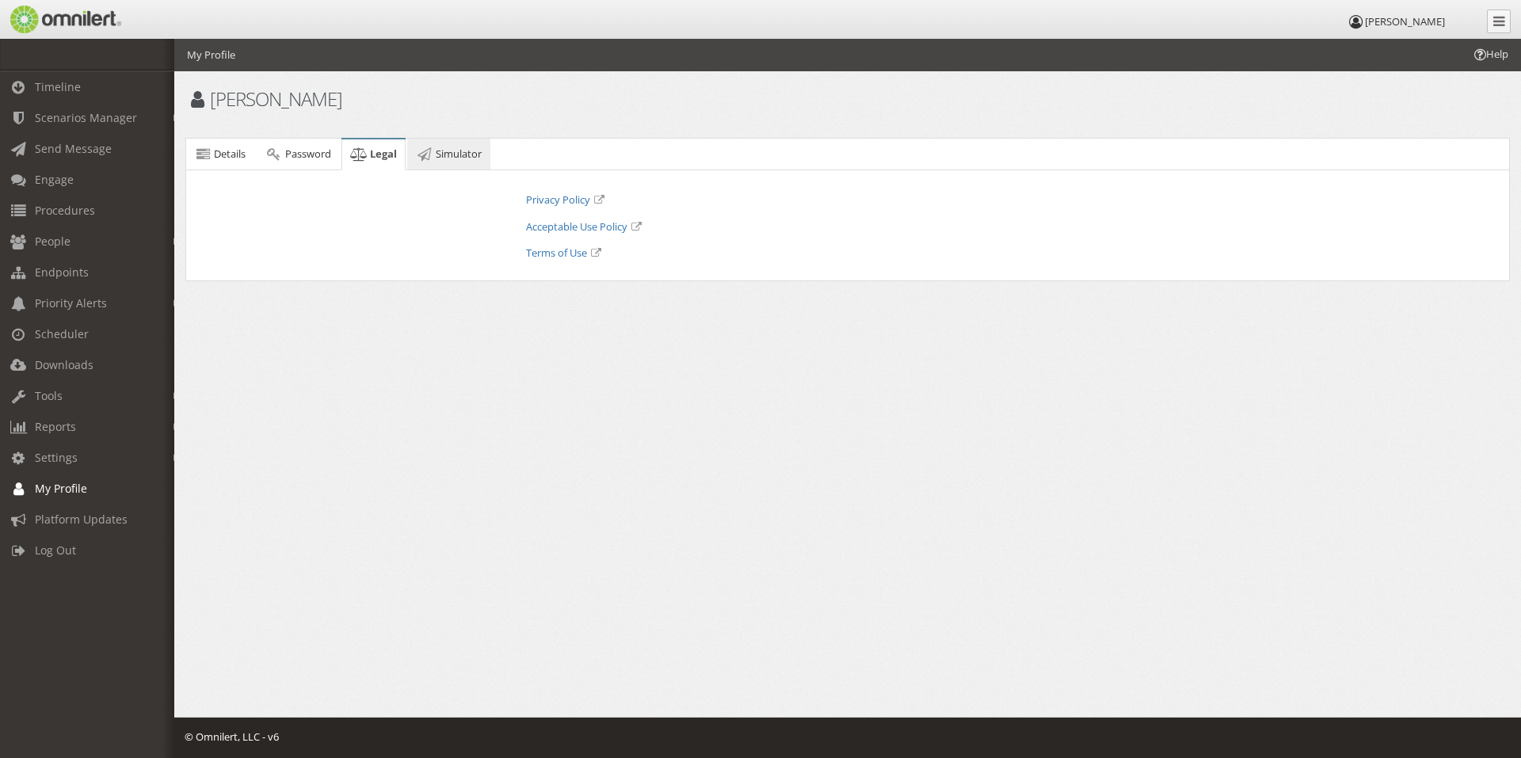
click at [456, 162] on link "Simulator" at bounding box center [448, 155] width 83 height 32
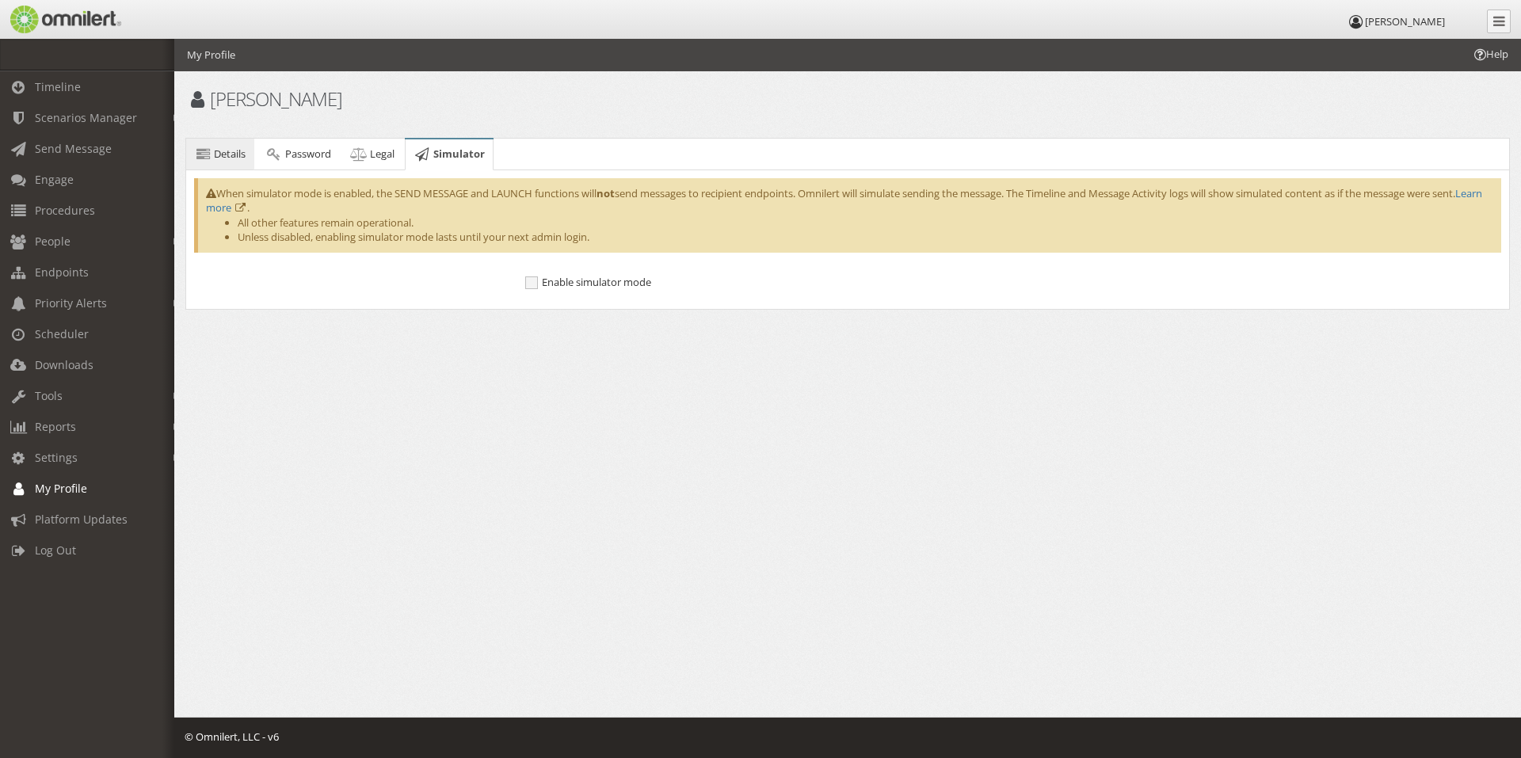
click at [224, 159] on span "Details" at bounding box center [230, 154] width 32 height 14
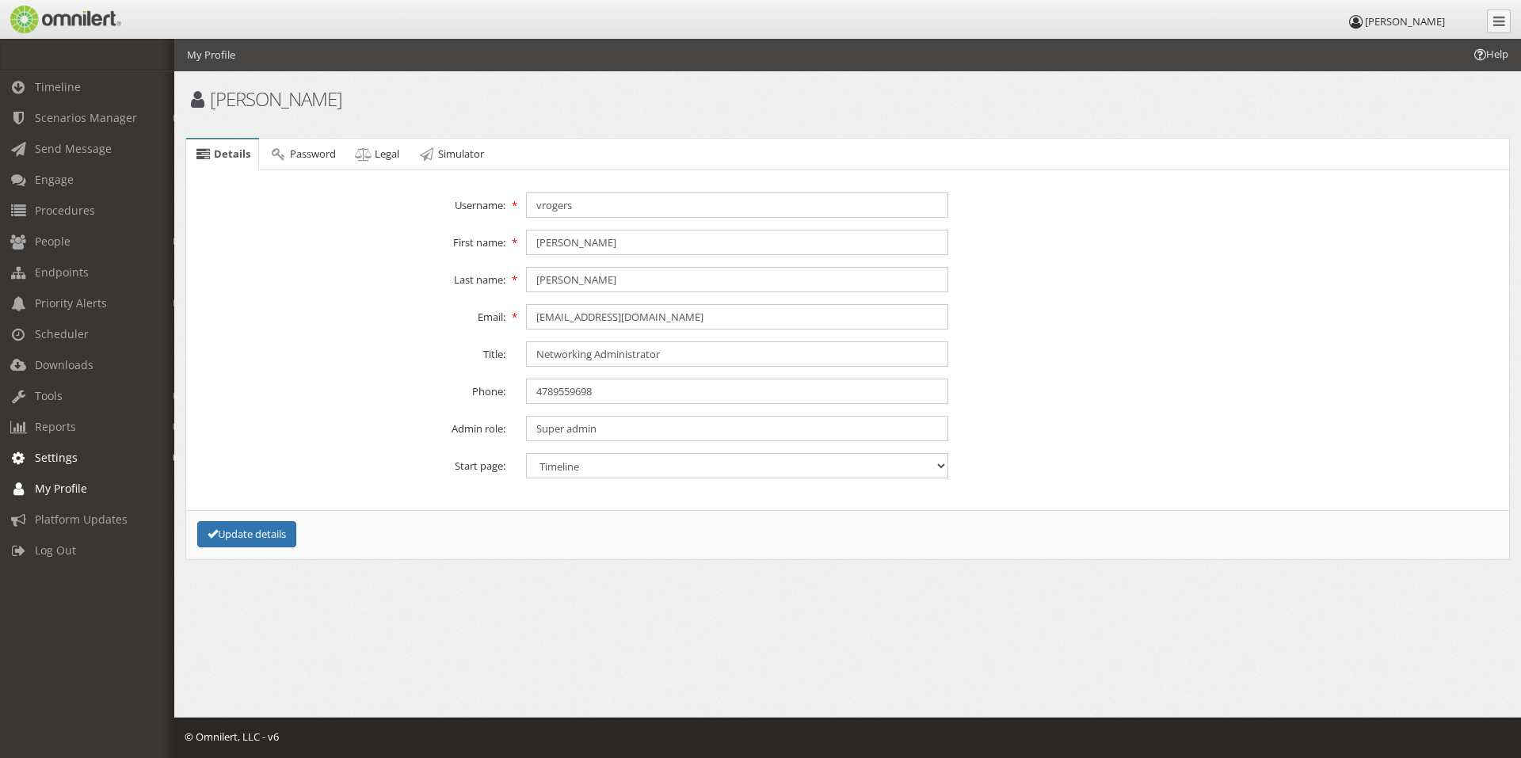
click at [67, 458] on span "Settings" at bounding box center [56, 457] width 43 height 15
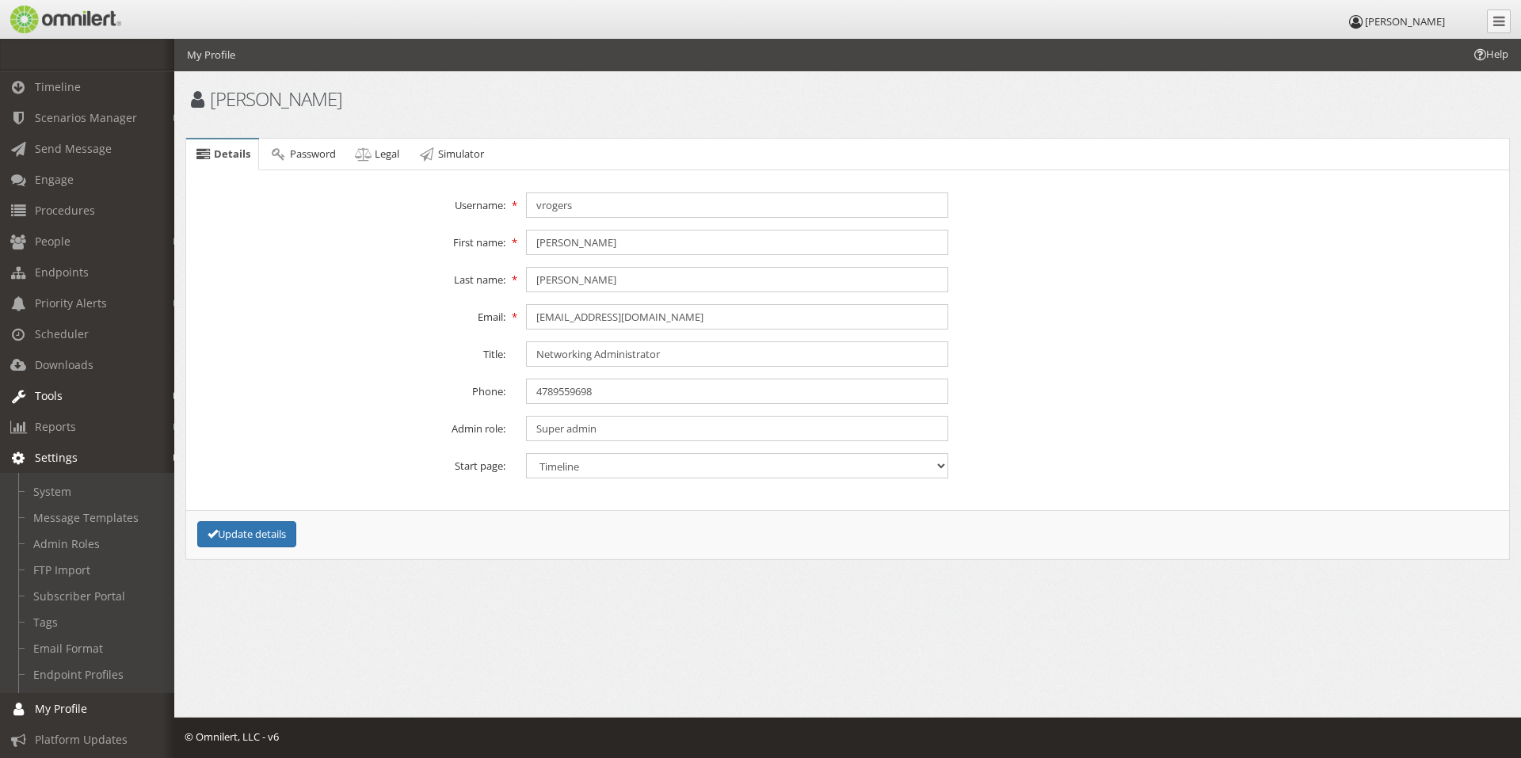
click at [45, 398] on span "Tools" at bounding box center [49, 395] width 28 height 15
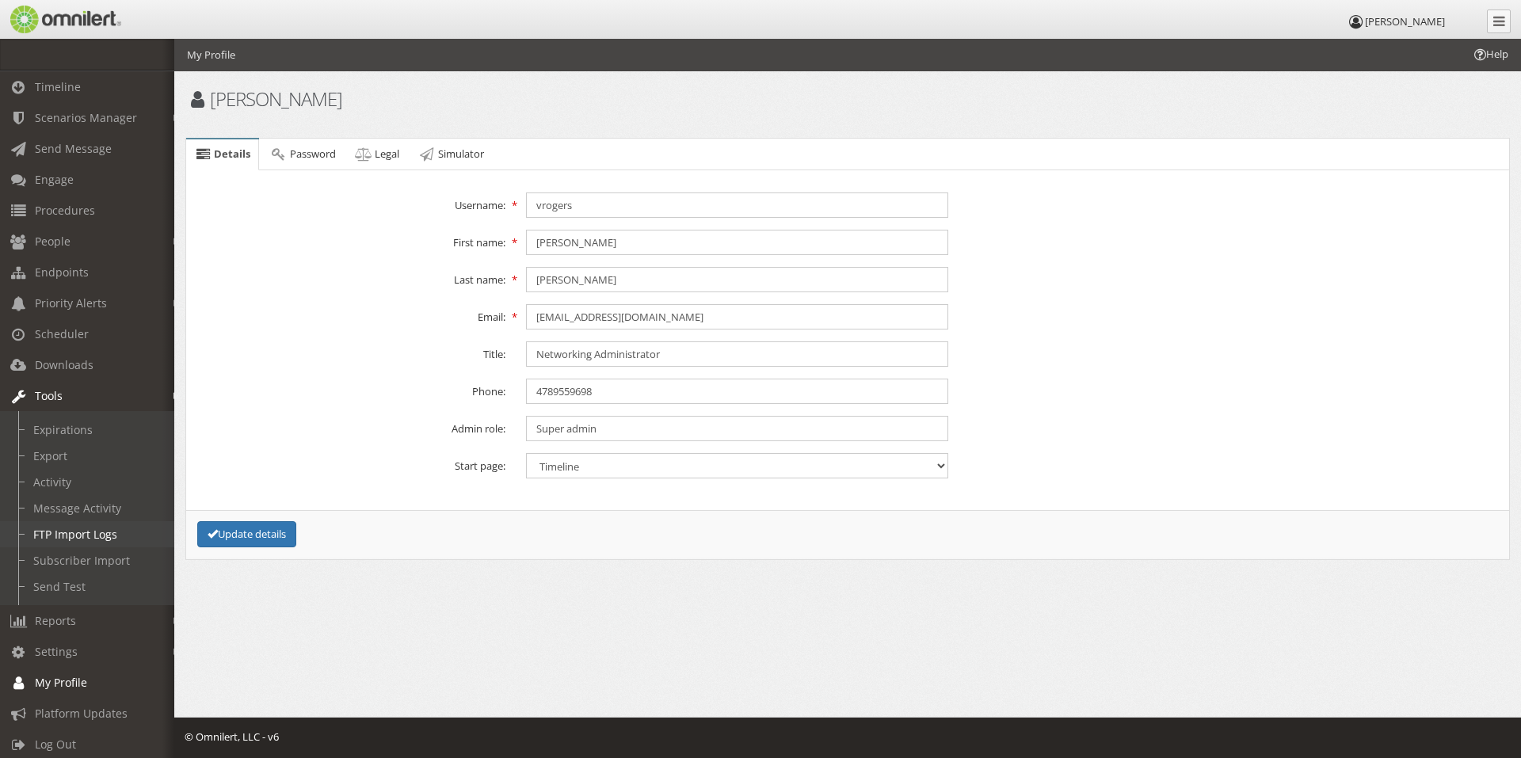
click at [89, 531] on link "FTP Import Logs" at bounding box center [94, 534] width 189 height 26
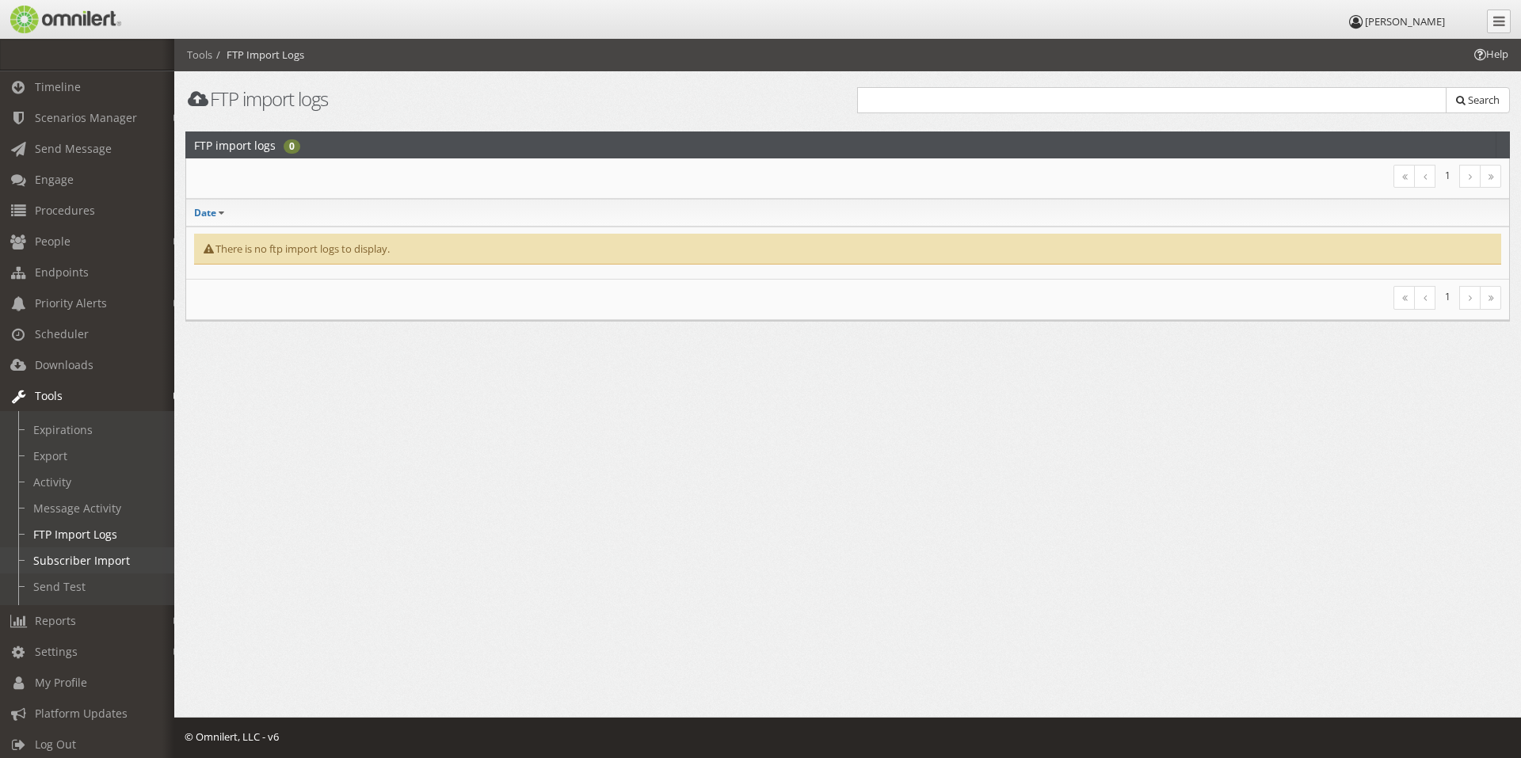
click at [85, 562] on link "Subscriber Import" at bounding box center [94, 560] width 189 height 26
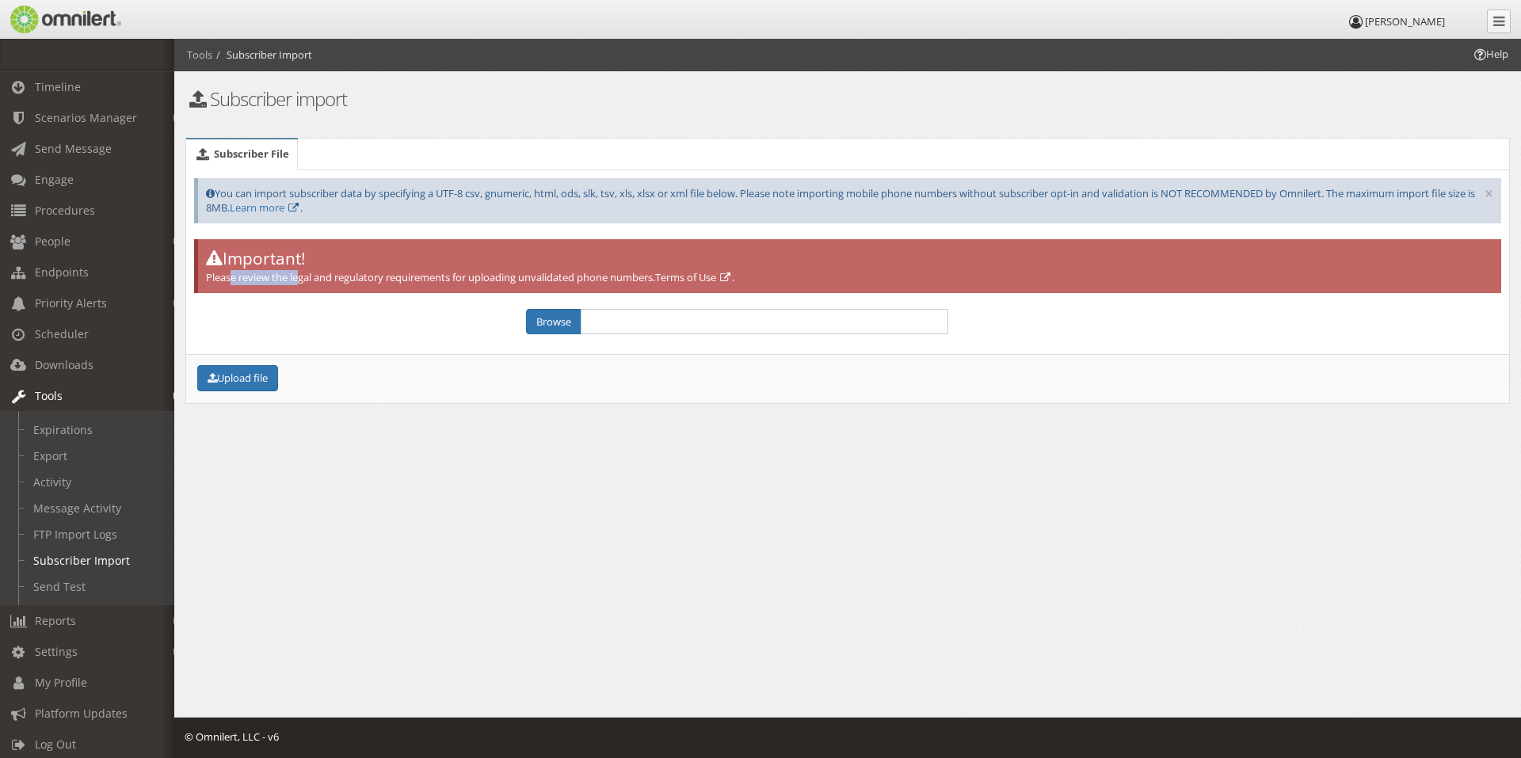
drag, startPoint x: 231, startPoint y: 276, endPoint x: 299, endPoint y: 273, distance: 69.0
click at [299, 273] on p "Please review the legal and regulatory requirements for uploading unvalidated p…" at bounding box center [849, 277] width 1287 height 15
click at [299, 274] on p "Please review the legal and regulatory requirements for uploading unvalidated p…" at bounding box center [849, 277] width 1287 height 15
drag, startPoint x: 786, startPoint y: 196, endPoint x: 564, endPoint y: 205, distance: 222.0
click at [564, 205] on div "× You can import subscriber data by specifying a UTF-8 csv, gnumeric, html, ods…" at bounding box center [847, 200] width 1307 height 45
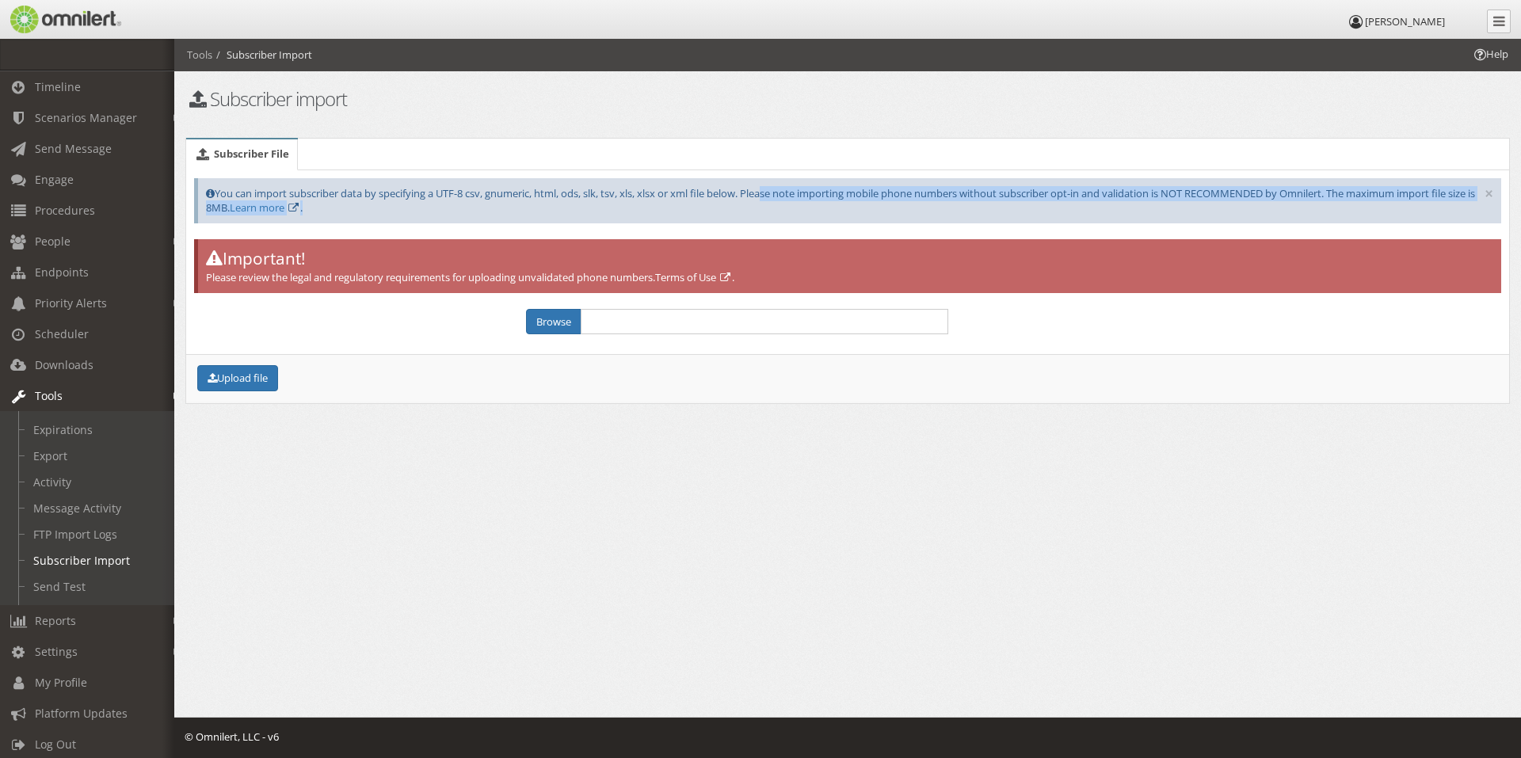
click at [562, 207] on div "× You can import subscriber data by specifying a UTF-8 csv, gnumeric, html, ods…" at bounding box center [847, 200] width 1307 height 45
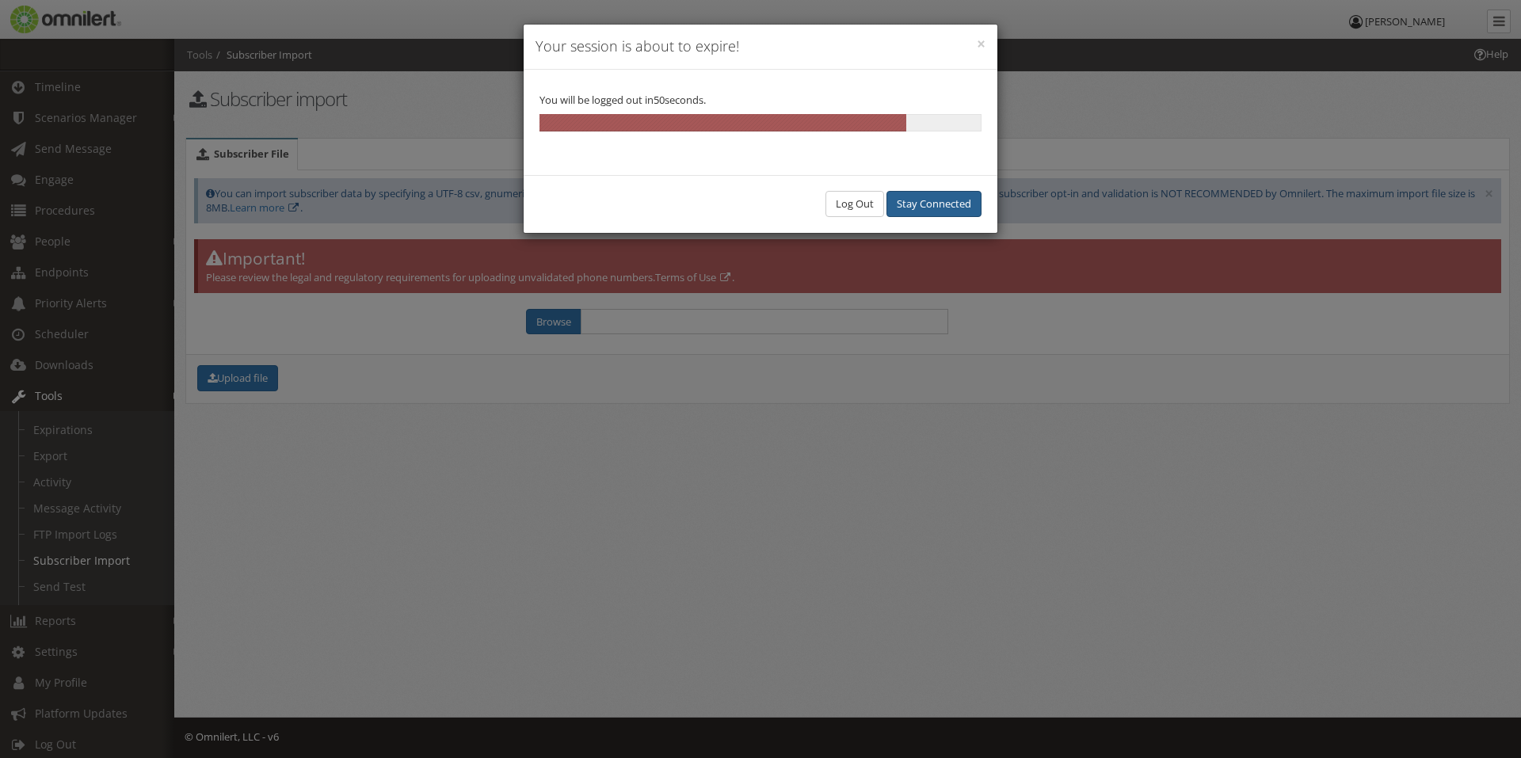
click at [915, 204] on button "Stay Connected" at bounding box center [933, 204] width 95 height 26
click at [916, 203] on button "Stay Connected" at bounding box center [933, 204] width 95 height 26
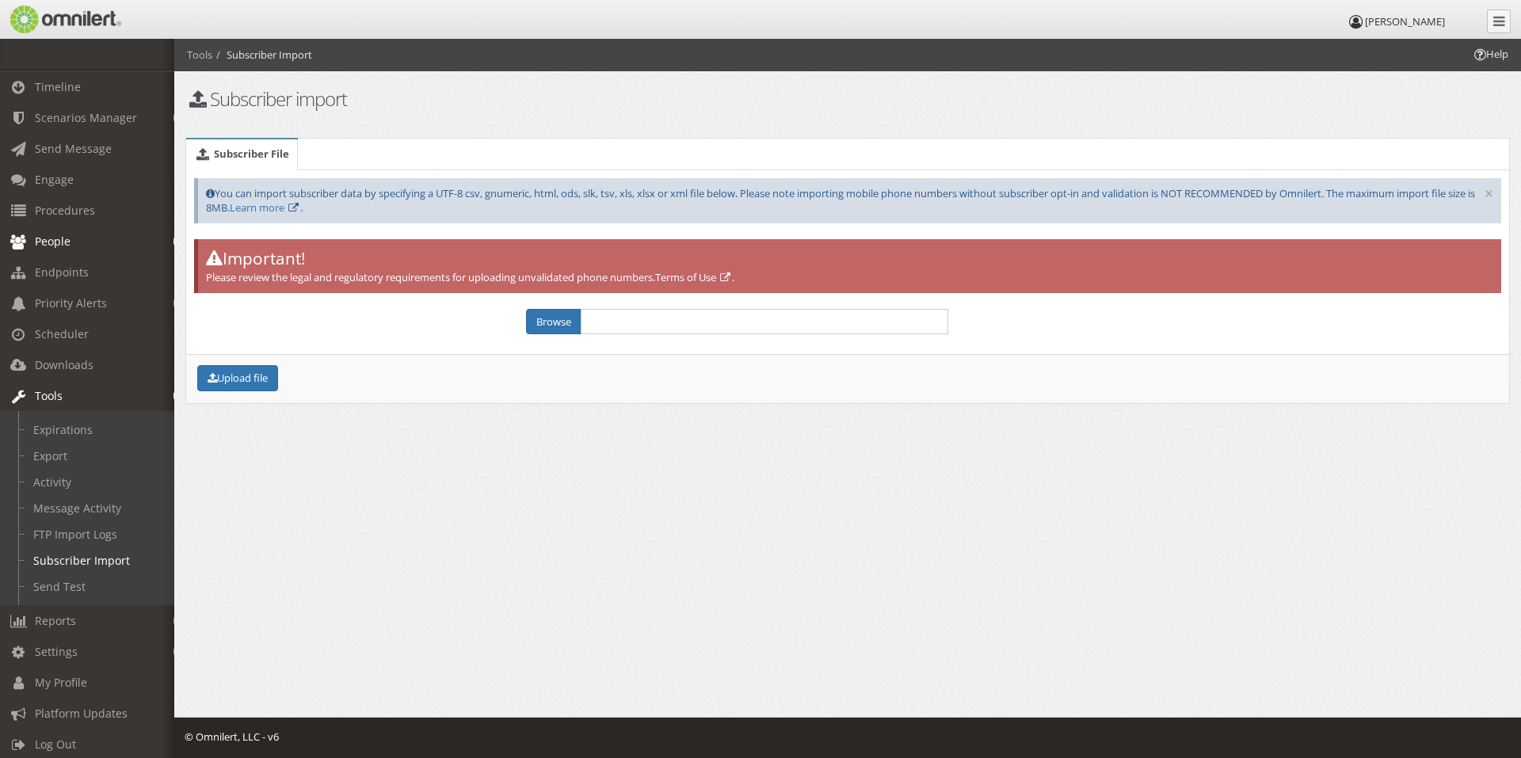
click at [40, 236] on span "People" at bounding box center [53, 241] width 36 height 15
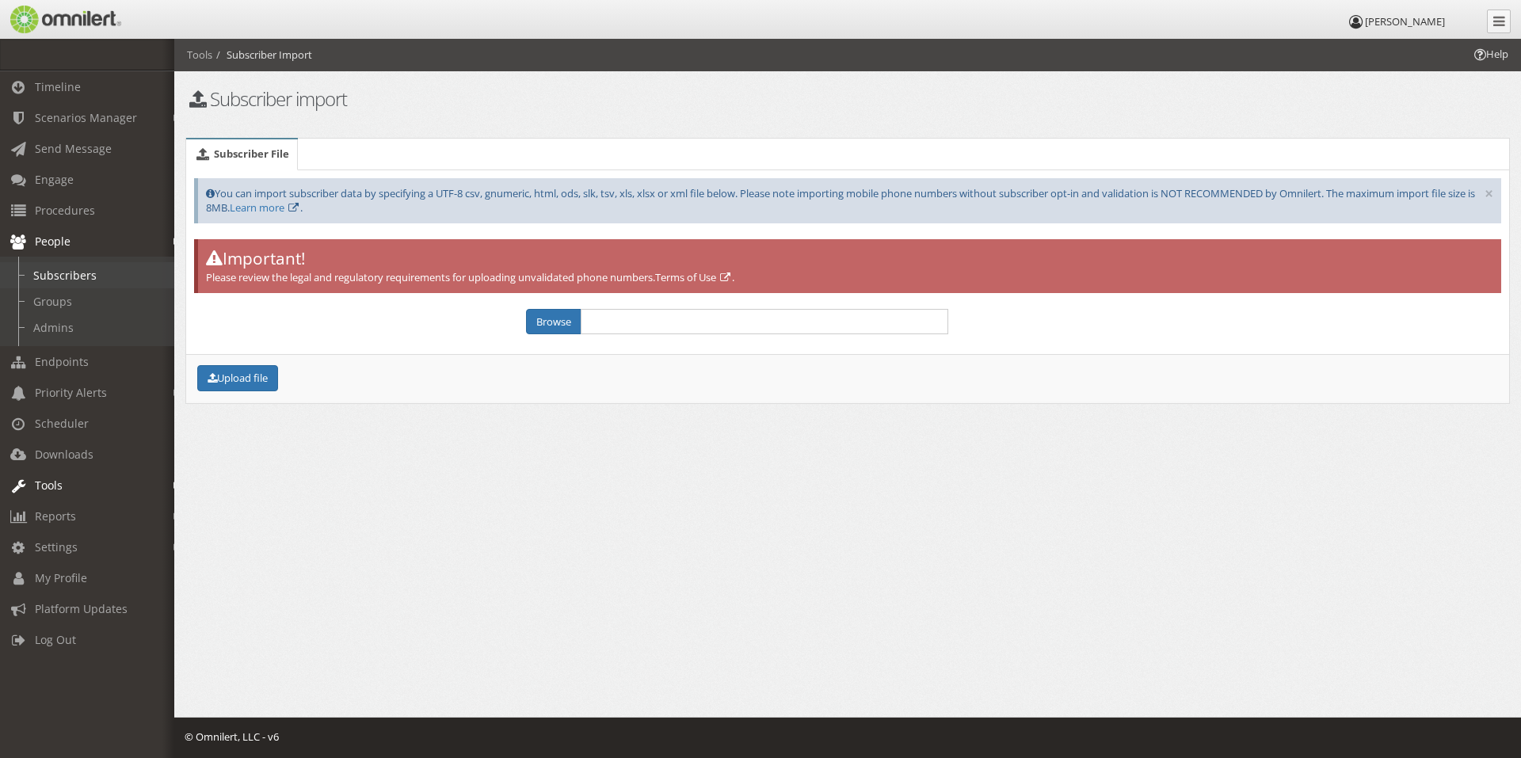
click at [62, 280] on link "Subscribers" at bounding box center [94, 275] width 189 height 26
select select
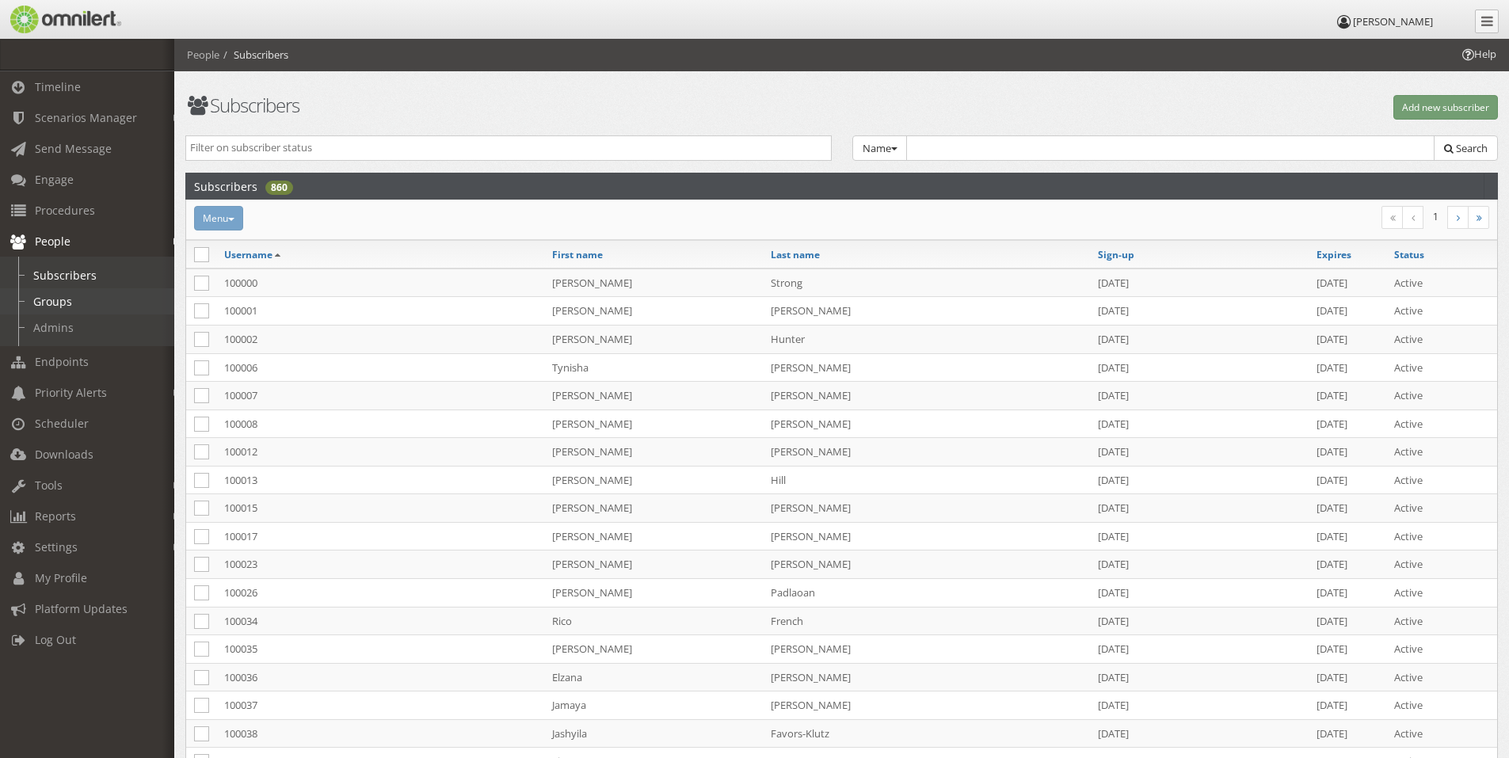
click at [64, 300] on link "Groups" at bounding box center [94, 301] width 189 height 26
select select
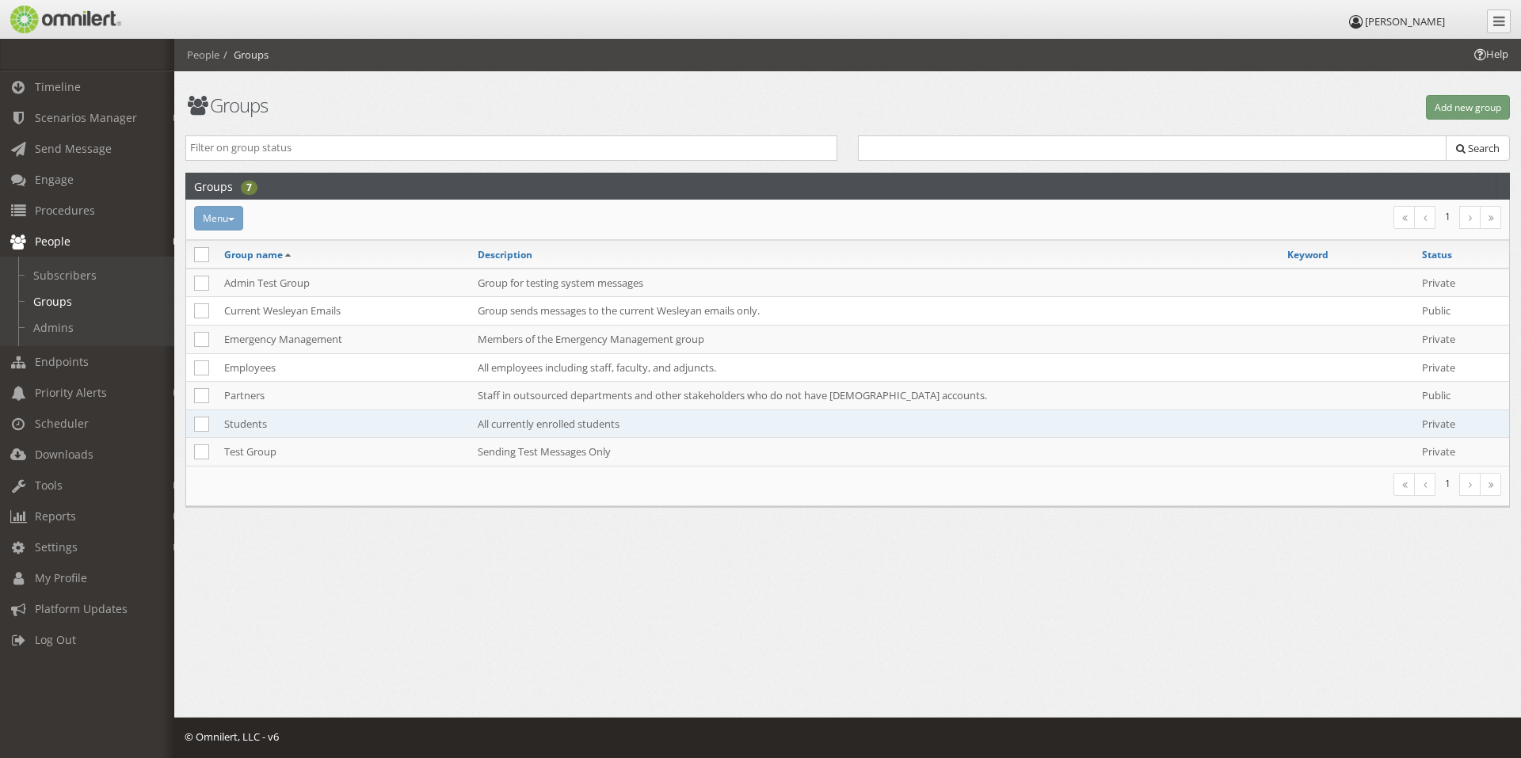
click at [268, 424] on td "Students" at bounding box center [342, 424] width 253 height 29
click at [268, 424] on div "Help People Groups Groups Add new group Public Private Search Groups 7 Menu Mak…" at bounding box center [847, 310] width 1347 height 542
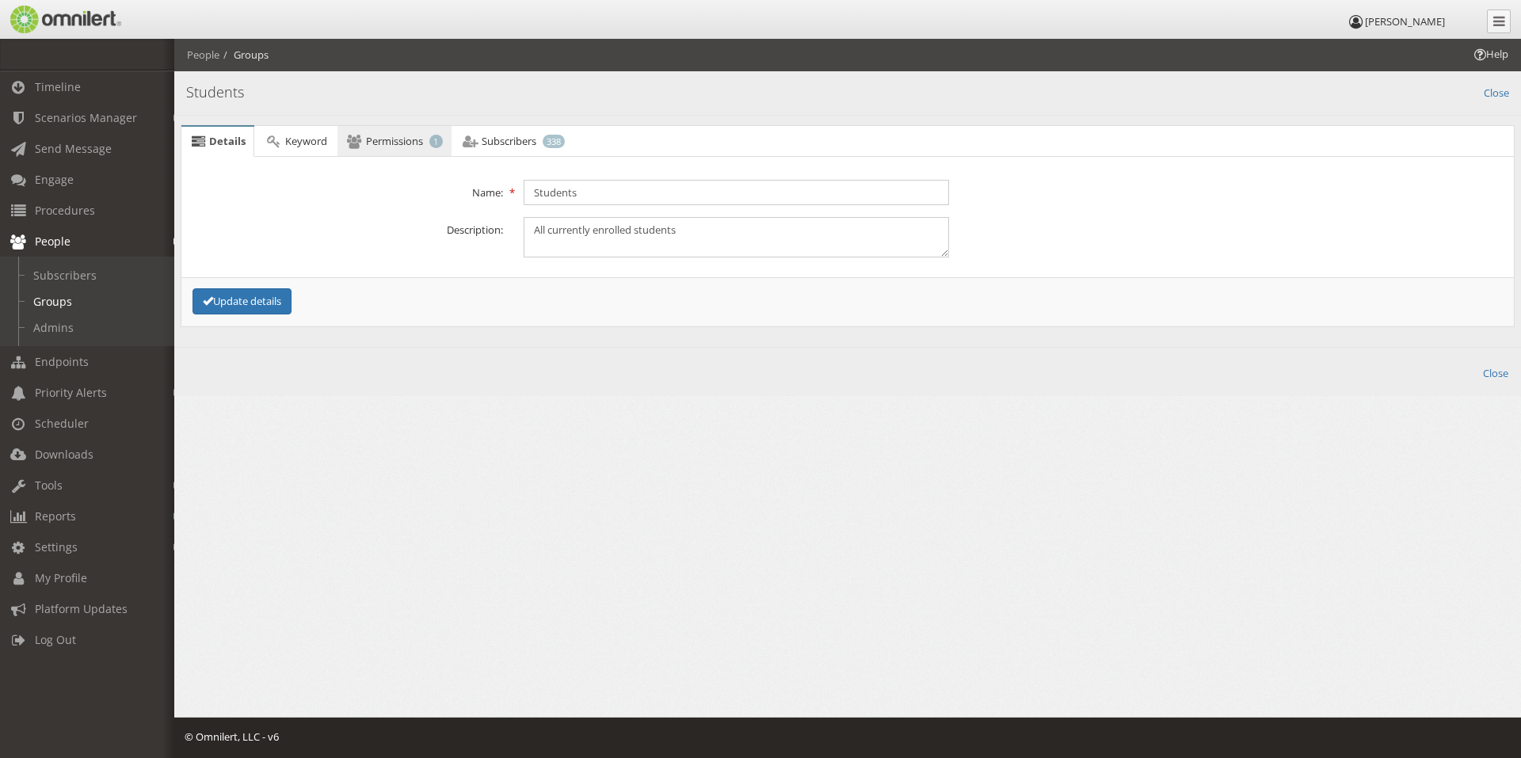
click at [379, 139] on span "Permissions" at bounding box center [394, 141] width 57 height 14
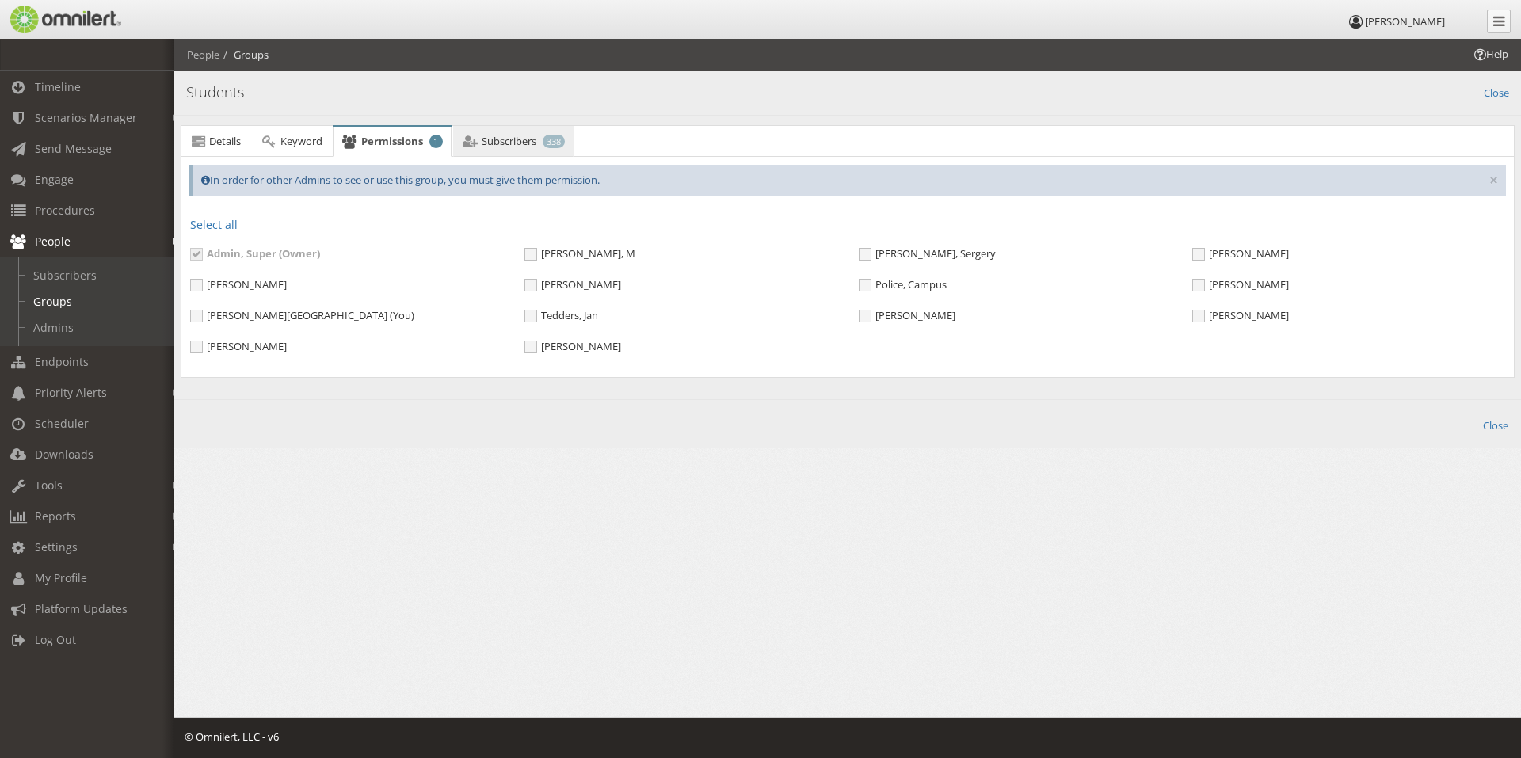
click at [497, 139] on span "Subscribers" at bounding box center [509, 141] width 55 height 14
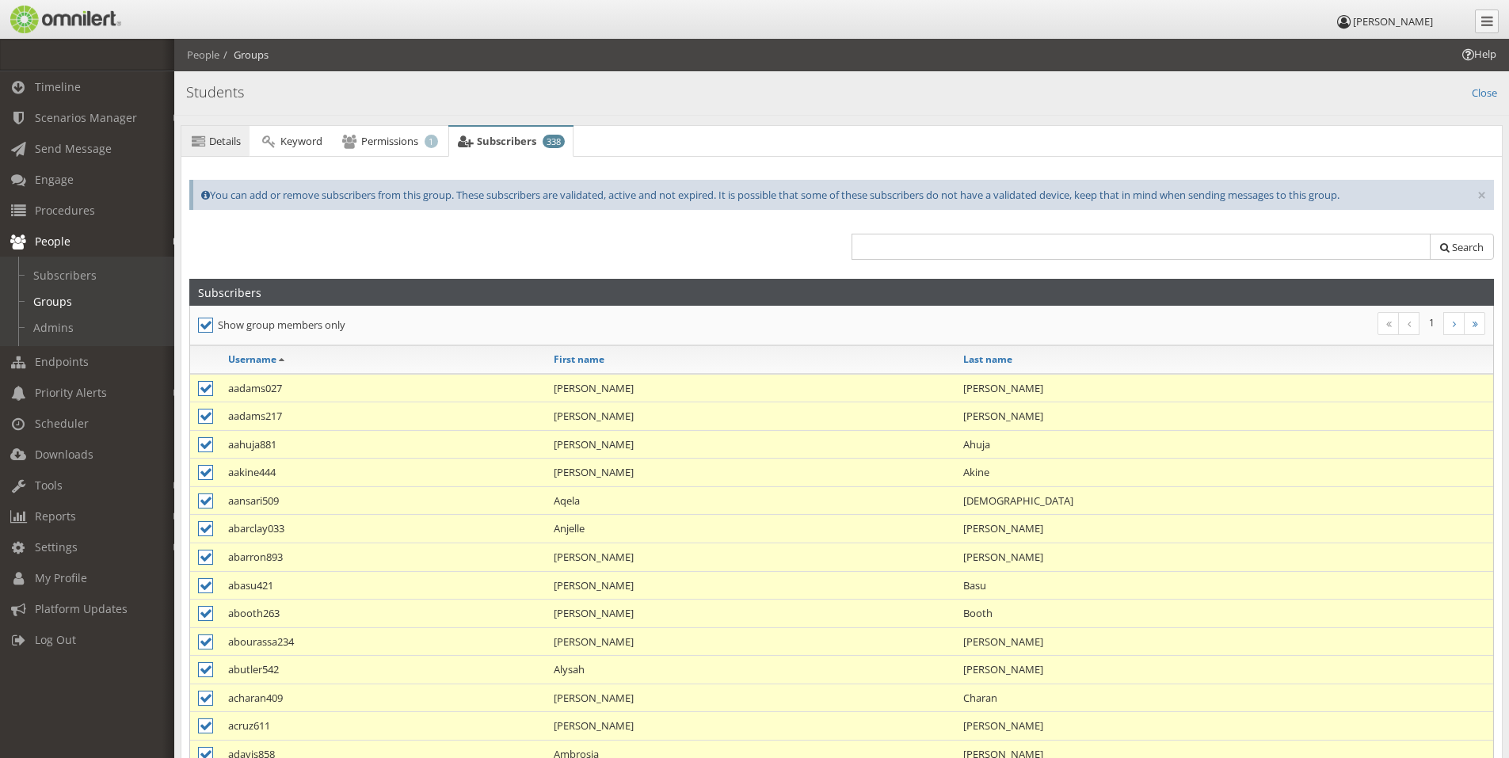
click at [208, 141] on link "Details" at bounding box center [215, 142] width 68 height 32
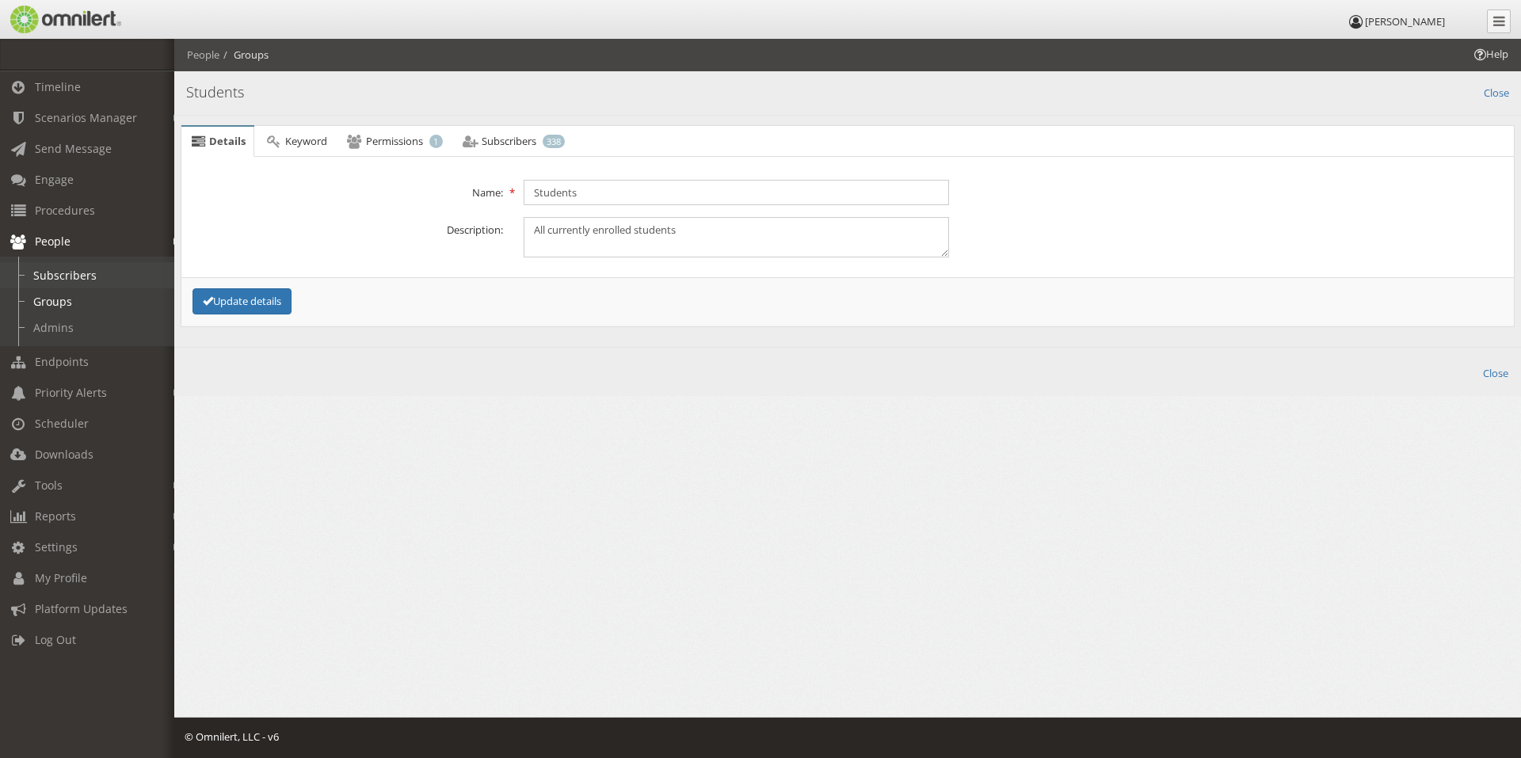
click at [70, 277] on link "Subscribers" at bounding box center [94, 275] width 189 height 26
select select
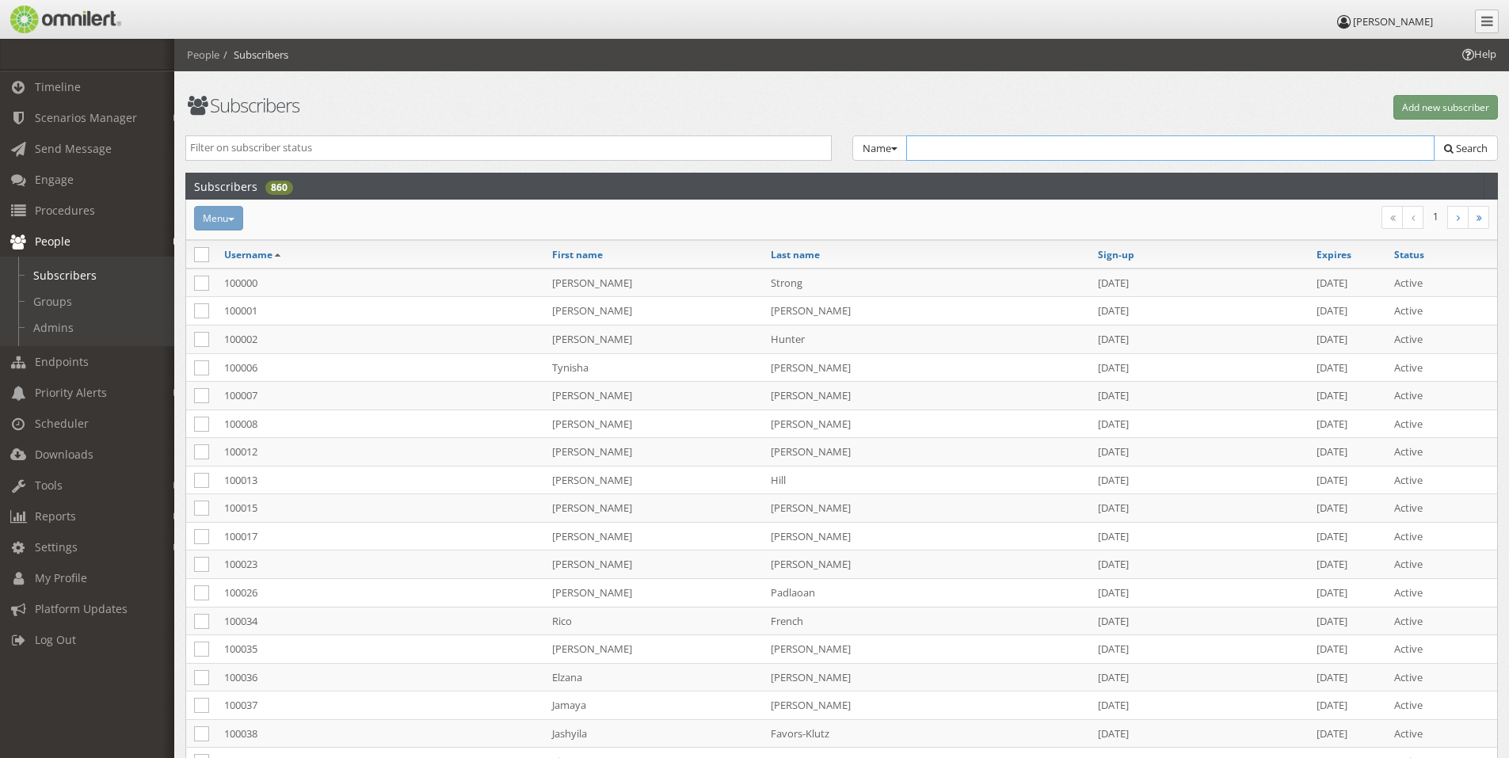
click at [931, 141] on input "text" at bounding box center [1170, 147] width 529 height 25
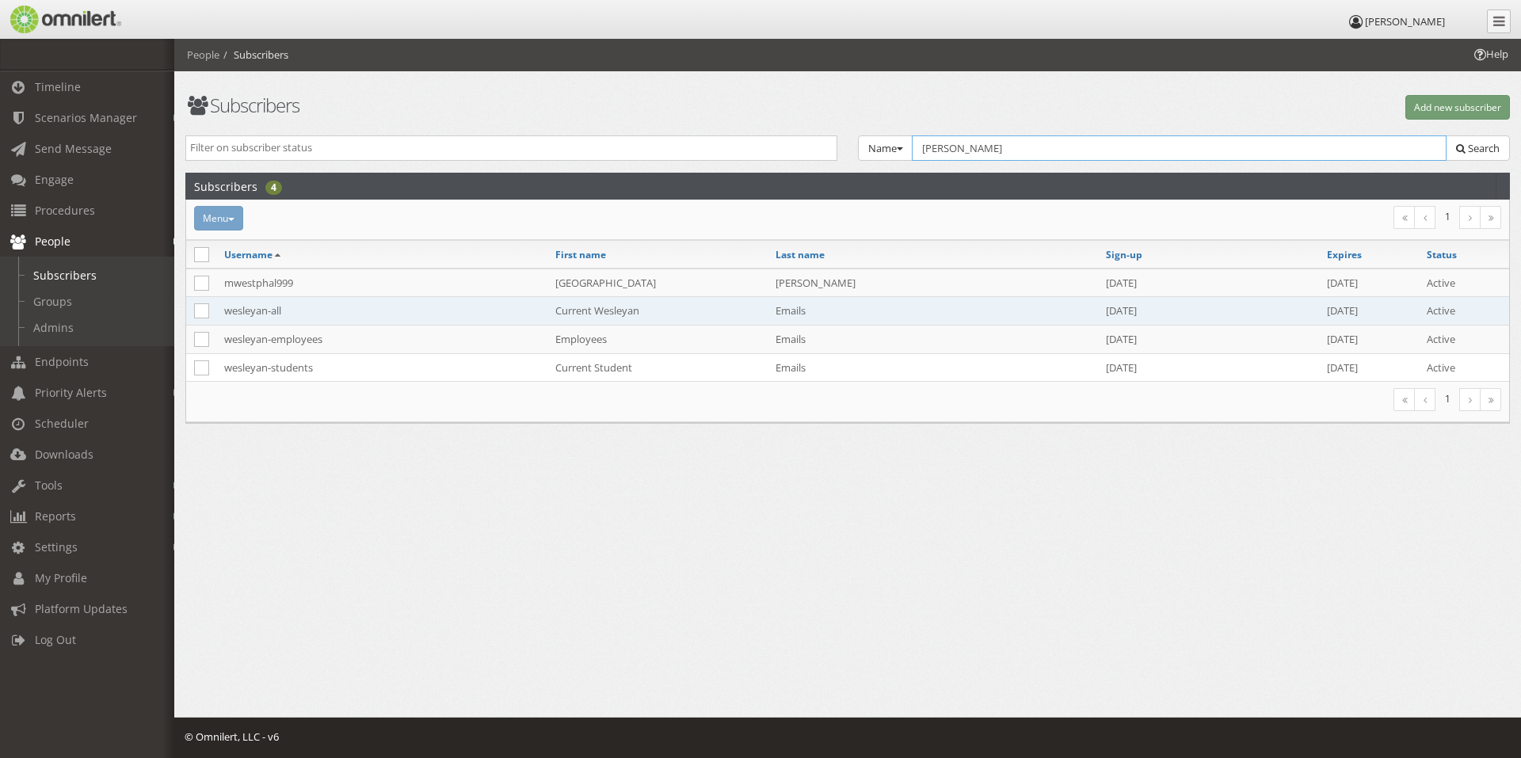
type input "[PERSON_NAME]"
click at [269, 311] on td "wesleyan-all" at bounding box center [381, 311] width 331 height 29
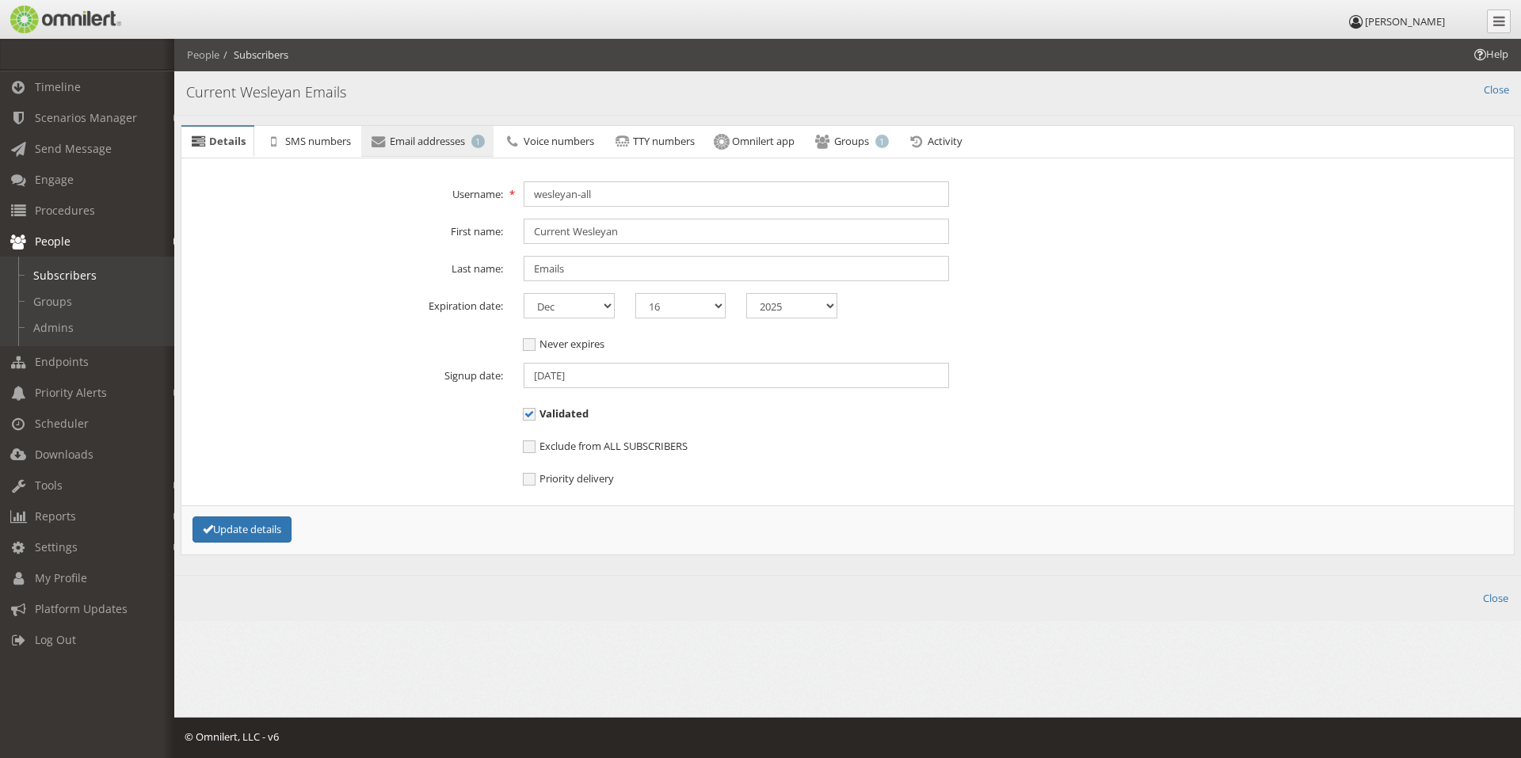
click at [460, 136] on span "Email addresses" at bounding box center [427, 141] width 75 height 14
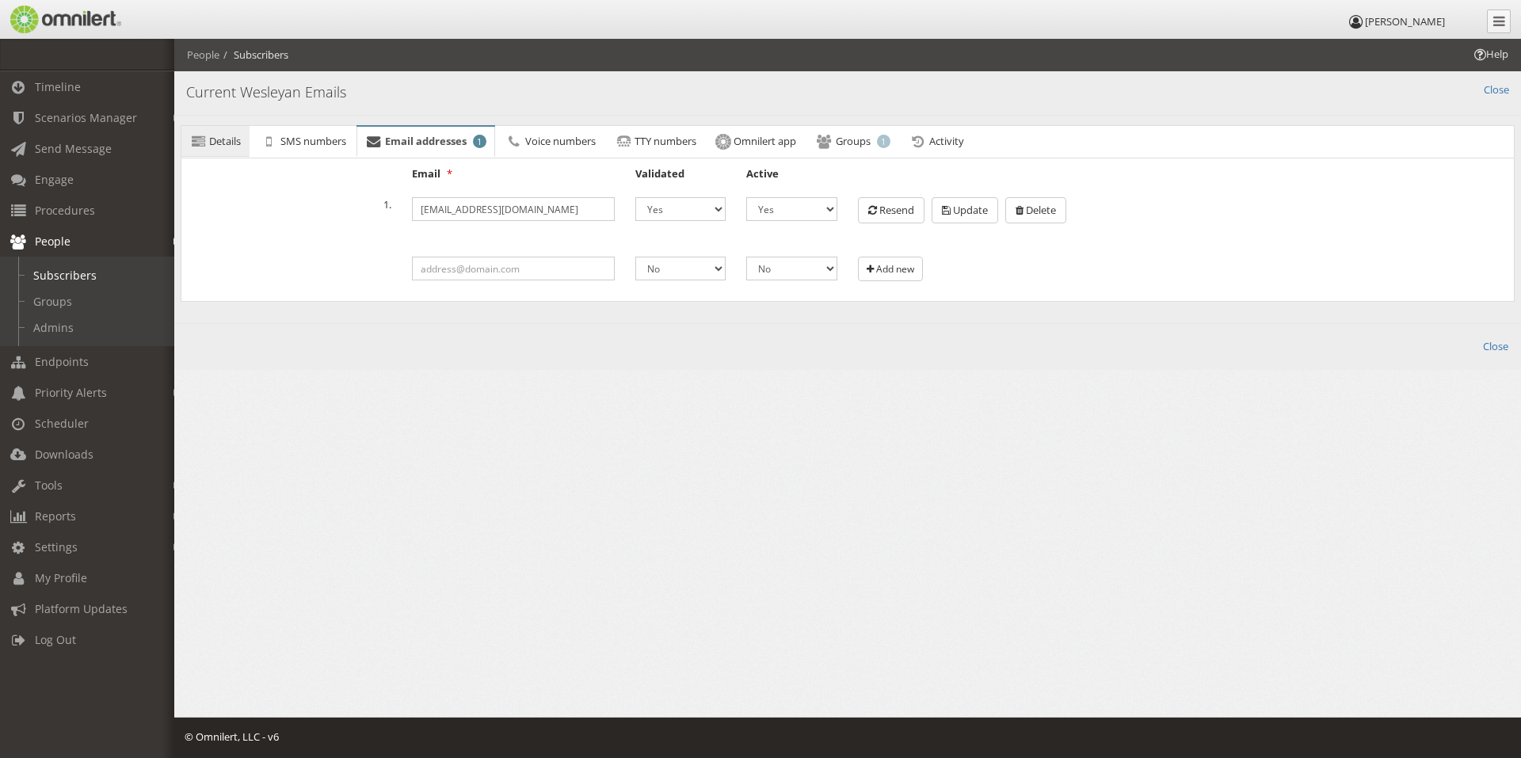
click at [225, 149] on link "Details" at bounding box center [215, 142] width 68 height 32
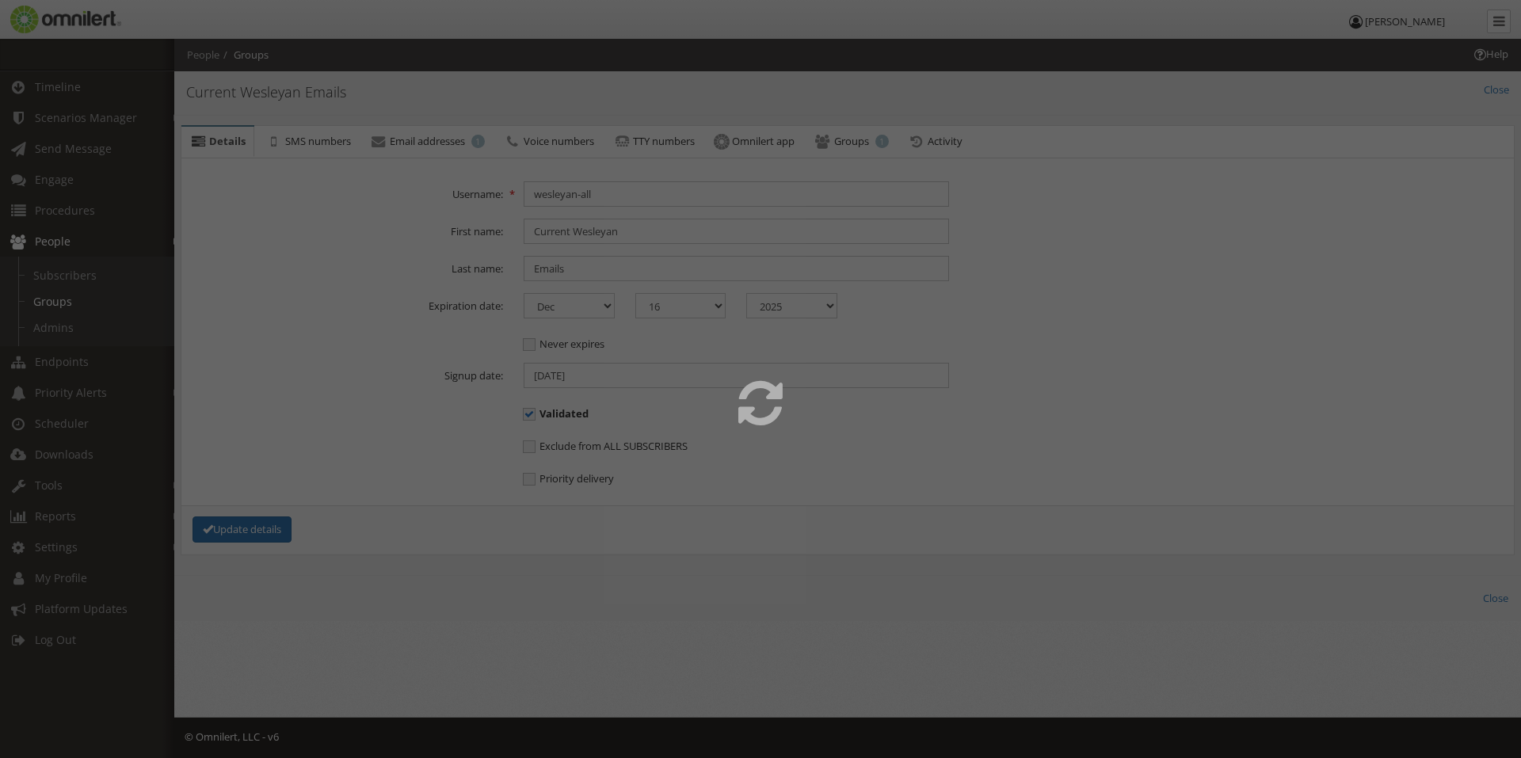
select select
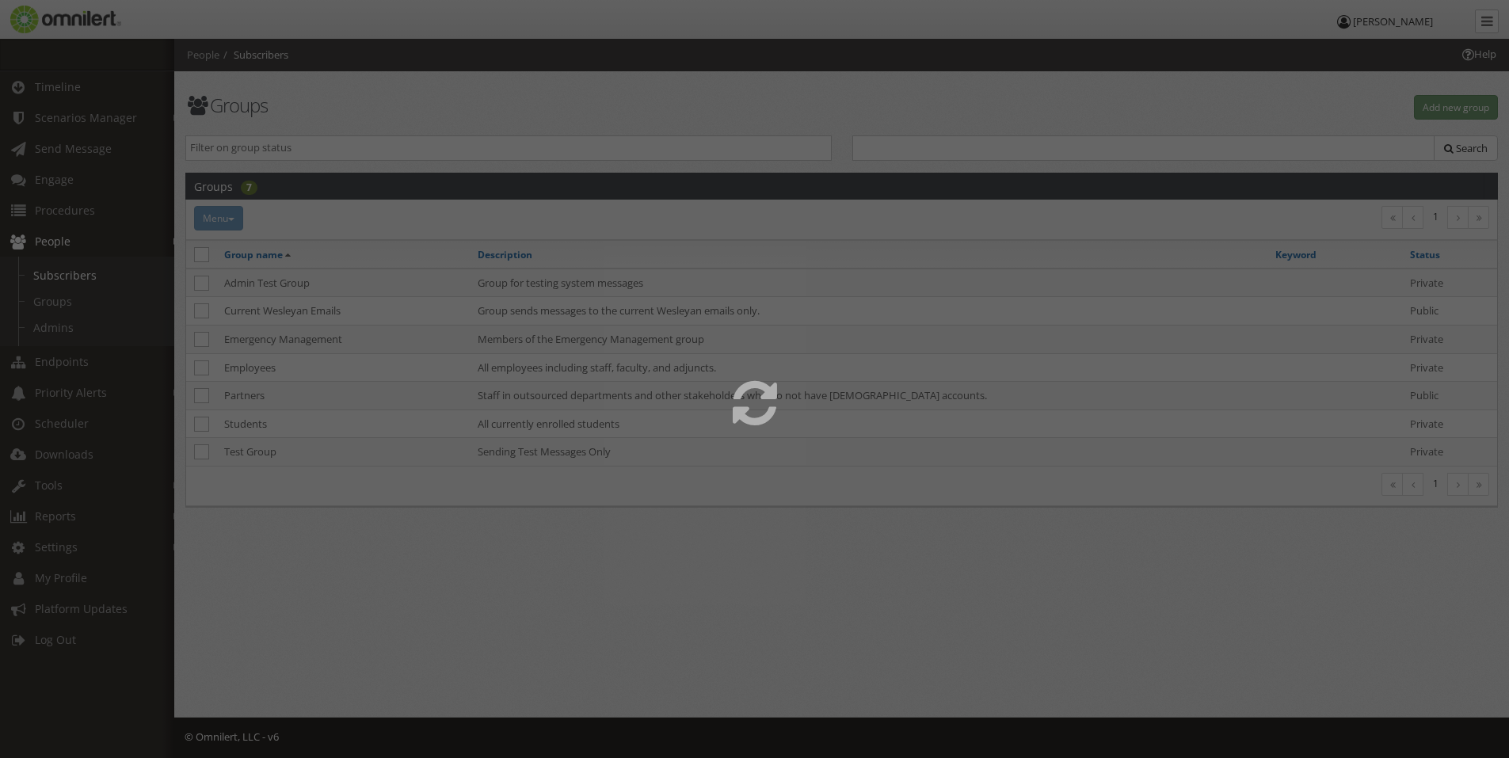
select select
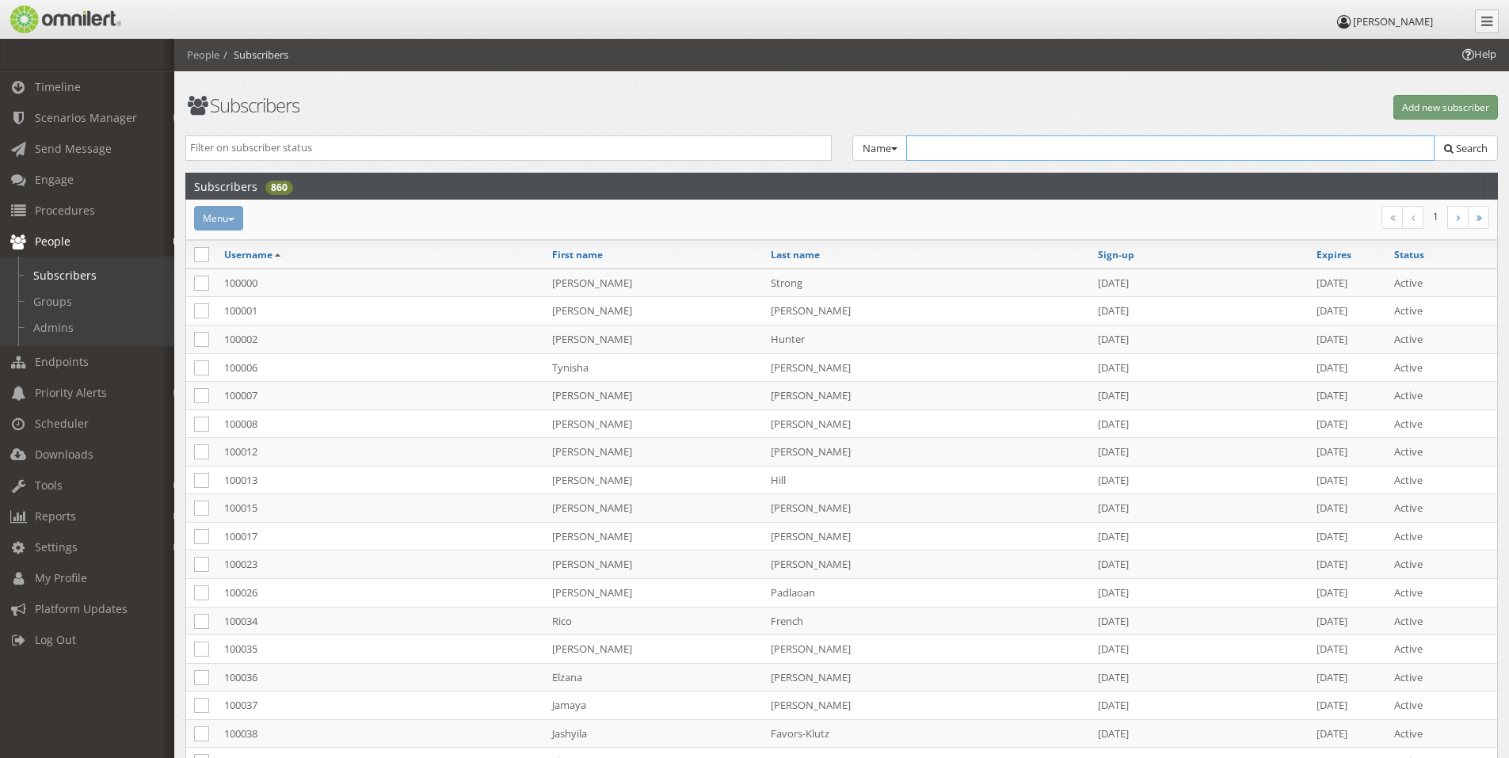
click at [959, 138] on input "text" at bounding box center [1170, 147] width 529 height 25
type input "[PERSON_NAME]"
click at [1454, 147] on button "Search" at bounding box center [1466, 148] width 64 height 26
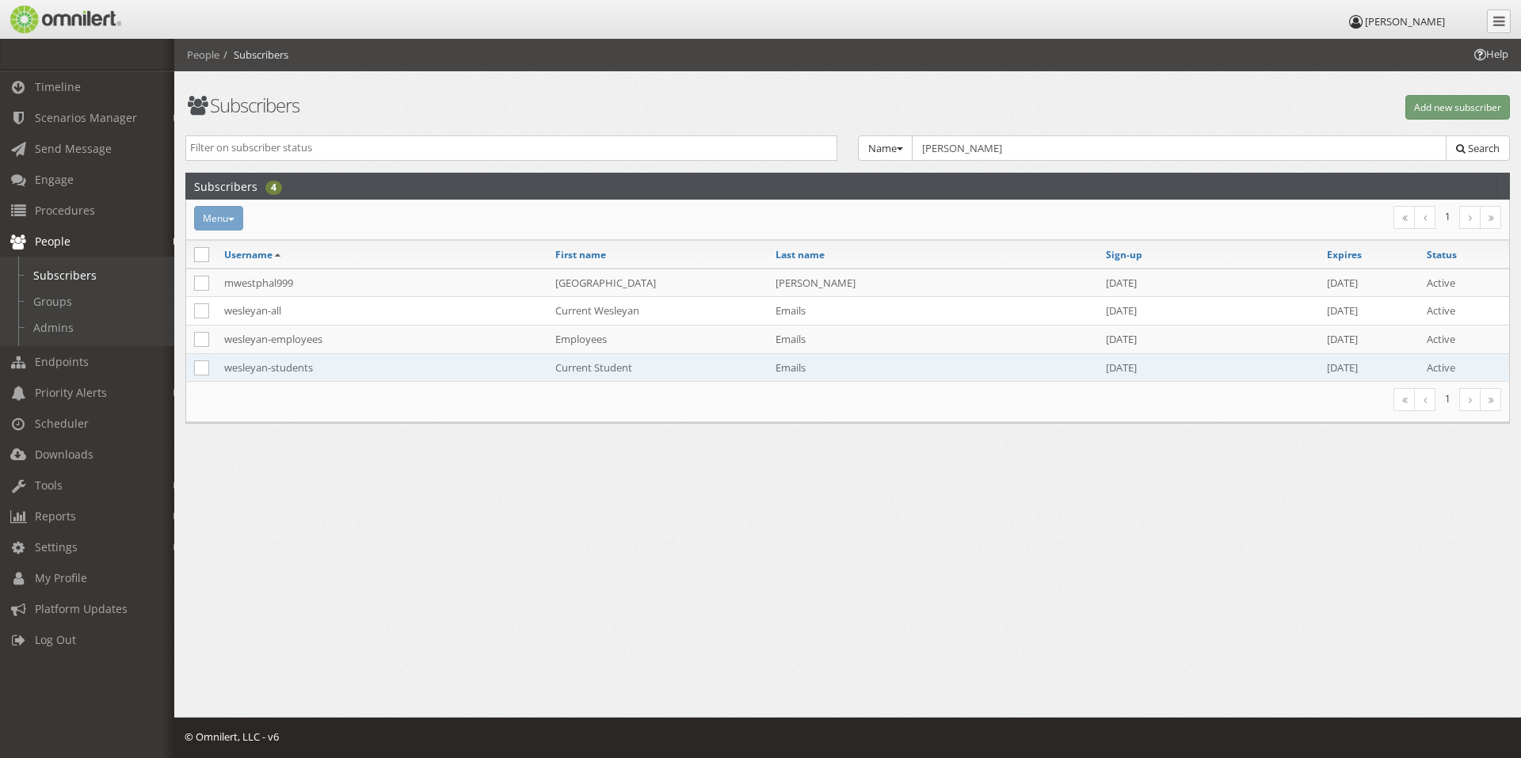
click at [281, 368] on td "wesleyan-students" at bounding box center [381, 367] width 331 height 28
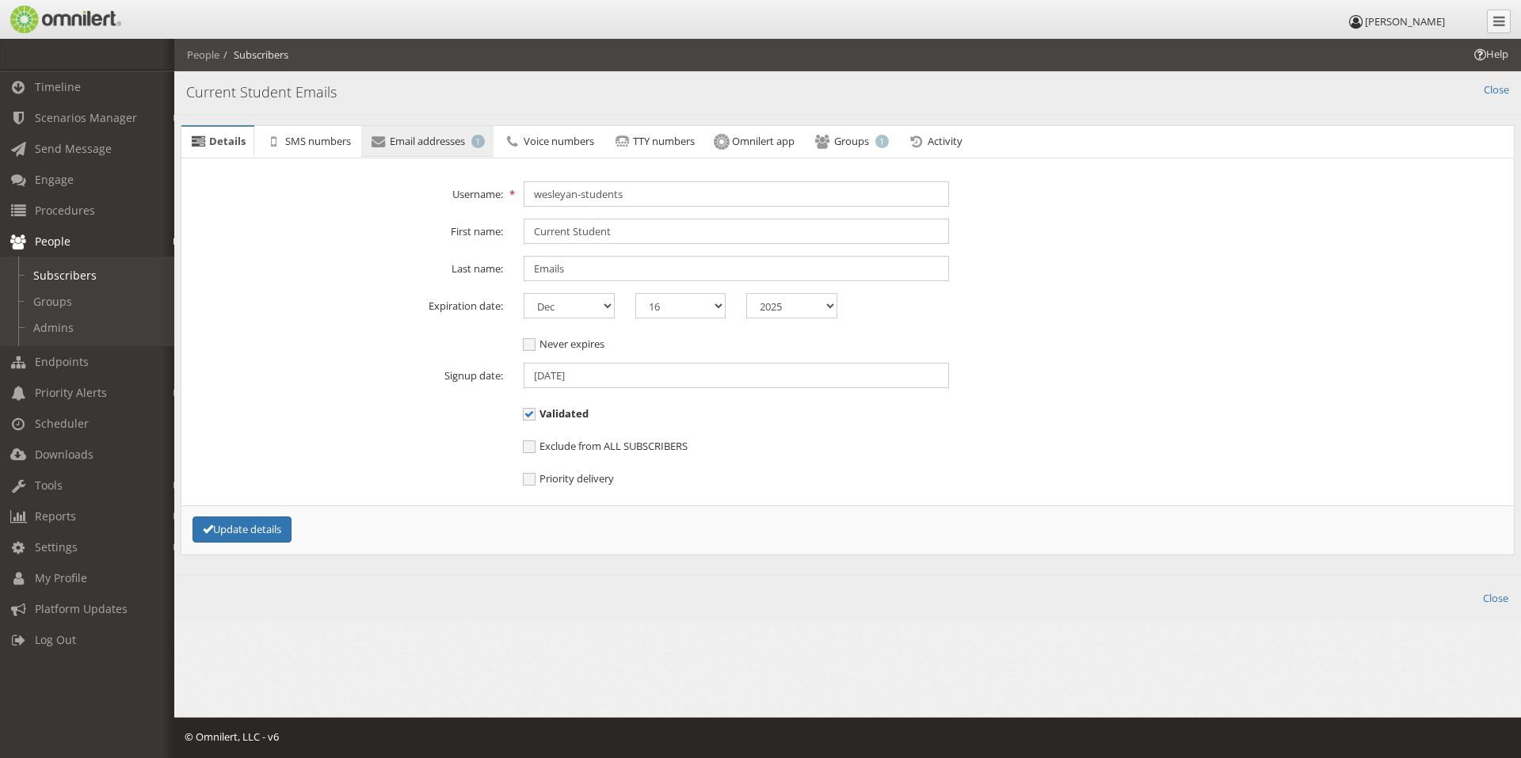
click at [435, 146] on span "Email addresses" at bounding box center [427, 141] width 75 height 14
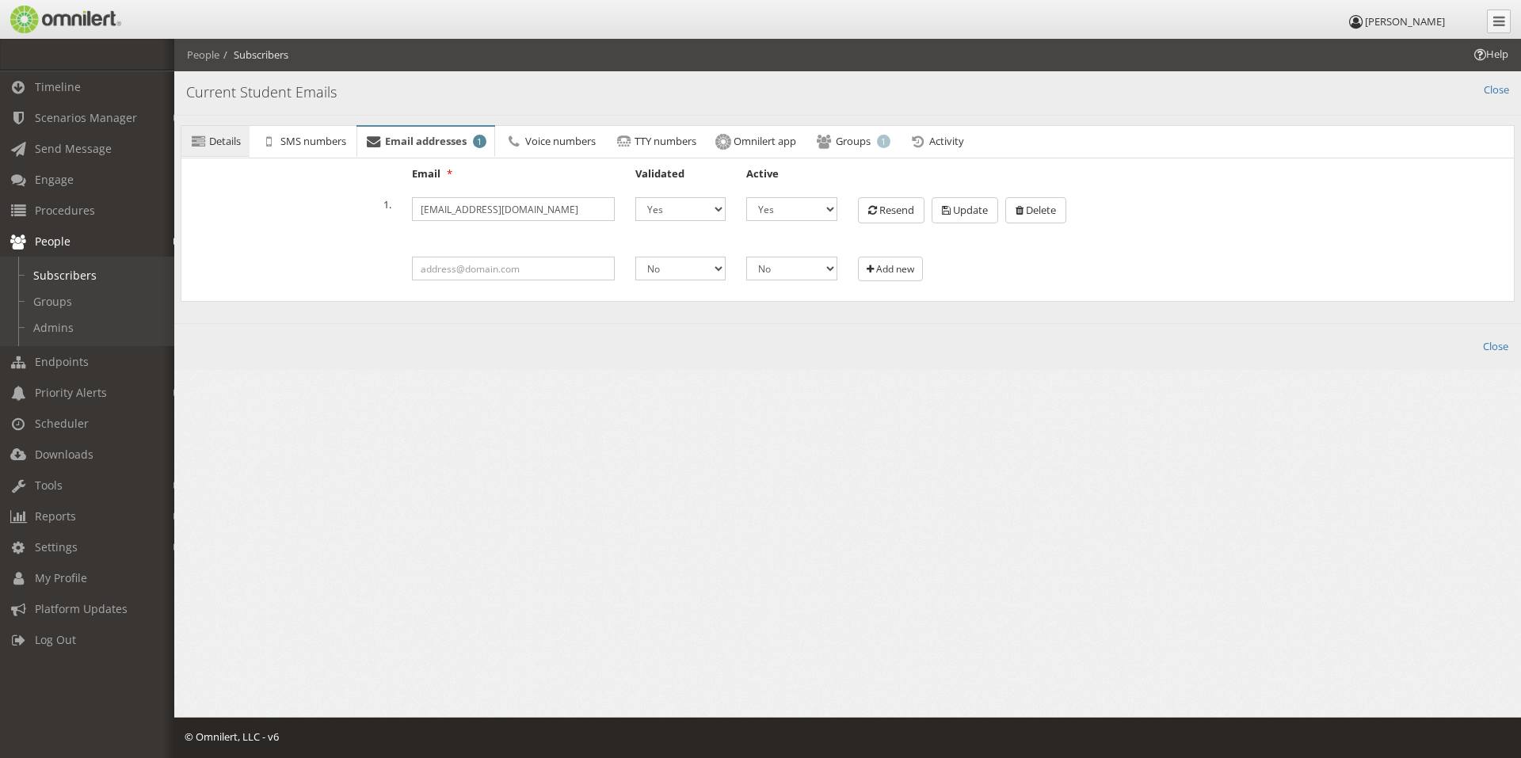
click at [219, 148] on link "Details" at bounding box center [215, 142] width 68 height 32
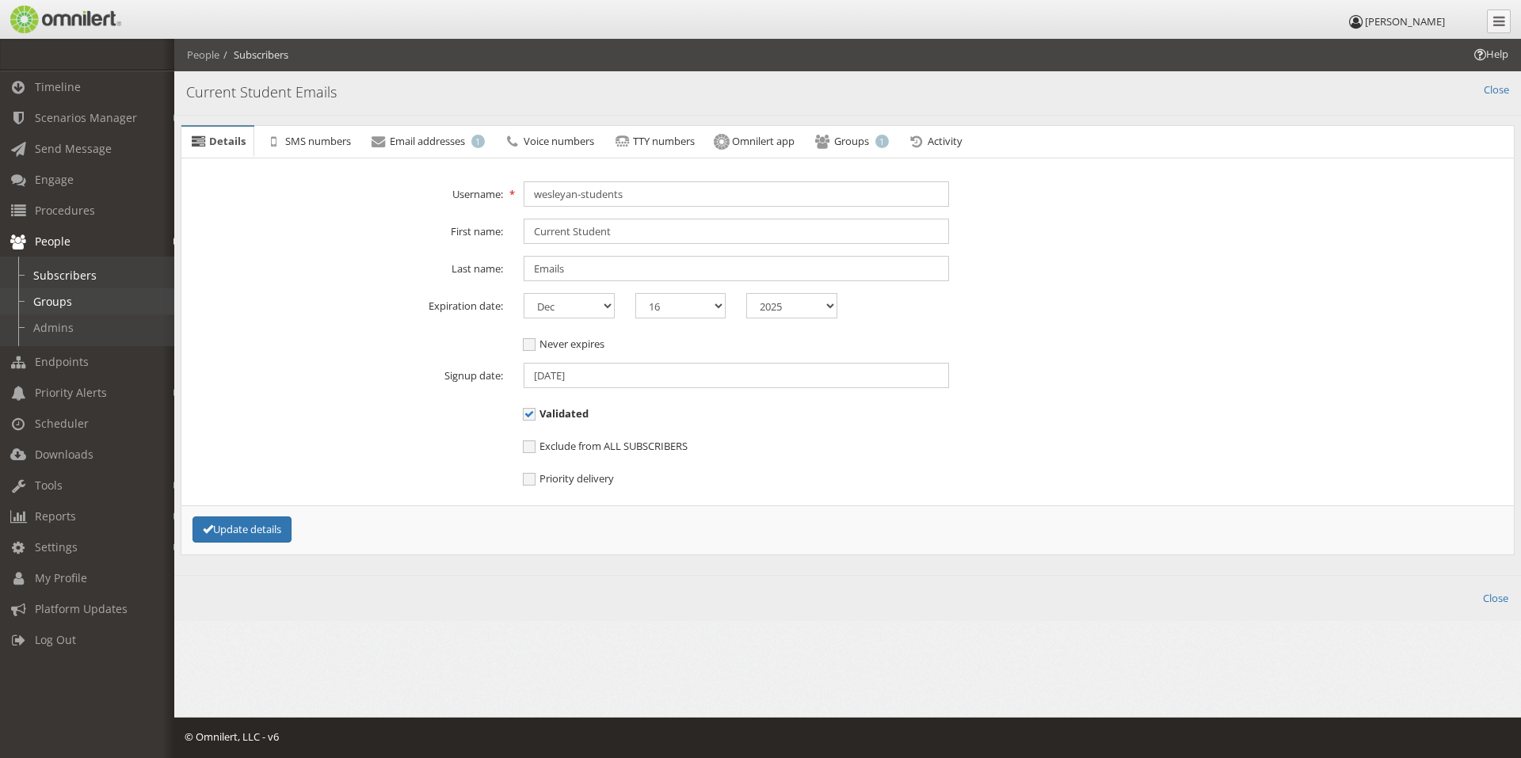
click at [59, 297] on link "Groups" at bounding box center [94, 301] width 189 height 26
select select
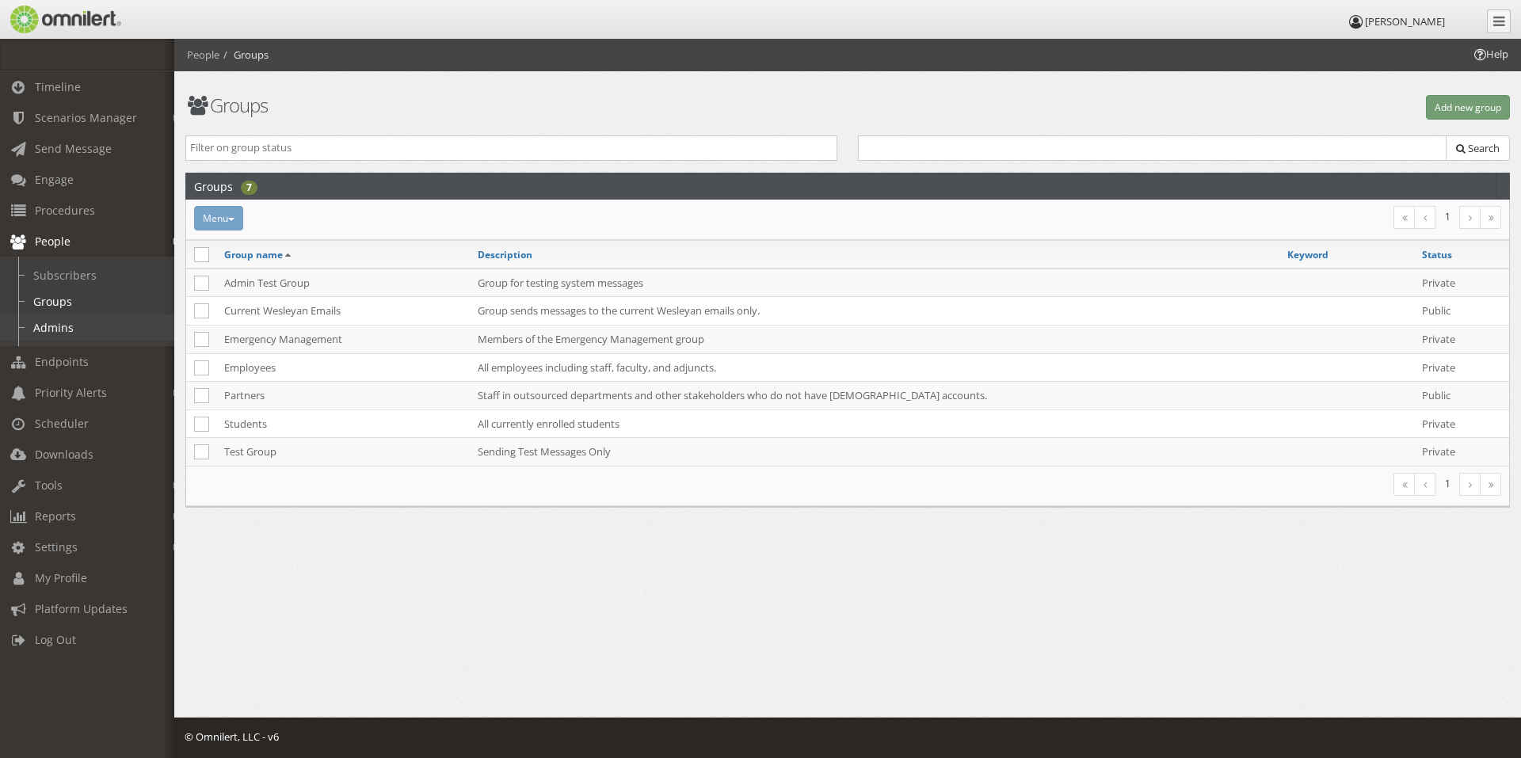
click at [73, 327] on link "Admins" at bounding box center [94, 327] width 189 height 26
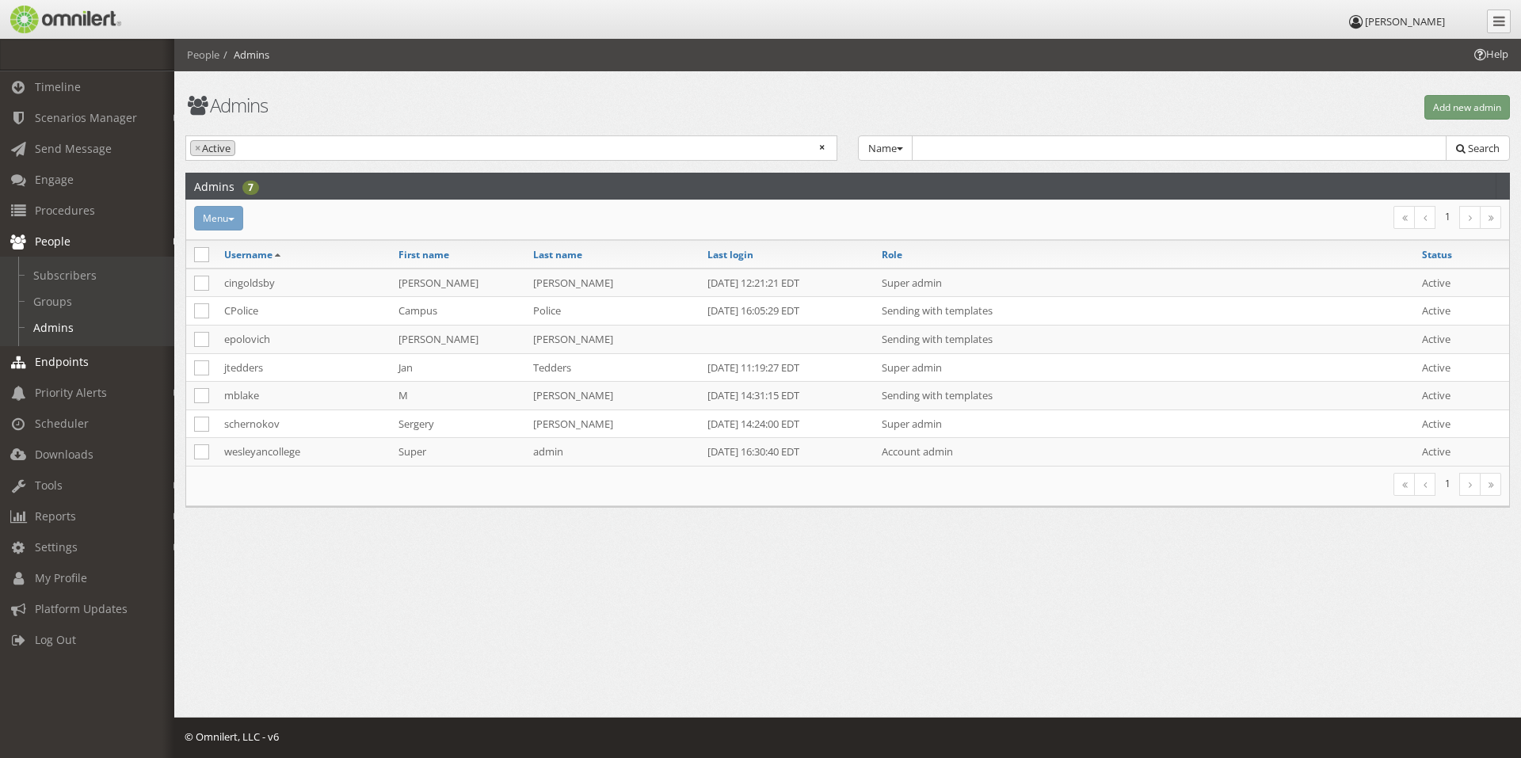
click at [71, 364] on span "Endpoints" at bounding box center [62, 361] width 54 height 15
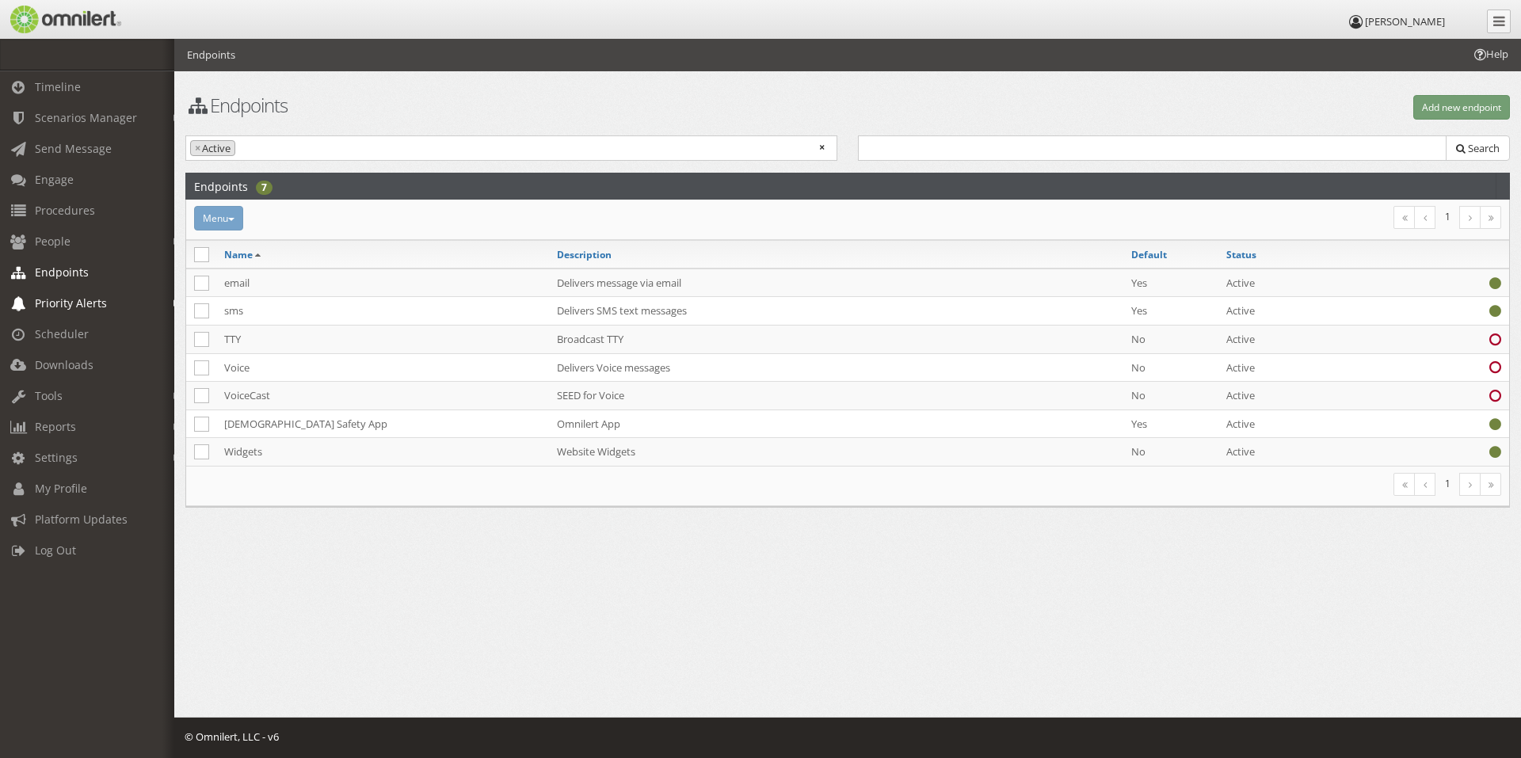
click at [70, 312] on link "Priority Alerts" at bounding box center [94, 303] width 189 height 31
click at [73, 345] on link "Weather Alert" at bounding box center [94, 337] width 189 height 26
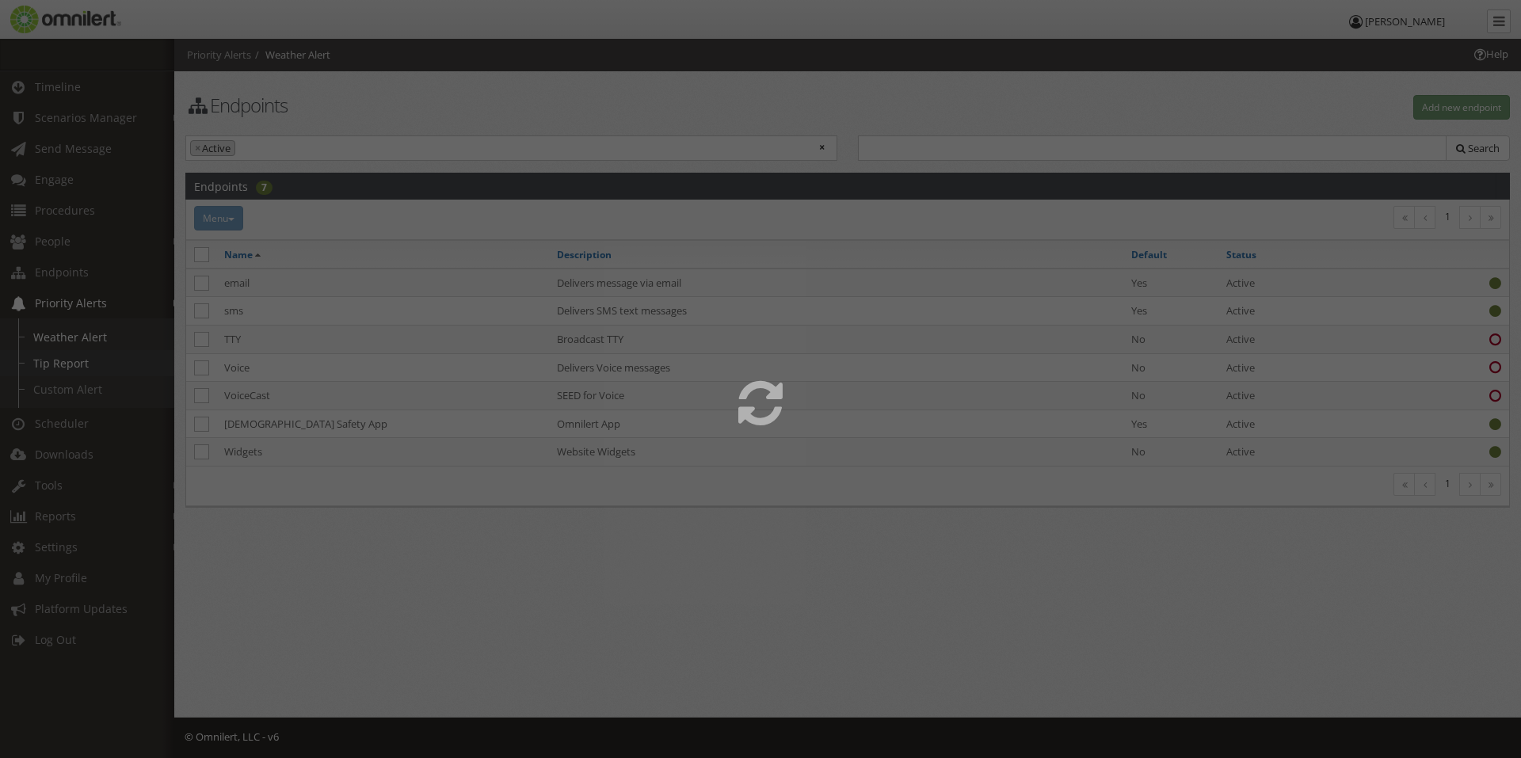
select select
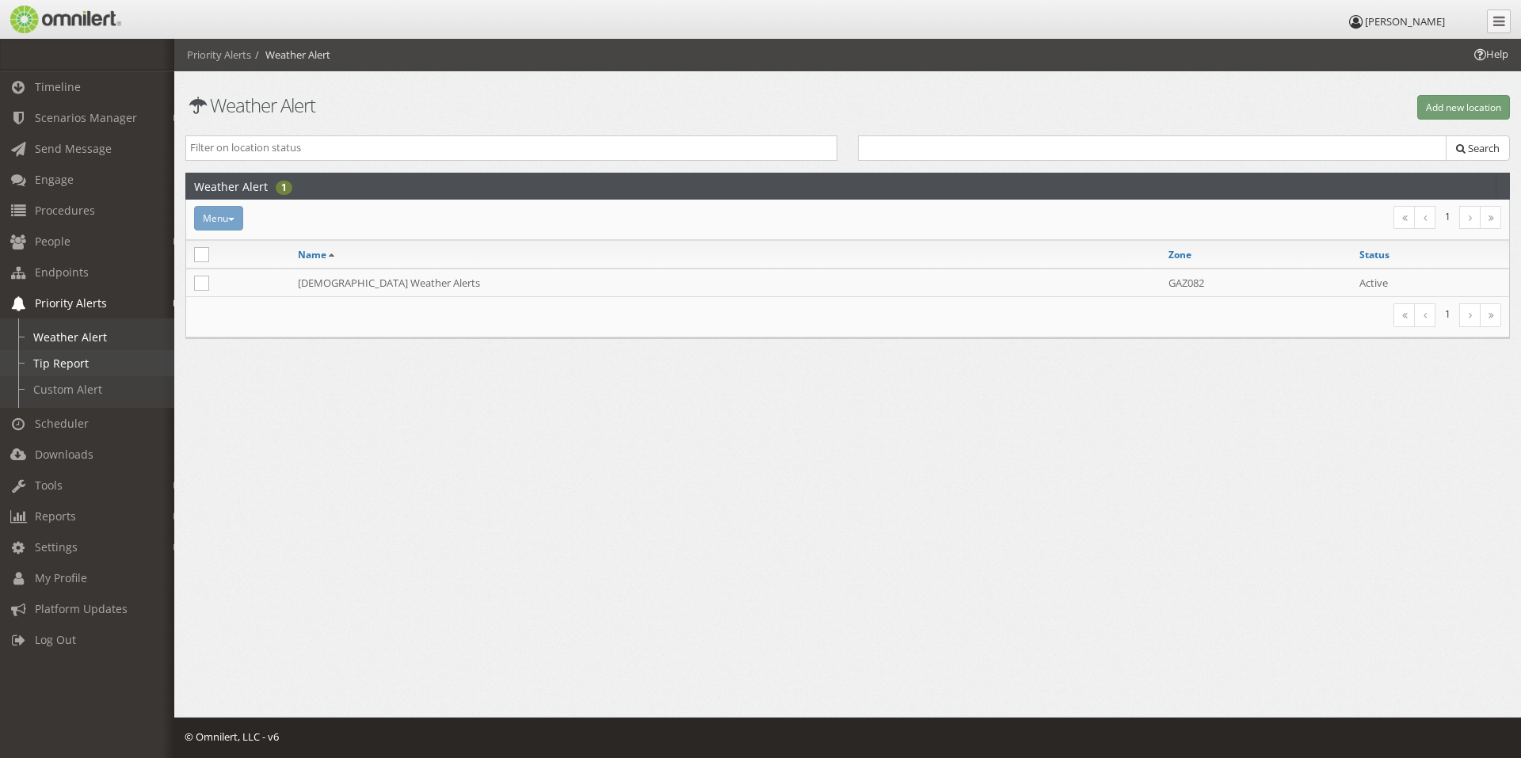
click at [58, 365] on link "Tip Report" at bounding box center [94, 363] width 189 height 26
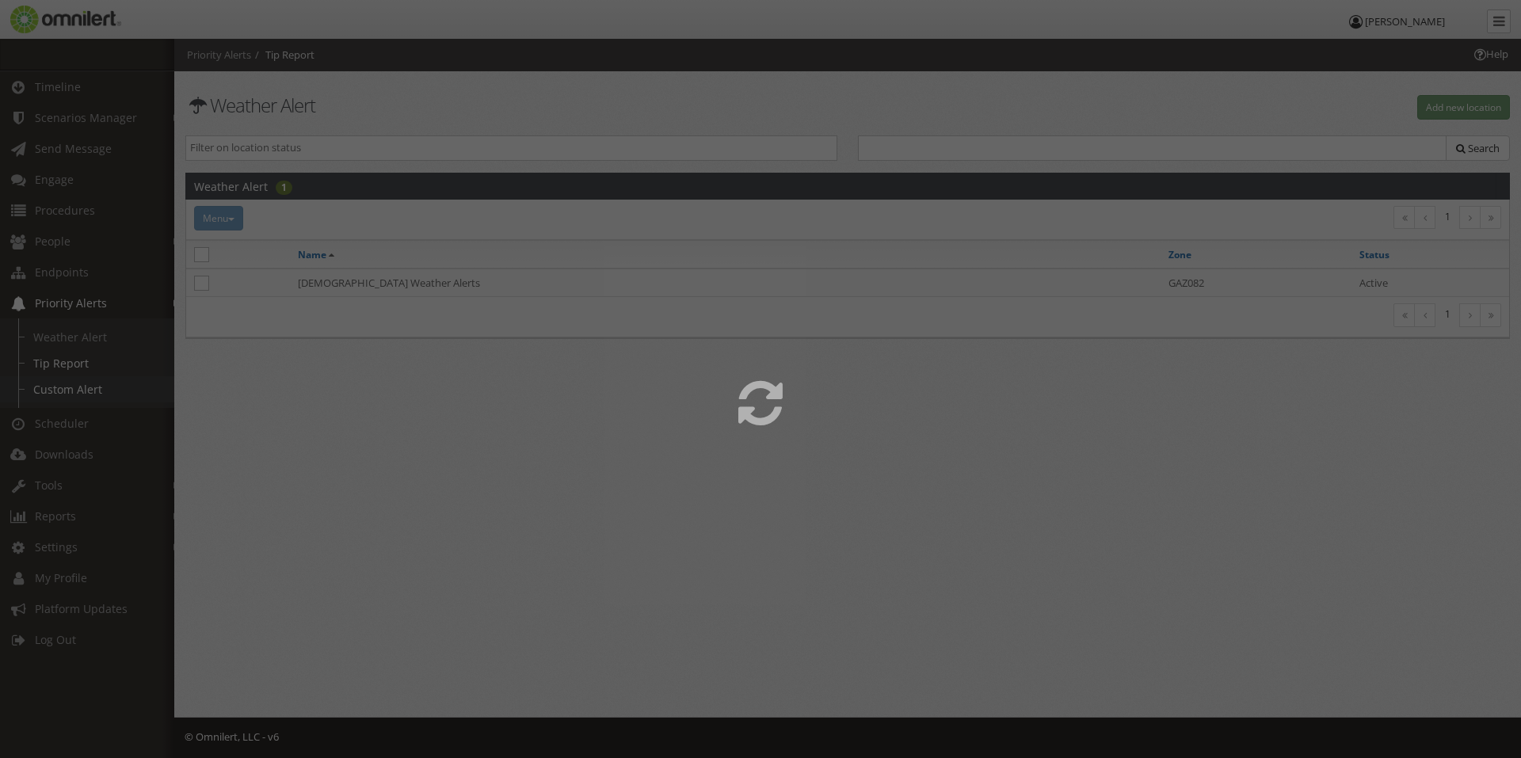
select select
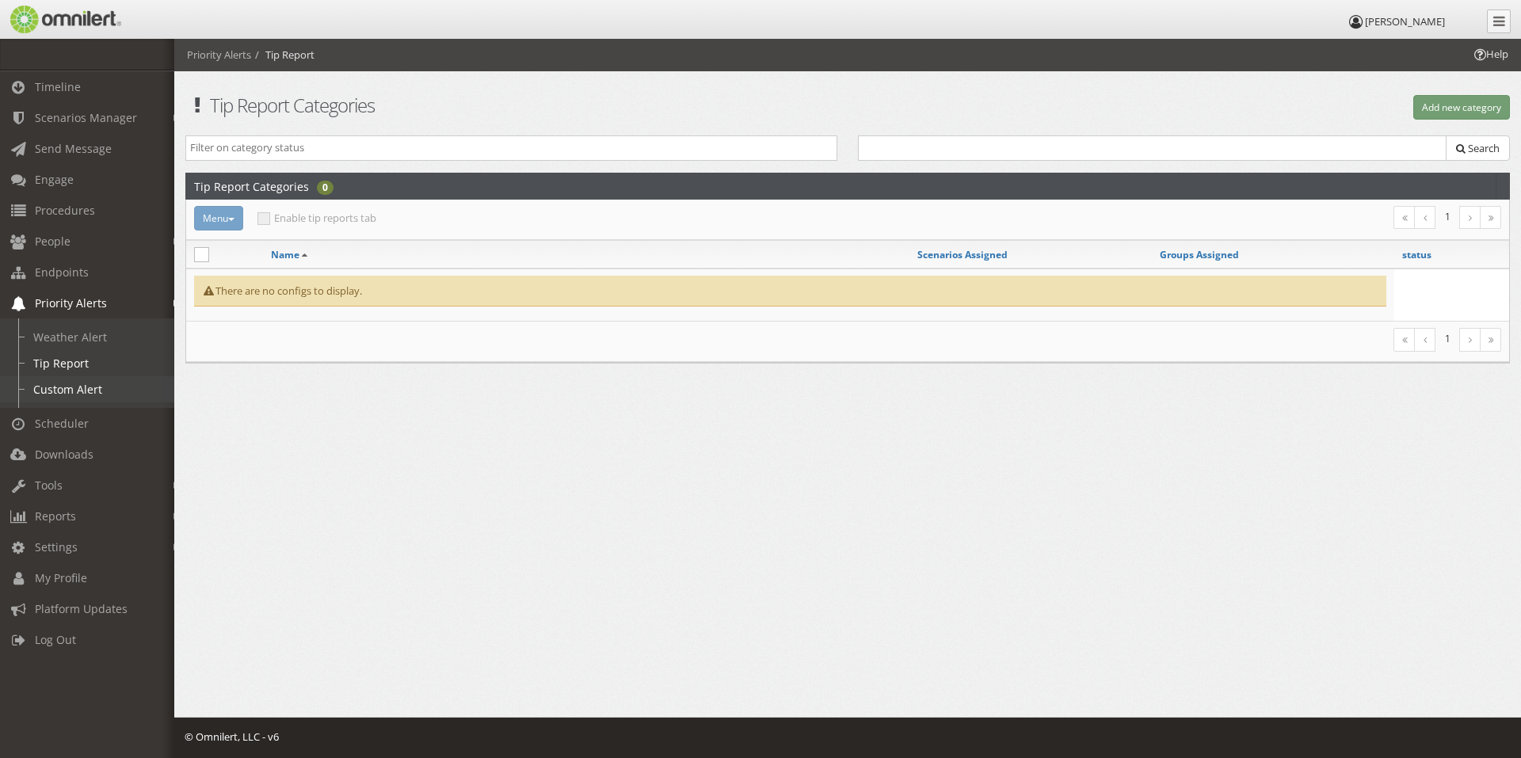
click at [57, 387] on link "Custom Alert" at bounding box center [94, 389] width 189 height 26
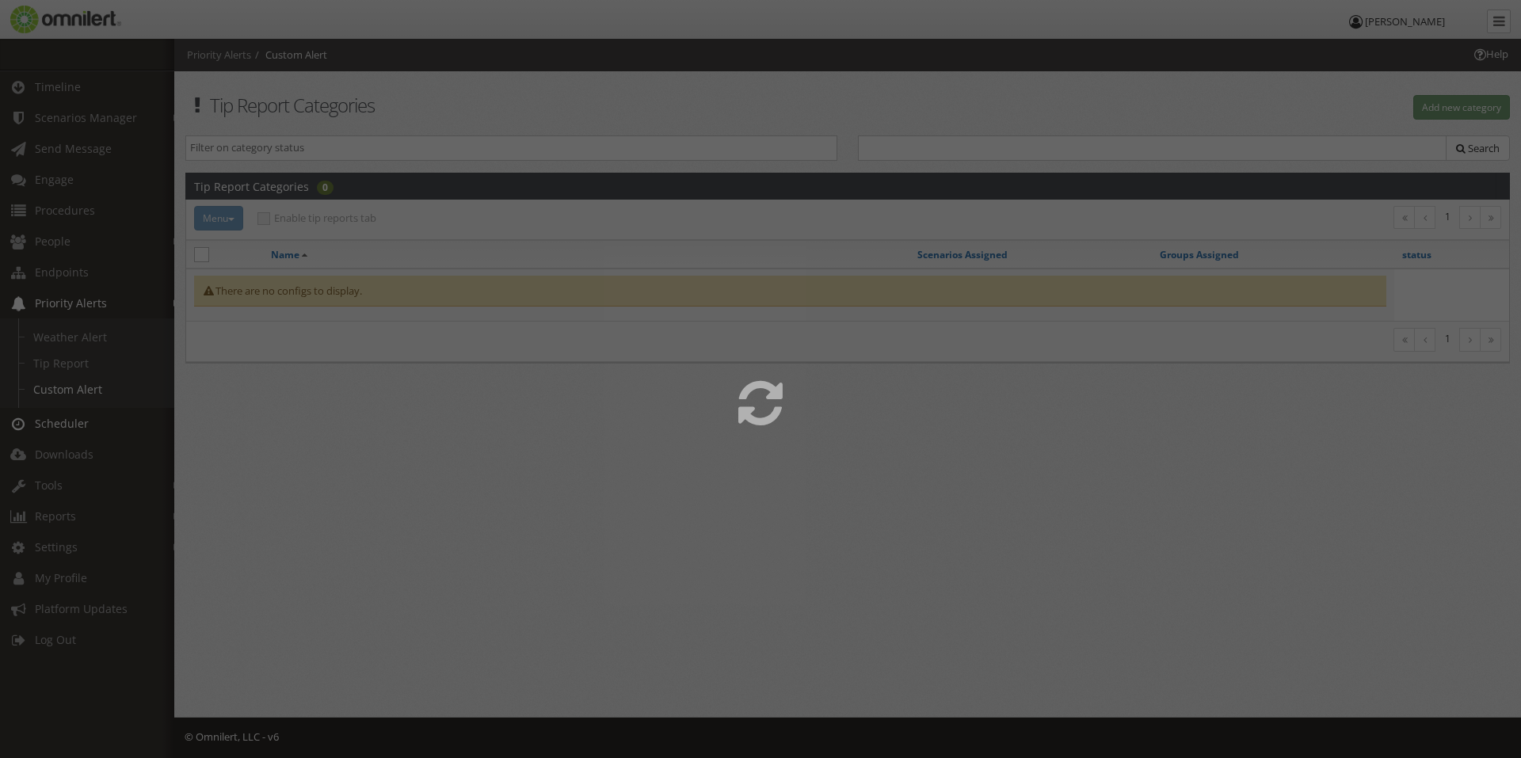
select select
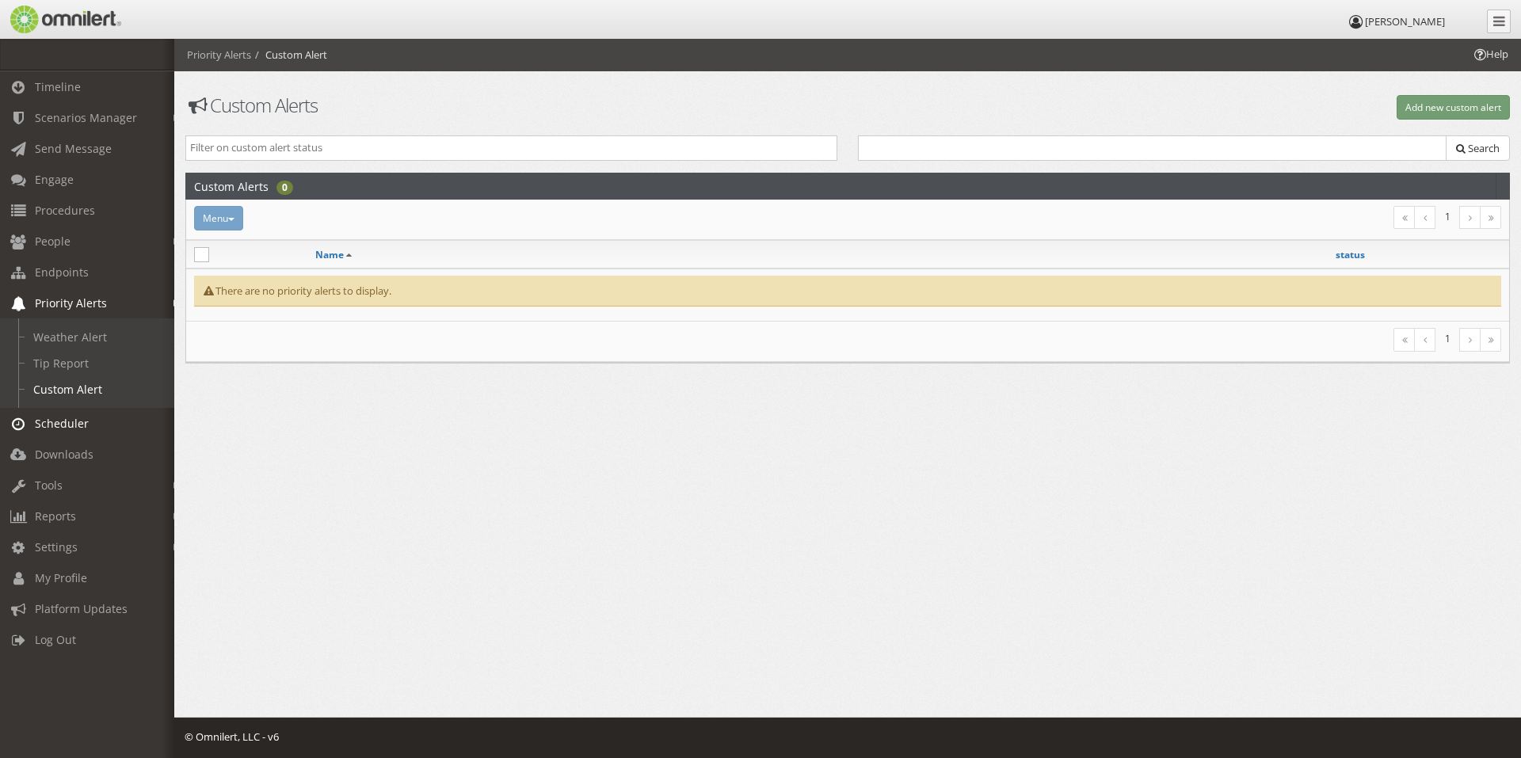
click at [63, 414] on link "Scheduler" at bounding box center [94, 423] width 189 height 31
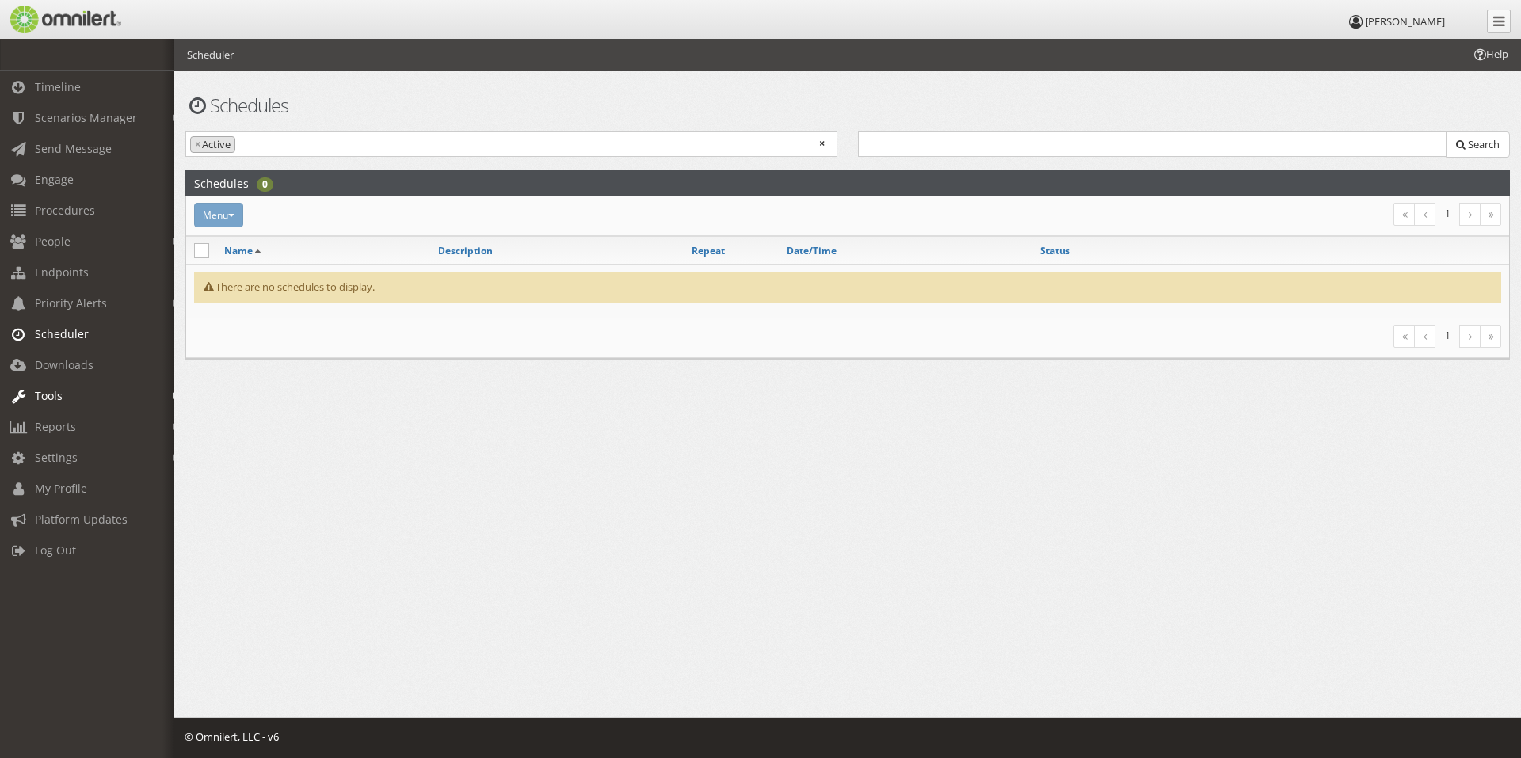
click at [59, 383] on link "Tools" at bounding box center [94, 395] width 189 height 31
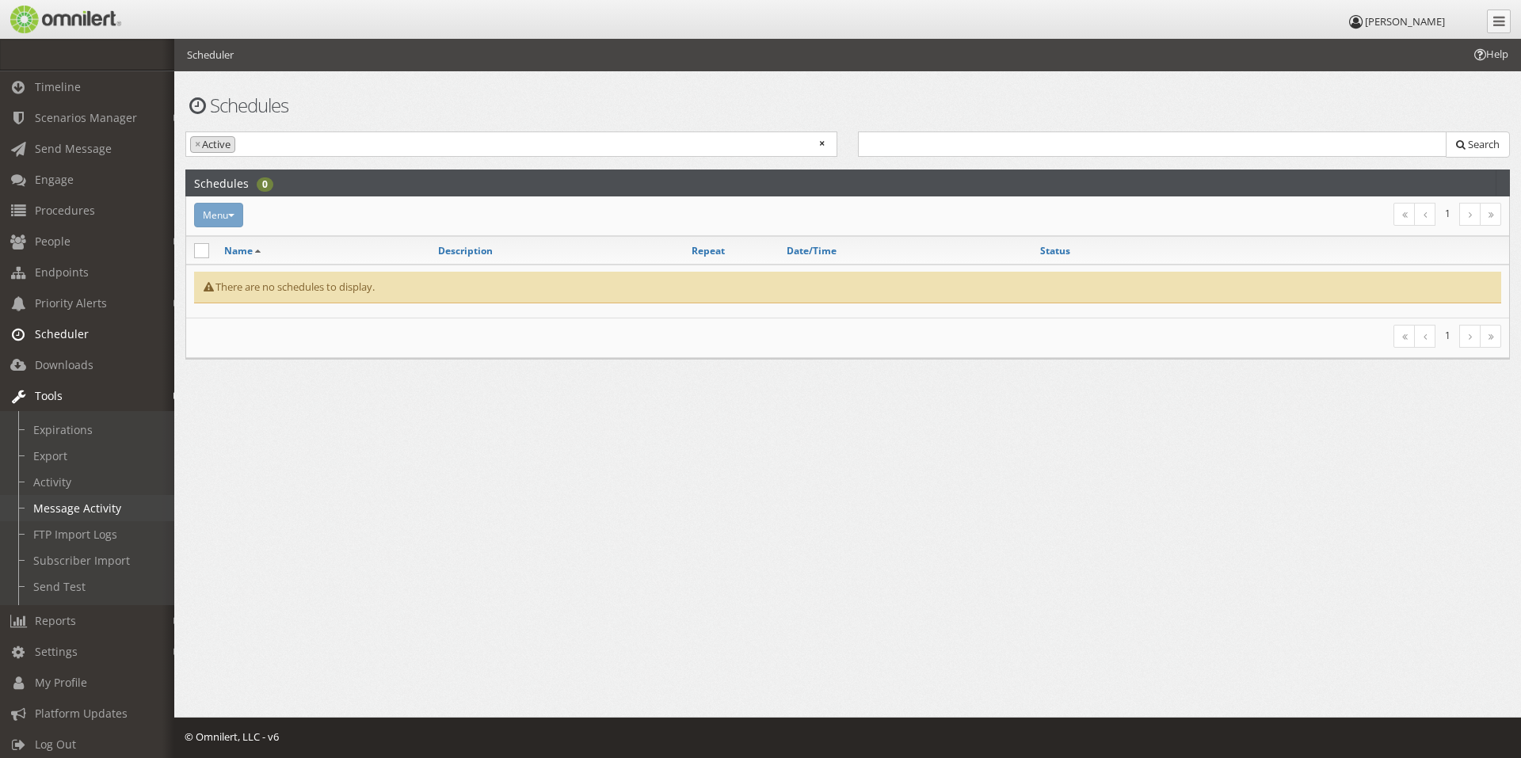
click at [63, 505] on link "Message Activity" at bounding box center [94, 508] width 189 height 26
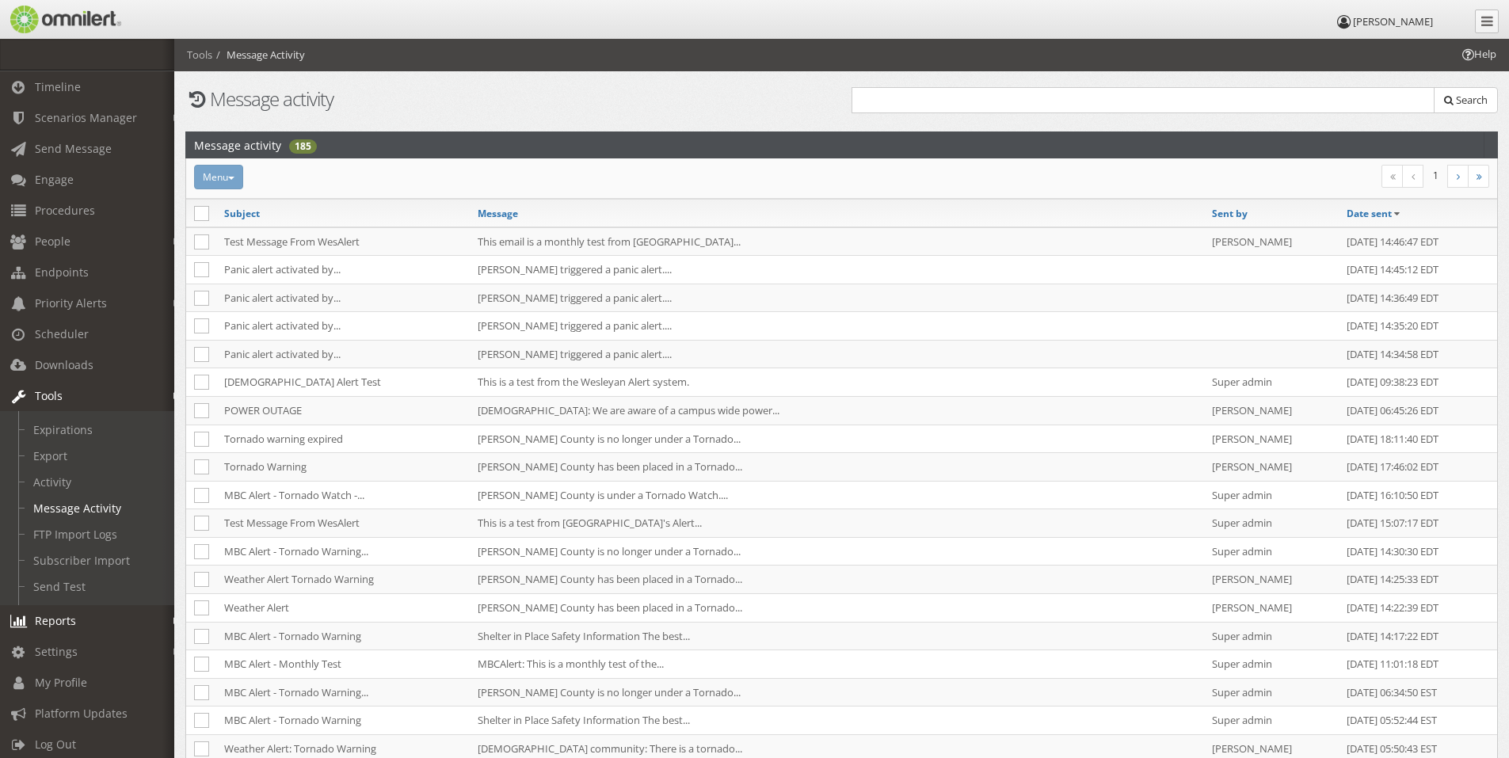
click at [67, 620] on span "Reports" at bounding box center [55, 620] width 41 height 15
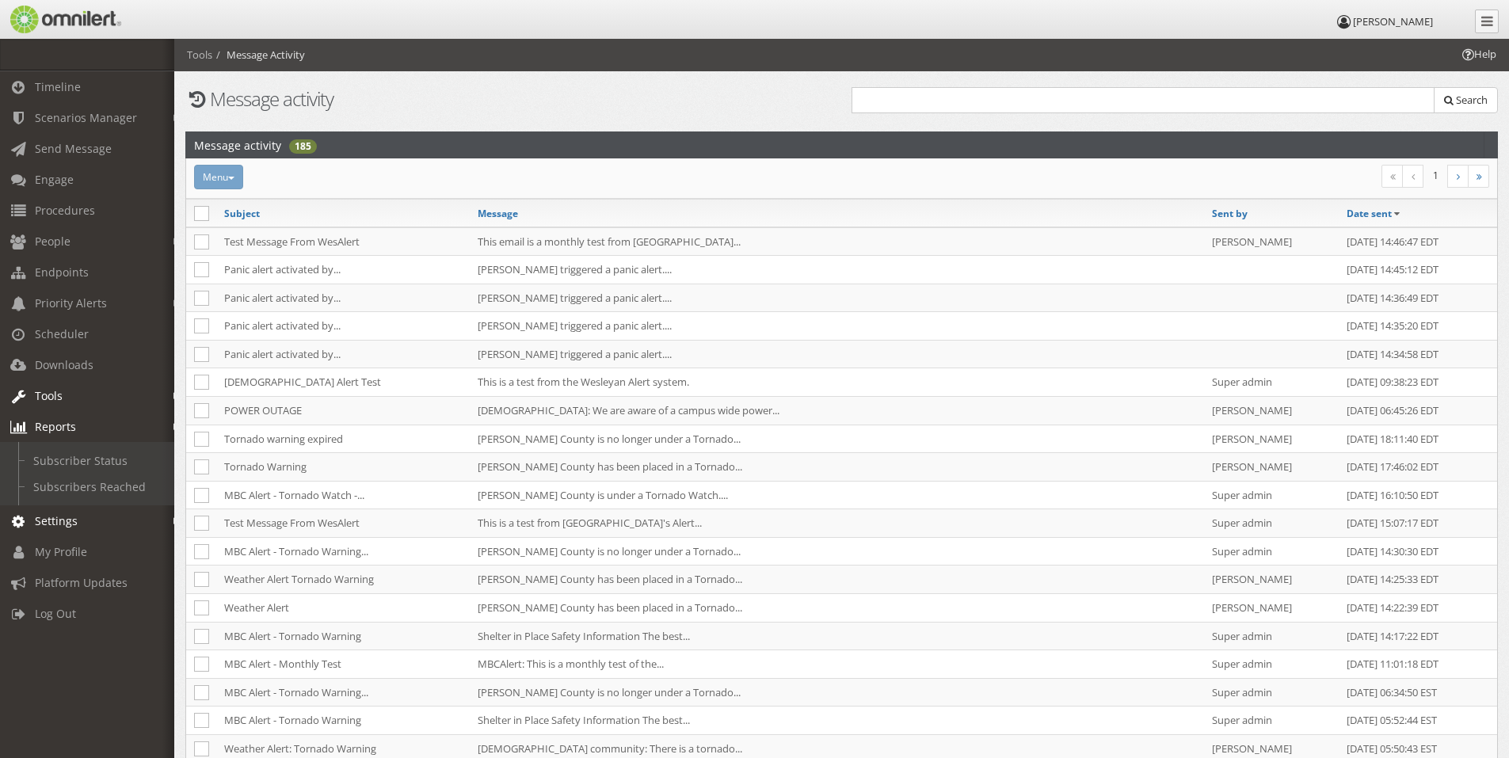
click at [67, 523] on span "Settings" at bounding box center [56, 520] width 43 height 15
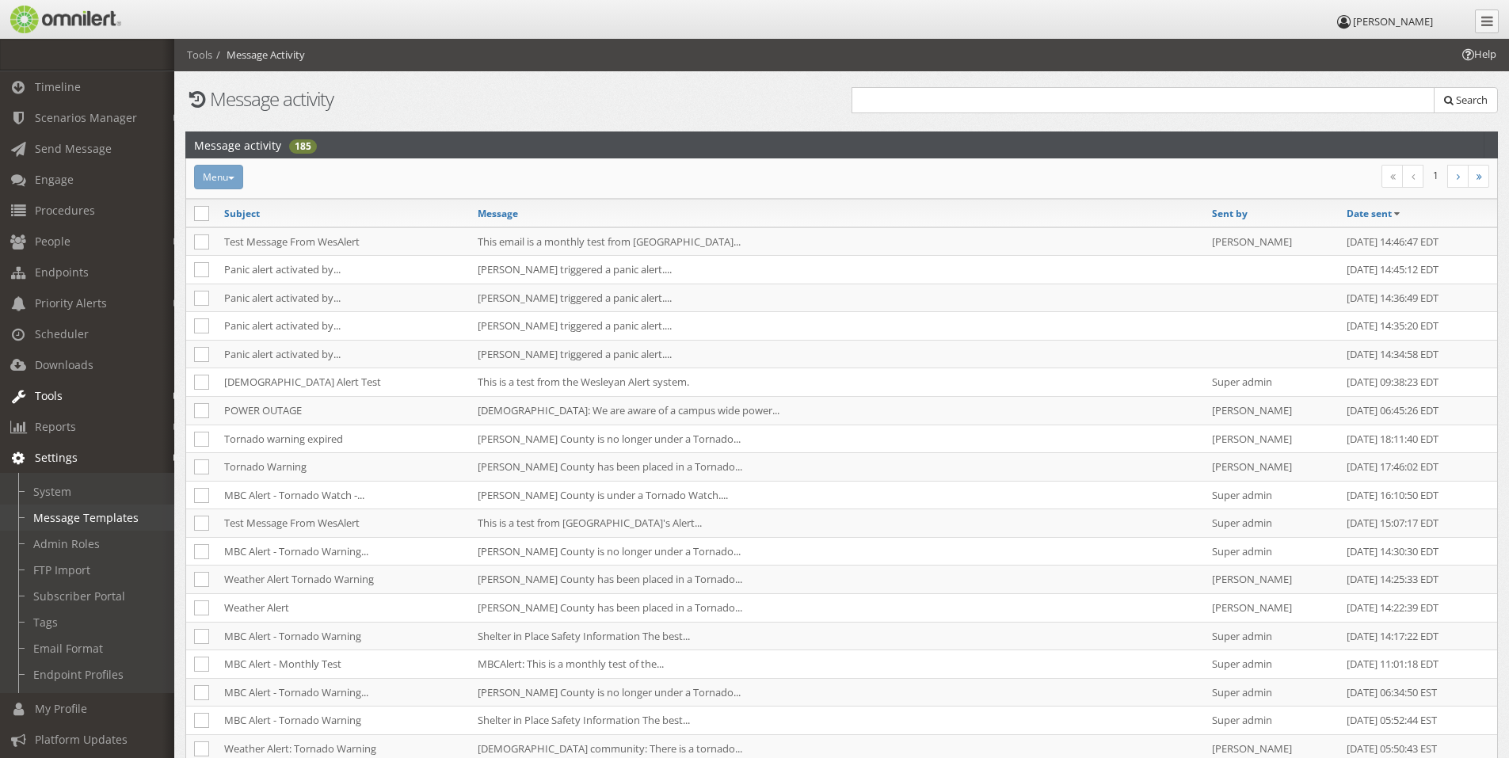
click at [100, 521] on link "Message Templates" at bounding box center [94, 518] width 189 height 26
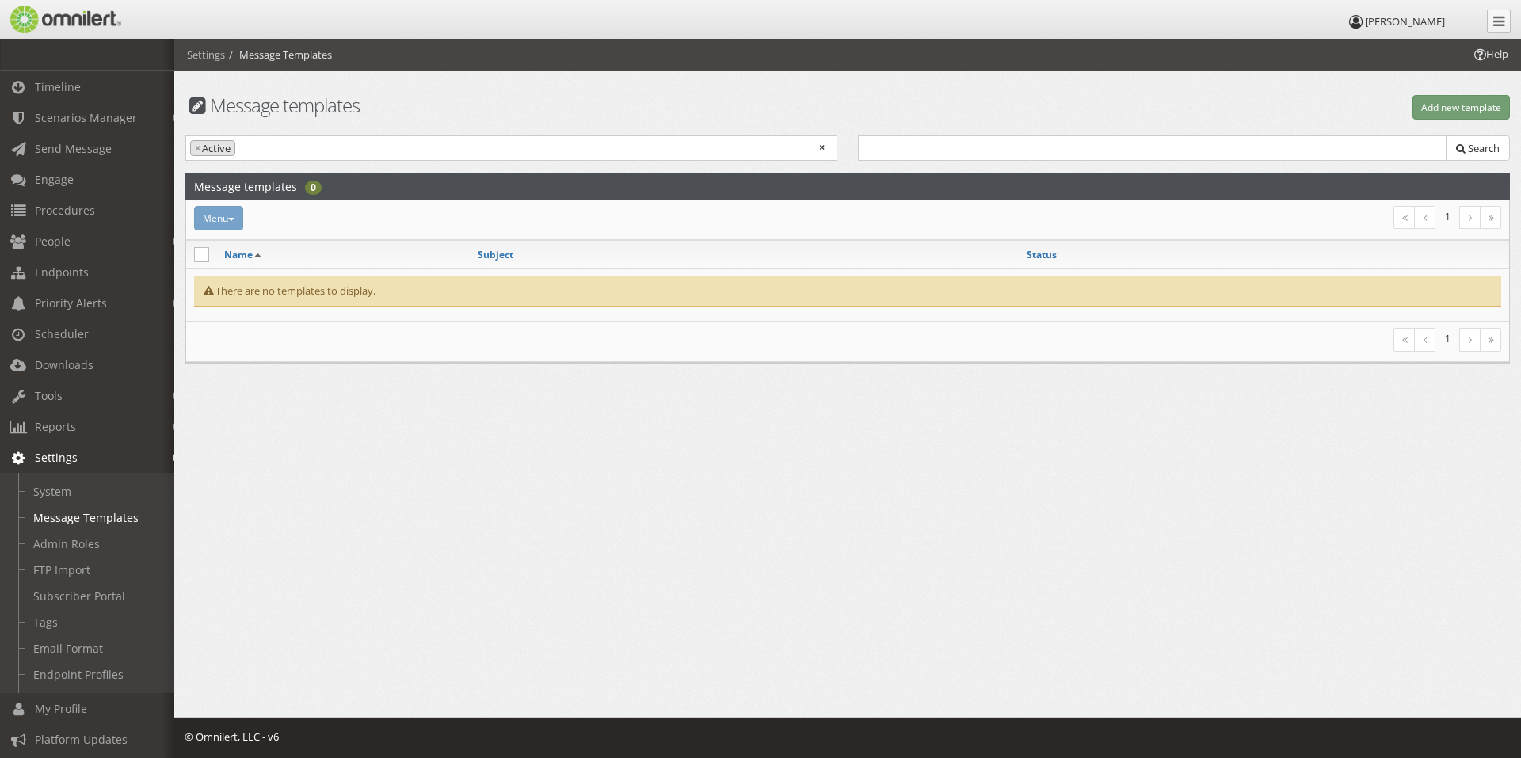
click at [229, 222] on div "Menu Activate Inactivate [GEOGRAPHIC_DATA]" at bounding box center [626, 218] width 885 height 25
